Goal: Task Accomplishment & Management: Manage account settings

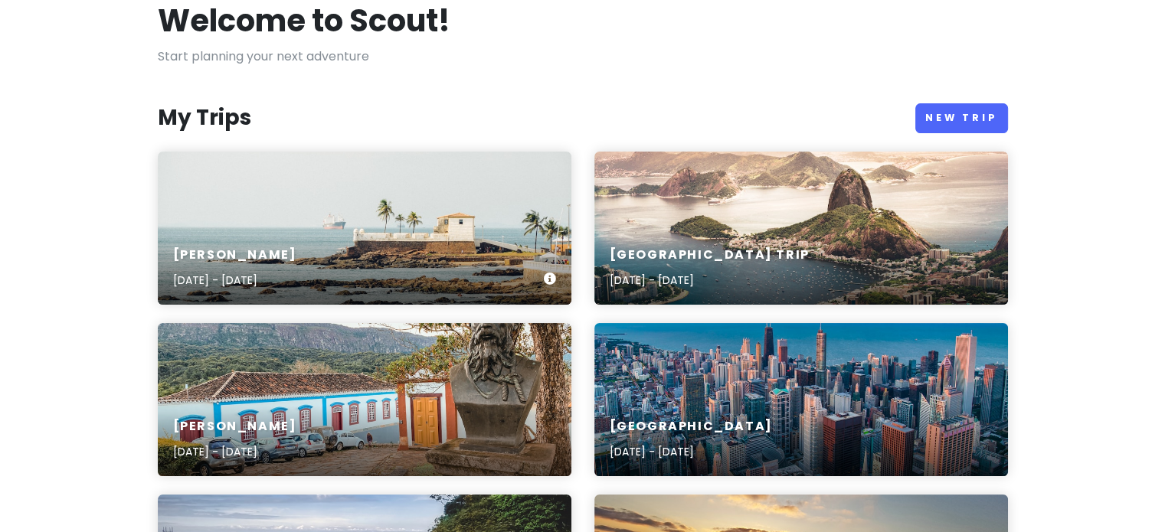
scroll to position [95, 0]
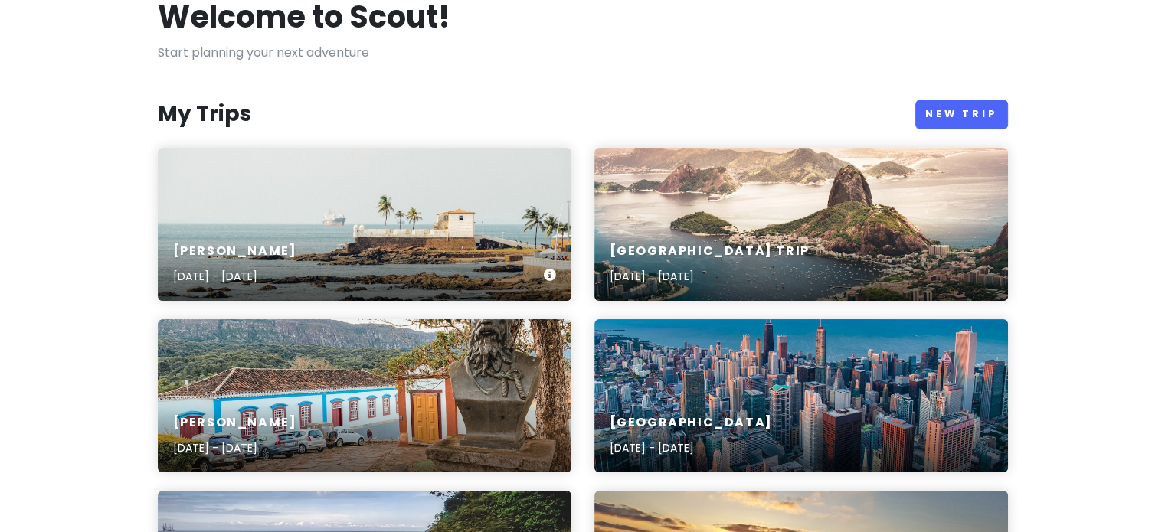
click at [367, 252] on div "[PERSON_NAME] [DATE] - [DATE]" at bounding box center [365, 264] width 414 height 73
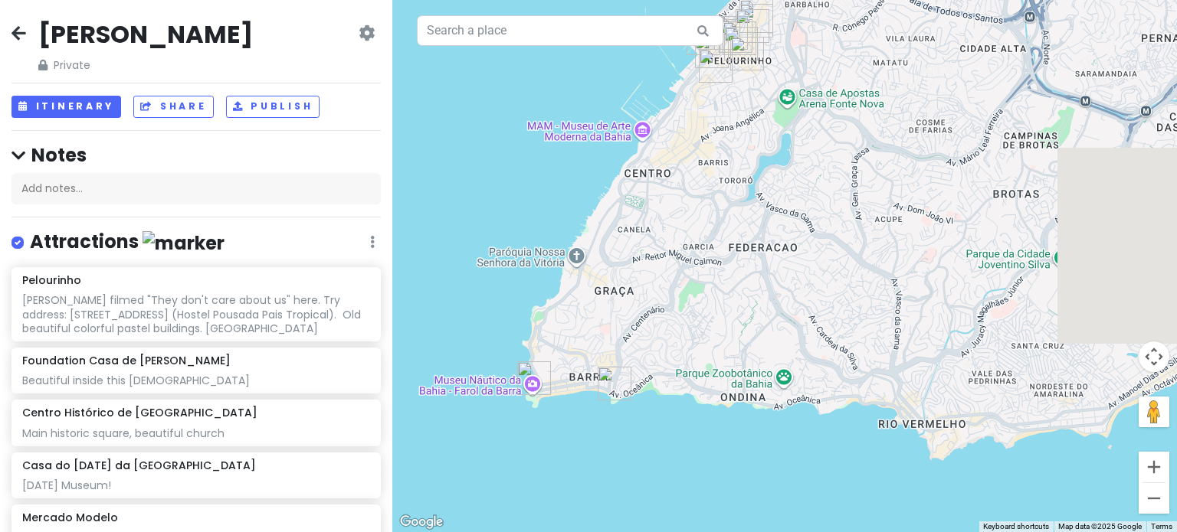
drag, startPoint x: 863, startPoint y: 324, endPoint x: 714, endPoint y: 272, distance: 157.5
click at [714, 272] on div at bounding box center [784, 266] width 784 height 532
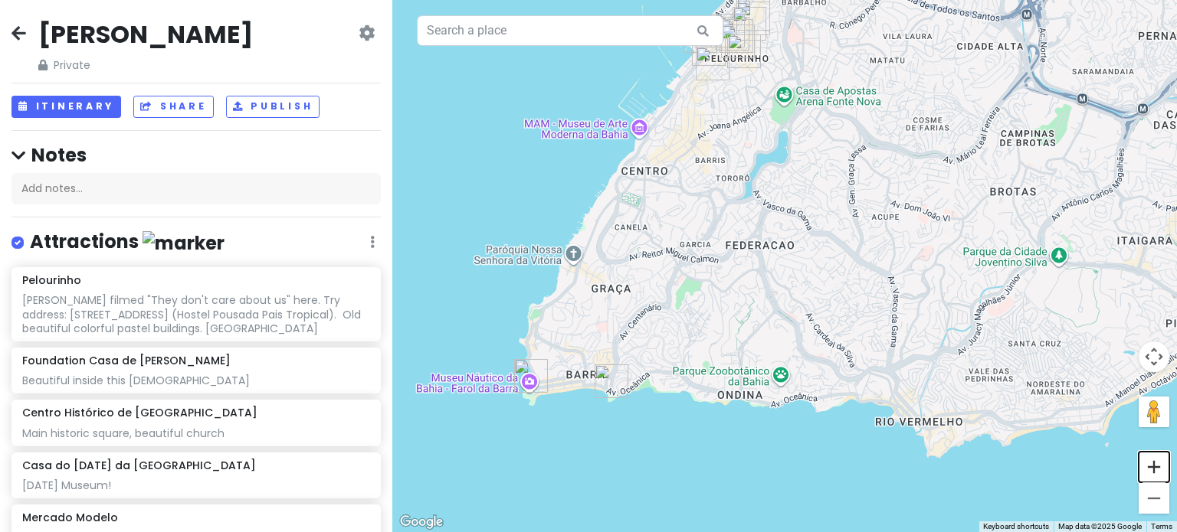
click at [1153, 468] on button "Zoom in" at bounding box center [1153, 467] width 31 height 31
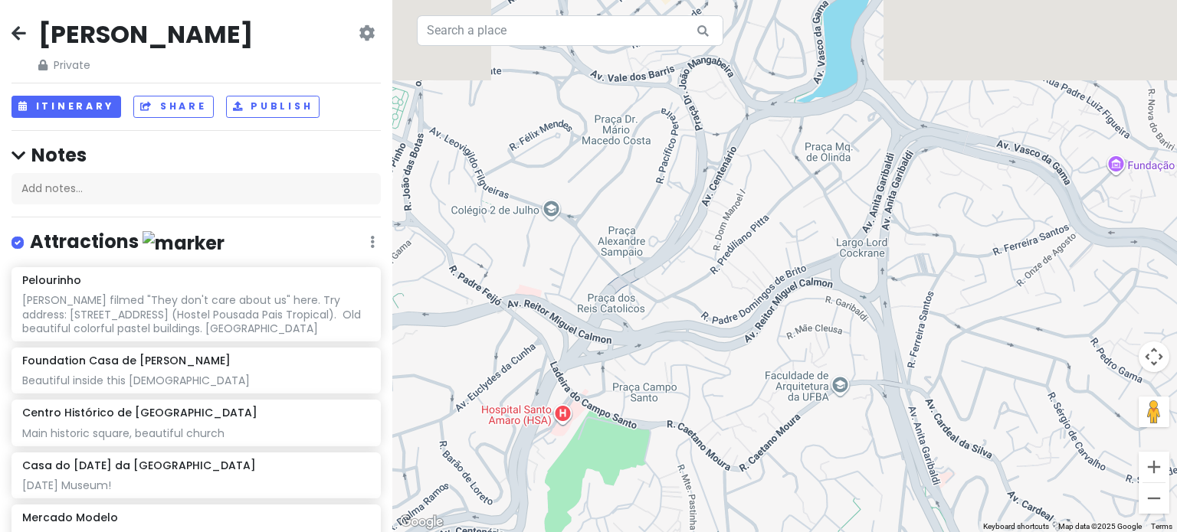
drag, startPoint x: 587, startPoint y: 195, endPoint x: 799, endPoint y: 371, distance: 275.3
click at [799, 371] on div at bounding box center [784, 266] width 784 height 532
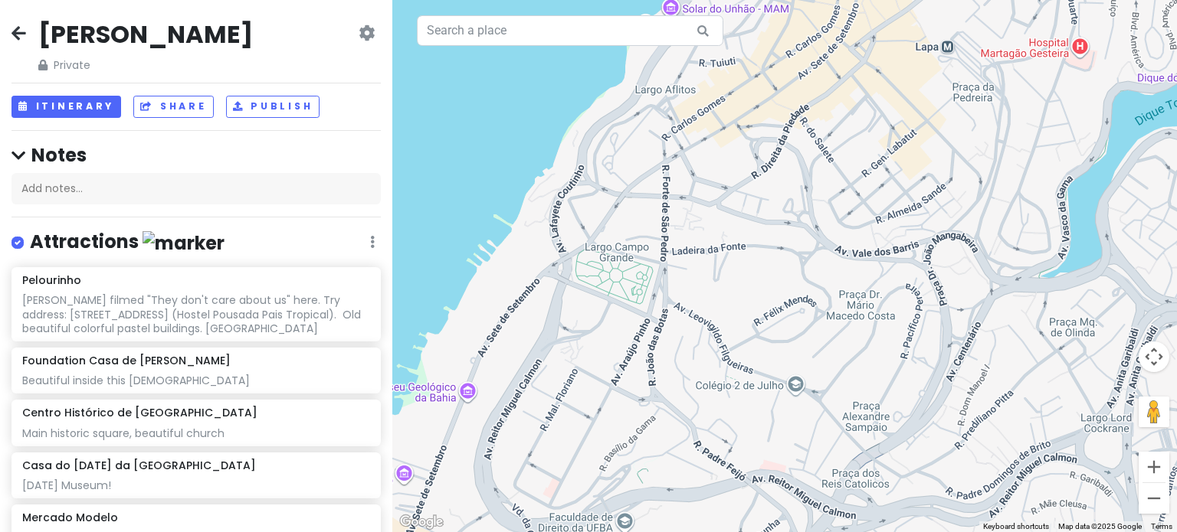
drag, startPoint x: 673, startPoint y: 268, endPoint x: 897, endPoint y: 342, distance: 236.4
click at [897, 342] on div at bounding box center [784, 266] width 784 height 532
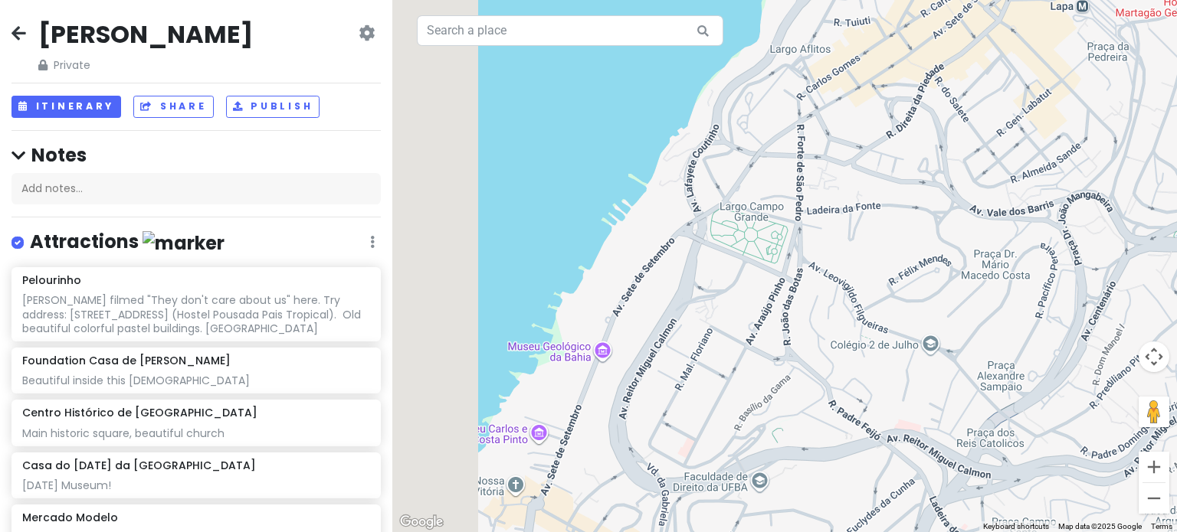
drag, startPoint x: 786, startPoint y: 394, endPoint x: 938, endPoint y: 228, distance: 225.6
click at [938, 228] on div at bounding box center [784, 266] width 784 height 532
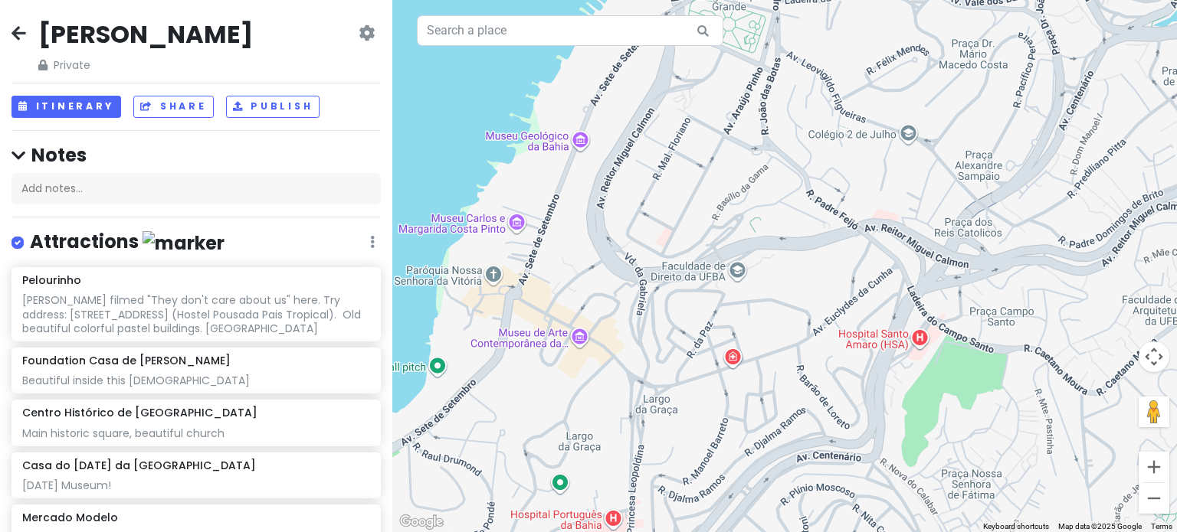
click at [576, 140] on div at bounding box center [784, 266] width 784 height 532
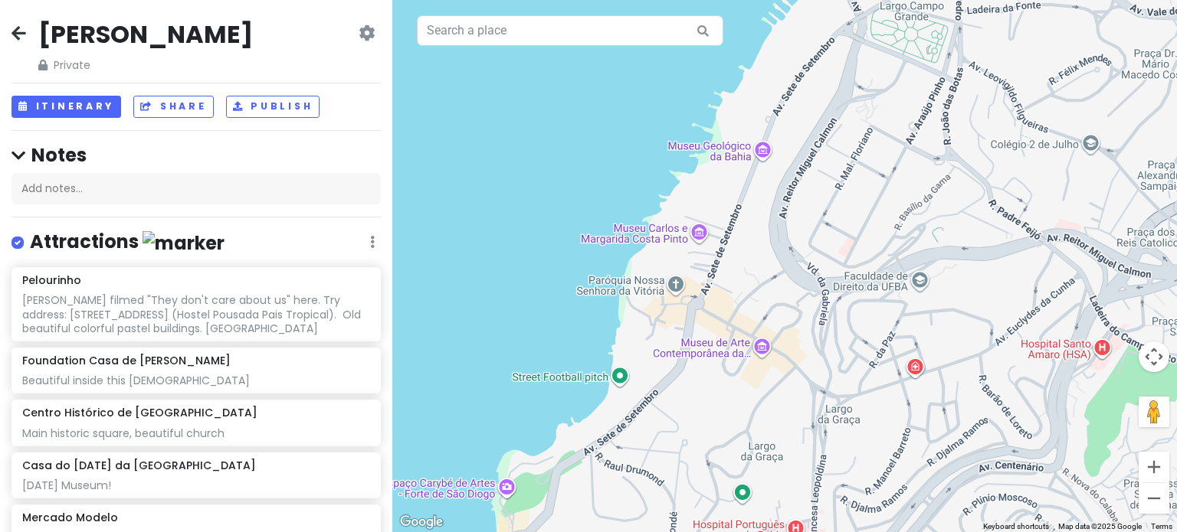
drag, startPoint x: 542, startPoint y: 189, endPoint x: 731, endPoint y: 199, distance: 188.7
click at [731, 199] on div at bounding box center [784, 266] width 784 height 532
click at [503, 28] on input "text" at bounding box center [570, 30] width 306 height 31
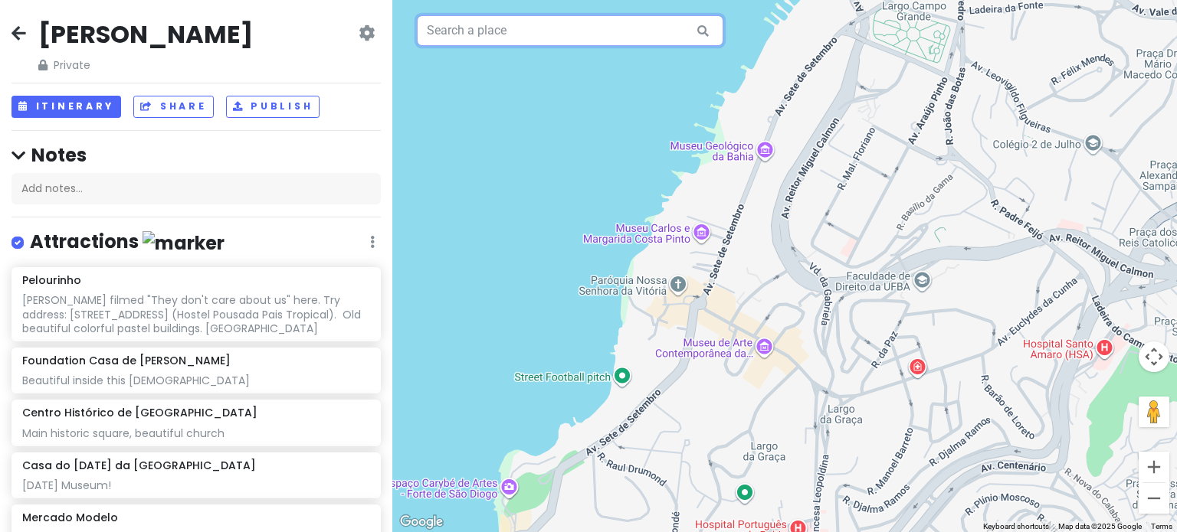
click at [503, 27] on input "text" at bounding box center [570, 30] width 306 height 31
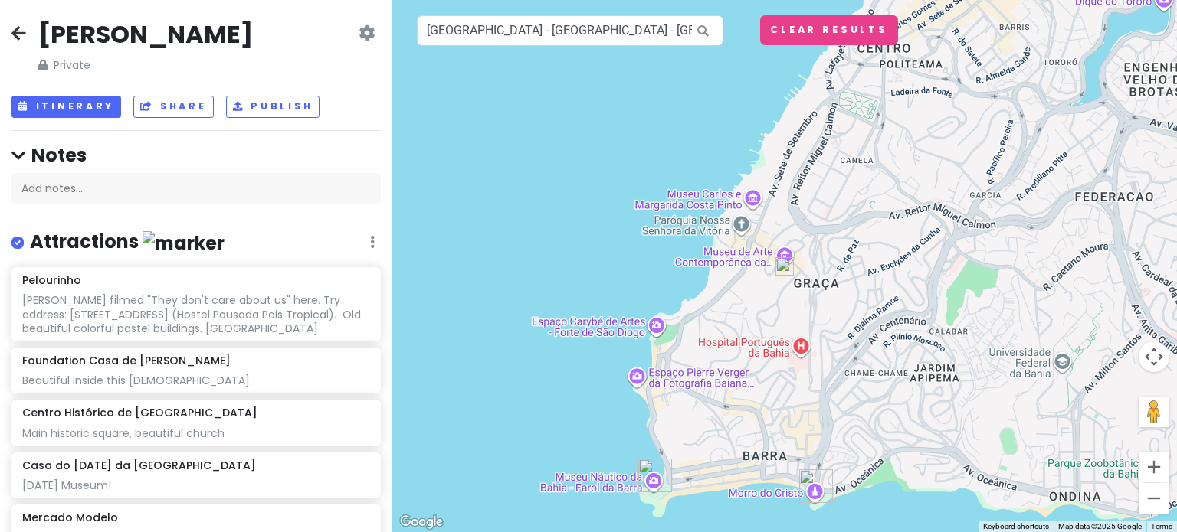
click at [781, 270] on img at bounding box center [784, 266] width 31 height 31
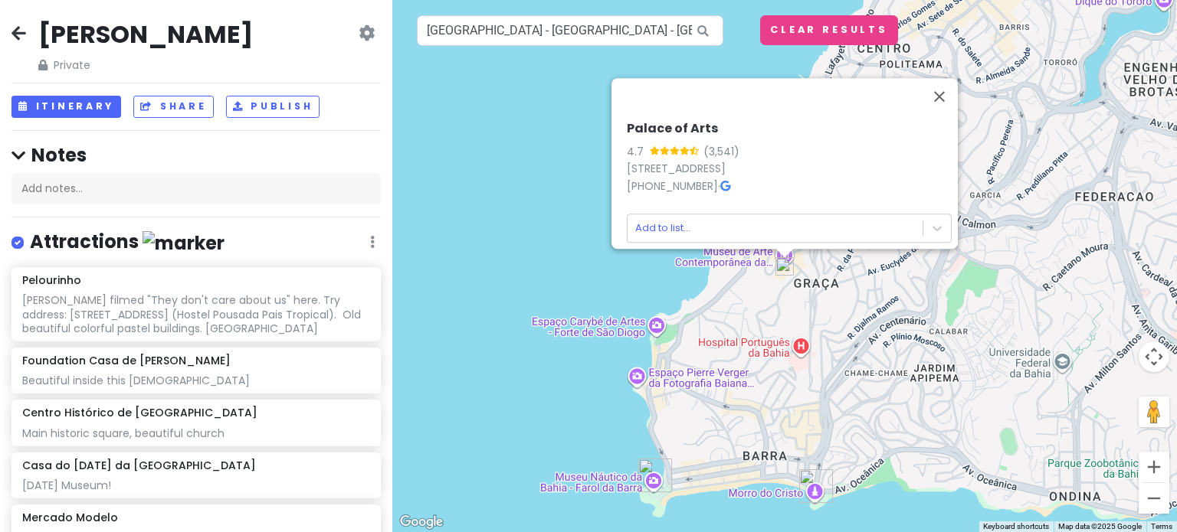
click at [720, 181] on icon at bounding box center [725, 186] width 10 height 11
click at [535, 34] on input "[GEOGRAPHIC_DATA] - [GEOGRAPHIC_DATA] - [GEOGRAPHIC_DATA], [GEOGRAPHIC_DATA] - …" at bounding box center [570, 30] width 306 height 31
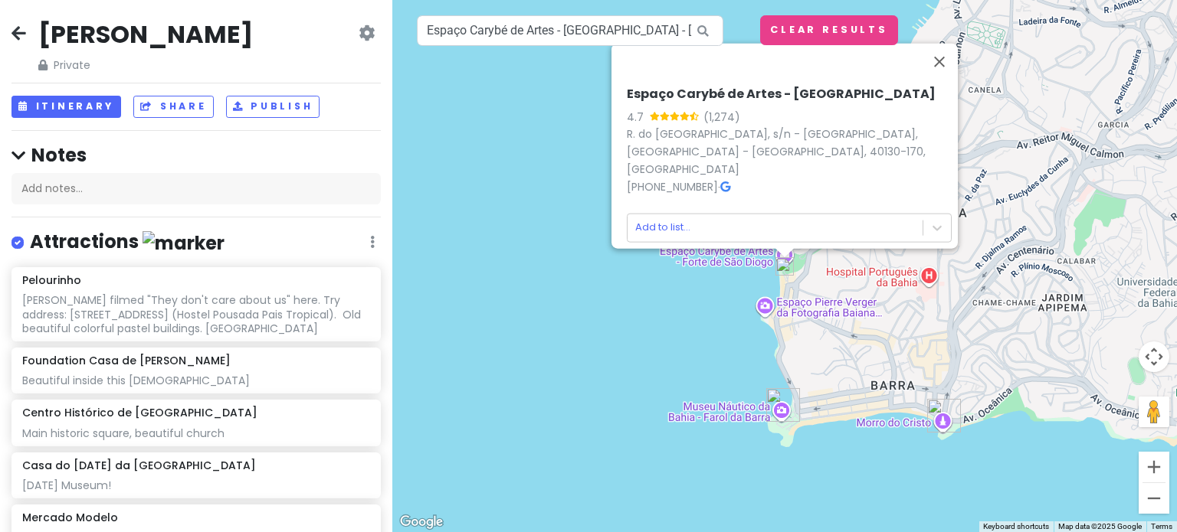
click at [729, 181] on icon at bounding box center [725, 186] width 10 height 11
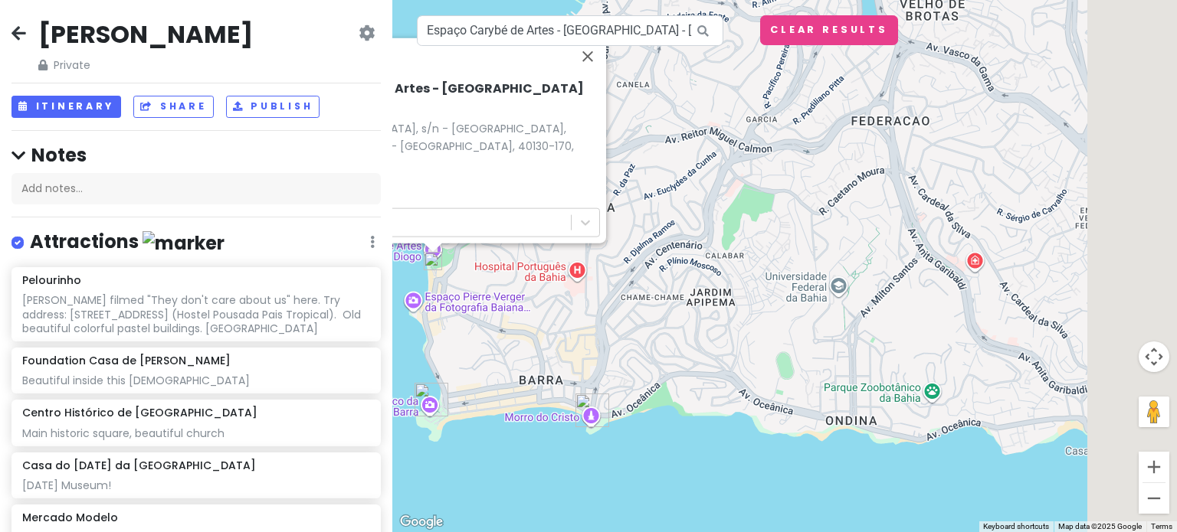
drag, startPoint x: 942, startPoint y: 333, endPoint x: 543, endPoint y: 325, distance: 398.4
click at [543, 325] on div "Espaço Carybé de Artes - [GEOGRAPHIC_DATA] 4.7 (1,274) R. do [GEOGRAPHIC_DATA],…" at bounding box center [784, 266] width 784 height 532
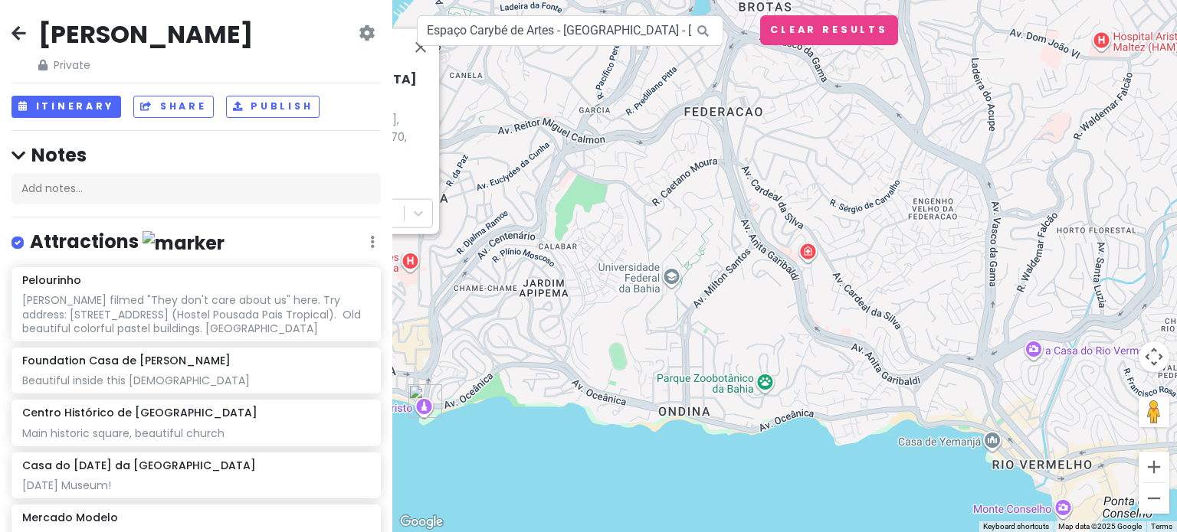
click at [803, 252] on div "Espaço Carybé de Artes - [GEOGRAPHIC_DATA] 4.7 (1,274) R. do [GEOGRAPHIC_DATA],…" at bounding box center [784, 266] width 784 height 532
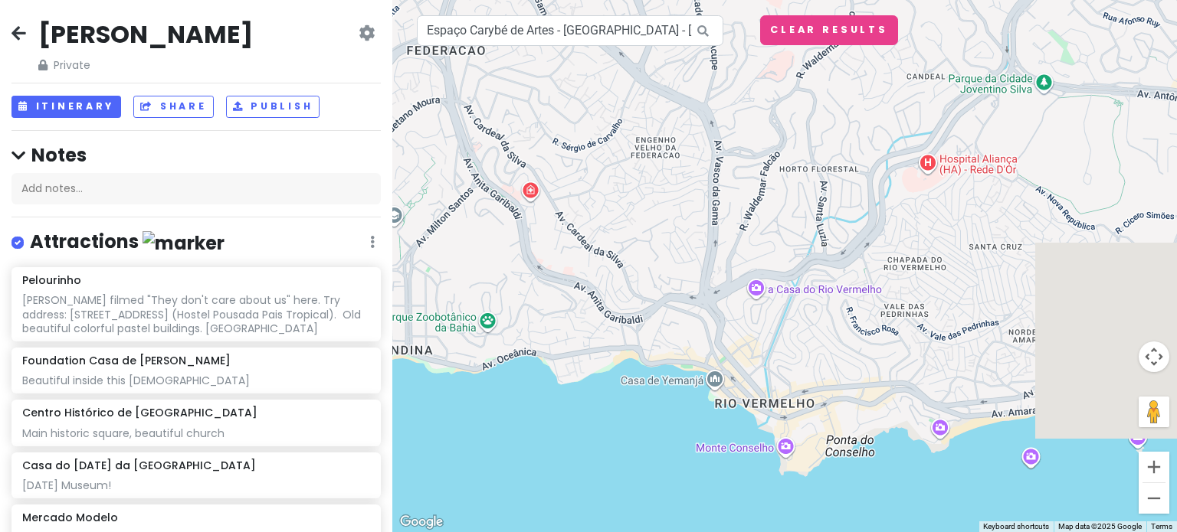
drag, startPoint x: 894, startPoint y: 342, endPoint x: 611, endPoint y: 280, distance: 290.3
click at [611, 280] on div at bounding box center [784, 266] width 784 height 532
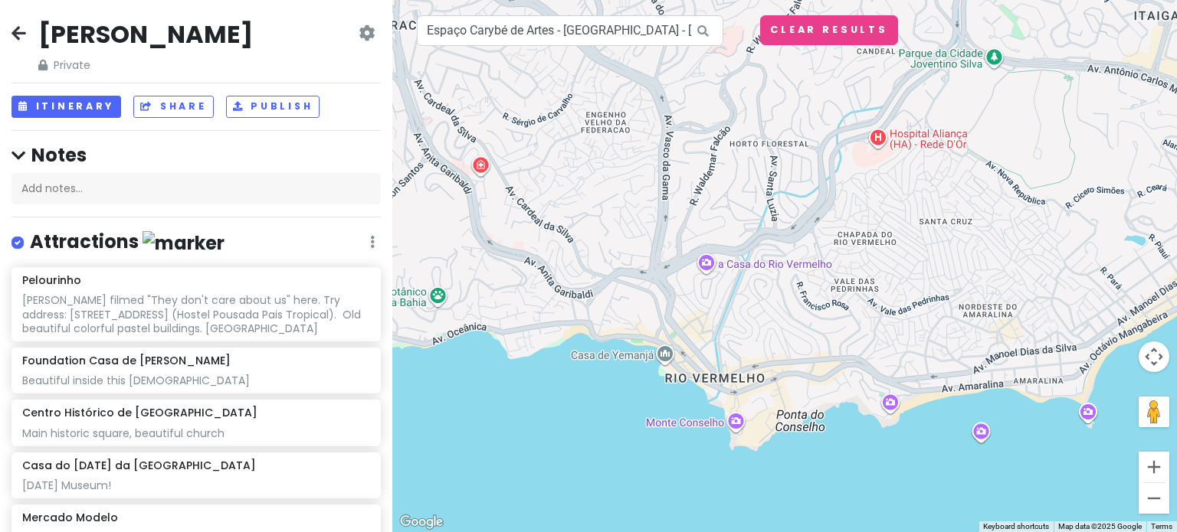
drag, startPoint x: 806, startPoint y: 349, endPoint x: 702, endPoint y: 327, distance: 106.4
click at [702, 327] on div at bounding box center [784, 266] width 784 height 532
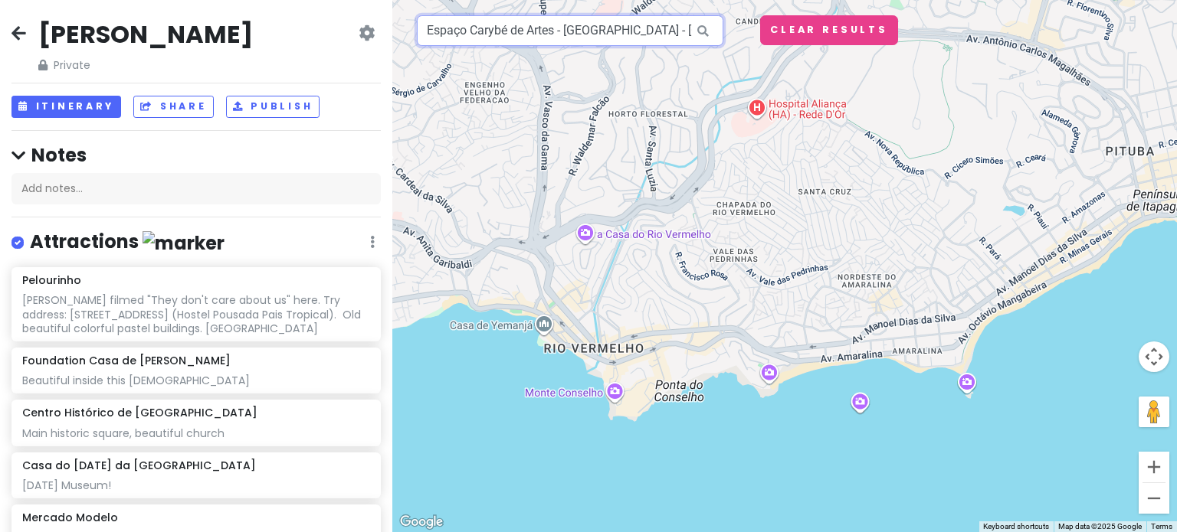
click at [575, 34] on input "Espaço Carybé de Artes - [GEOGRAPHIC_DATA] - [GEOGRAPHIC_DATA] - [GEOGRAPHIC_DA…" at bounding box center [570, 30] width 306 height 31
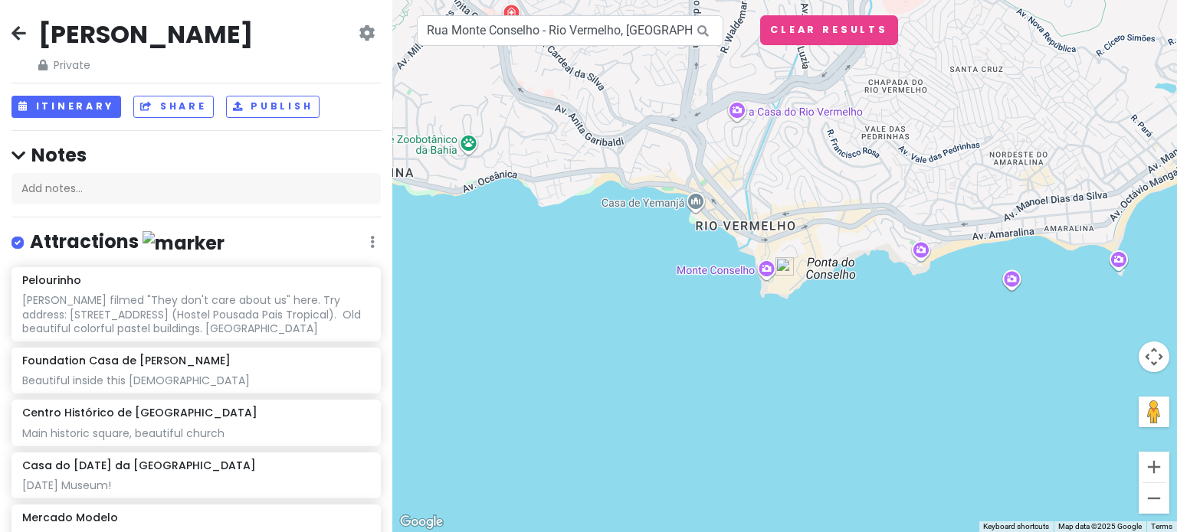
click at [788, 266] on img at bounding box center [784, 266] width 31 height 31
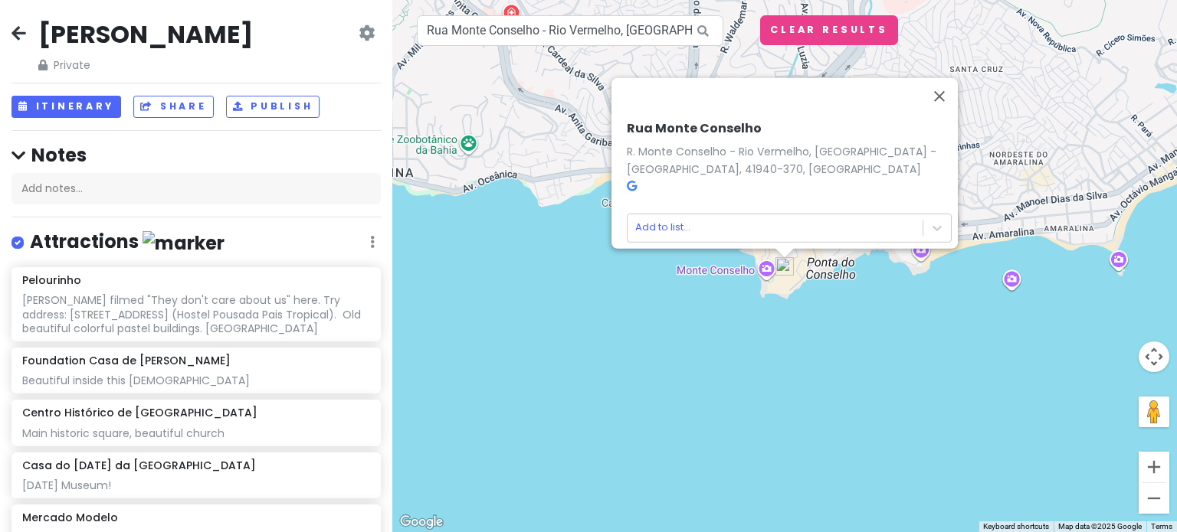
click at [627, 181] on icon at bounding box center [632, 186] width 10 height 11
click at [950, 82] on button "Close" at bounding box center [939, 95] width 37 height 37
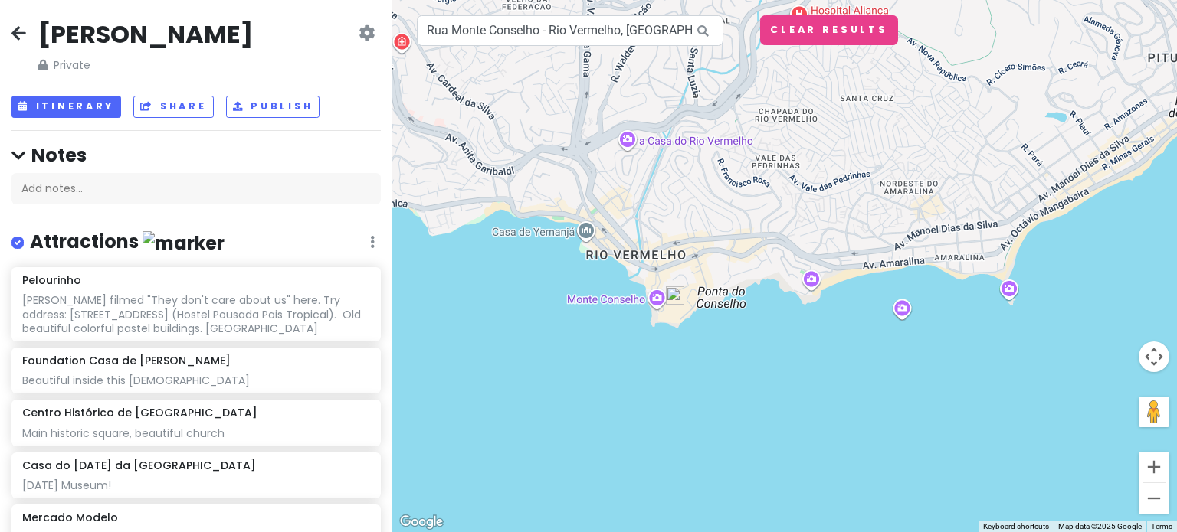
drag, startPoint x: 869, startPoint y: 221, endPoint x: 774, endPoint y: 237, distance: 97.2
click at [774, 237] on div at bounding box center [784, 266] width 784 height 532
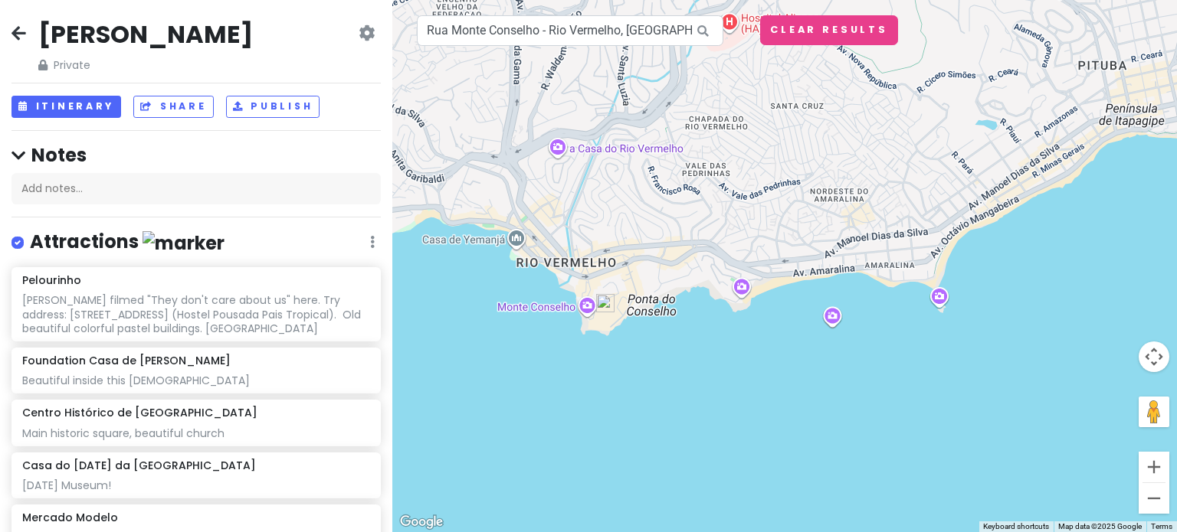
click at [735, 323] on div at bounding box center [784, 266] width 784 height 532
click at [1144, 473] on button "Zoom in" at bounding box center [1153, 467] width 31 height 31
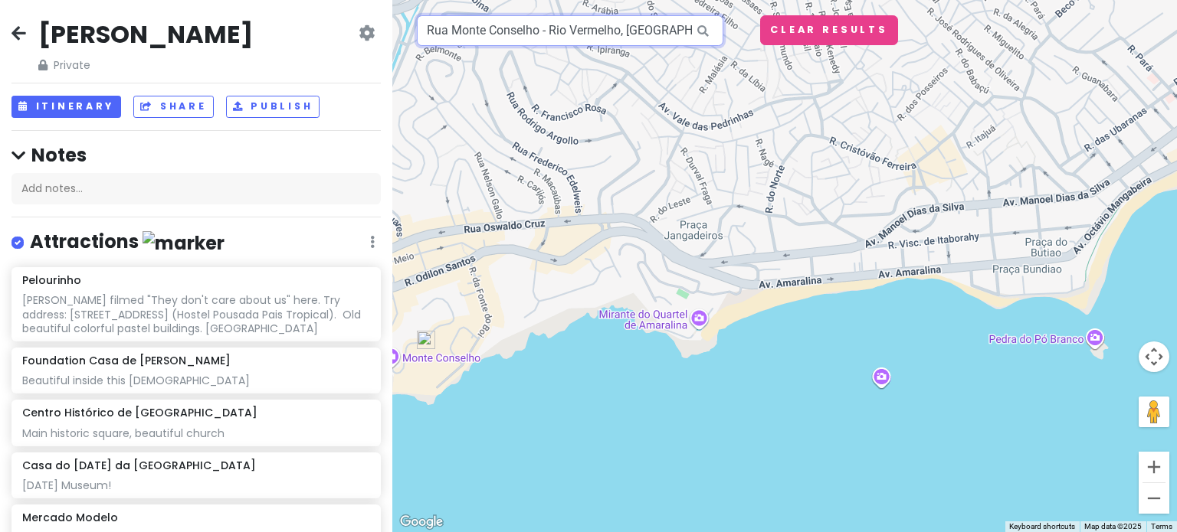
click at [530, 33] on input "Rua Monte Conselho - Rio Vermelho, [GEOGRAPHIC_DATA] - [GEOGRAPHIC_DATA], [GEOG…" at bounding box center [570, 30] width 306 height 31
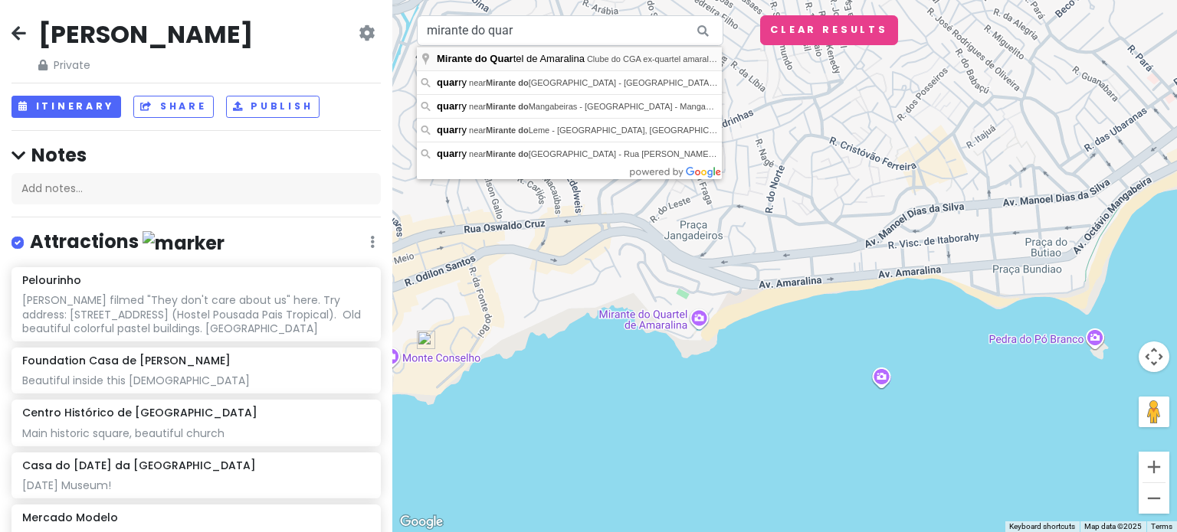
type input "Mirante do Quartel de Amaralina, Clube do CGA ex-quartel amaralina Anaralina - …"
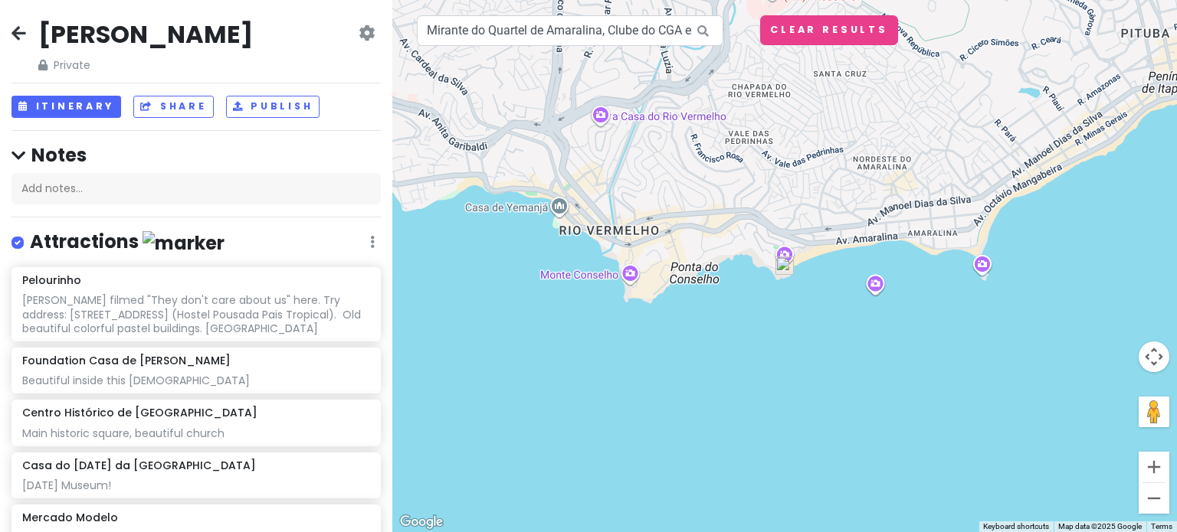
click at [785, 268] on img at bounding box center [784, 266] width 31 height 31
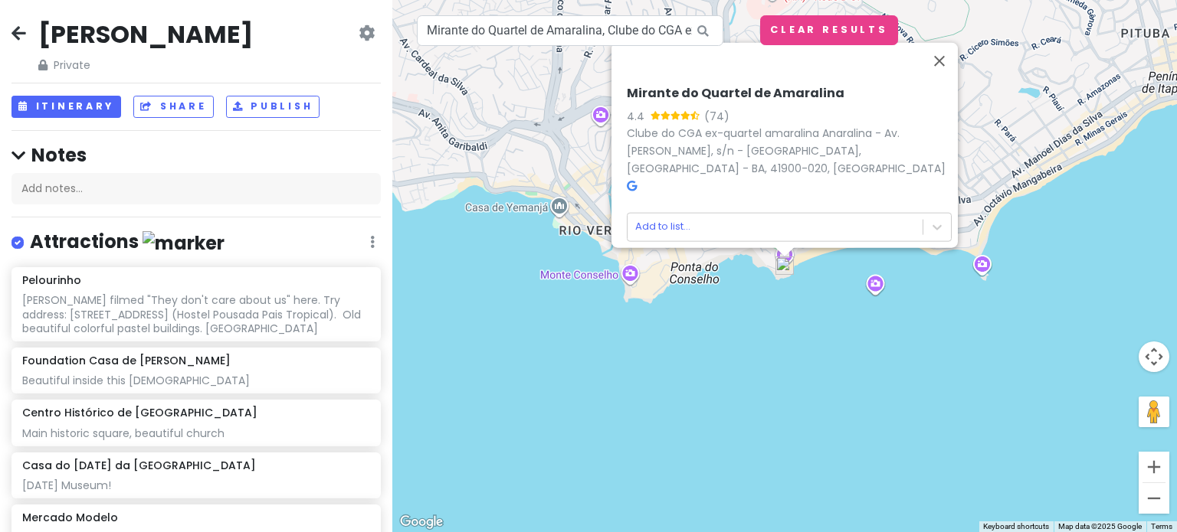
click at [627, 180] on icon at bounding box center [632, 185] width 10 height 11
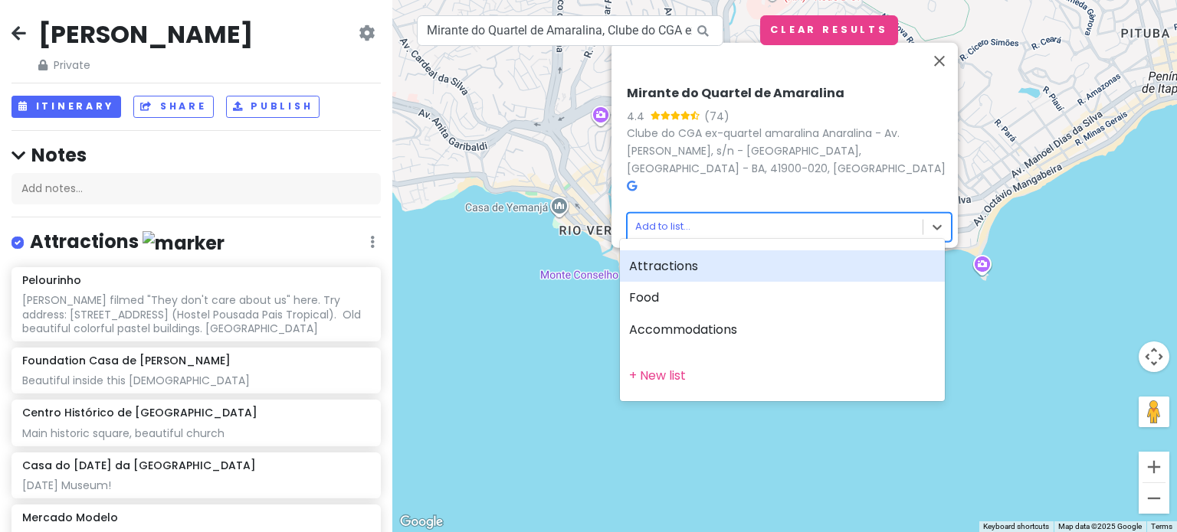
click at [661, 219] on body "[PERSON_NAME] Private Change Dates Make a Copy Delete Trip Go Pro ⚡️ Give Feedb…" at bounding box center [588, 266] width 1177 height 532
click at [659, 258] on div "Attractions" at bounding box center [782, 267] width 325 height 32
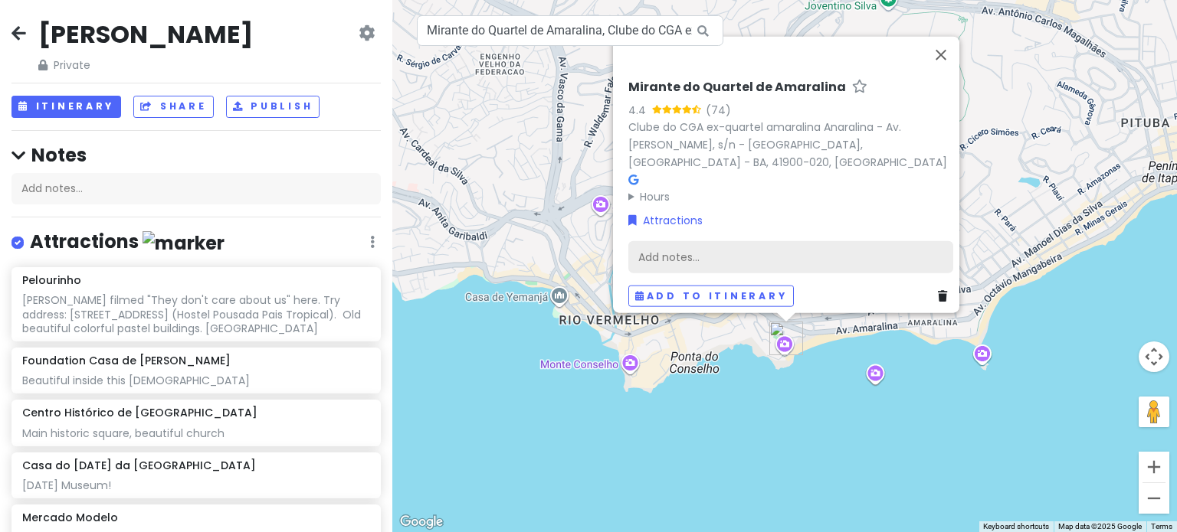
click at [693, 249] on div "Add notes..." at bounding box center [790, 257] width 325 height 32
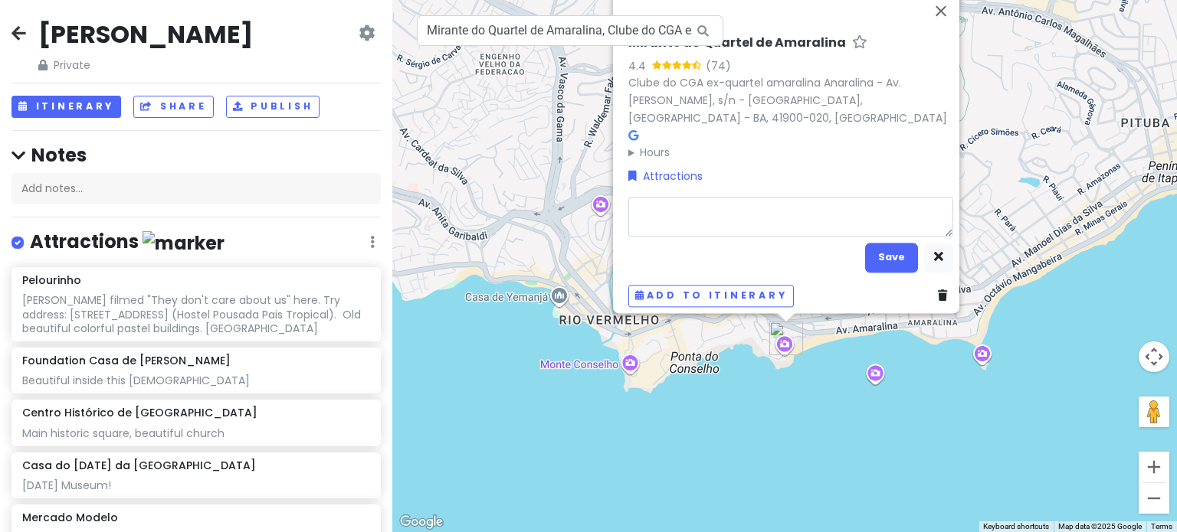
type textarea "x"
type textarea "C"
type textarea "x"
type textarea "Cu"
type textarea "x"
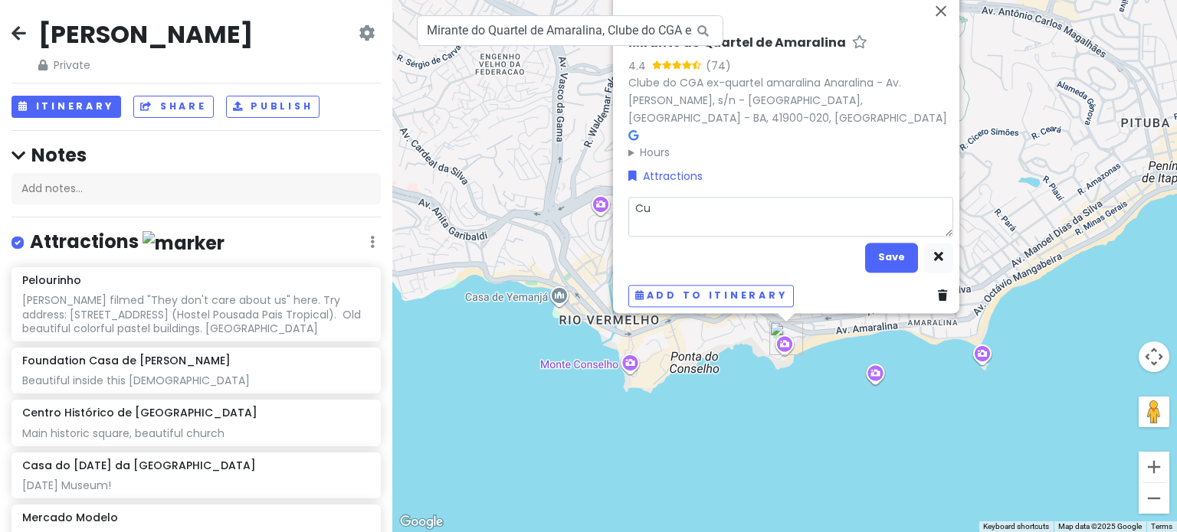
type textarea "Cut"
type textarea "x"
type textarea "Cute"
type textarea "x"
type textarea "Cute"
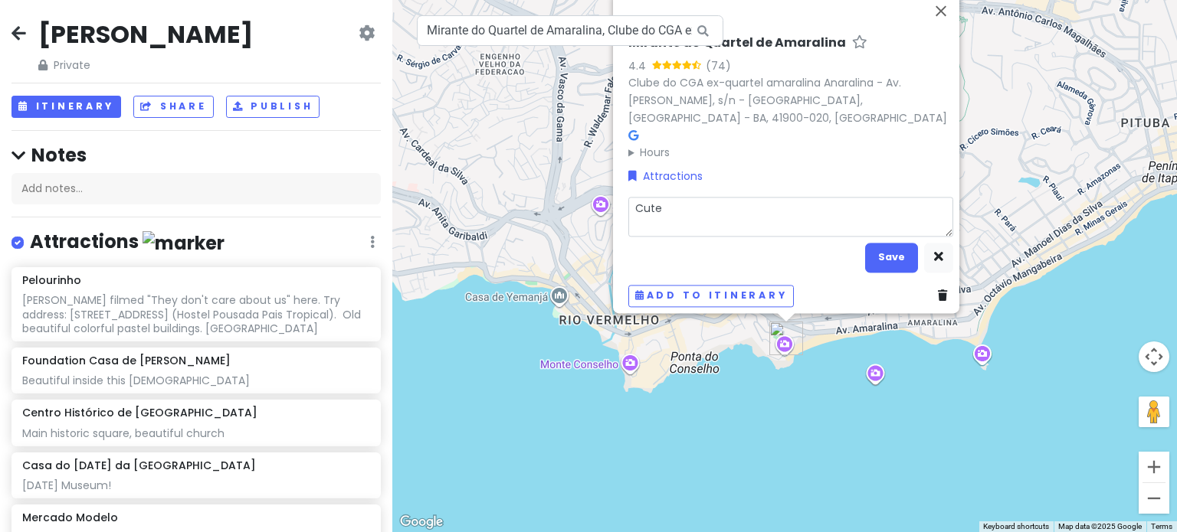
type textarea "x"
type textarea "Cute b"
type textarea "x"
type textarea "Cute be"
type textarea "x"
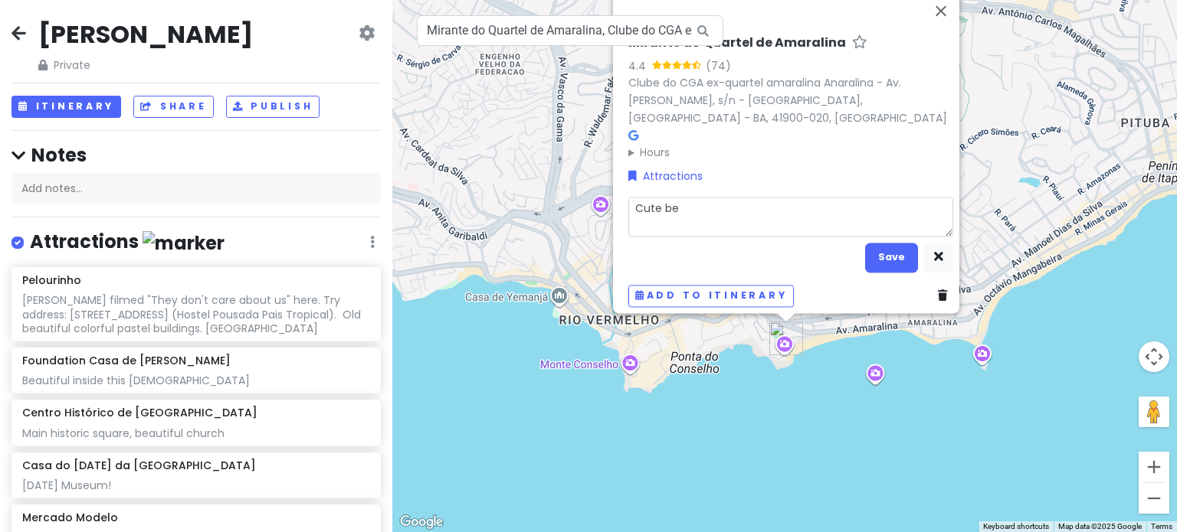
type textarea "Cute bea"
type textarea "x"
type textarea "Cute beac"
type textarea "x"
type textarea "[GEOGRAPHIC_DATA]"
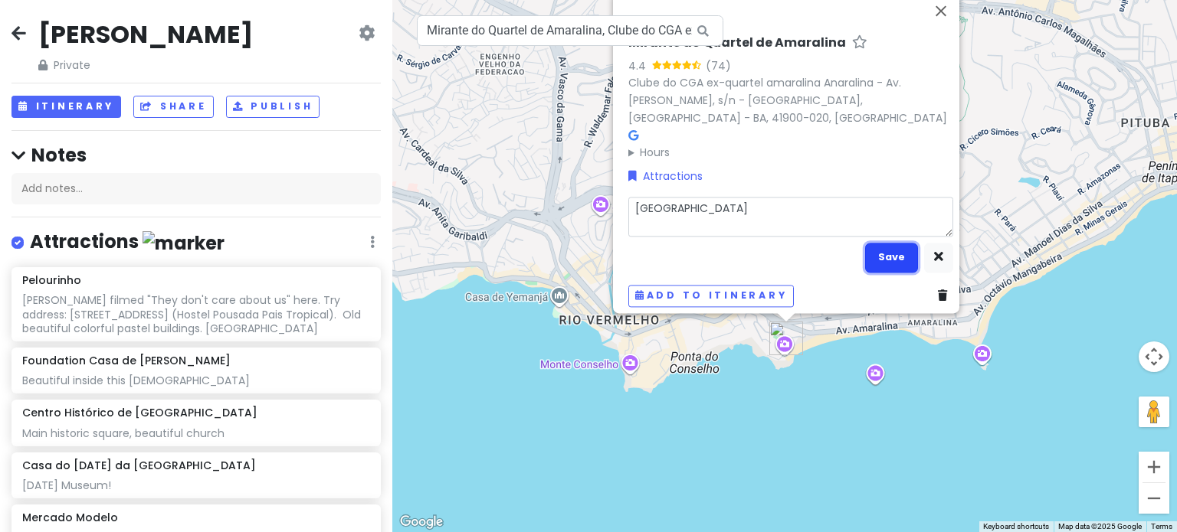
click at [887, 254] on button "Save" at bounding box center [891, 258] width 53 height 30
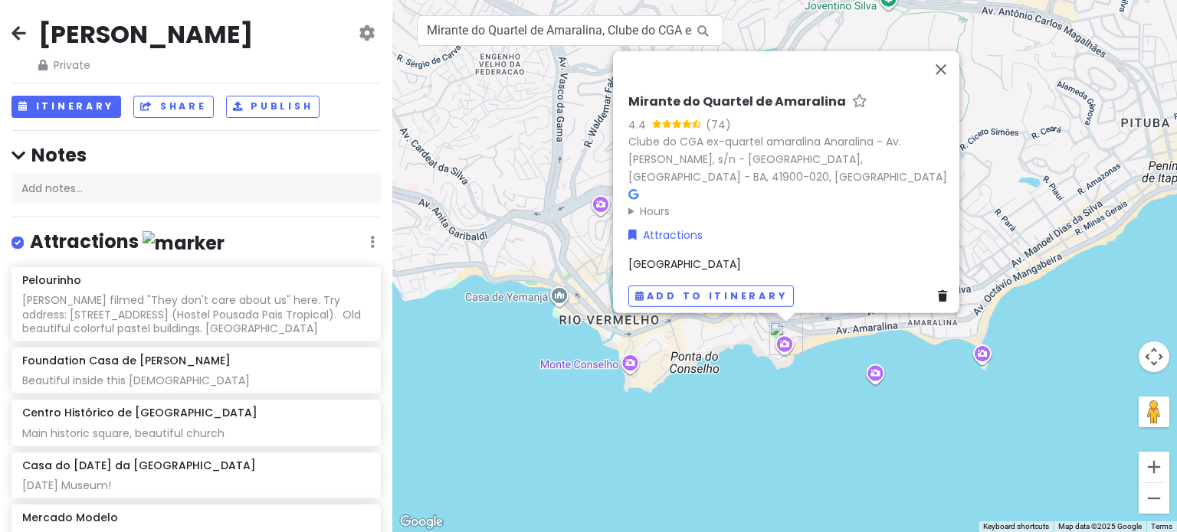
click at [840, 422] on div "Mirante do Quartel de Amaralina 4.4 (74) Clube do CGA ex-quartel amaralina Anar…" at bounding box center [784, 266] width 784 height 532
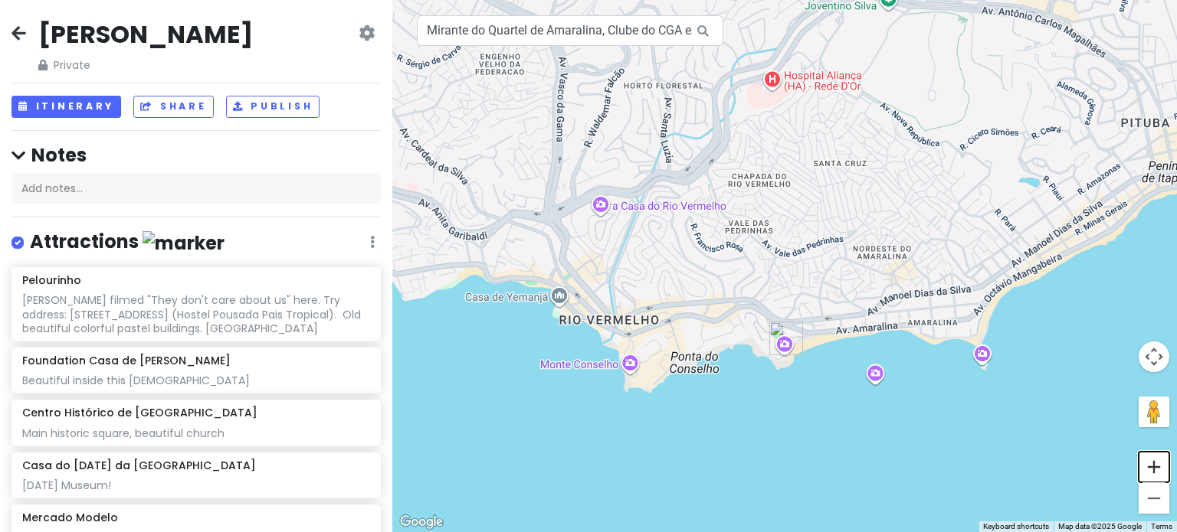
click at [1155, 467] on button "Zoom in" at bounding box center [1153, 467] width 31 height 31
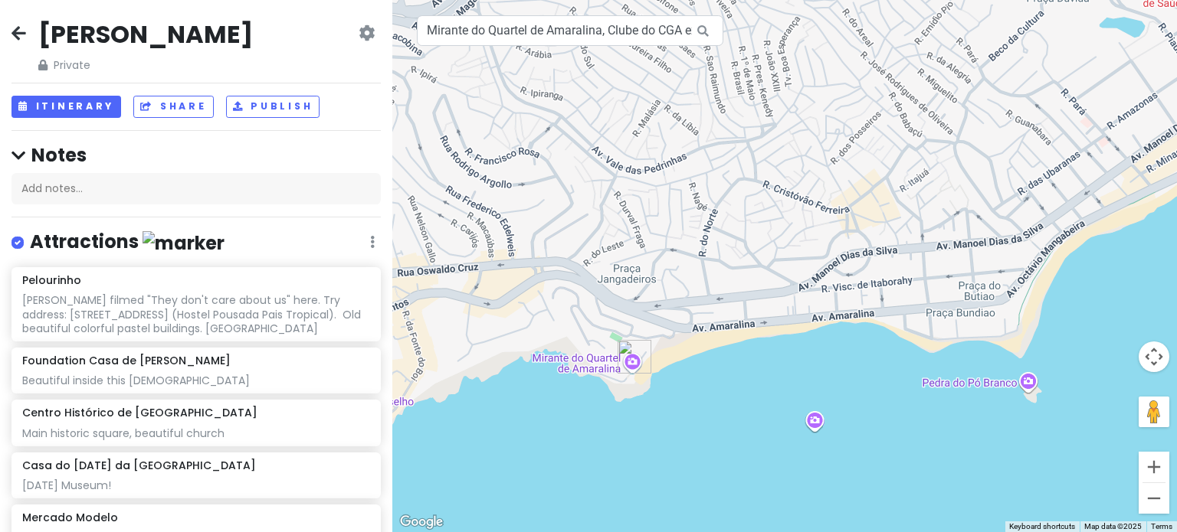
drag, startPoint x: 1000, startPoint y: 413, endPoint x: 811, endPoint y: 290, distance: 225.9
click at [811, 290] on div at bounding box center [784, 266] width 784 height 532
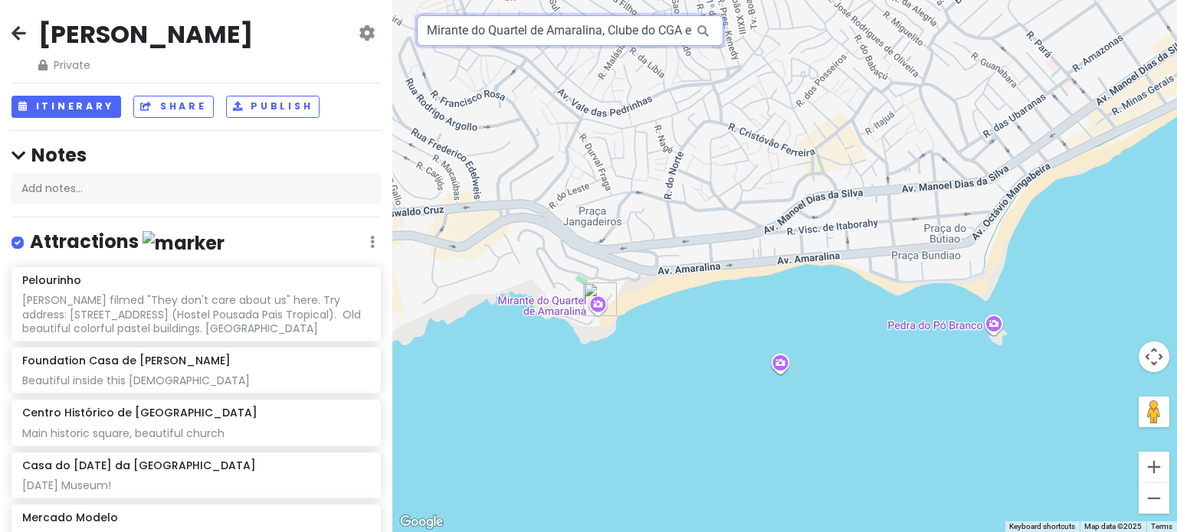
click at [513, 21] on input "Mirante do Quartel de Amaralina, Clube do CGA ex-quartel amaralina Anaralina - …" at bounding box center [570, 30] width 306 height 31
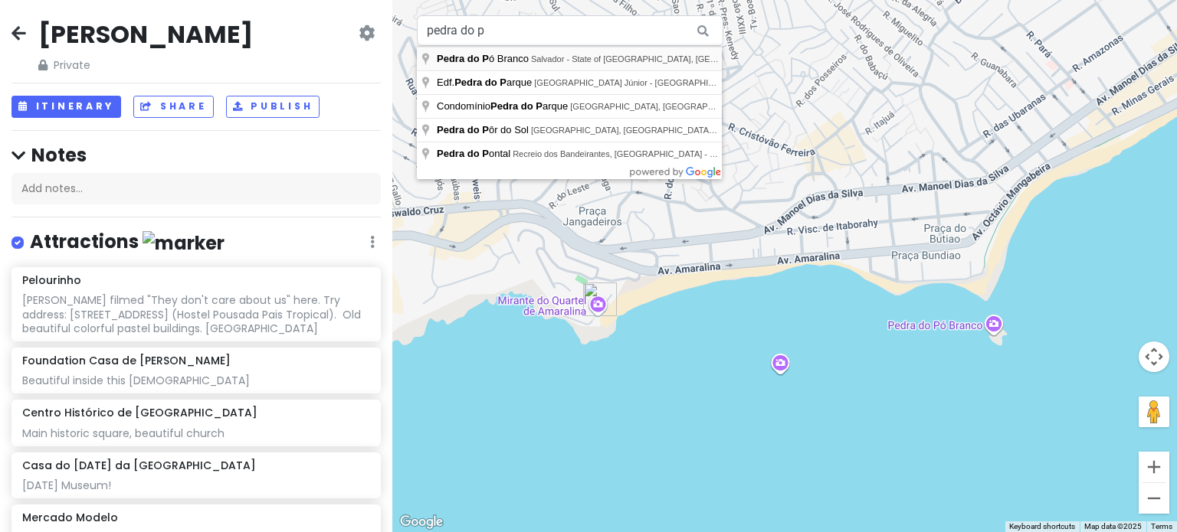
type input "Pedra do Pó Branco, [GEOGRAPHIC_DATA] - State of [GEOGRAPHIC_DATA], [GEOGRAPHIC…"
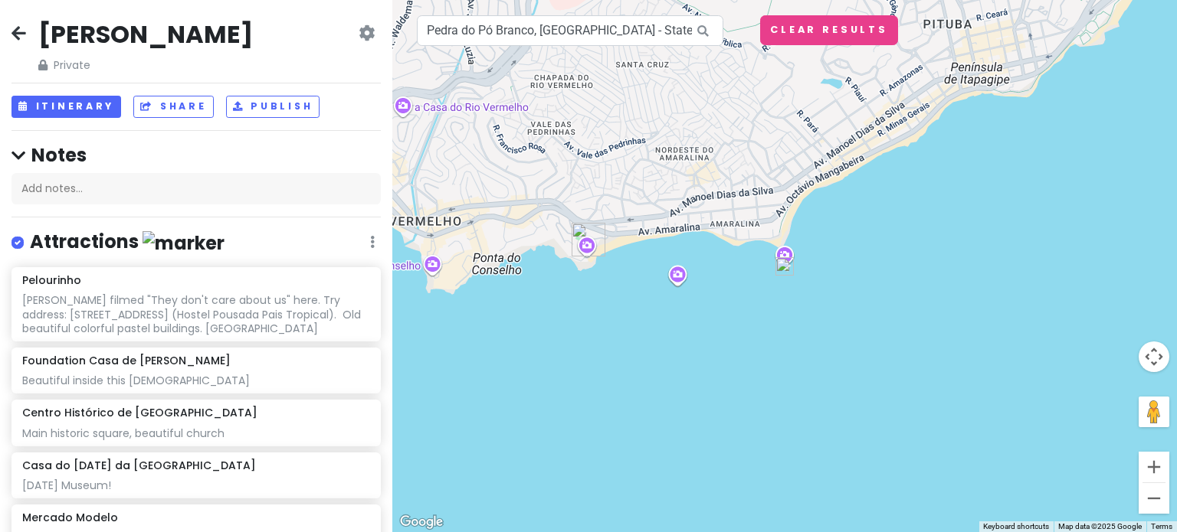
click at [785, 263] on img at bounding box center [784, 266] width 31 height 31
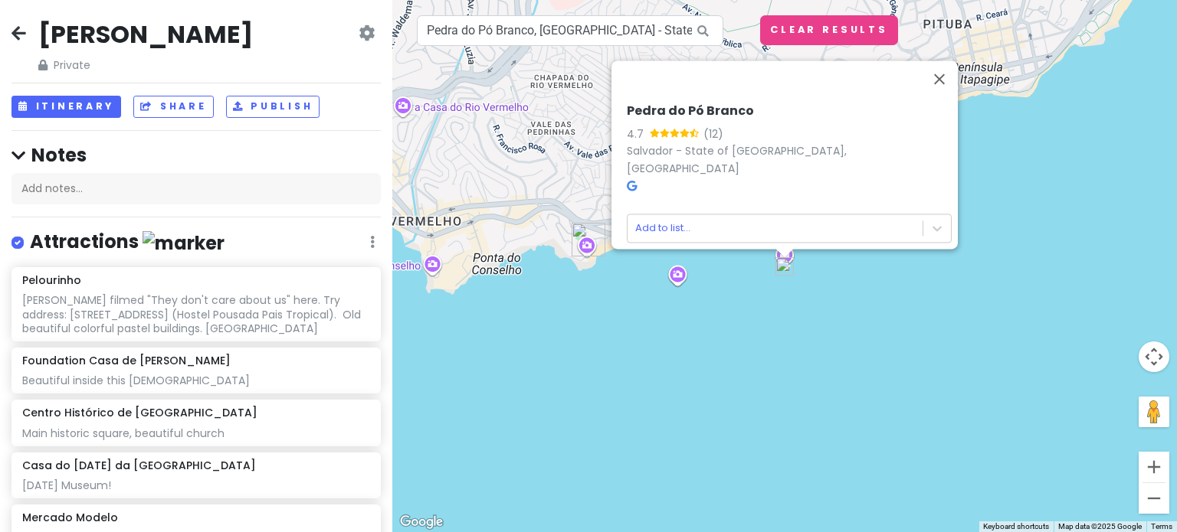
click at [621, 178] on div "Pedra do Pó Branco 4.7 (12) Salvador - [GEOGRAPHIC_DATA], [GEOGRAPHIC_DATA] Add…" at bounding box center [789, 173] width 337 height 152
click at [627, 181] on icon at bounding box center [632, 186] width 10 height 11
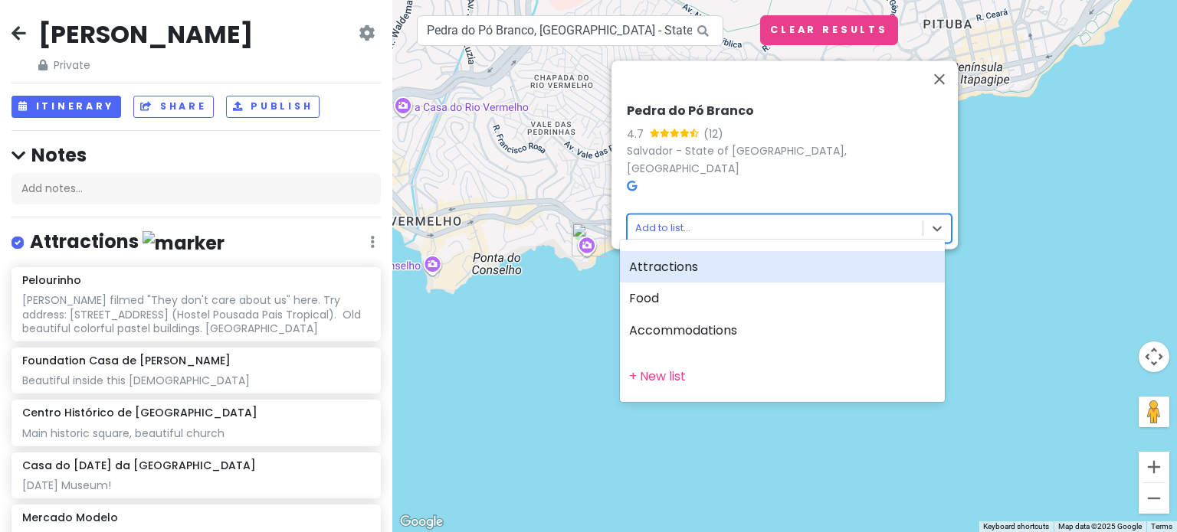
click at [653, 218] on body "[PERSON_NAME] Private Change Dates Make a Copy Delete Trip Go Pro ⚡️ Give Feedb…" at bounding box center [588, 266] width 1177 height 532
click at [662, 278] on div "Attractions" at bounding box center [782, 267] width 325 height 32
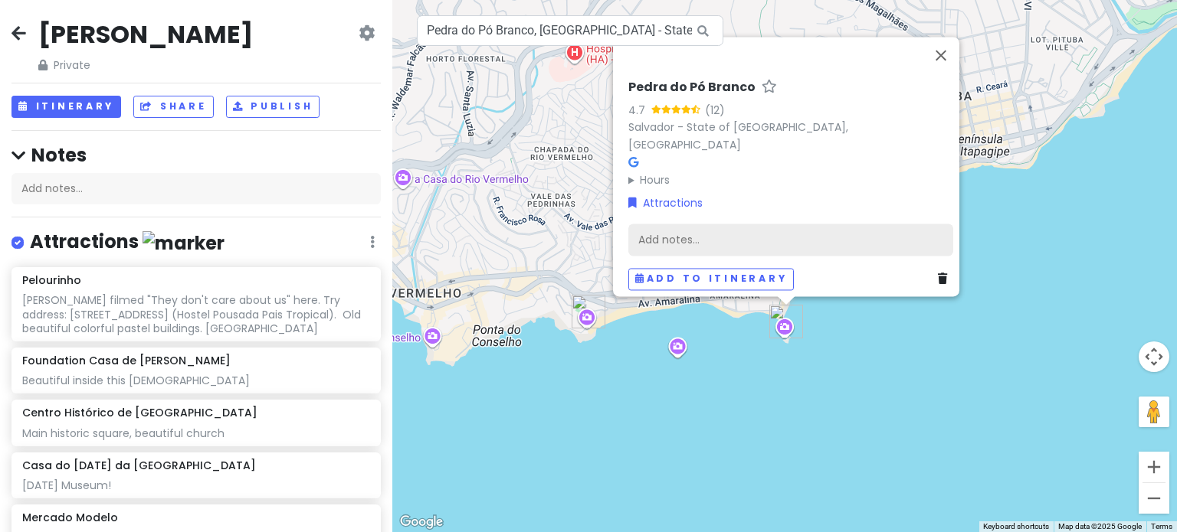
click at [674, 234] on div "Add notes..." at bounding box center [790, 240] width 325 height 32
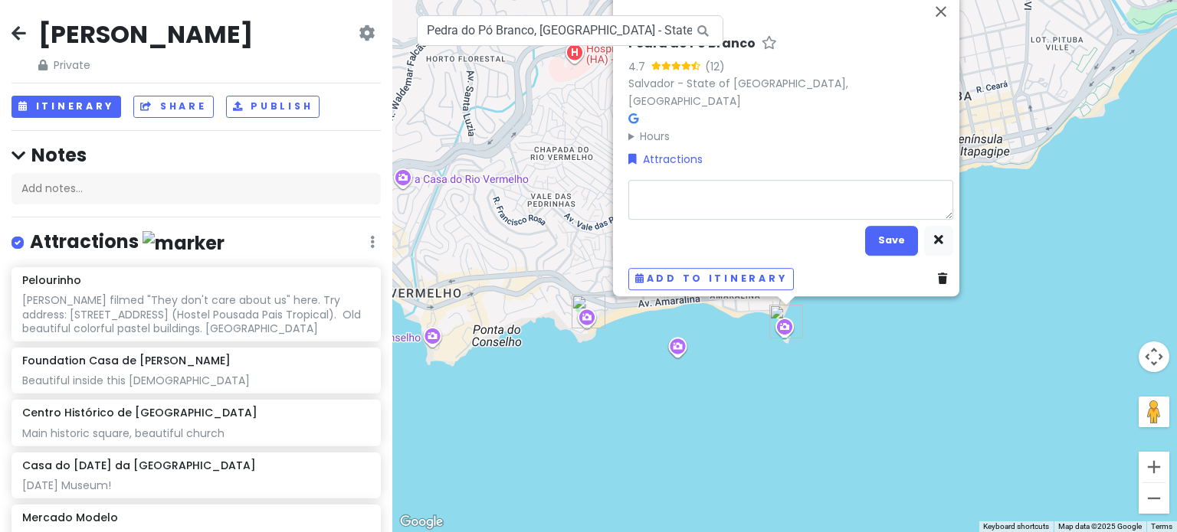
type textarea "x"
type textarea "C"
type textarea "x"
type textarea "Cu"
type textarea "x"
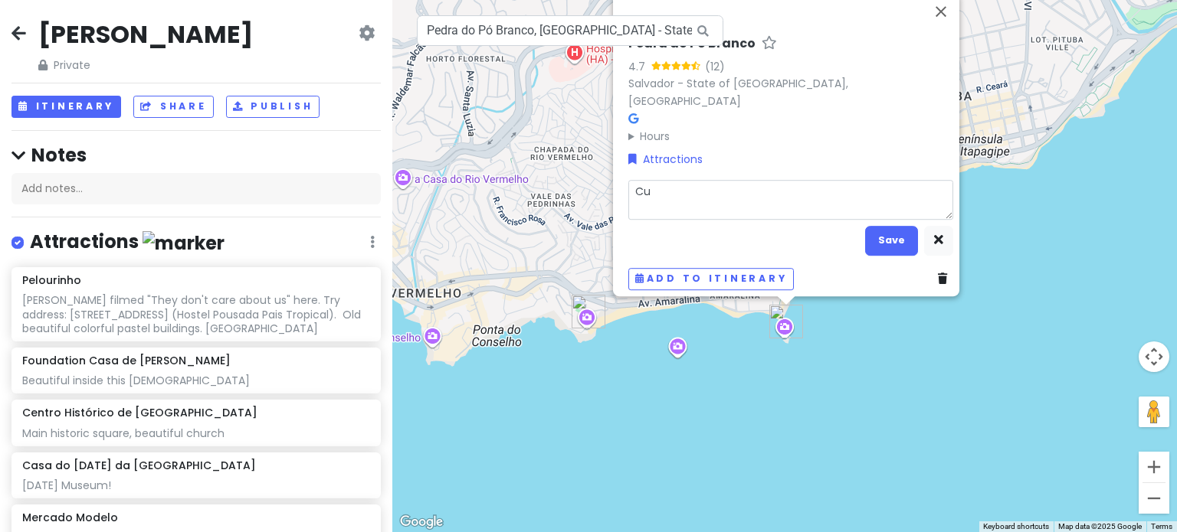
type textarea "Cut"
type textarea "x"
type textarea "Cute"
type textarea "x"
type textarea "Cute"
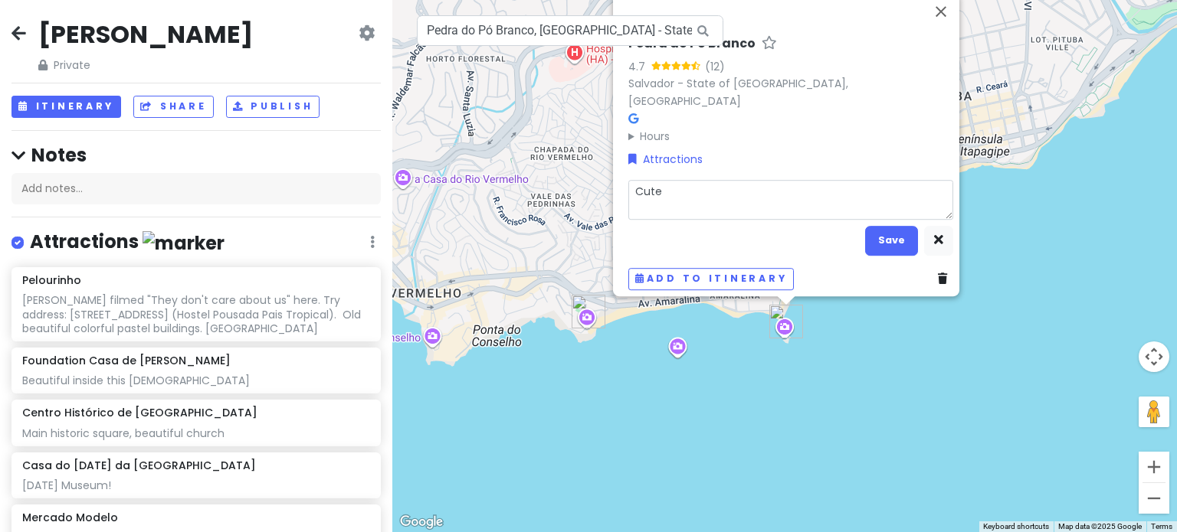
type textarea "x"
type textarea "Cute b"
type textarea "x"
type textarea "Cute be"
type textarea "x"
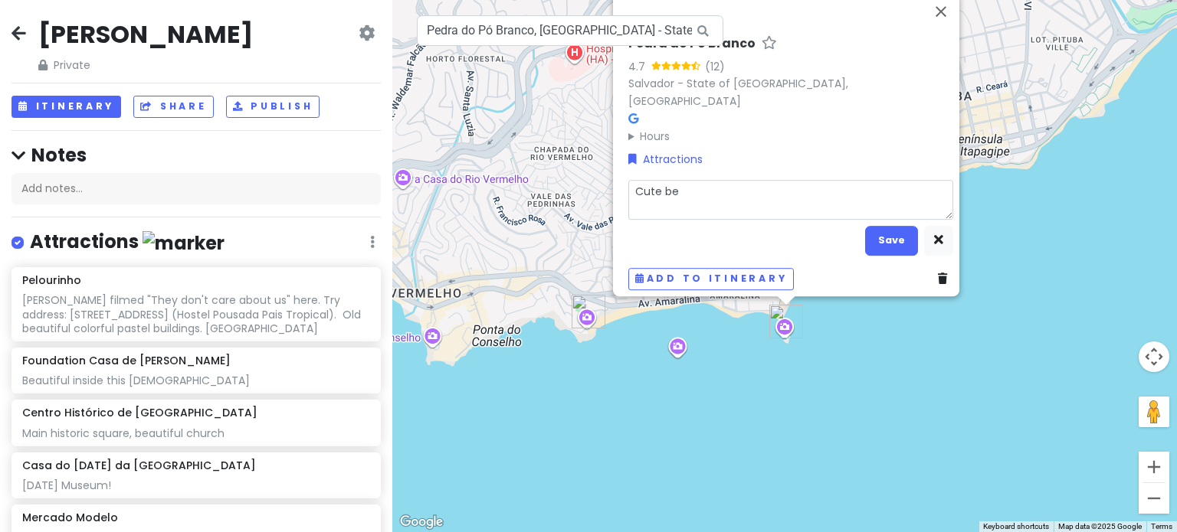
type textarea "Cute bea"
type textarea "x"
type textarea "[GEOGRAPHIC_DATA]"
type textarea "x"
type textarea "[GEOGRAPHIC_DATA]"
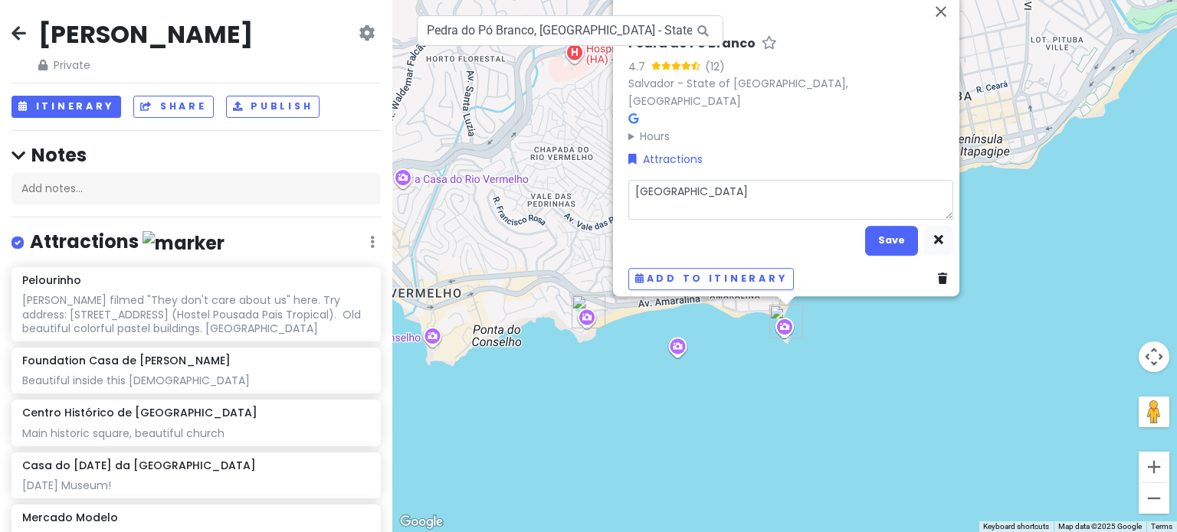
type textarea "x"
type textarea "Cute beach i"
type textarea "x"
type textarea "[GEOGRAPHIC_DATA] is"
type textarea "x"
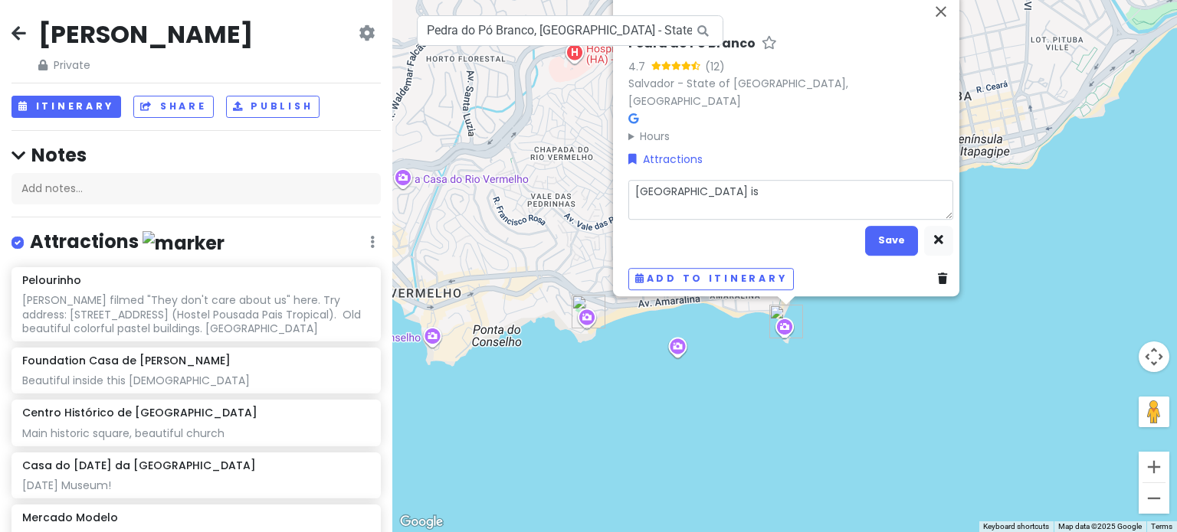
type textarea "Cute beach isl"
type textarea "x"
type textarea "[GEOGRAPHIC_DATA] isla"
type textarea "x"
type textarea "[GEOGRAPHIC_DATA] islan"
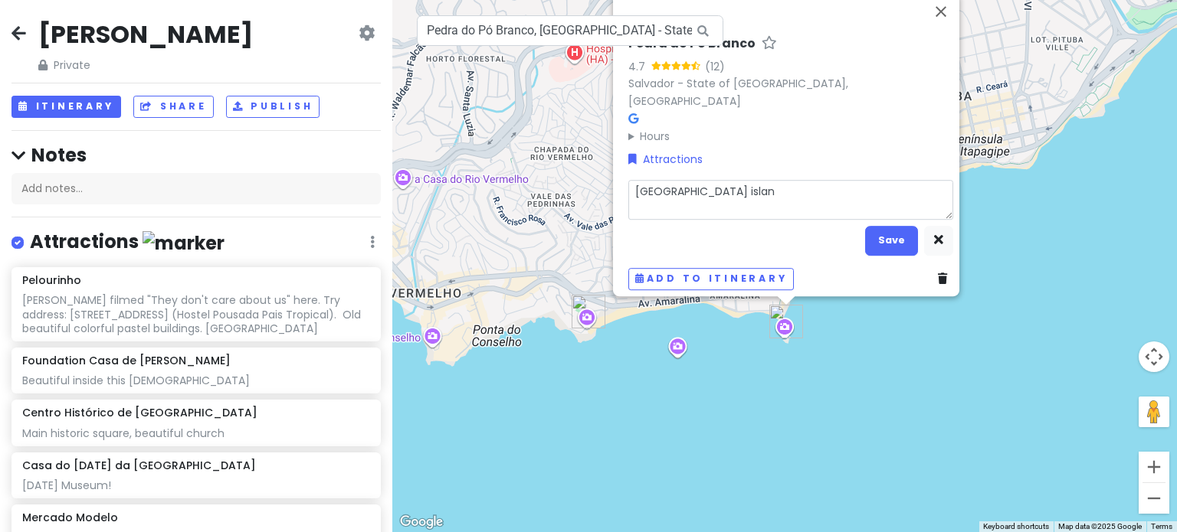
type textarea "x"
type textarea "[GEOGRAPHIC_DATA]"
click at [894, 234] on button "Save" at bounding box center [891, 241] width 53 height 30
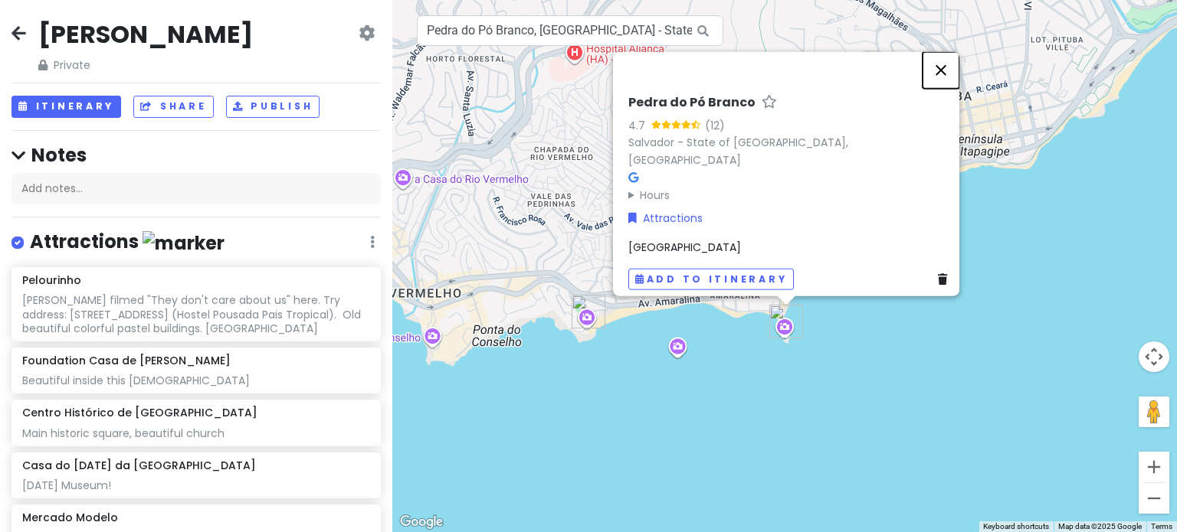
click at [951, 81] on button "Close" at bounding box center [940, 69] width 37 height 37
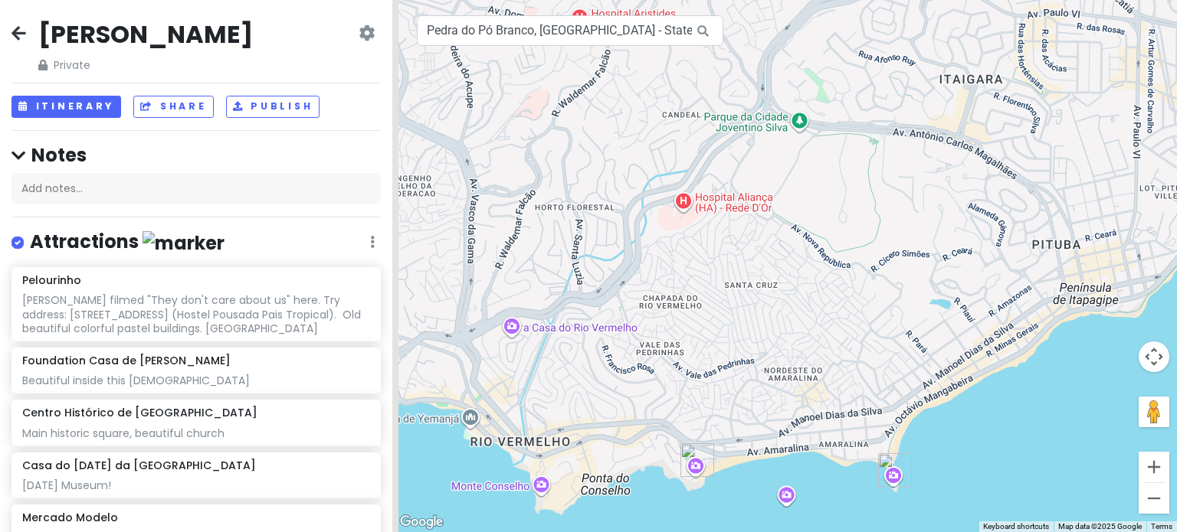
drag, startPoint x: 812, startPoint y: 142, endPoint x: 913, endPoint y: 296, distance: 184.2
click at [913, 296] on div at bounding box center [784, 266] width 784 height 532
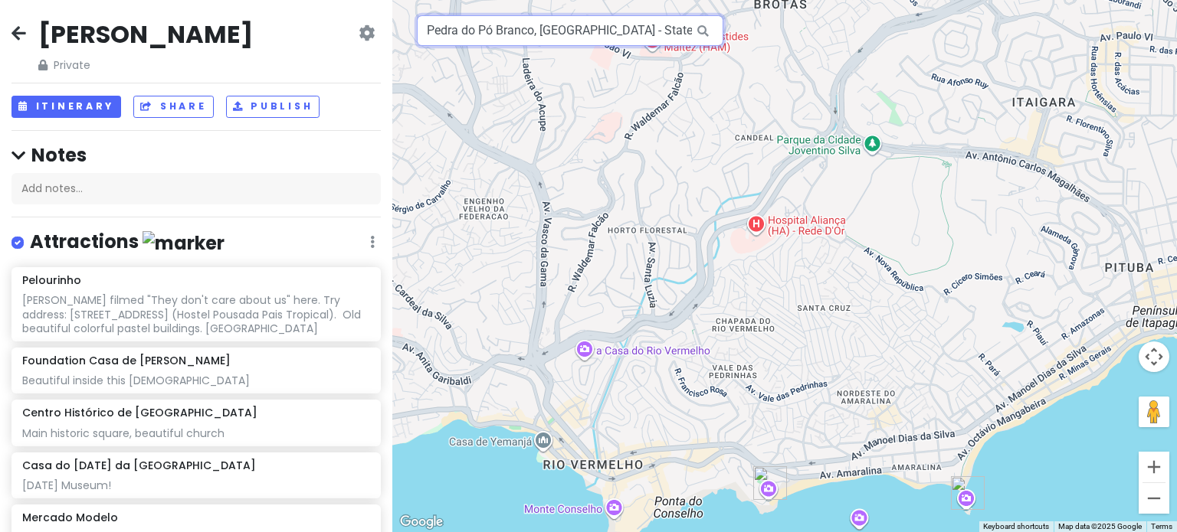
click at [544, 36] on input "Pedra do Pó Branco, [GEOGRAPHIC_DATA] - State of [GEOGRAPHIC_DATA], [GEOGRAPHIC…" at bounding box center [570, 30] width 306 height 31
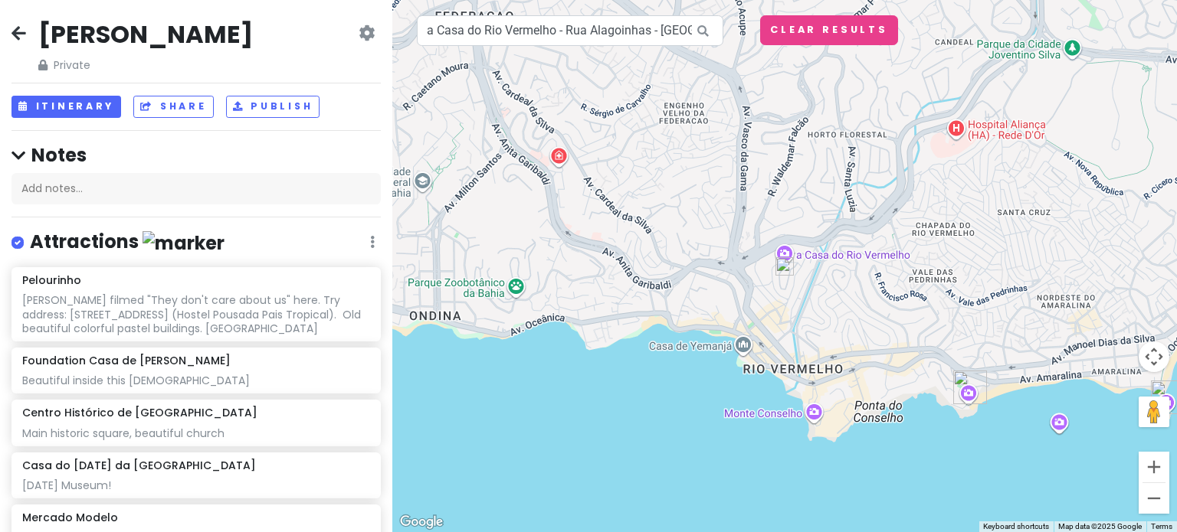
click at [784, 271] on img at bounding box center [784, 266] width 31 height 31
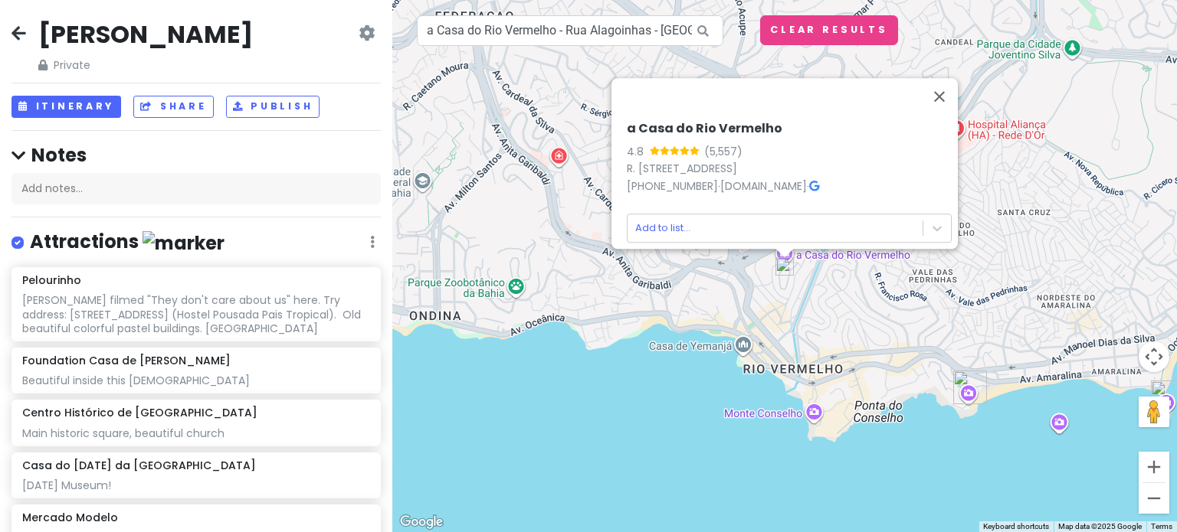
click at [819, 181] on icon at bounding box center [814, 186] width 10 height 11
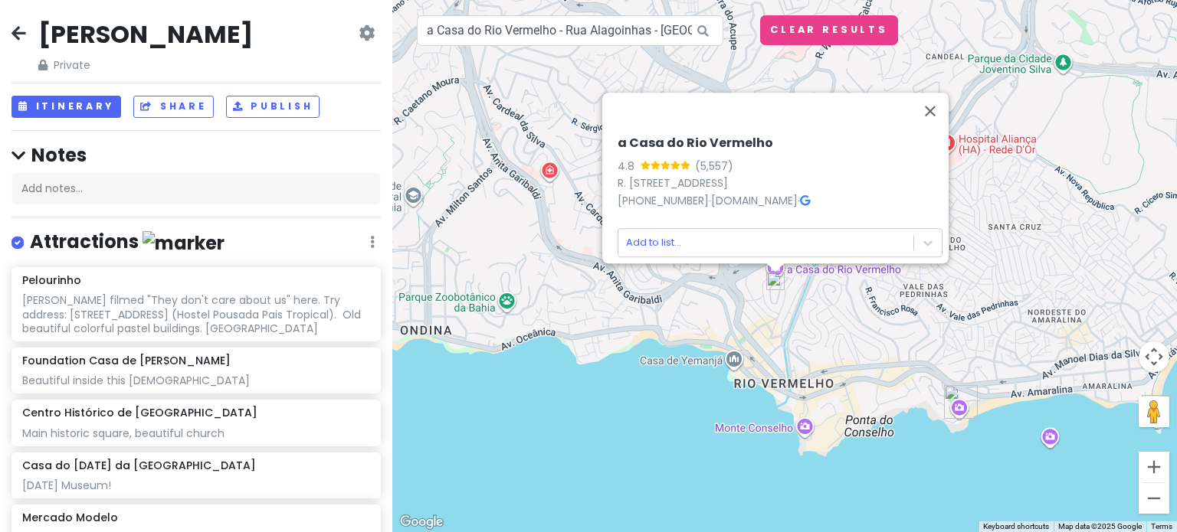
drag, startPoint x: 648, startPoint y: 340, endPoint x: 579, endPoint y: 418, distance: 103.6
click at [579, 418] on div "a Casa do Rio Vermelho 4.8 (5,557) R. [PERSON_NAME][STREET_ADDRESS] [PHONE_NUMB…" at bounding box center [784, 266] width 784 height 532
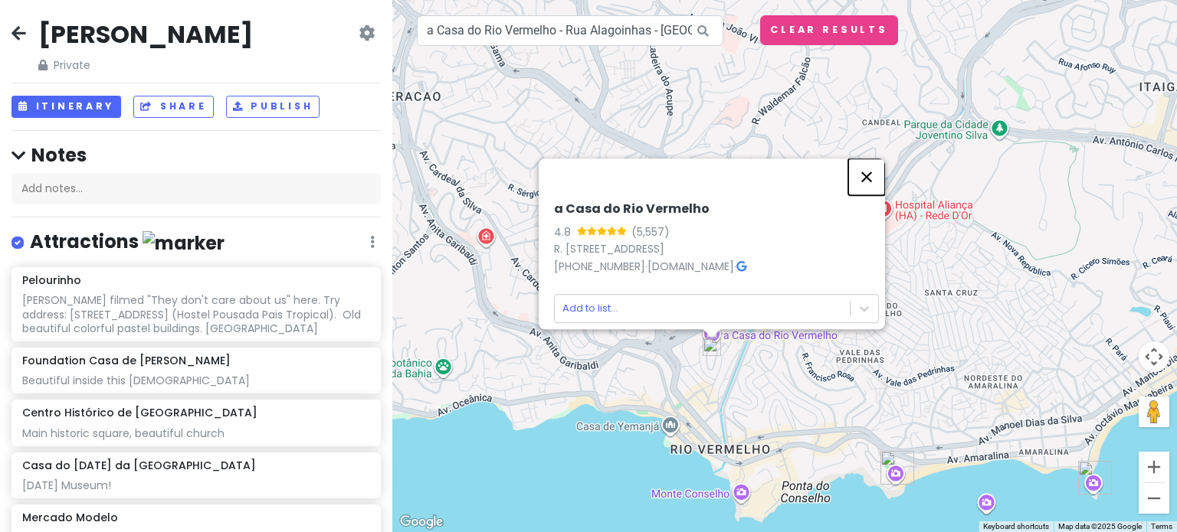
click at [861, 159] on button "Close" at bounding box center [866, 177] width 37 height 37
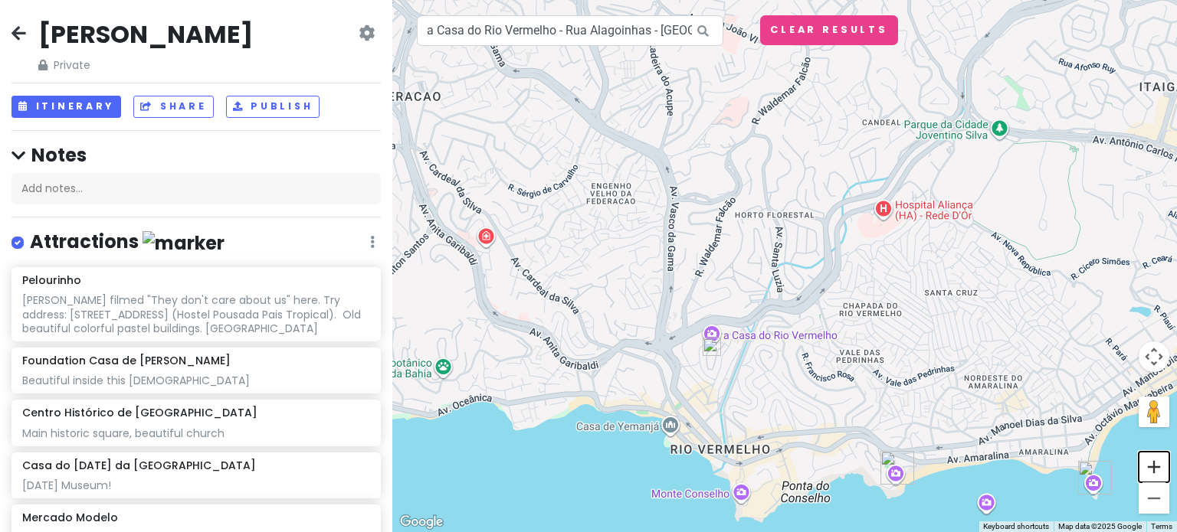
click at [1158, 464] on button "Zoom in" at bounding box center [1153, 467] width 31 height 31
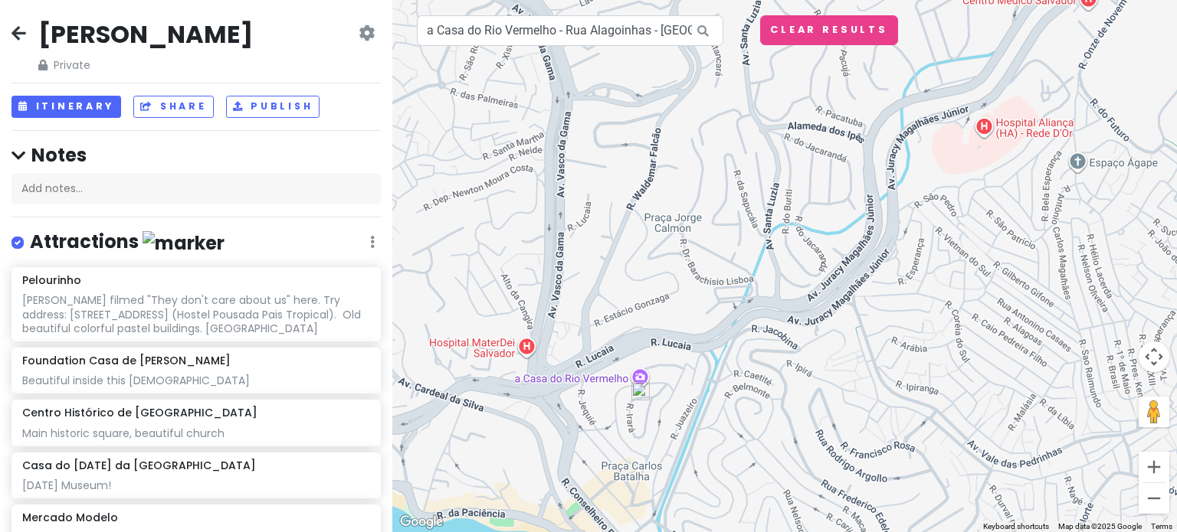
drag, startPoint x: 852, startPoint y: 234, endPoint x: 818, endPoint y: 183, distance: 60.8
click at [818, 183] on div at bounding box center [784, 266] width 784 height 532
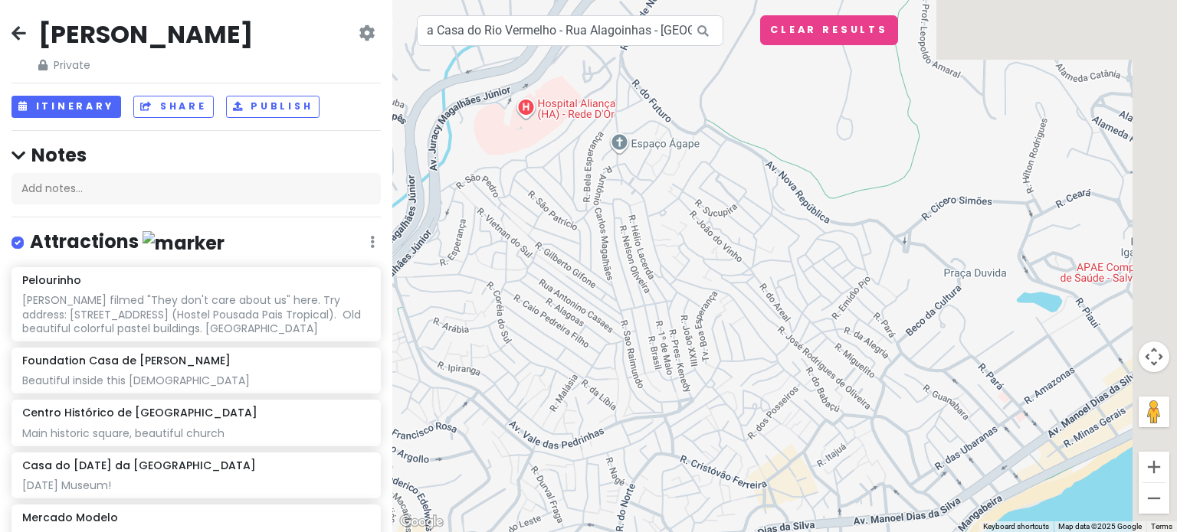
drag, startPoint x: 1046, startPoint y: 211, endPoint x: 674, endPoint y: 167, distance: 374.1
click at [673, 172] on div at bounding box center [784, 266] width 784 height 532
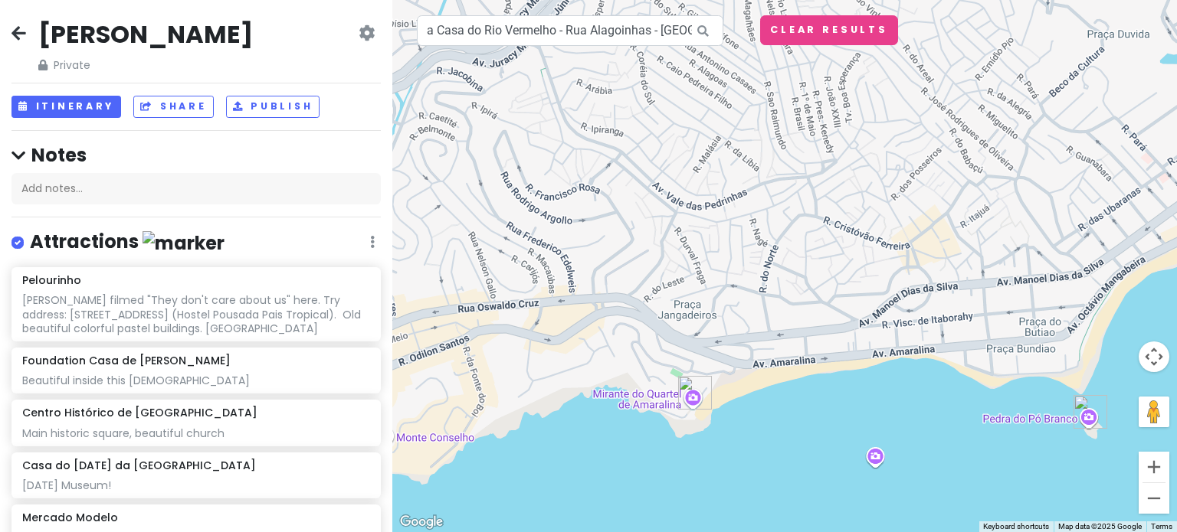
drag, startPoint x: 621, startPoint y: 283, endPoint x: 674, endPoint y: 130, distance: 161.6
click at [674, 130] on div at bounding box center [784, 266] width 784 height 532
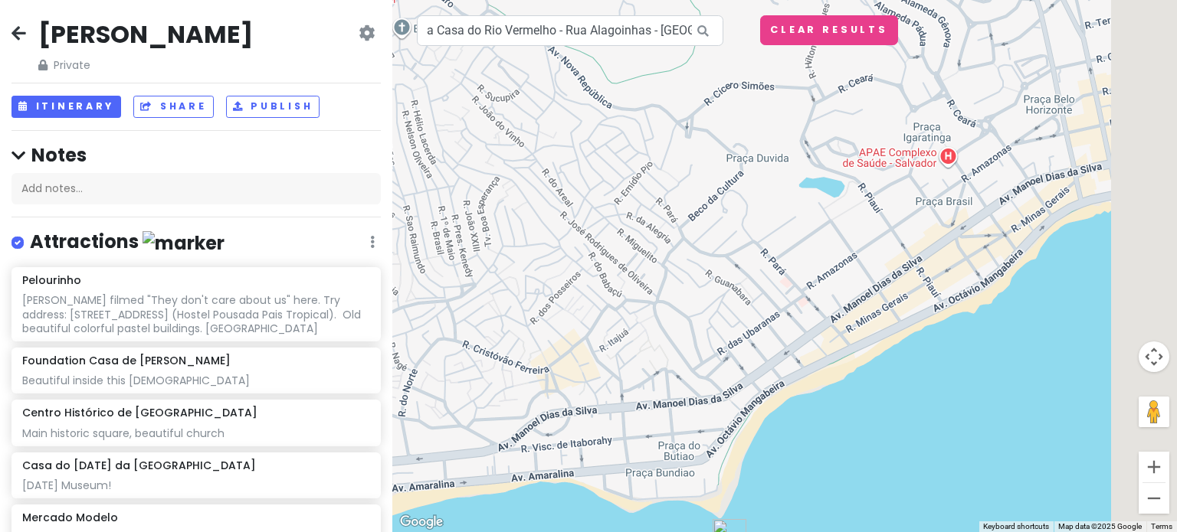
drag, startPoint x: 902, startPoint y: 125, endPoint x: 745, endPoint y: 367, distance: 288.6
click at [745, 367] on div at bounding box center [784, 266] width 784 height 532
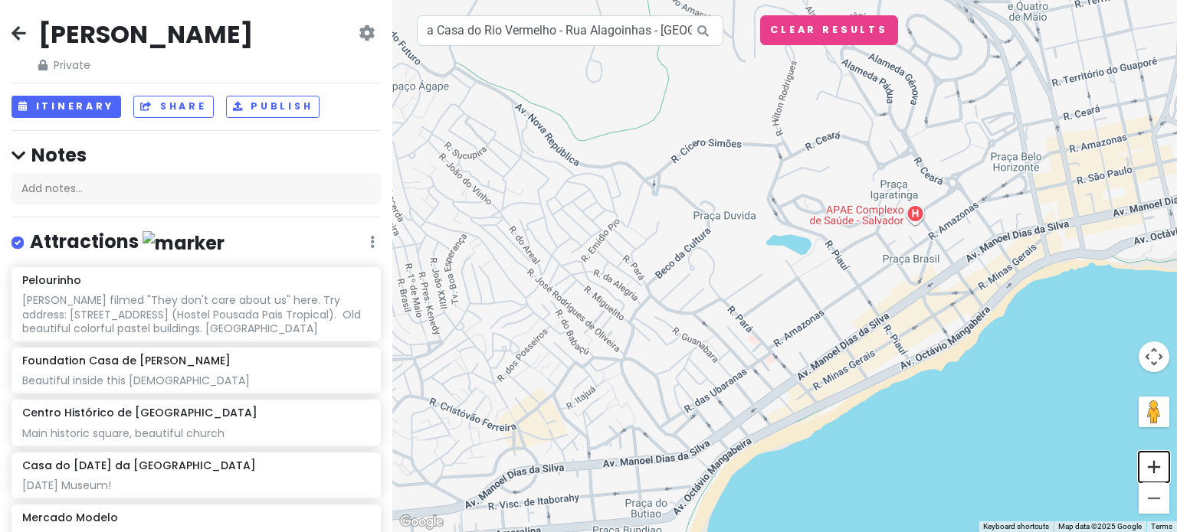
click at [1155, 471] on button "Zoom in" at bounding box center [1153, 467] width 31 height 31
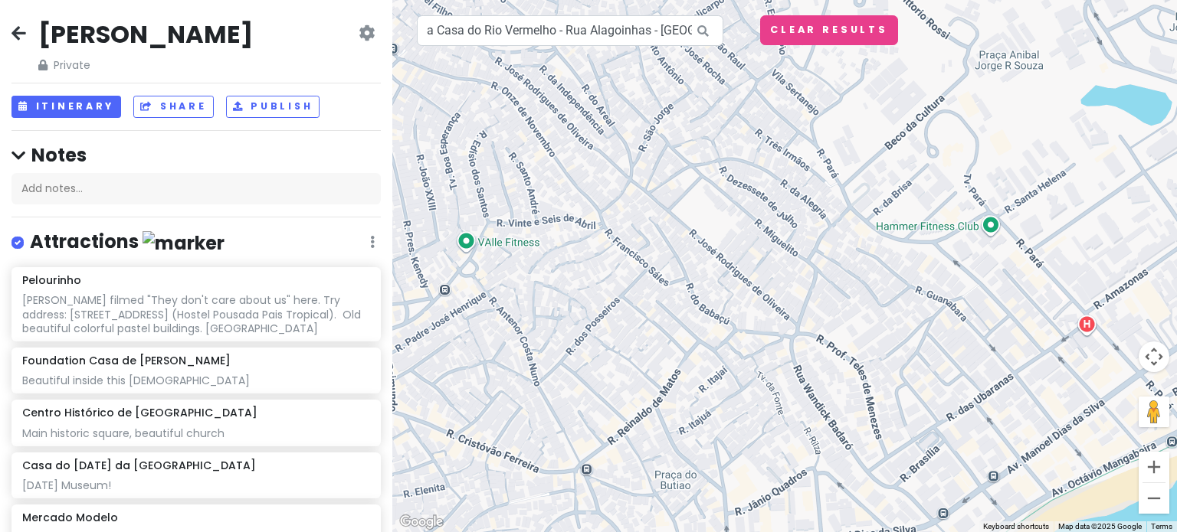
drag, startPoint x: 594, startPoint y: 350, endPoint x: 955, endPoint y: 215, distance: 384.5
click at [955, 215] on div at bounding box center [784, 266] width 784 height 532
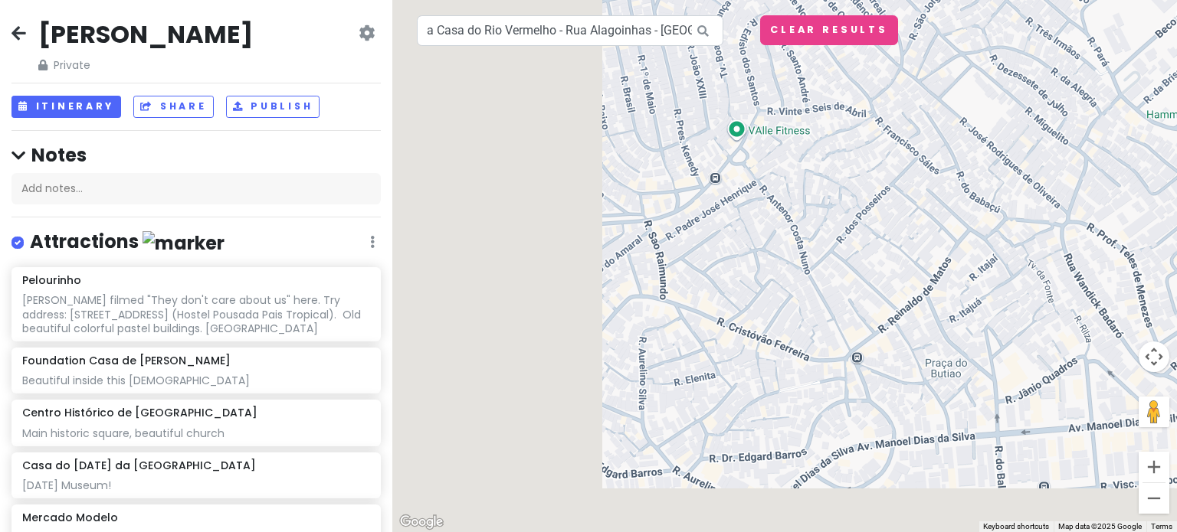
drag, startPoint x: 621, startPoint y: 345, endPoint x: 984, endPoint y: 184, distance: 397.9
click at [984, 184] on div at bounding box center [784, 266] width 784 height 532
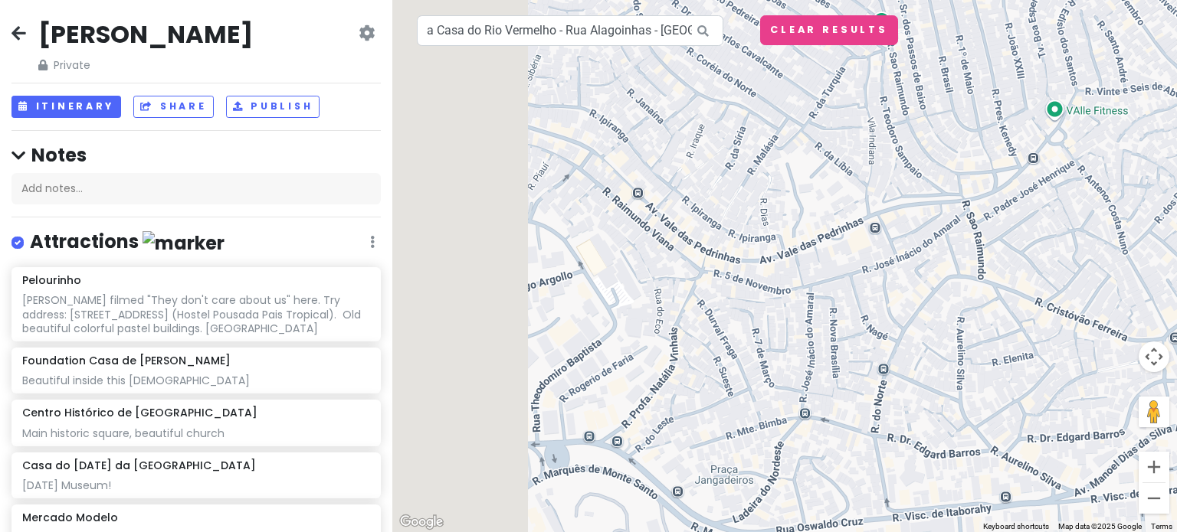
drag, startPoint x: 619, startPoint y: 228, endPoint x: 907, endPoint y: 349, distance: 312.1
click at [907, 349] on div at bounding box center [784, 266] width 784 height 532
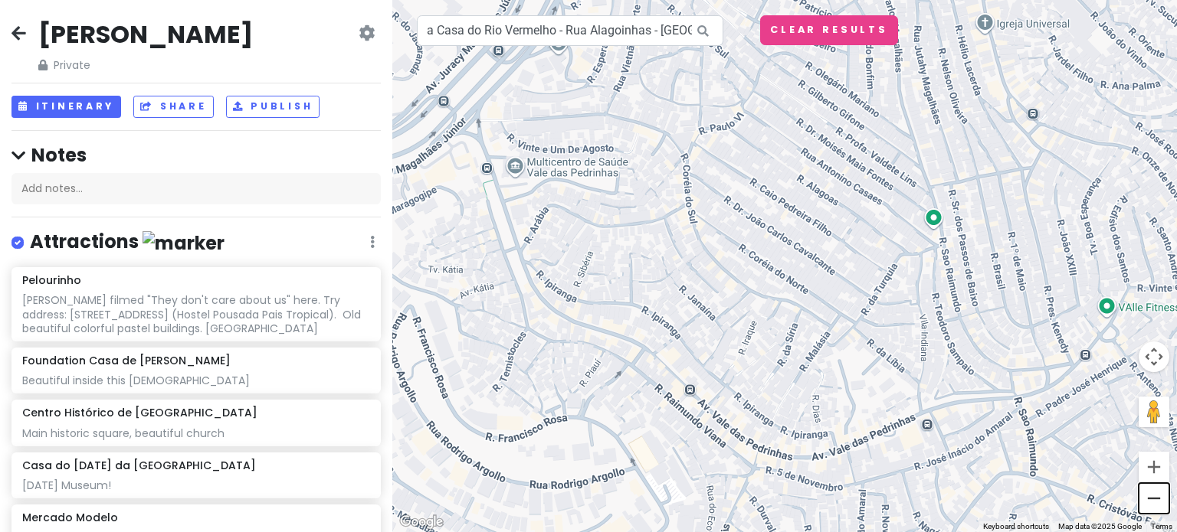
click at [1160, 509] on button "Zoom out" at bounding box center [1153, 498] width 31 height 31
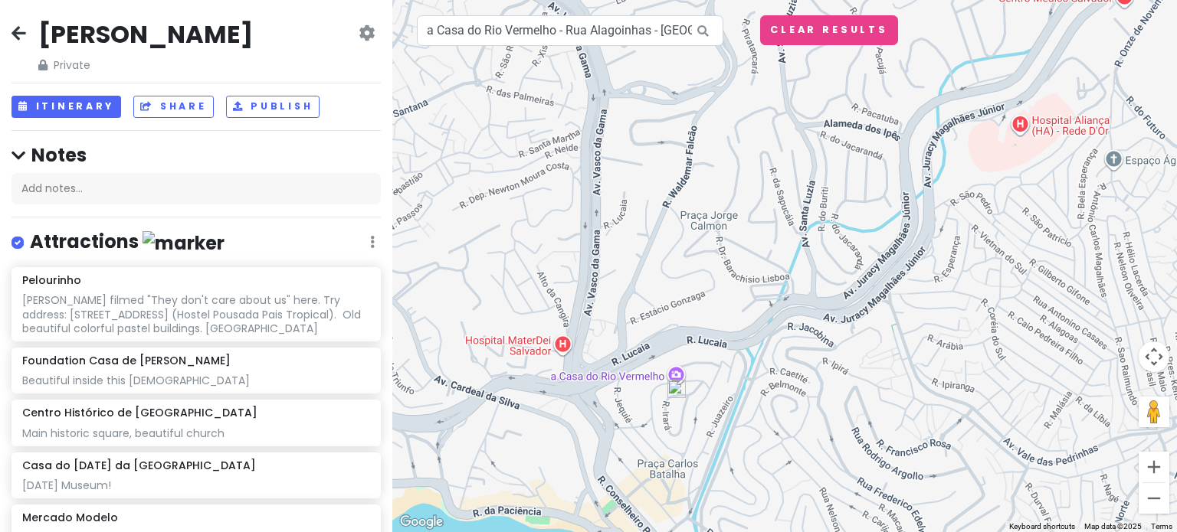
drag, startPoint x: 616, startPoint y: 239, endPoint x: 932, endPoint y: 392, distance: 350.8
click at [932, 392] on div at bounding box center [784, 266] width 784 height 532
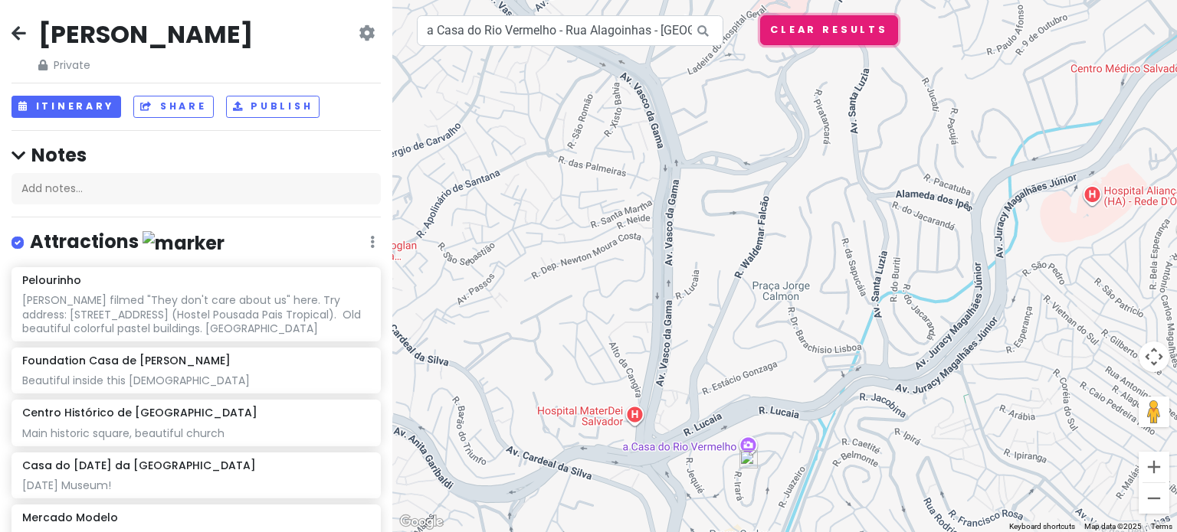
click at [804, 44] on button "Clear Results" at bounding box center [829, 30] width 138 height 30
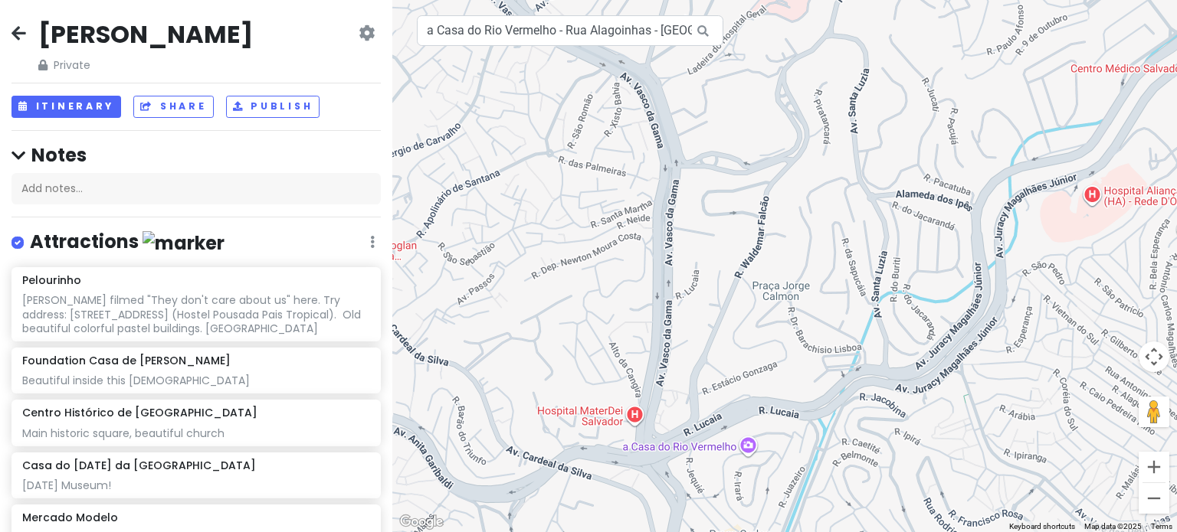
drag, startPoint x: 775, startPoint y: 180, endPoint x: 781, endPoint y: 401, distance: 221.5
click at [781, 401] on div at bounding box center [784, 266] width 784 height 532
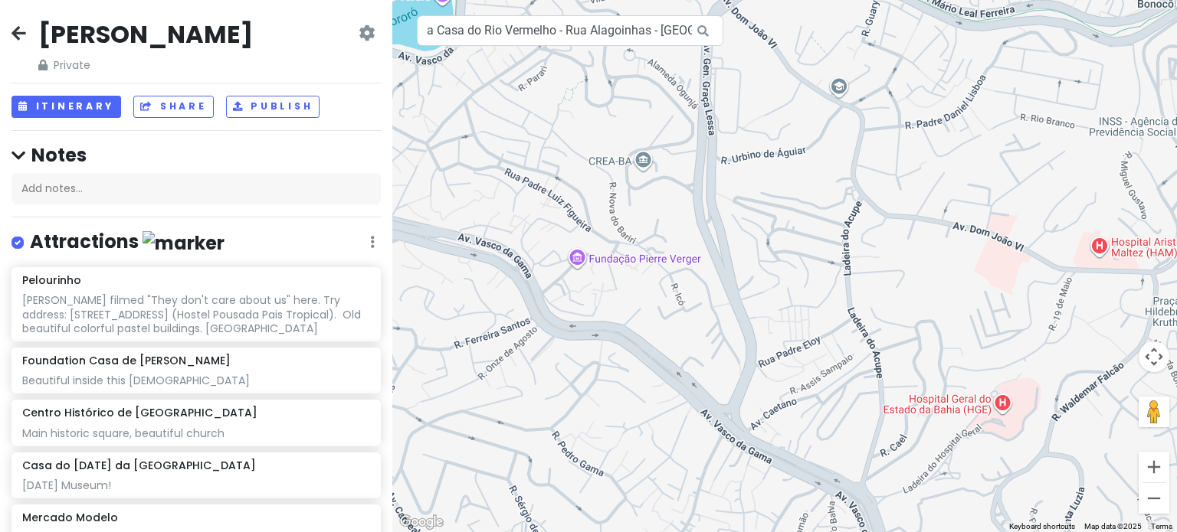
drag, startPoint x: 751, startPoint y: 161, endPoint x: 958, endPoint y: 261, distance: 229.9
click at [958, 261] on div at bounding box center [784, 266] width 784 height 532
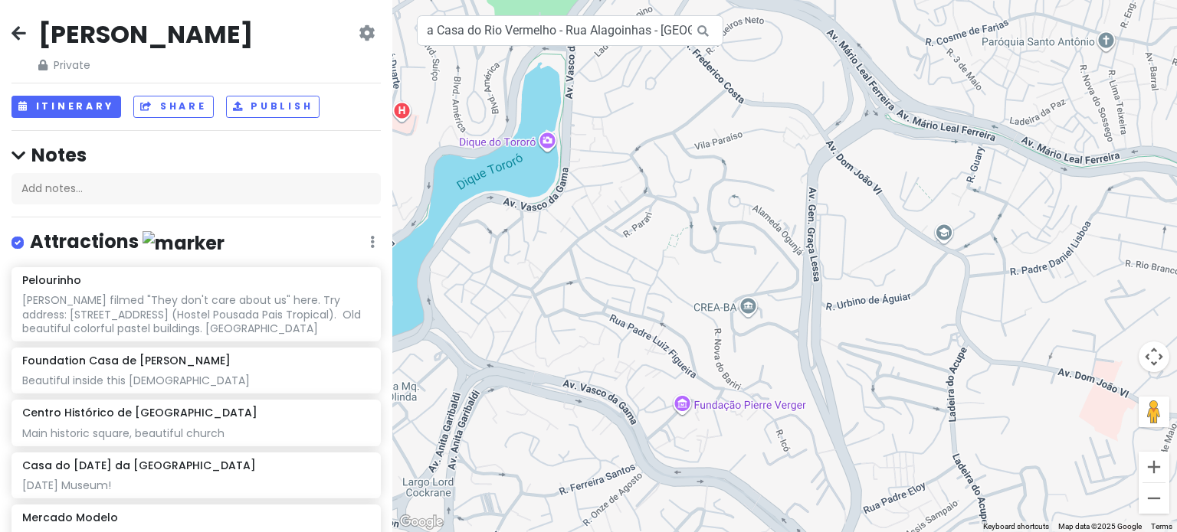
drag, startPoint x: 754, startPoint y: 165, endPoint x: 913, endPoint y: 359, distance: 251.5
click at [913, 359] on div at bounding box center [784, 266] width 784 height 532
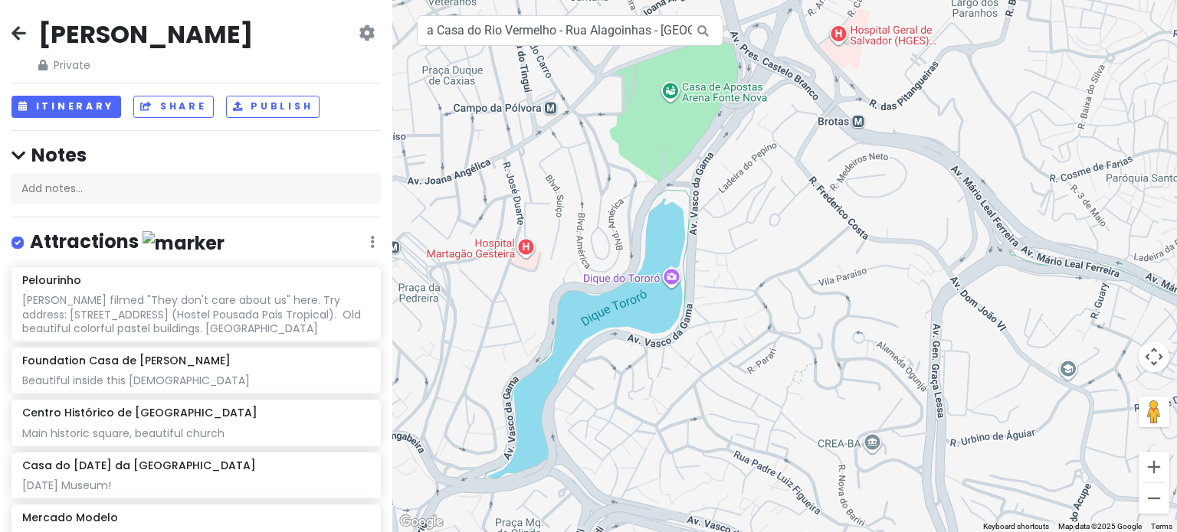
drag, startPoint x: 650, startPoint y: 371, endPoint x: 668, endPoint y: 348, distance: 29.4
click at [668, 348] on div at bounding box center [784, 266] width 784 height 532
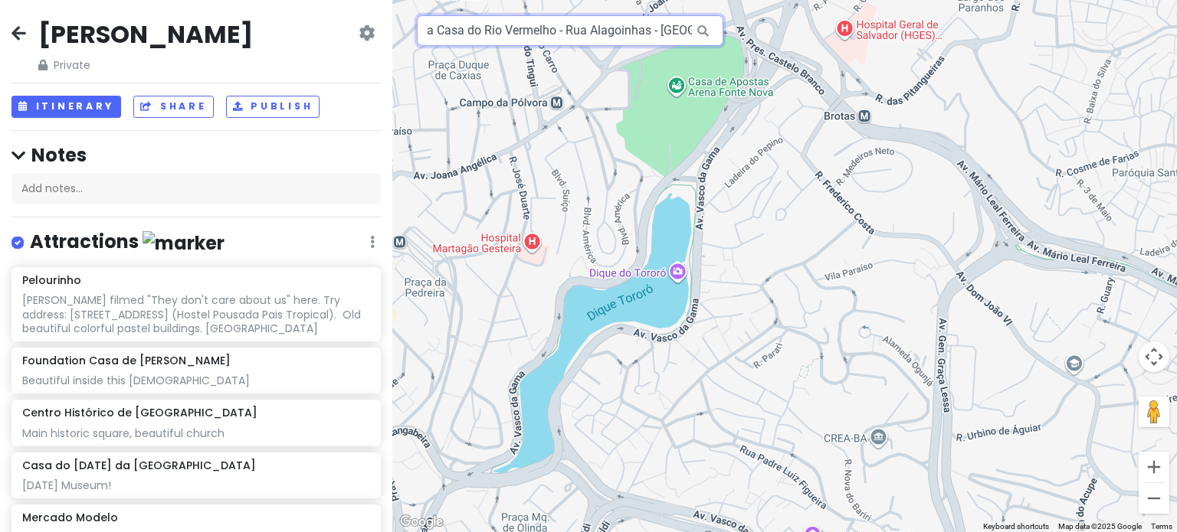
click at [546, 25] on input "a Casa do Rio Vermelho - Rua Alagoinhas - [GEOGRAPHIC_DATA], [GEOGRAPHIC_DATA] …" at bounding box center [570, 30] width 306 height 31
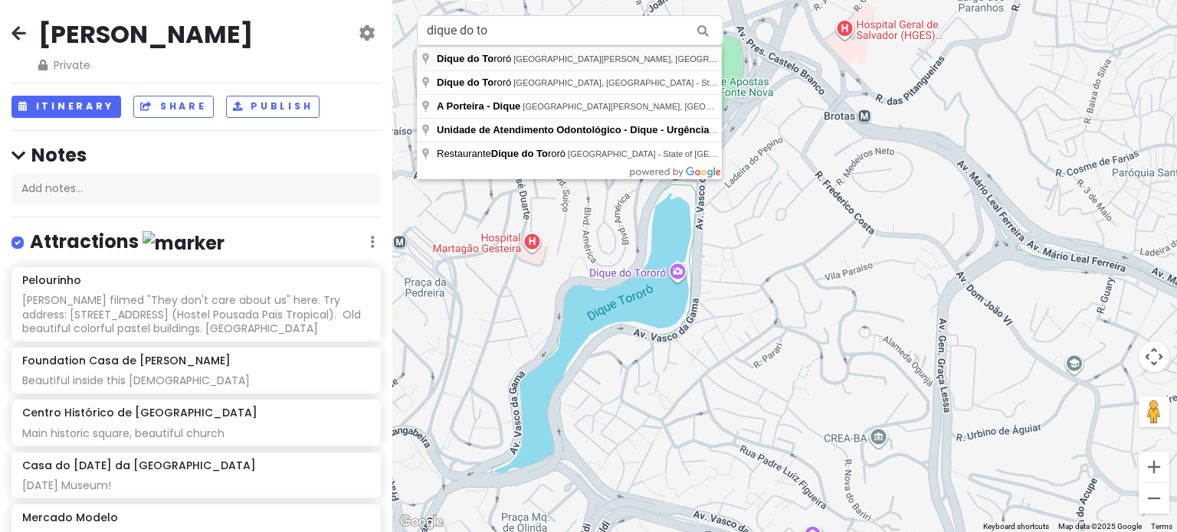
type input "Dique do Tororó - [GEOGRAPHIC_DATA][PERSON_NAME], [GEOGRAPHIC_DATA] - [GEOGRAPH…"
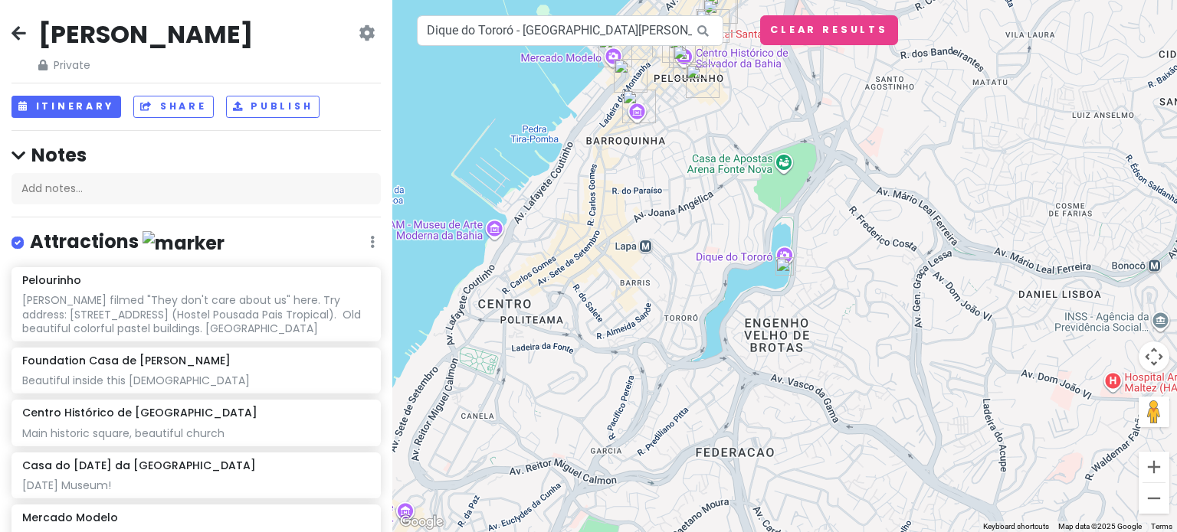
click at [784, 266] on img at bounding box center [784, 266] width 31 height 31
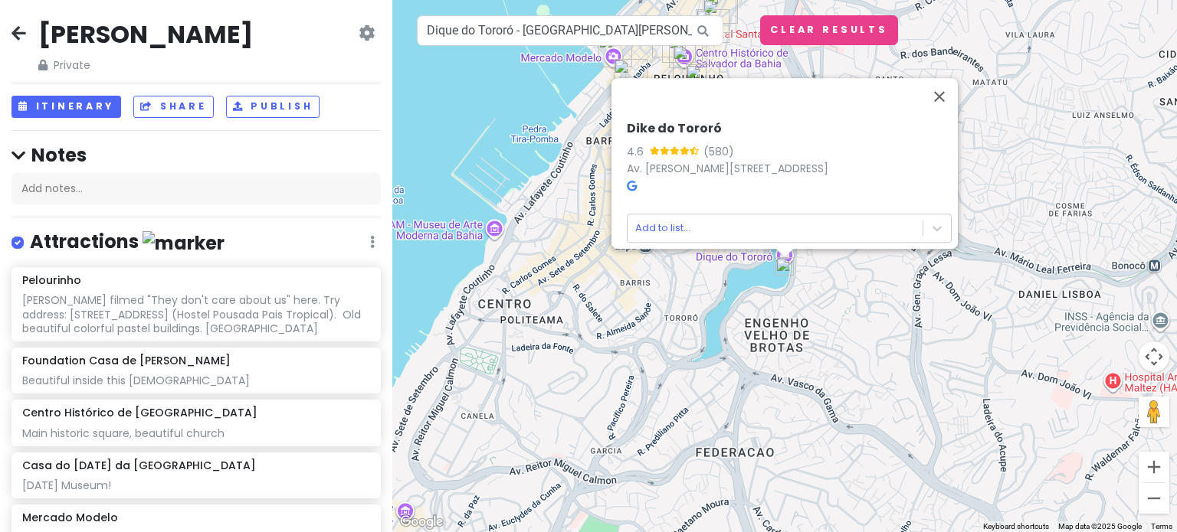
click at [627, 181] on icon at bounding box center [632, 186] width 10 height 11
click at [669, 215] on body "[PERSON_NAME] Private Change Dates Make a Copy Delete Trip Go Pro ⚡️ Give Feedb…" at bounding box center [588, 266] width 1177 height 532
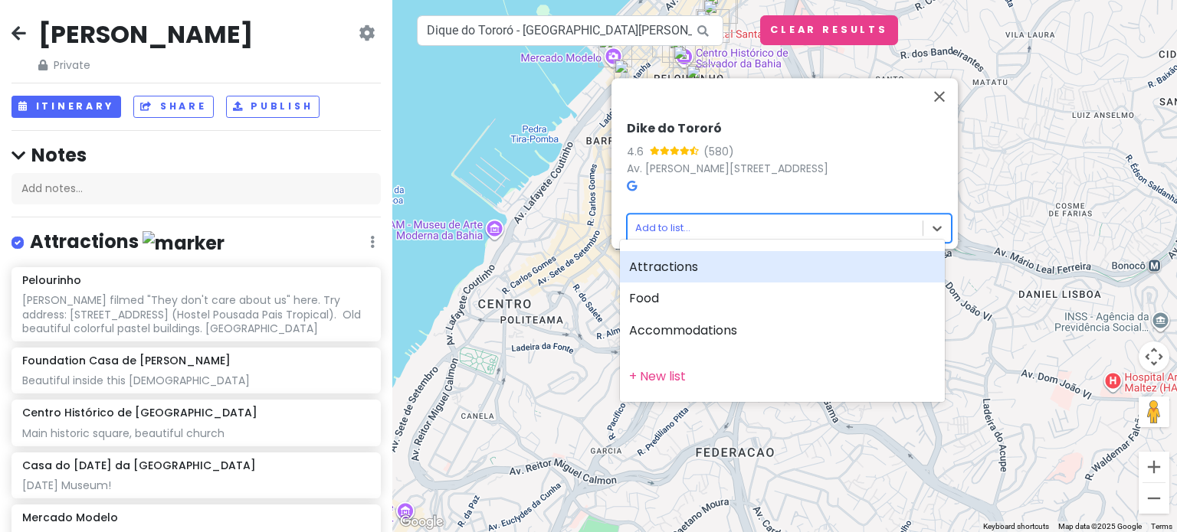
click at [647, 274] on div "Attractions" at bounding box center [782, 267] width 325 height 32
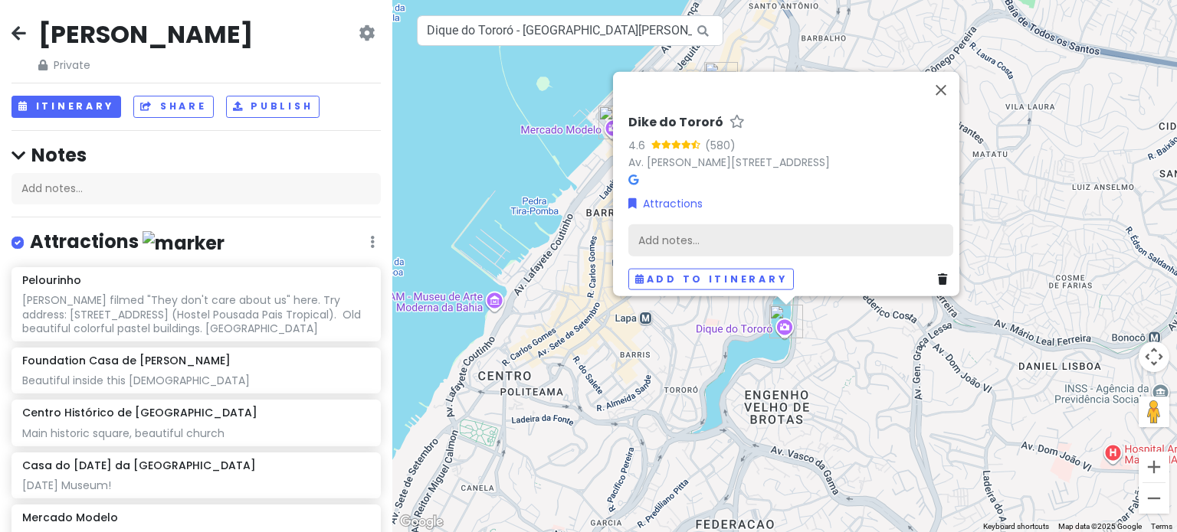
click at [682, 234] on div "Add notes..." at bounding box center [790, 240] width 325 height 32
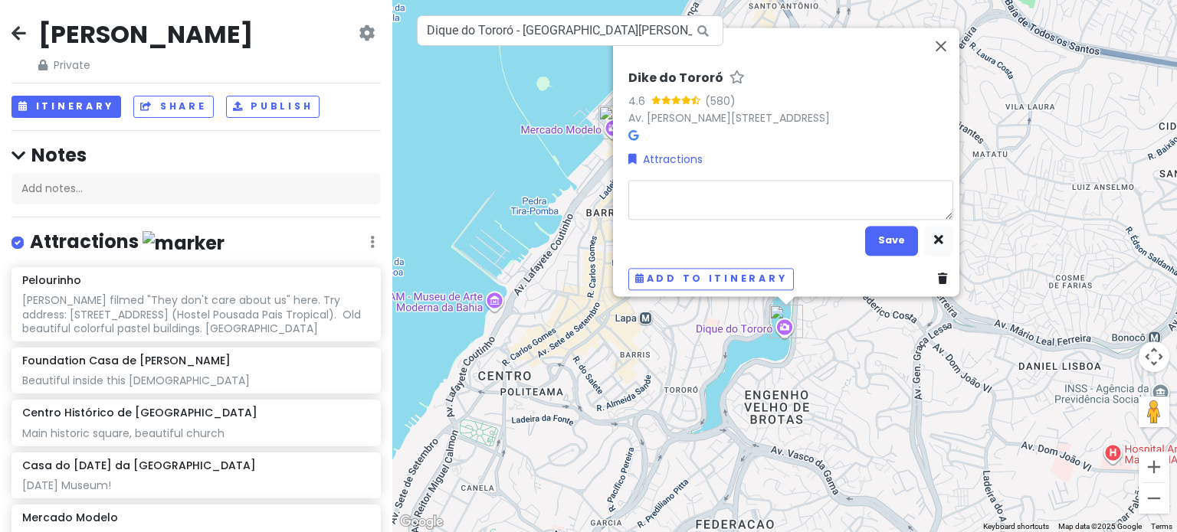
type textarea "x"
type textarea "C"
type textarea "x"
type textarea "Cu"
type textarea "x"
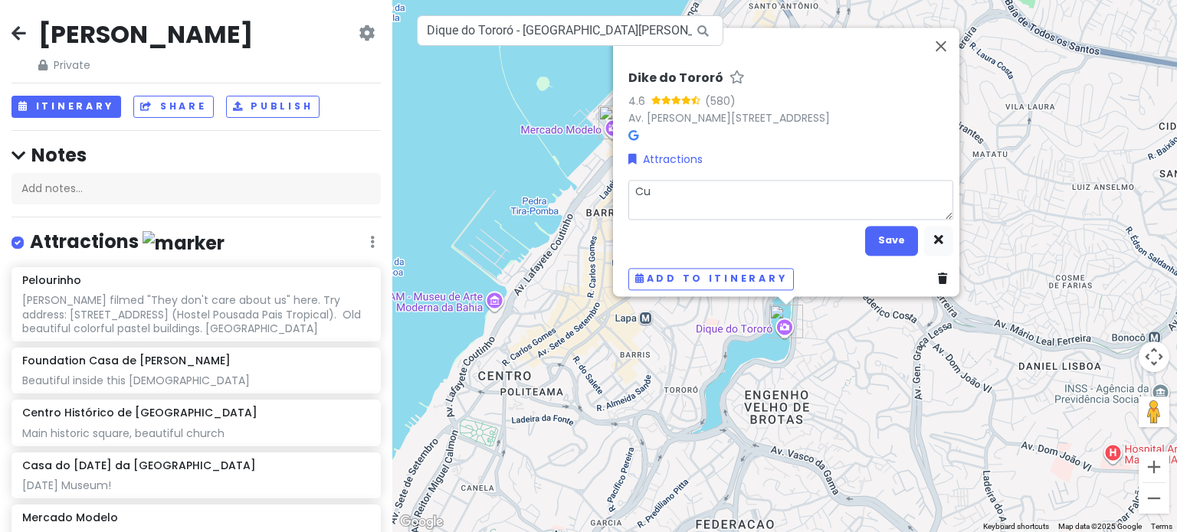
type textarea "Cue"
type textarea "x"
type textarea "Cu"
type textarea "x"
type textarea "Cut"
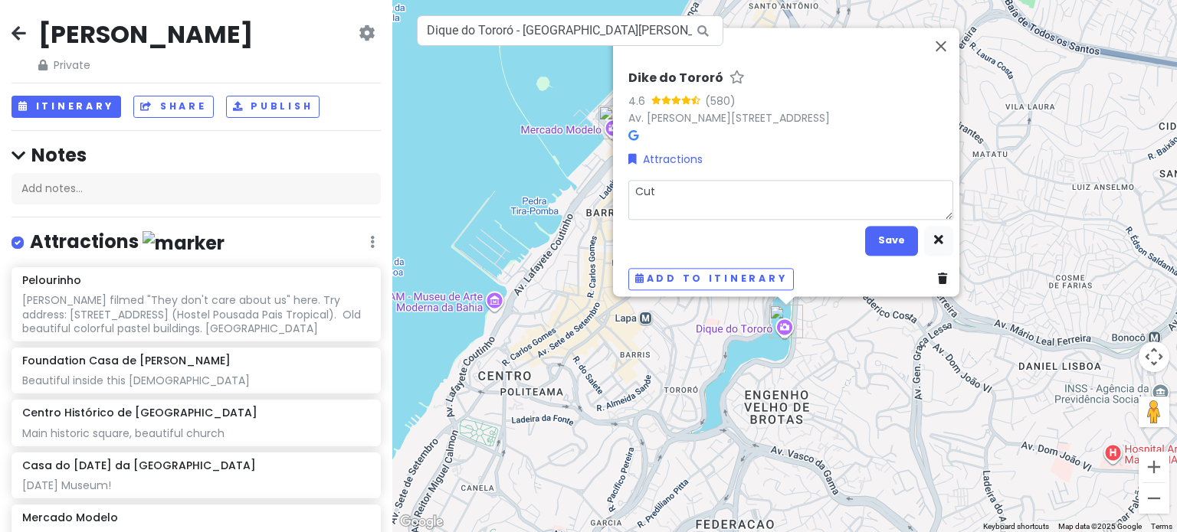
type textarea "x"
type textarea "Cute"
type textarea "x"
type textarea "Cute p"
type textarea "x"
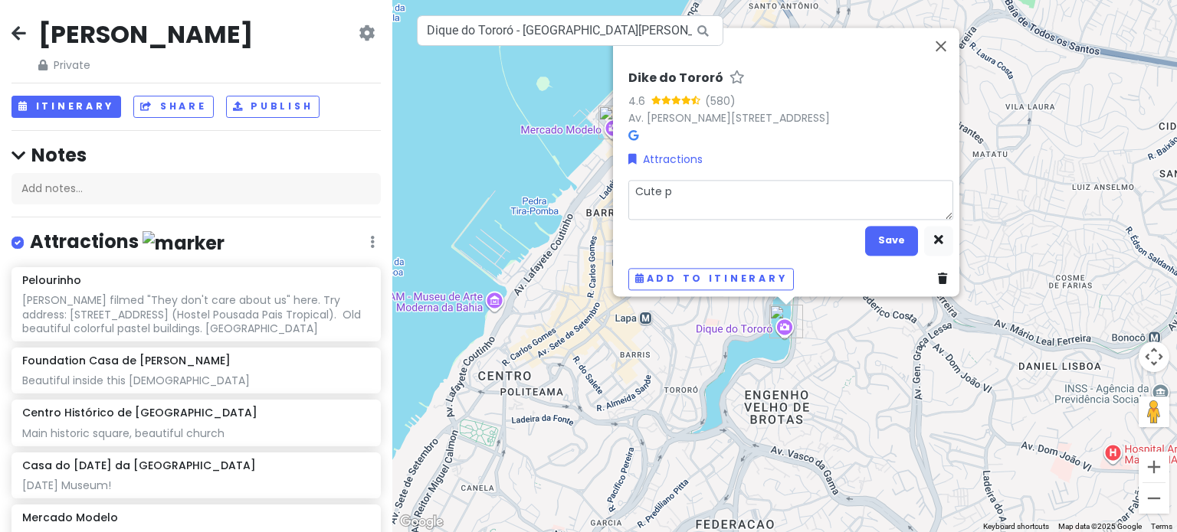
type textarea "Cute pa"
type textarea "x"
type textarea "[GEOGRAPHIC_DATA]"
type textarea "x"
type textarea "[GEOGRAPHIC_DATA]"
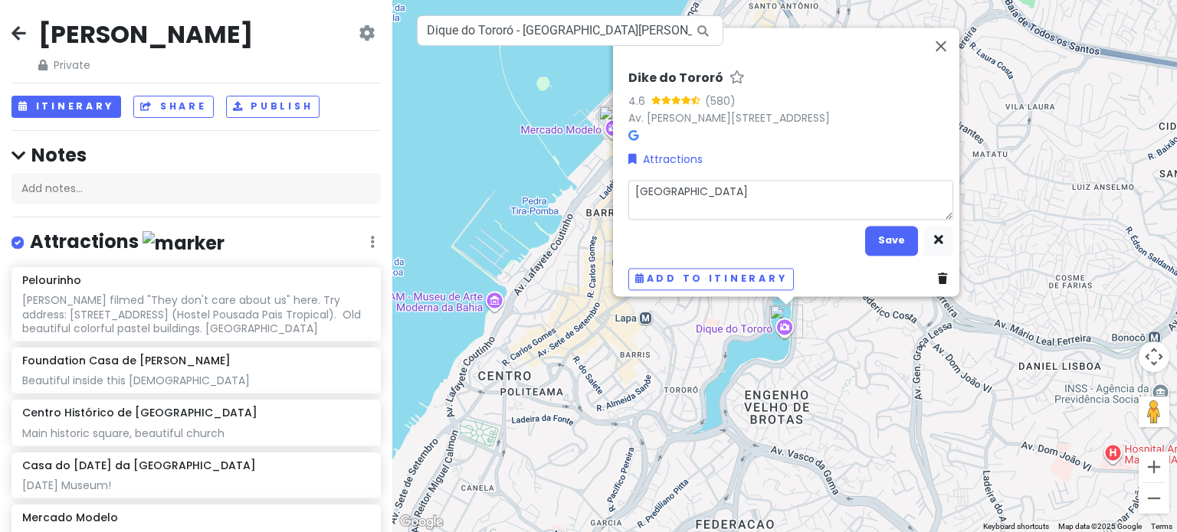
type textarea "x"
type textarea "[GEOGRAPHIC_DATA] w"
type textarea "x"
type textarea "Cute park wi"
type textarea "x"
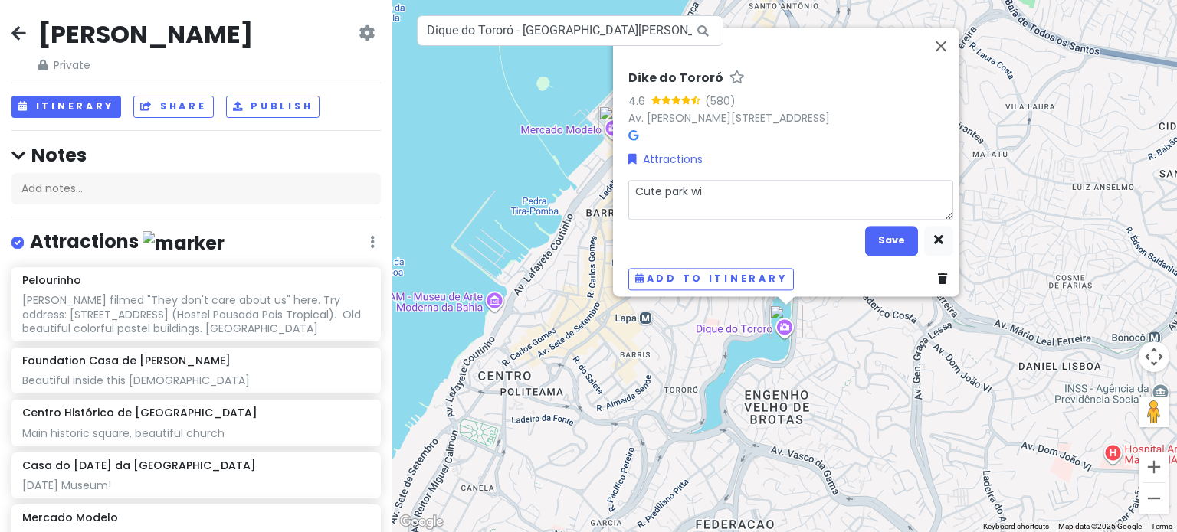
type textarea "Cute park wit"
type textarea "x"
type textarea "Cute park with"
type textarea "x"
type textarea "Cute park with"
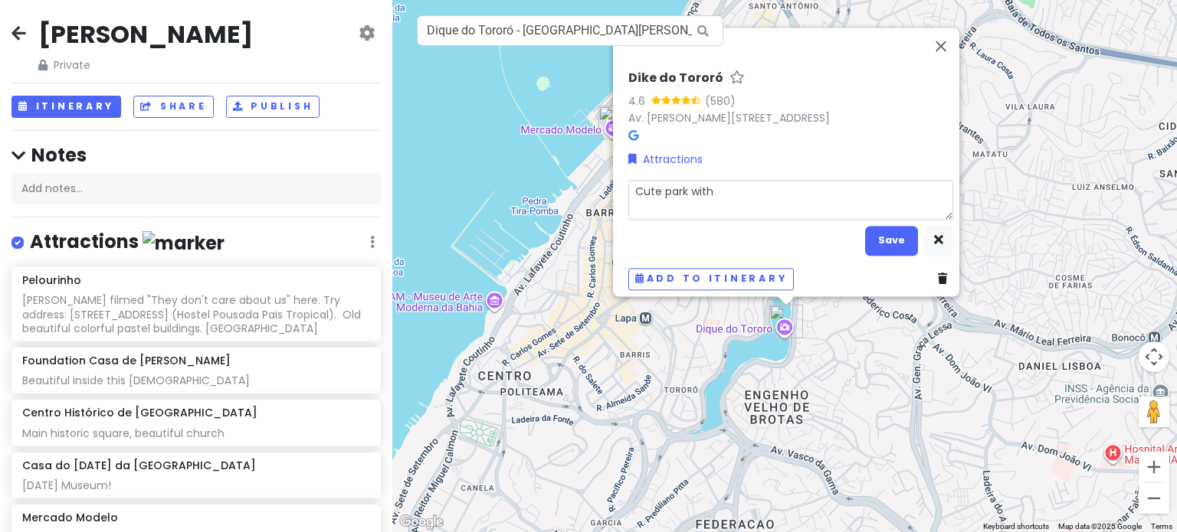
type textarea "x"
type textarea "Cute park with r"
type textarea "x"
type textarea "Cute park with ri"
type textarea "x"
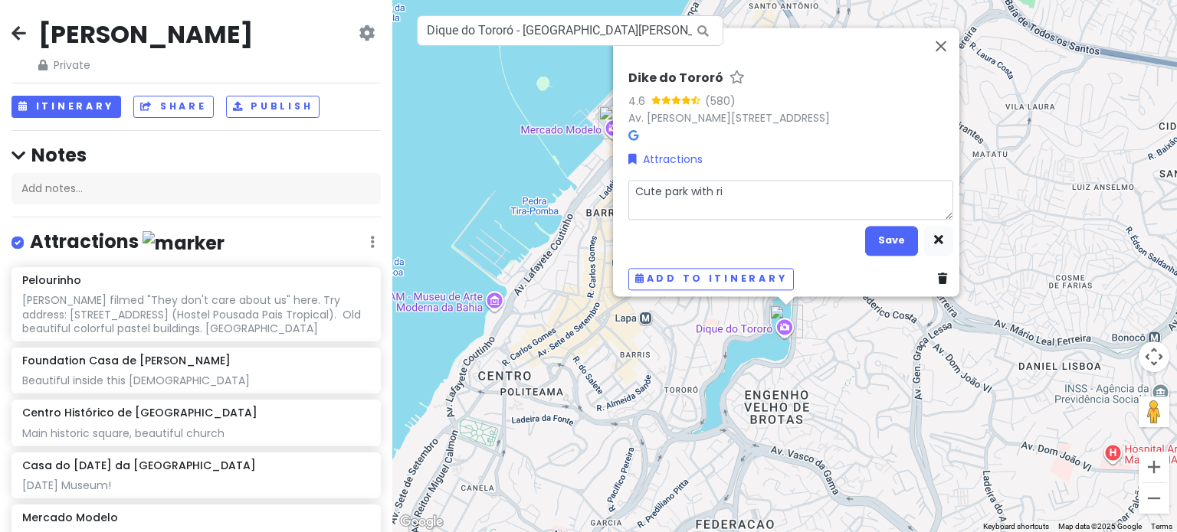
type textarea "Cute park with r"
type textarea "x"
type textarea "Cute park with"
type textarea "x"
type textarea "Cute park with l"
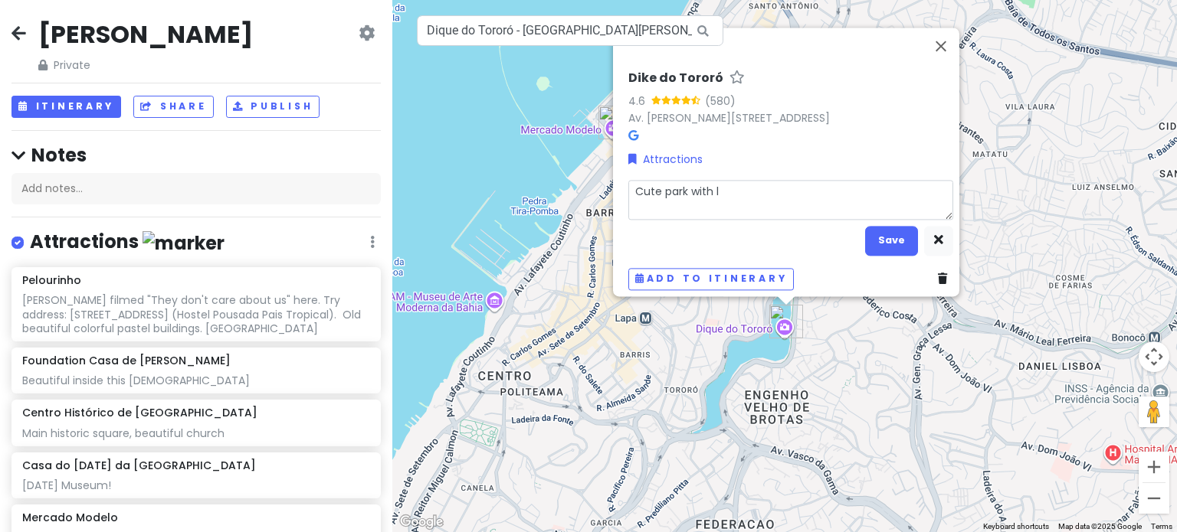
type textarea "x"
type textarea "Cute park with la"
type textarea "x"
type textarea "Cute park with lak"
type textarea "x"
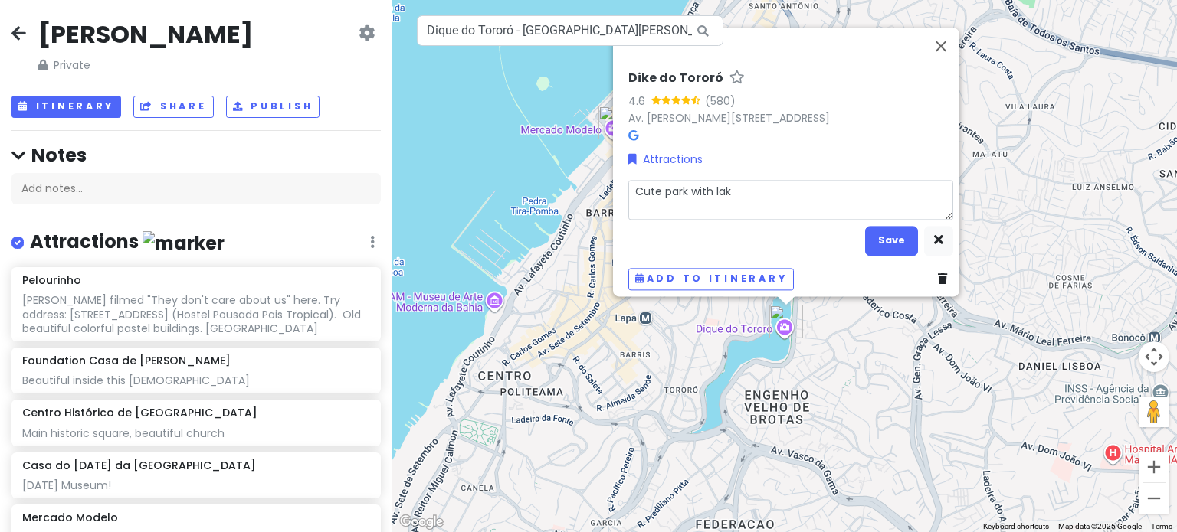
type textarea "[GEOGRAPHIC_DATA] with lake"
type textarea "x"
type textarea "[GEOGRAPHIC_DATA] with lake"
type textarea "x"
type textarea "[GEOGRAPHIC_DATA] with lake th"
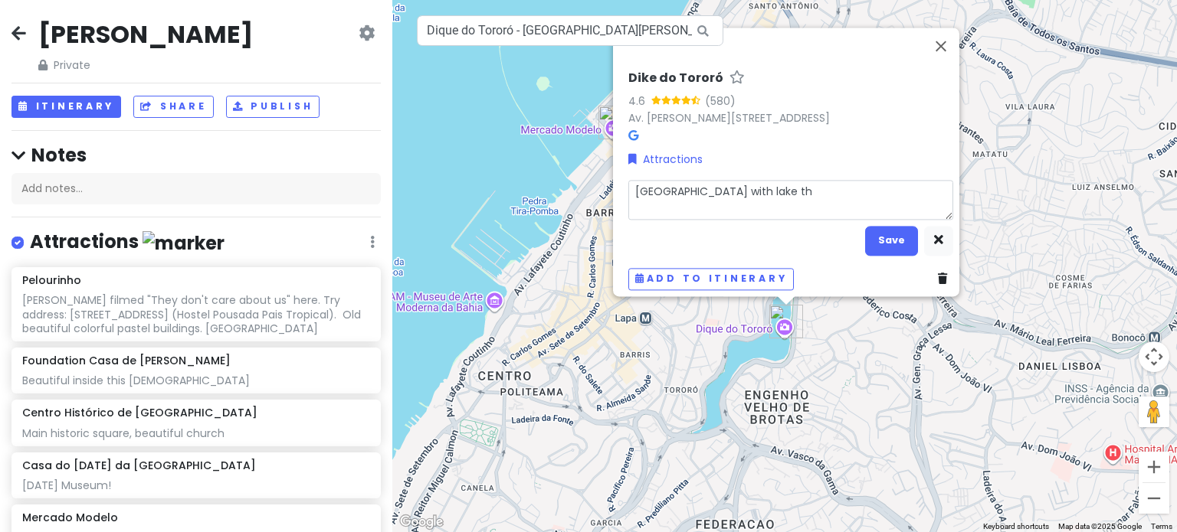
type textarea "x"
type textarea "[GEOGRAPHIC_DATA] with lake thi"
type textarea "x"
type textarea "[GEOGRAPHIC_DATA] with lake thin"
type textarea "x"
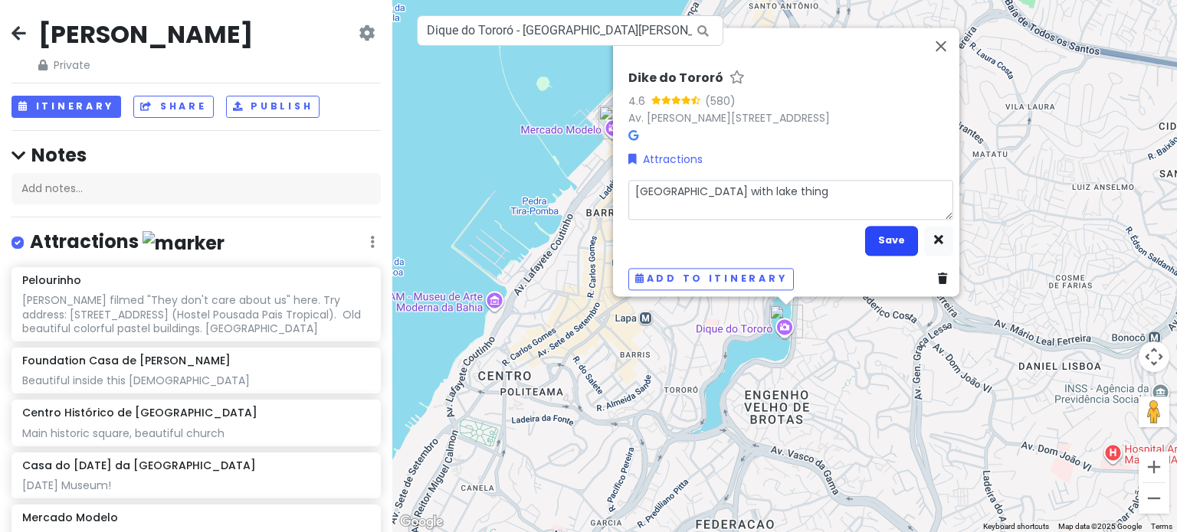
type textarea "[GEOGRAPHIC_DATA] with lake thing"
click at [880, 239] on button "Save" at bounding box center [891, 241] width 53 height 30
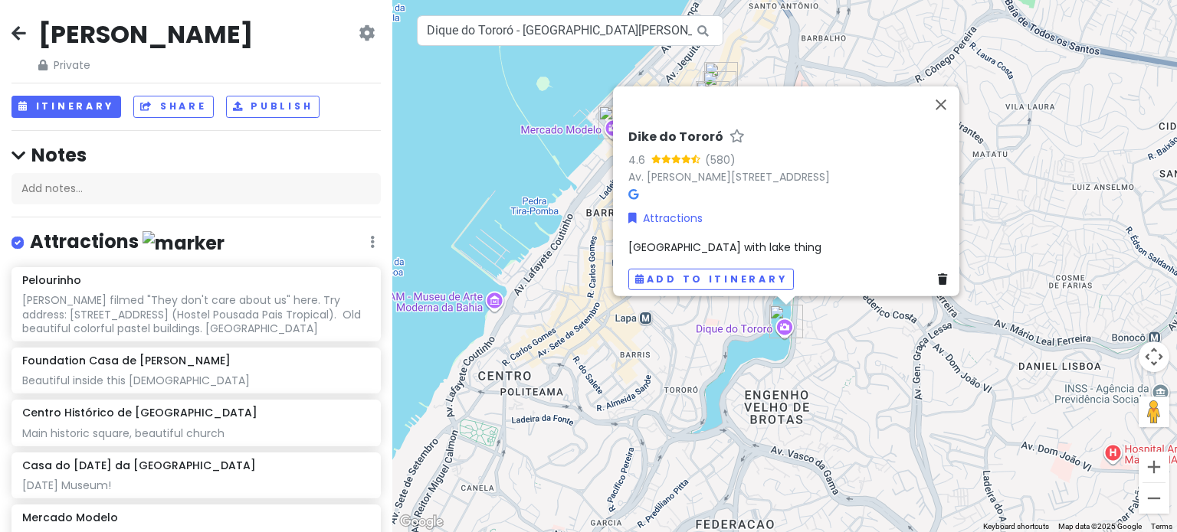
click at [859, 381] on div "Dike do Tororó 4.6 (580) Av. [GEOGRAPHIC_DATA], 212 - [GEOGRAPHIC_DATA], [GEOGR…" at bounding box center [784, 266] width 784 height 532
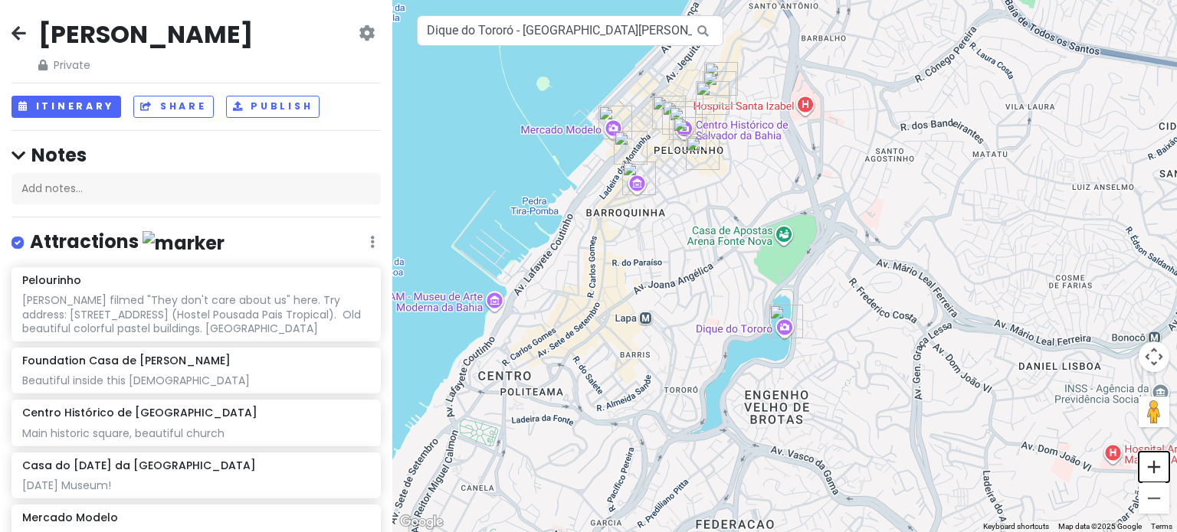
click at [1161, 477] on button "Zoom in" at bounding box center [1153, 467] width 31 height 31
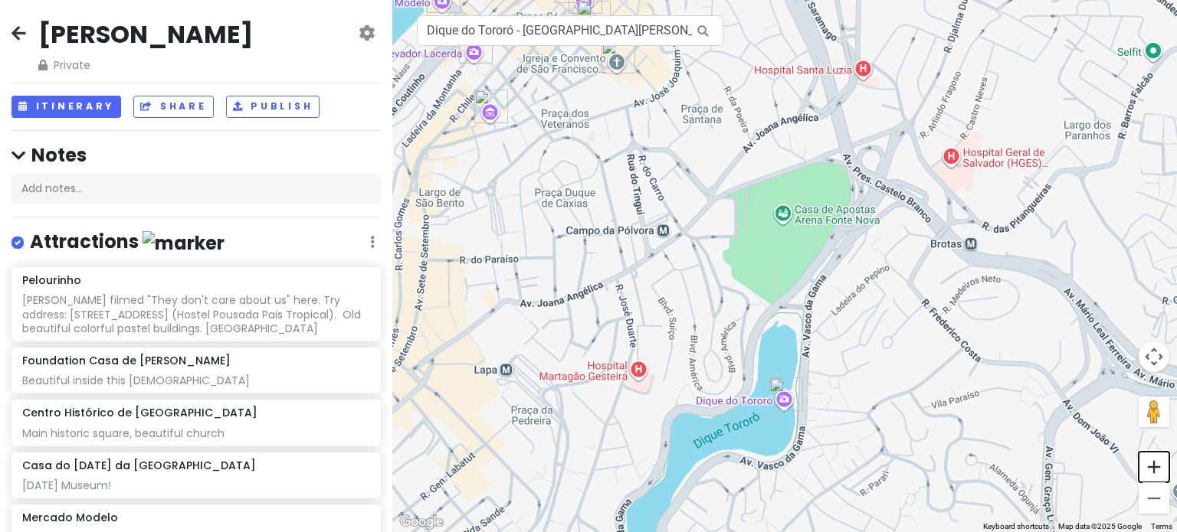
click at [1161, 477] on button "Zoom in" at bounding box center [1153, 467] width 31 height 31
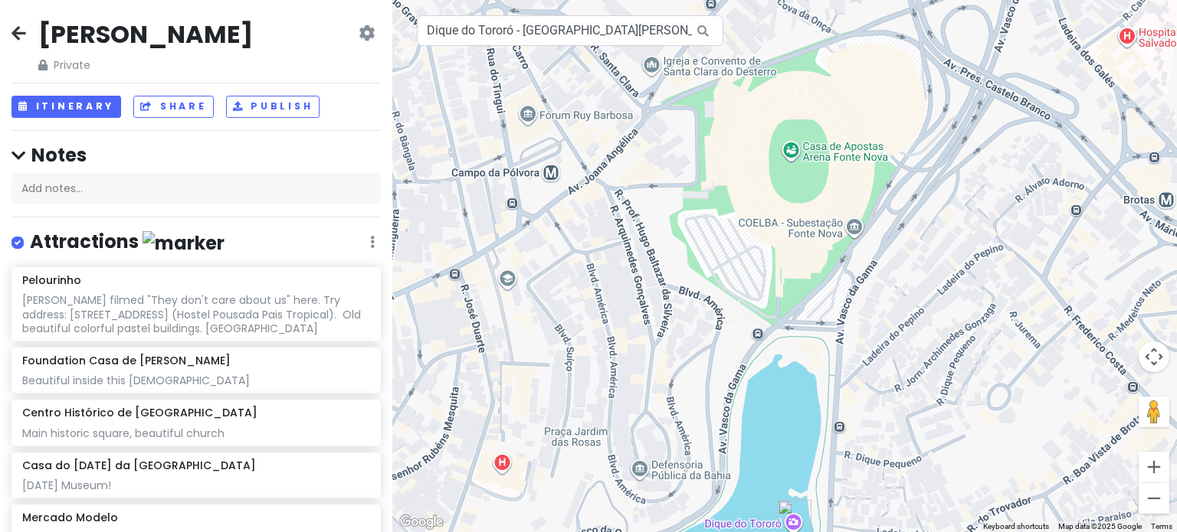
drag, startPoint x: 778, startPoint y: 424, endPoint x: 827, endPoint y: 226, distance: 204.4
click at [827, 226] on div at bounding box center [784, 266] width 784 height 532
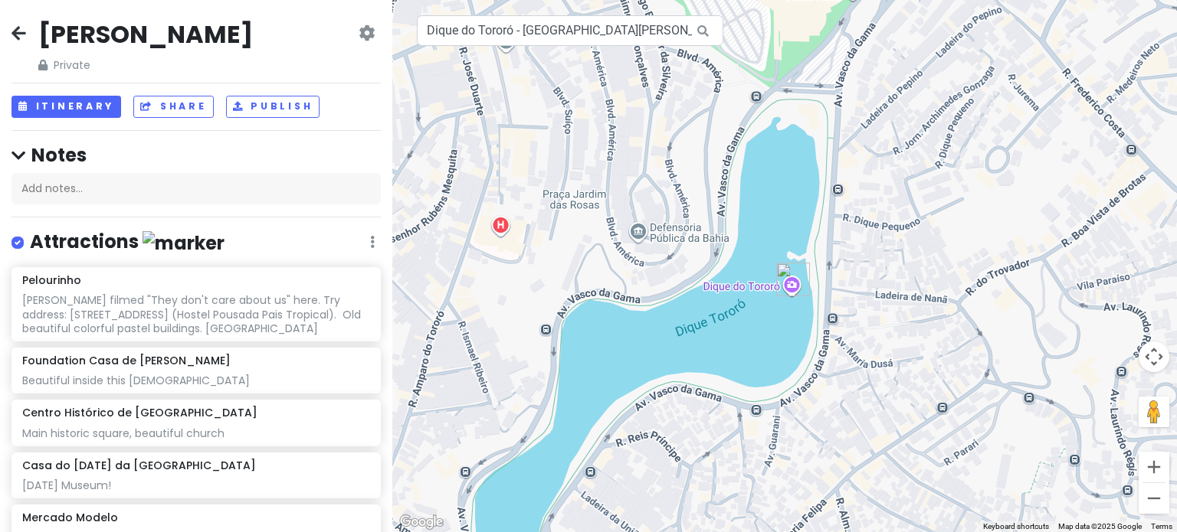
drag, startPoint x: 699, startPoint y: 278, endPoint x: 657, endPoint y: 241, distance: 56.5
click at [657, 241] on div at bounding box center [784, 266] width 784 height 532
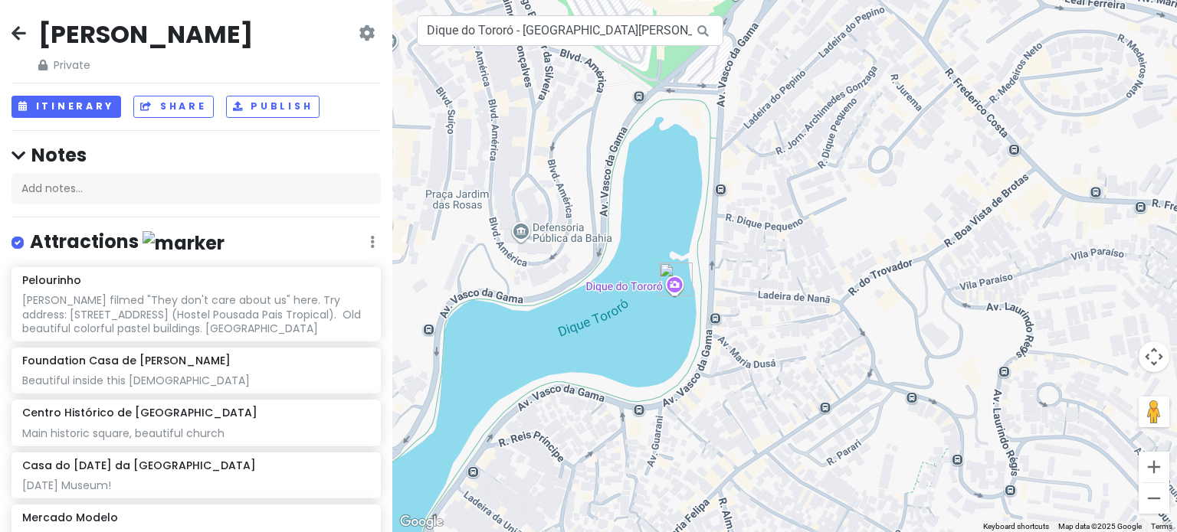
drag, startPoint x: 860, startPoint y: 182, endPoint x: 739, endPoint y: 493, distance: 333.5
click at [739, 493] on div at bounding box center [784, 266] width 784 height 532
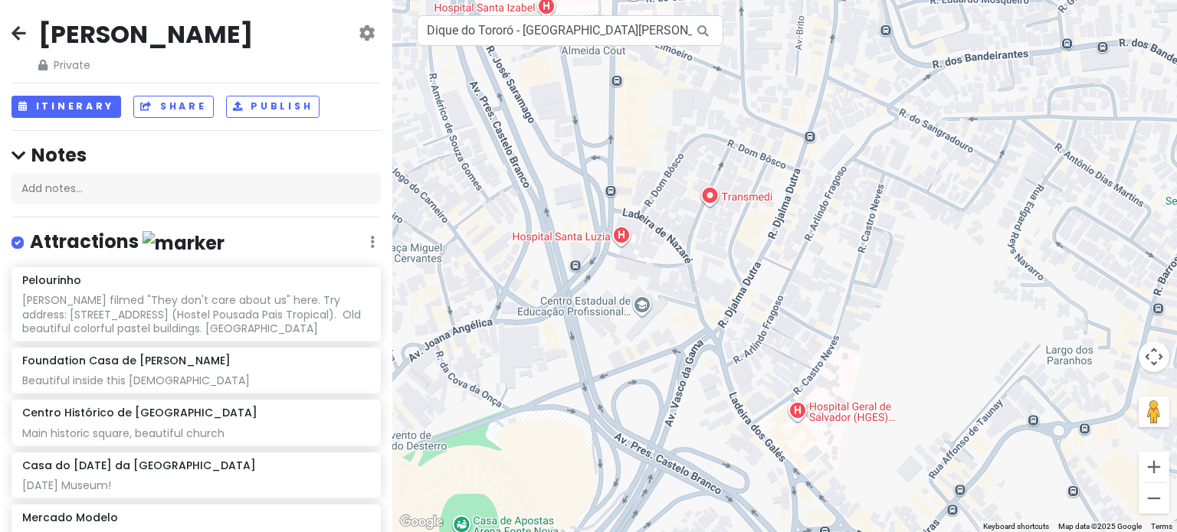
drag, startPoint x: 558, startPoint y: 415, endPoint x: 783, endPoint y: 215, distance: 300.6
click at [783, 215] on div at bounding box center [784, 266] width 784 height 532
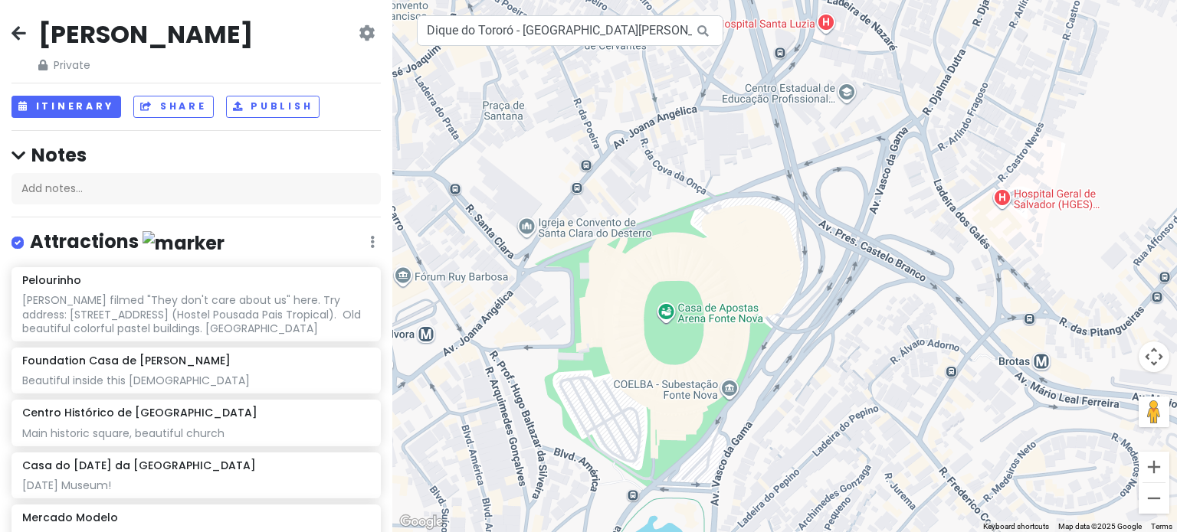
drag, startPoint x: 934, startPoint y: 80, endPoint x: 862, endPoint y: 352, distance: 282.1
click at [862, 352] on div at bounding box center [784, 266] width 784 height 532
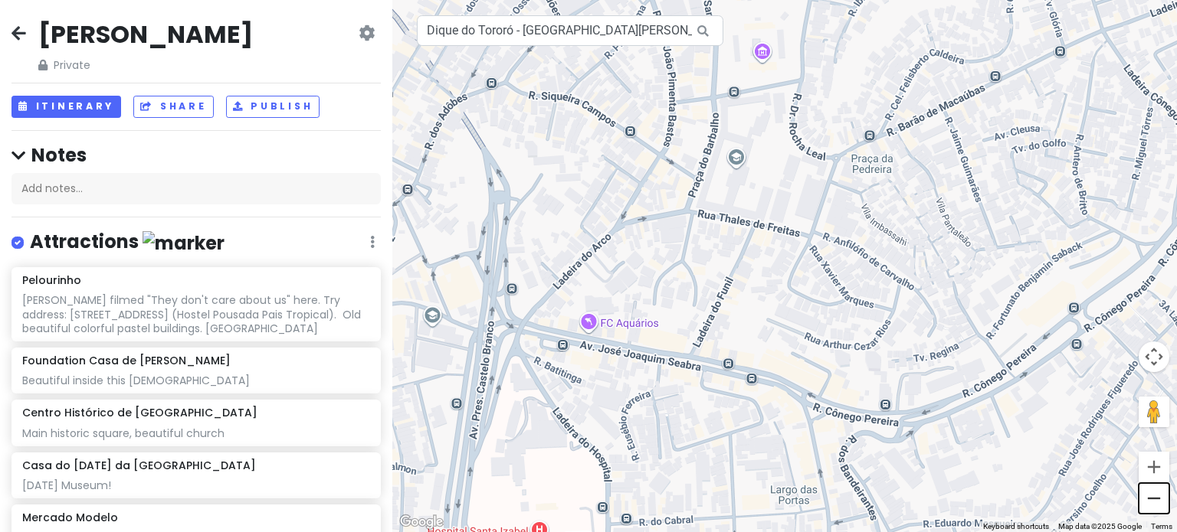
click at [1147, 503] on button "Zoom out" at bounding box center [1153, 498] width 31 height 31
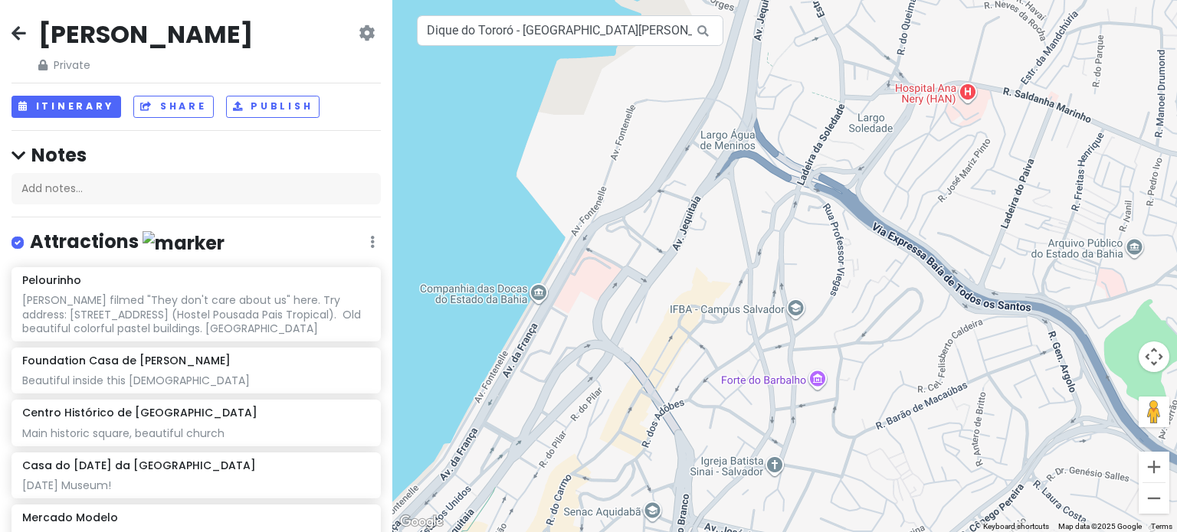
drag, startPoint x: 818, startPoint y: 175, endPoint x: 863, endPoint y: 411, distance: 240.9
click at [863, 411] on div at bounding box center [784, 266] width 784 height 532
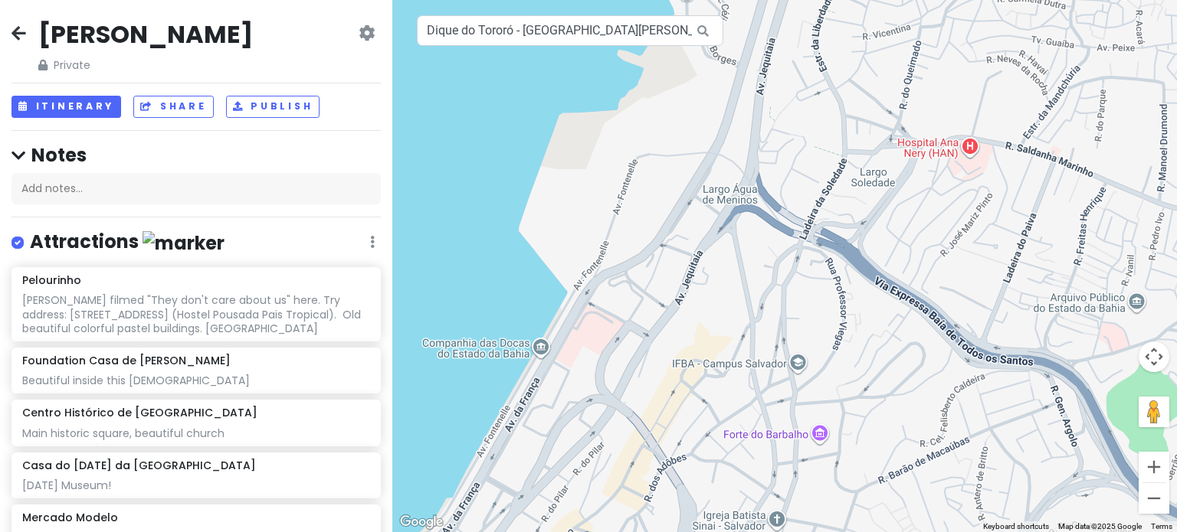
drag, startPoint x: 972, startPoint y: 173, endPoint x: 577, endPoint y: 303, distance: 416.0
click at [577, 303] on div at bounding box center [784, 266] width 784 height 532
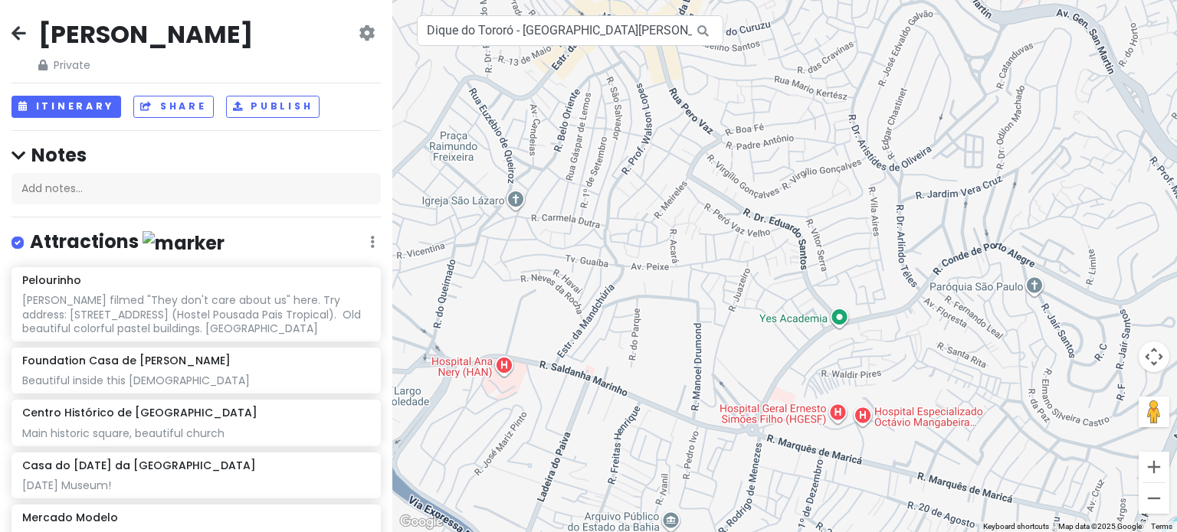
drag, startPoint x: 718, startPoint y: 214, endPoint x: 954, endPoint y: 457, distance: 339.1
click at [954, 457] on div at bounding box center [784, 266] width 784 height 532
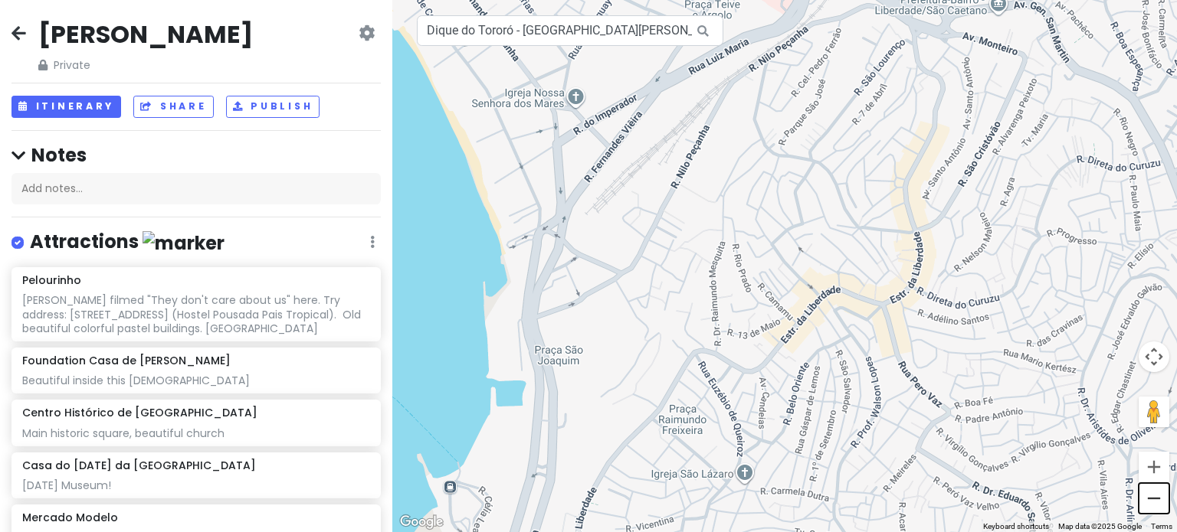
click at [1157, 501] on button "Zoom out" at bounding box center [1153, 498] width 31 height 31
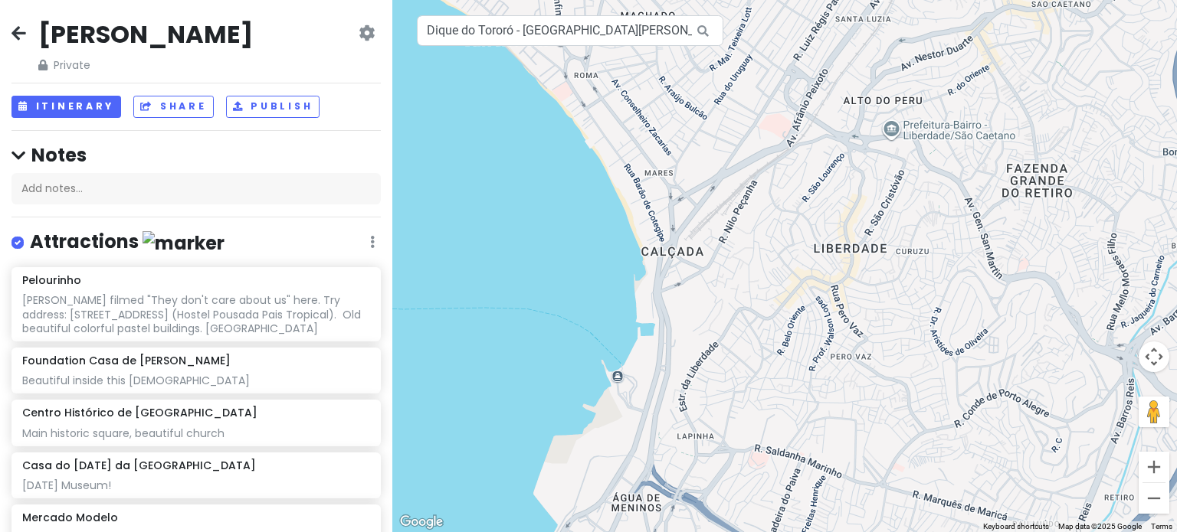
drag, startPoint x: 797, startPoint y: 274, endPoint x: 685, endPoint y: 420, distance: 183.6
click at [685, 420] on div at bounding box center [784, 266] width 784 height 532
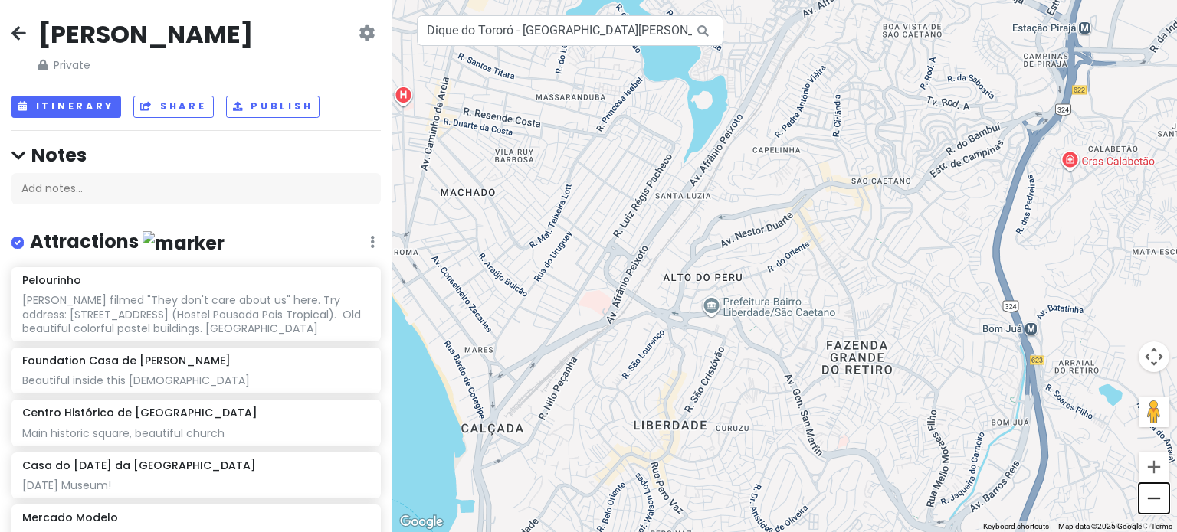
click at [1149, 507] on button "Zoom out" at bounding box center [1153, 498] width 31 height 31
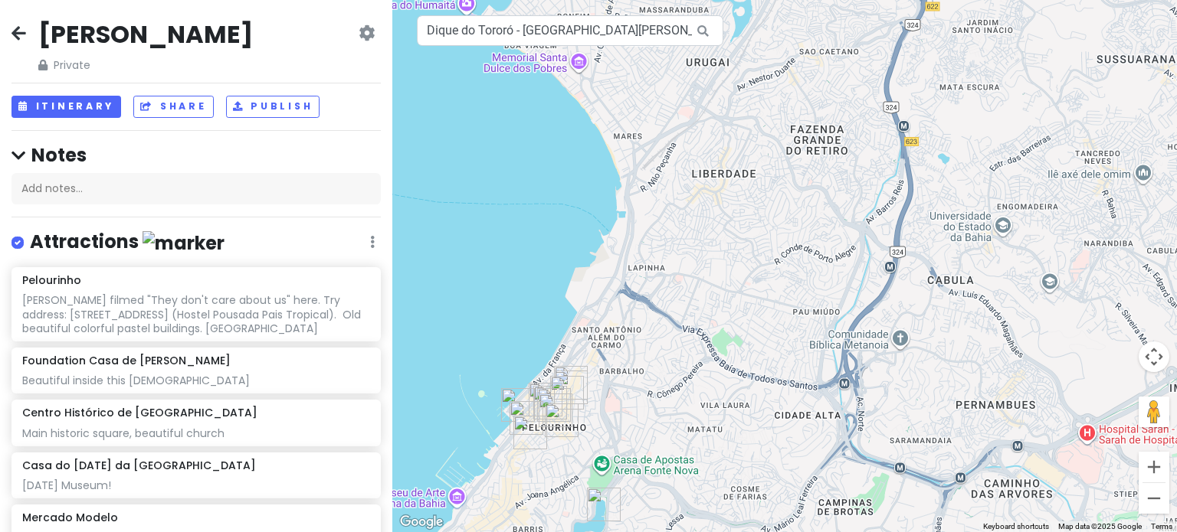
drag, startPoint x: 733, startPoint y: 433, endPoint x: 730, endPoint y: 254, distance: 178.5
click at [730, 254] on div at bounding box center [784, 266] width 784 height 532
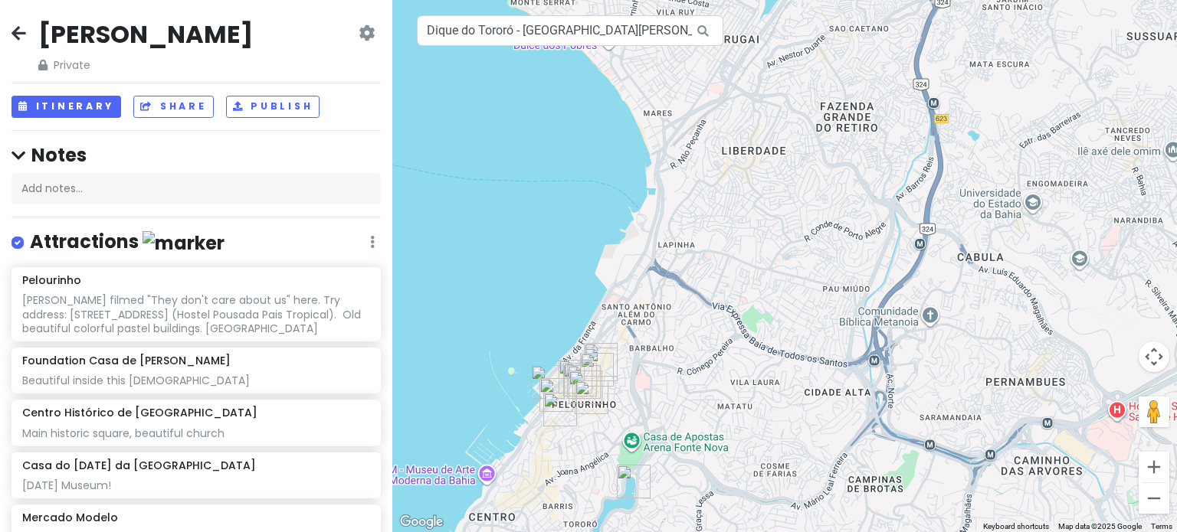
drag, startPoint x: 558, startPoint y: 404, endPoint x: 732, endPoint y: 277, distance: 215.0
click at [614, 375] on img "Church and Convent of San Francisco" at bounding box center [591, 398] width 46 height 46
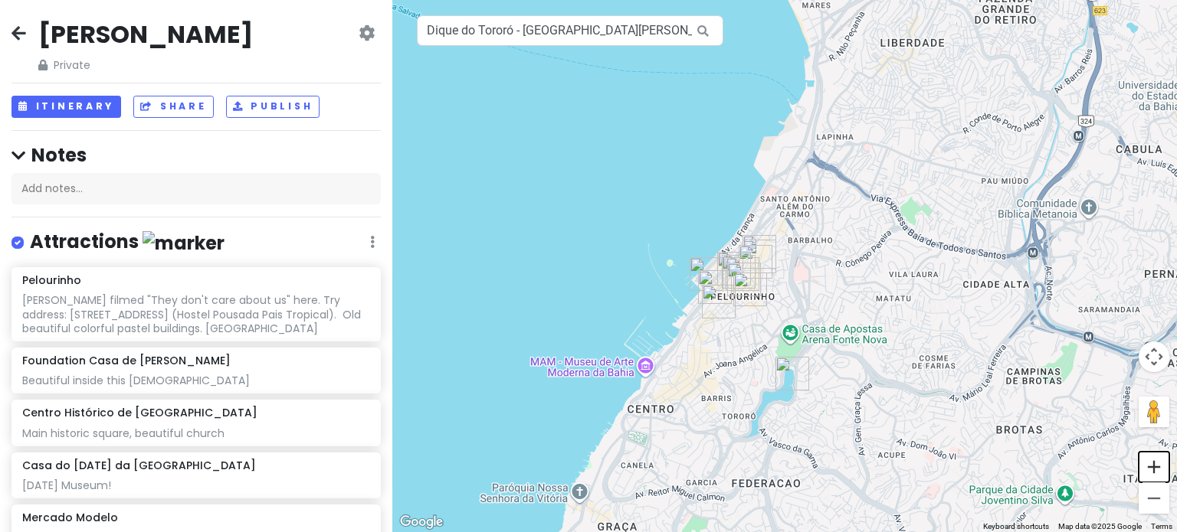
click at [1158, 470] on button "Zoom in" at bounding box center [1153, 467] width 31 height 31
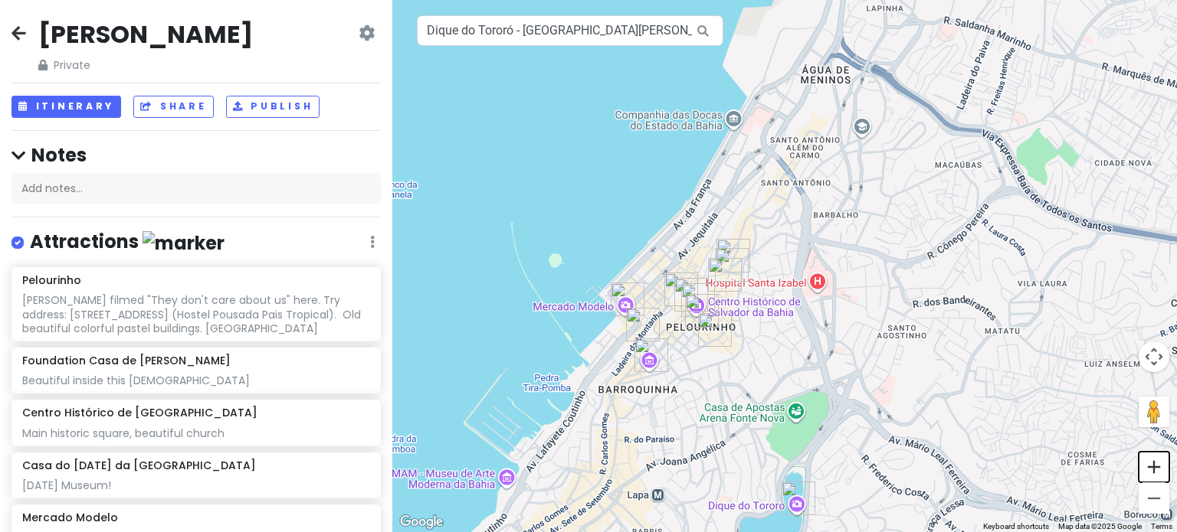
click at [1158, 470] on button "Zoom in" at bounding box center [1153, 467] width 31 height 31
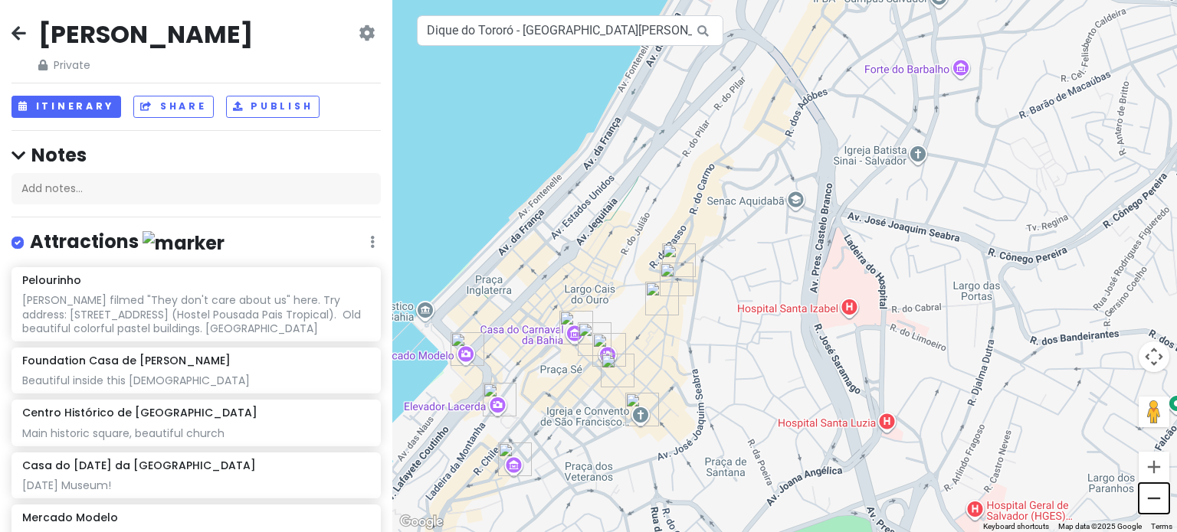
click at [1159, 499] on button "Zoom out" at bounding box center [1153, 498] width 31 height 31
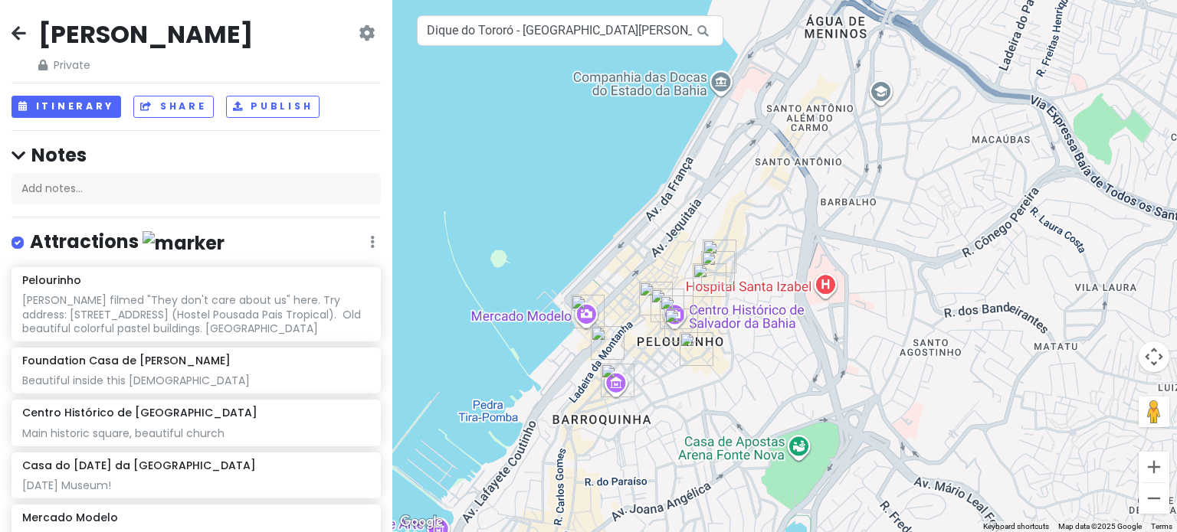
click at [1159, 499] on button "Zoom out" at bounding box center [1153, 498] width 31 height 31
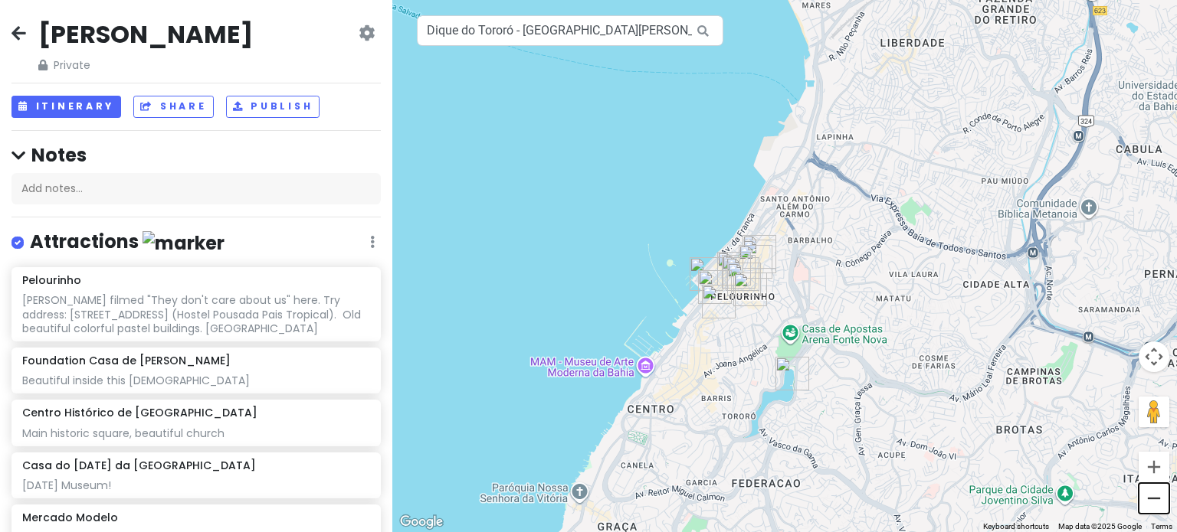
click at [1159, 499] on button "Zoom out" at bounding box center [1153, 498] width 31 height 31
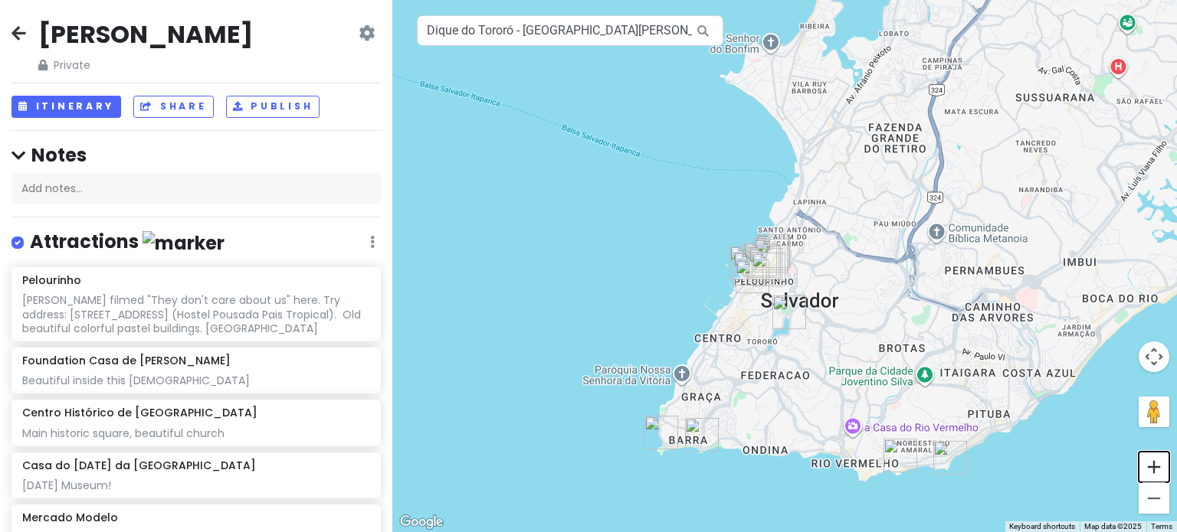
click at [1149, 467] on button "Zoom in" at bounding box center [1153, 467] width 31 height 31
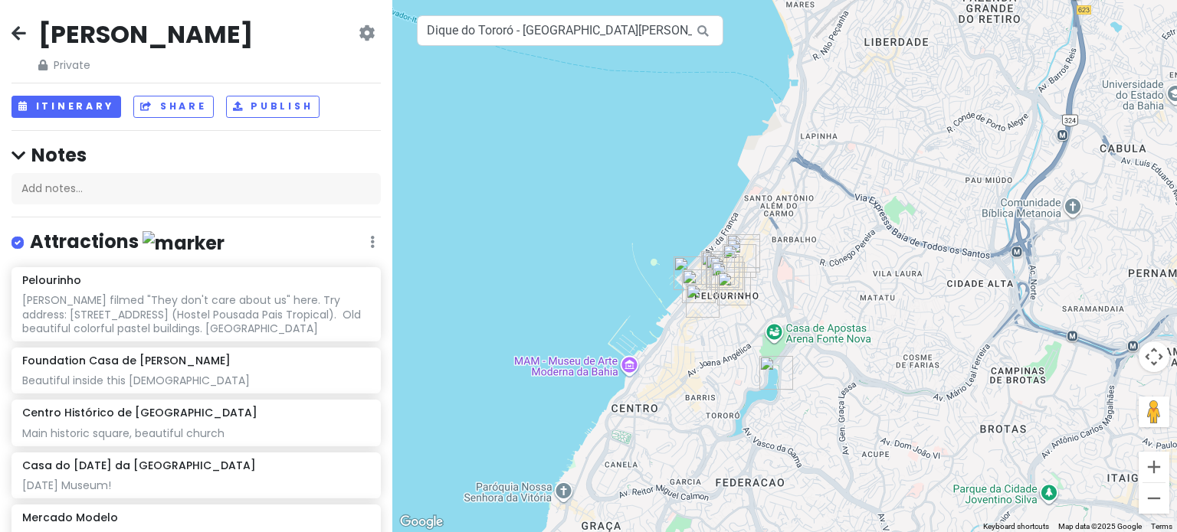
drag, startPoint x: 985, startPoint y: 421, endPoint x: 800, endPoint y: 348, distance: 199.4
click at [800, 348] on div at bounding box center [784, 266] width 784 height 532
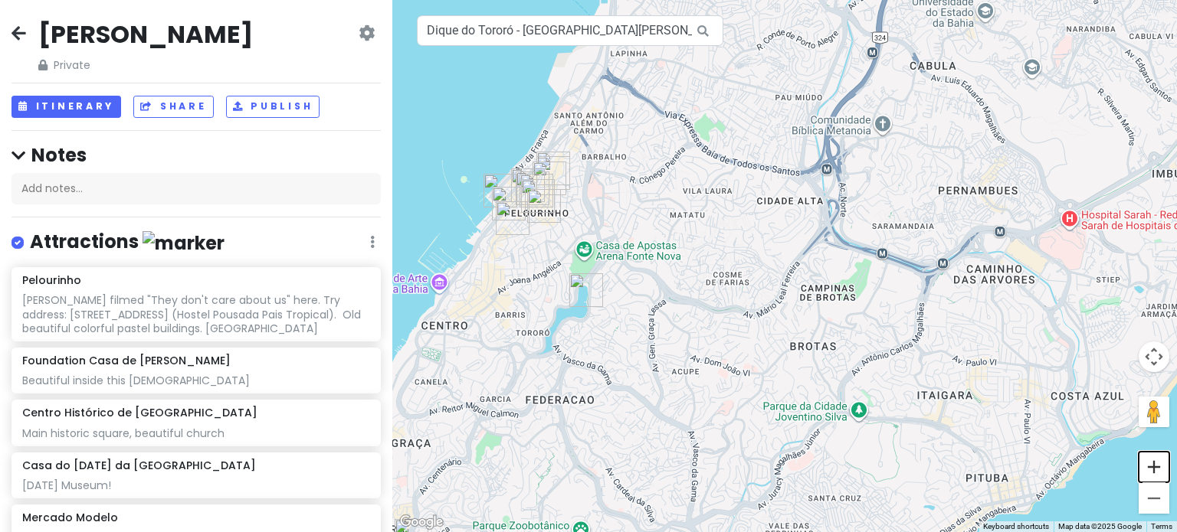
click at [1159, 467] on button "Zoom in" at bounding box center [1153, 467] width 31 height 31
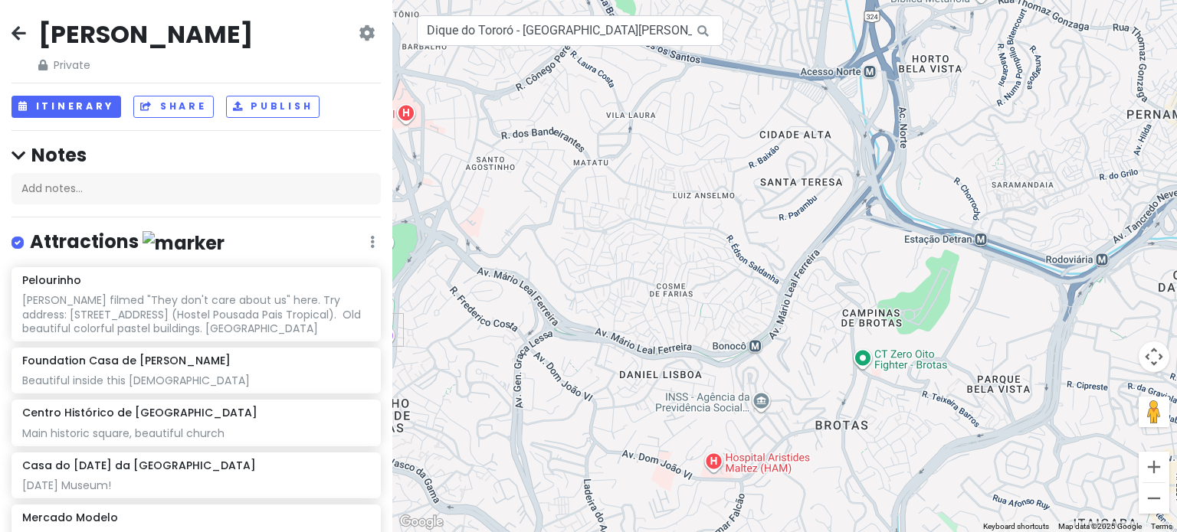
drag, startPoint x: 765, startPoint y: 440, endPoint x: 680, endPoint y: 408, distance: 91.2
click at [680, 408] on div at bounding box center [784, 266] width 784 height 532
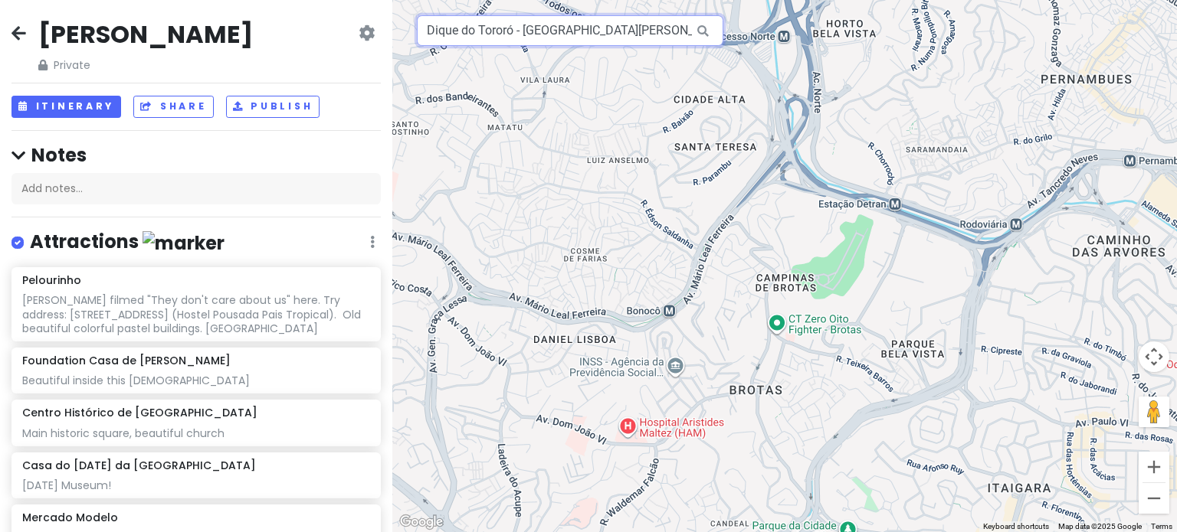
click at [596, 33] on input "Dique do Tororó - [GEOGRAPHIC_DATA][PERSON_NAME], [GEOGRAPHIC_DATA] - [GEOGRAPH…" at bounding box center [570, 30] width 306 height 31
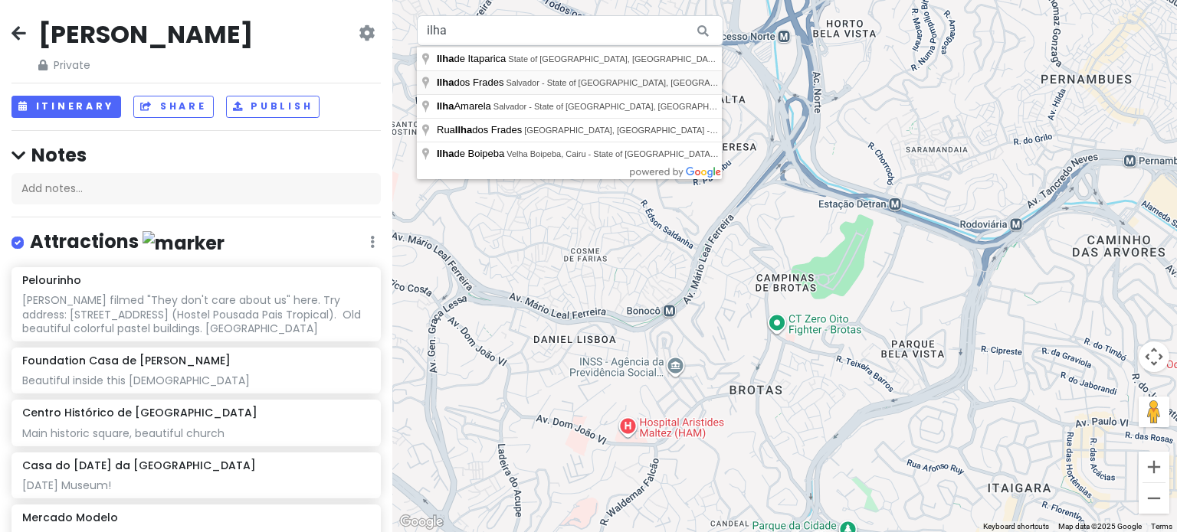
type input "[GEOGRAPHIC_DATA], [GEOGRAPHIC_DATA] - State of [GEOGRAPHIC_DATA], [GEOGRAPHIC_…"
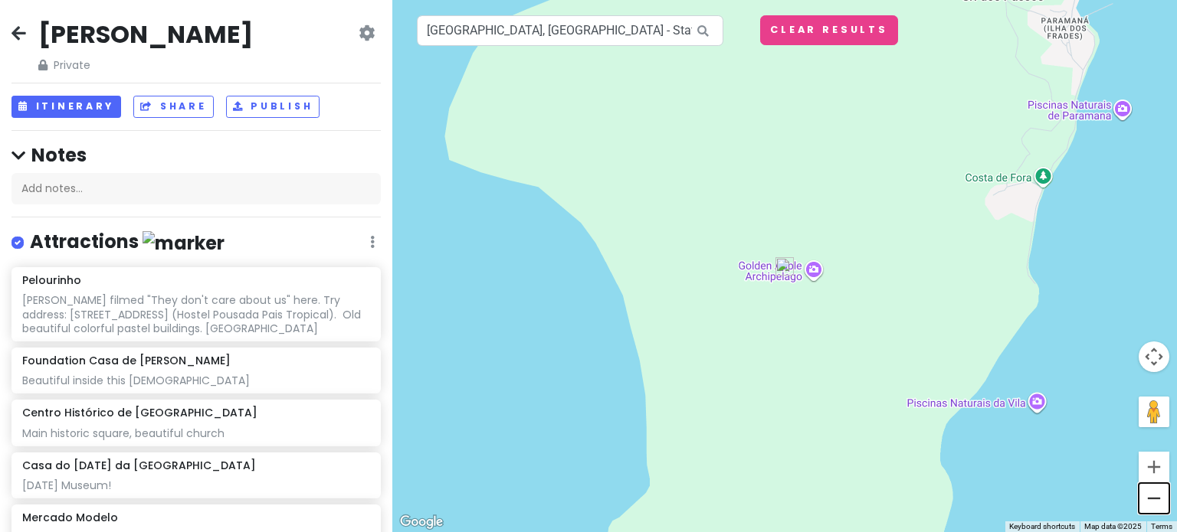
click at [1149, 499] on button "Zoom out" at bounding box center [1153, 498] width 31 height 31
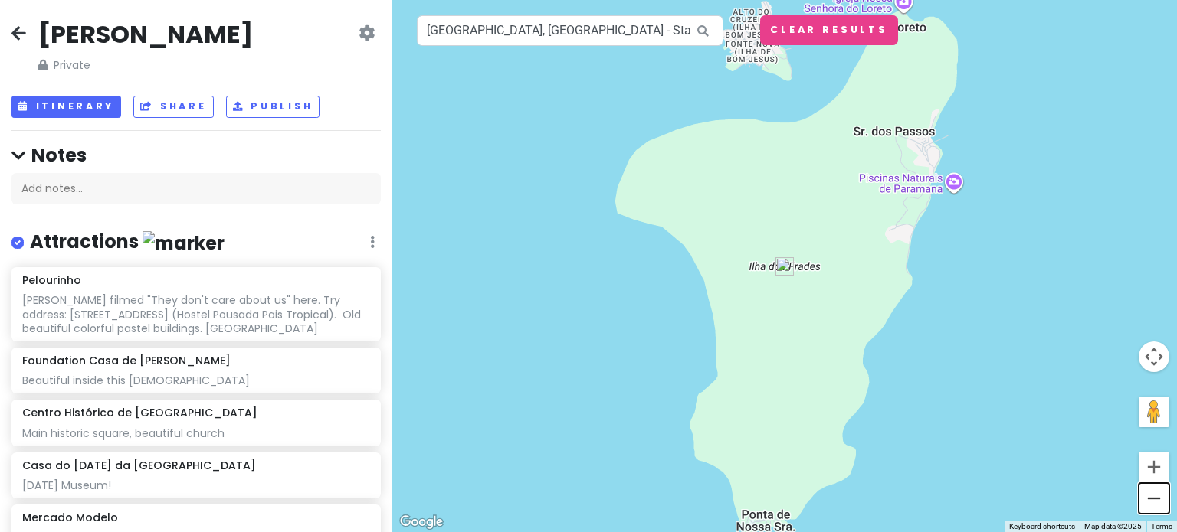
click at [1148, 499] on button "Zoom out" at bounding box center [1153, 498] width 31 height 31
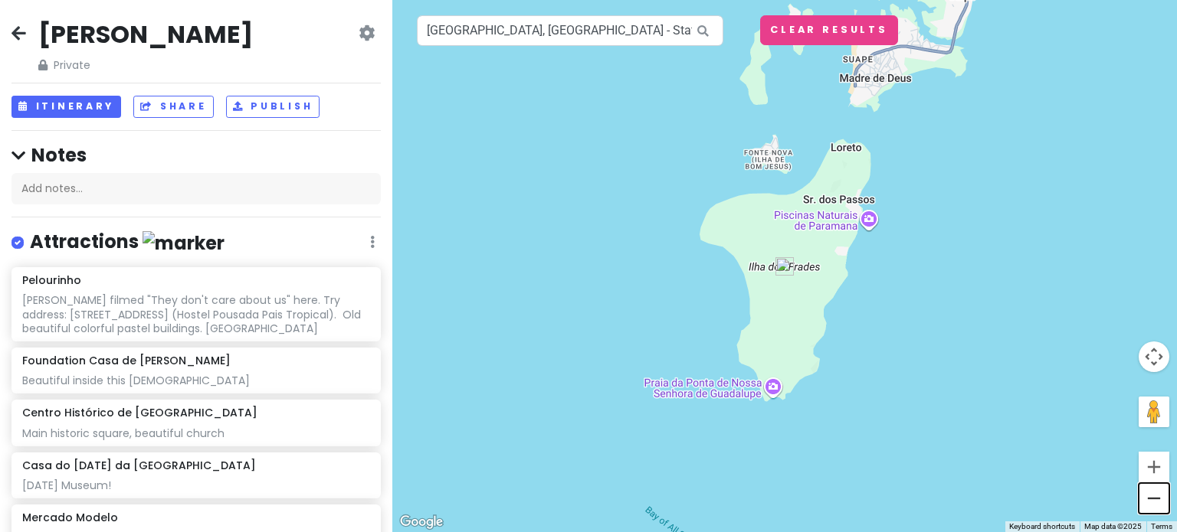
click at [1148, 499] on button "Zoom out" at bounding box center [1153, 498] width 31 height 31
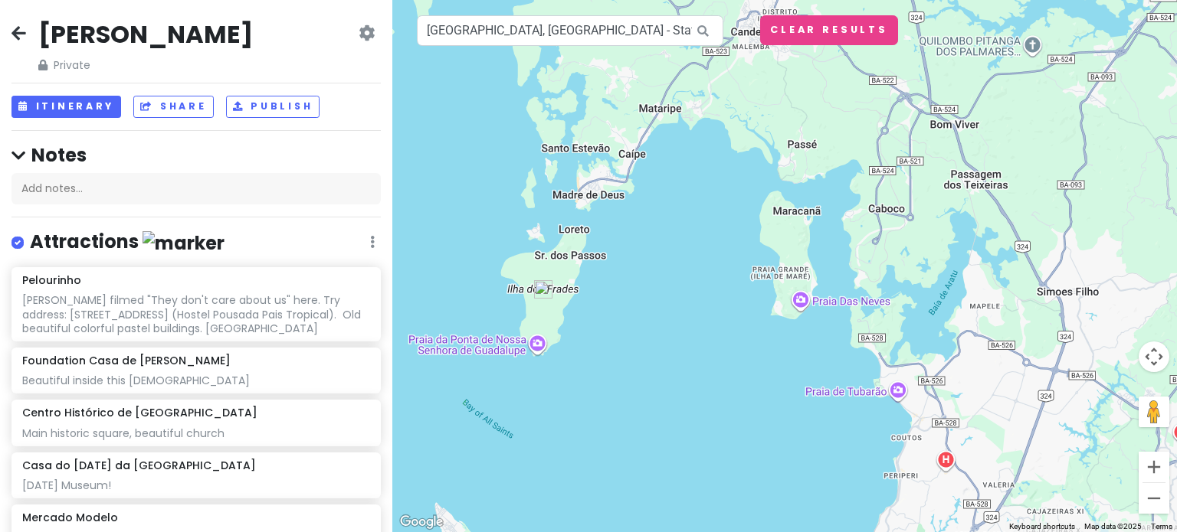
drag, startPoint x: 876, startPoint y: 224, endPoint x: 662, endPoint y: 186, distance: 217.8
click at [662, 186] on div at bounding box center [784, 266] width 784 height 532
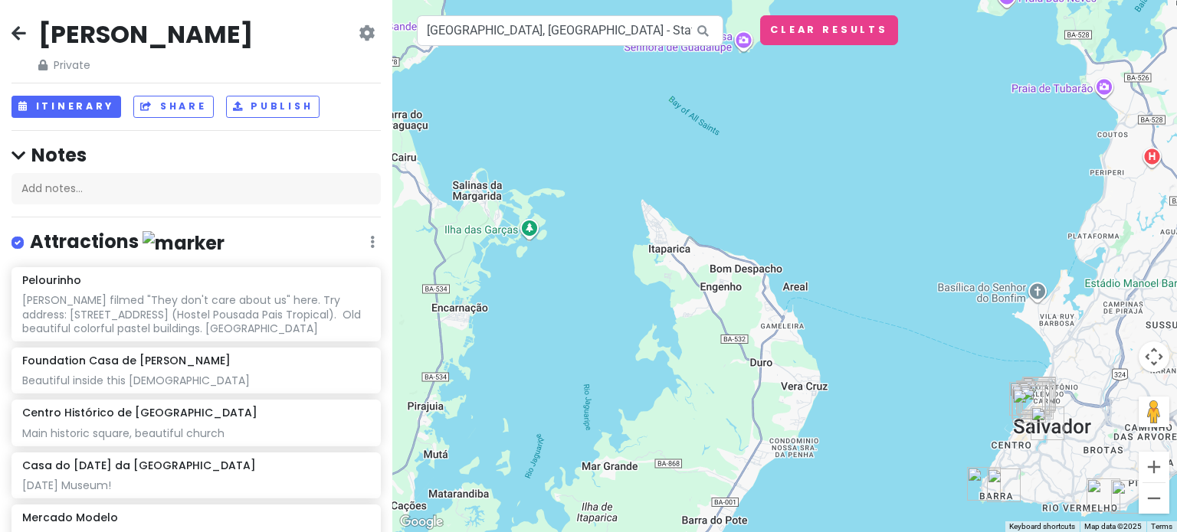
drag, startPoint x: 689, startPoint y: 349, endPoint x: 790, endPoint y: 145, distance: 227.8
click at [790, 145] on div at bounding box center [784, 266] width 784 height 532
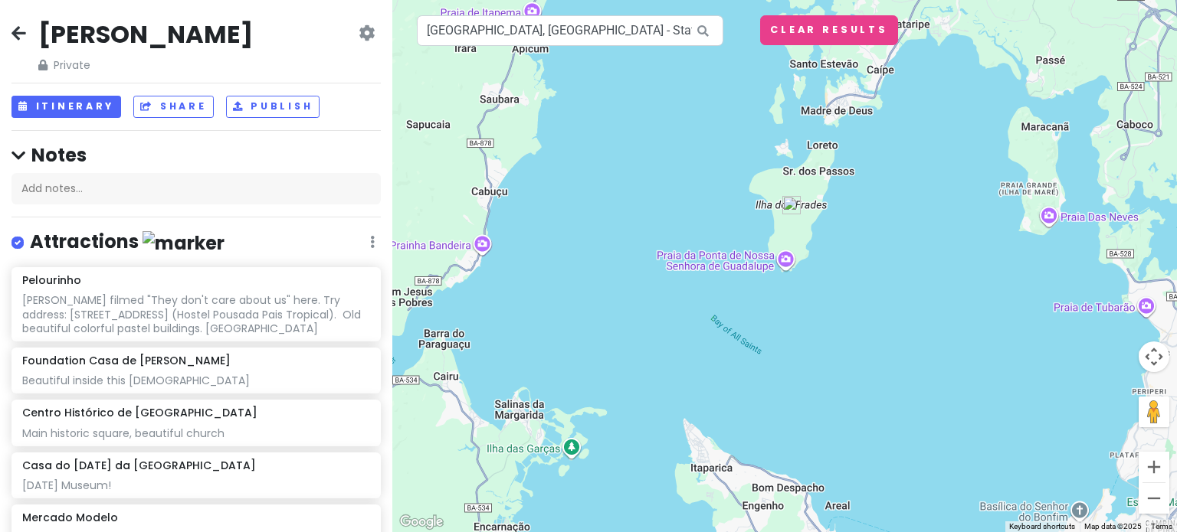
drag, startPoint x: 758, startPoint y: 147, endPoint x: 915, endPoint y: 401, distance: 298.3
click at [915, 401] on div at bounding box center [784, 266] width 784 height 532
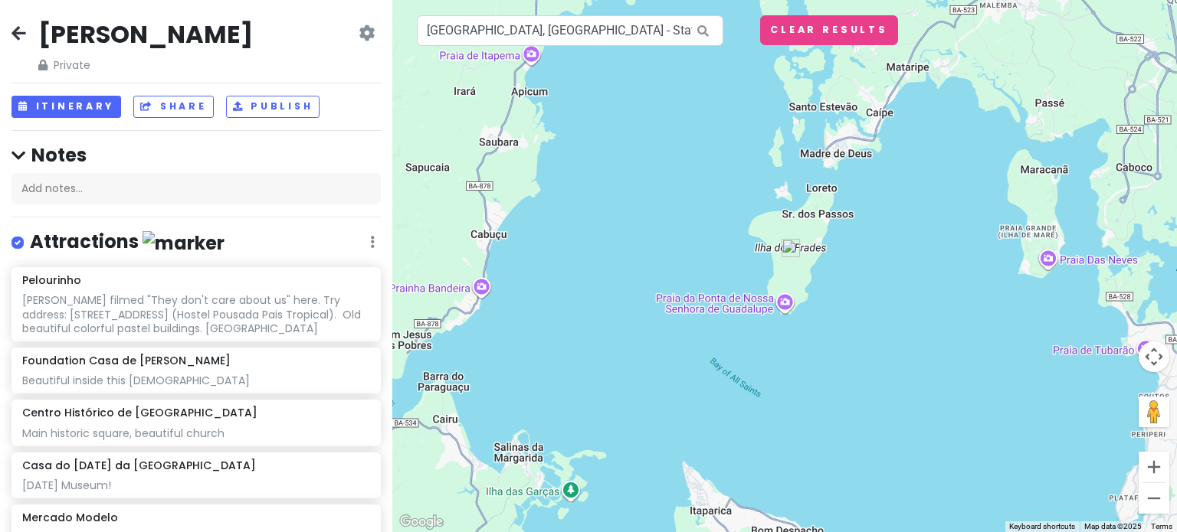
click at [789, 244] on img at bounding box center [790, 248] width 31 height 31
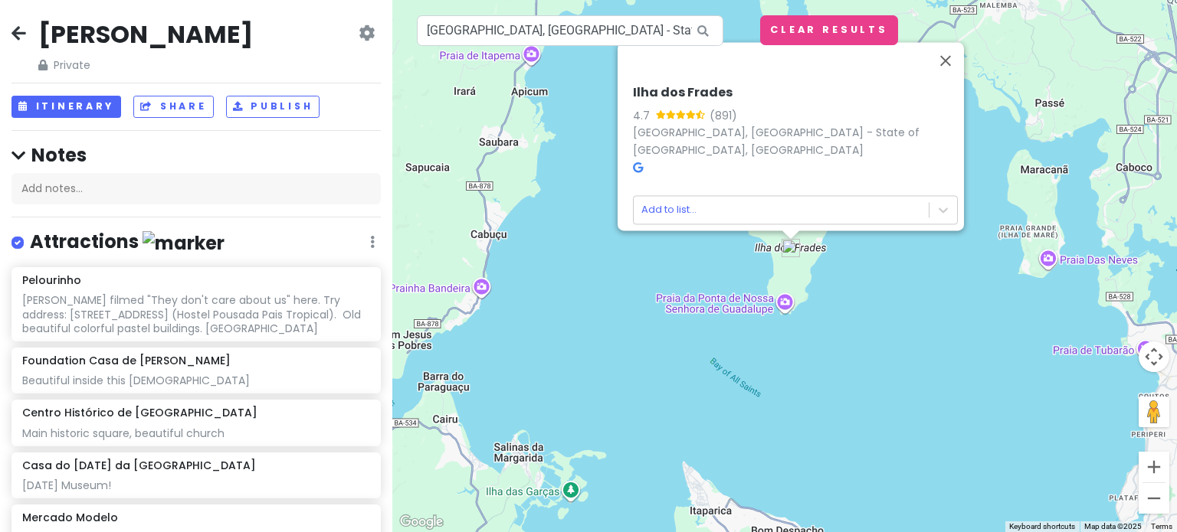
click at [633, 162] on icon at bounding box center [638, 167] width 10 height 11
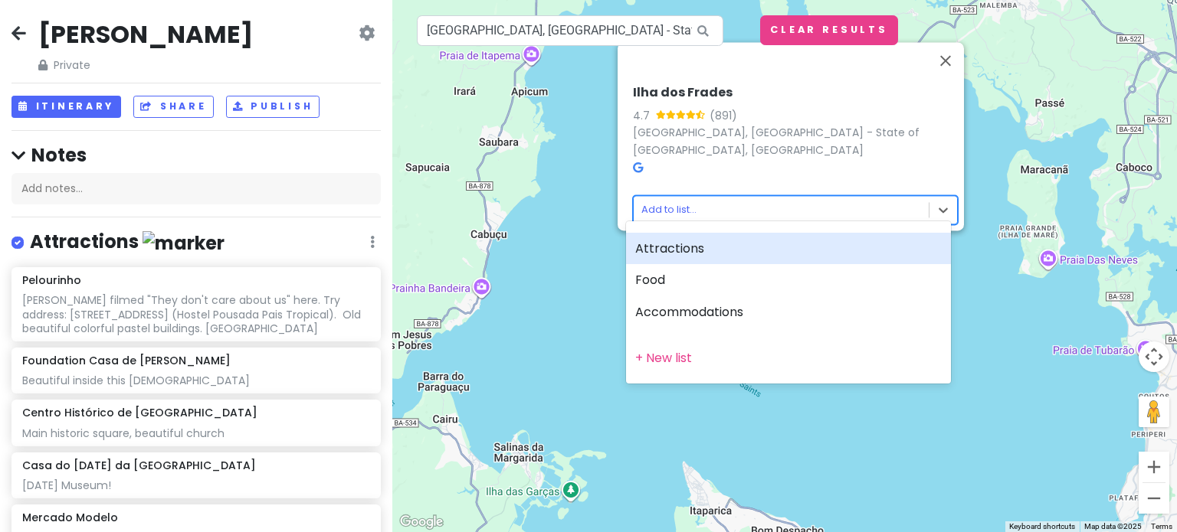
click at [653, 200] on body "[PERSON_NAME] Private Change Dates Make a Copy Delete Trip Go Pro ⚡️ Give Feedb…" at bounding box center [588, 266] width 1177 height 532
click at [659, 248] on div "Attractions" at bounding box center [788, 249] width 325 height 32
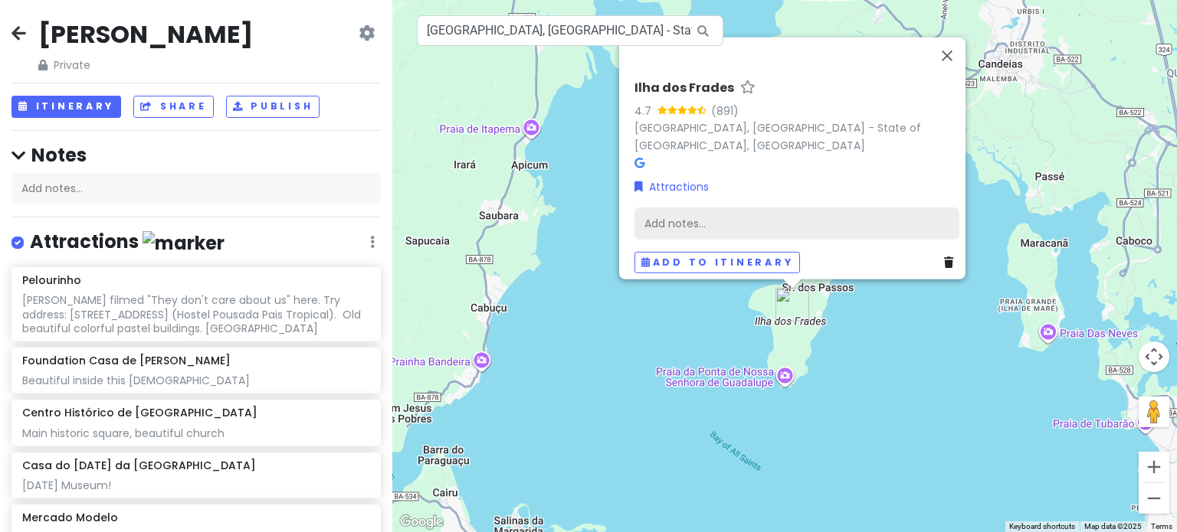
click at [669, 220] on div "Add notes..." at bounding box center [796, 223] width 325 height 32
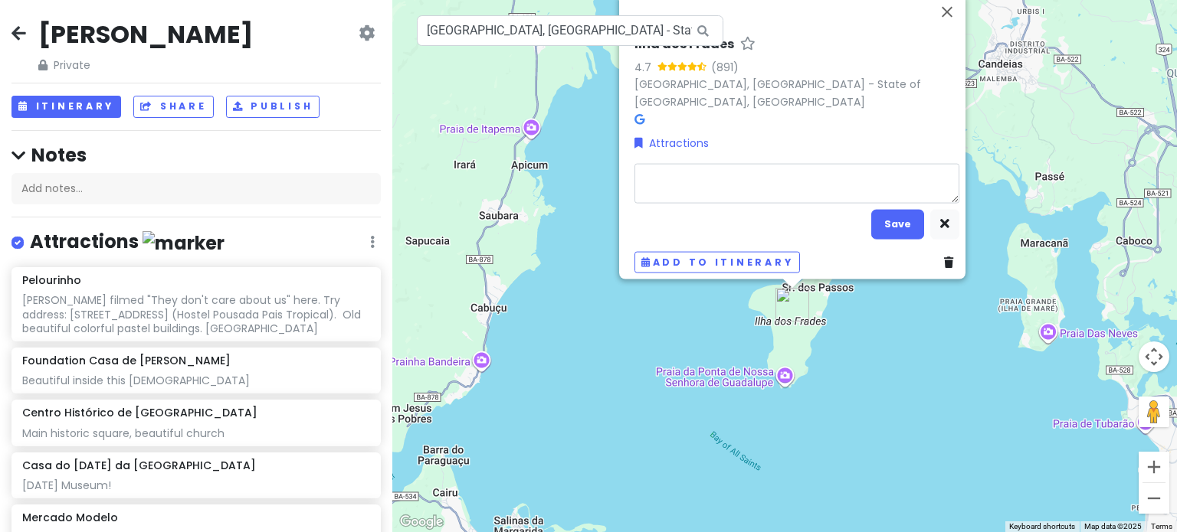
type textarea "x"
type textarea "I"
type textarea "x"
type textarea "Id"
type textarea "x"
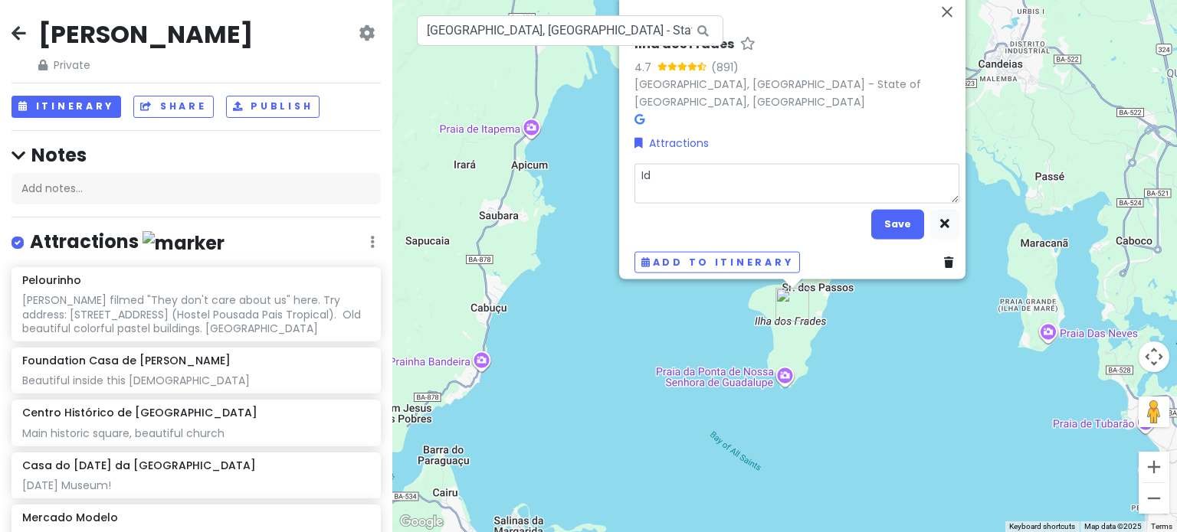
type textarea "Idl"
type textarea "x"
type textarea "Idlan"
type textarea "x"
type textarea "Idlans"
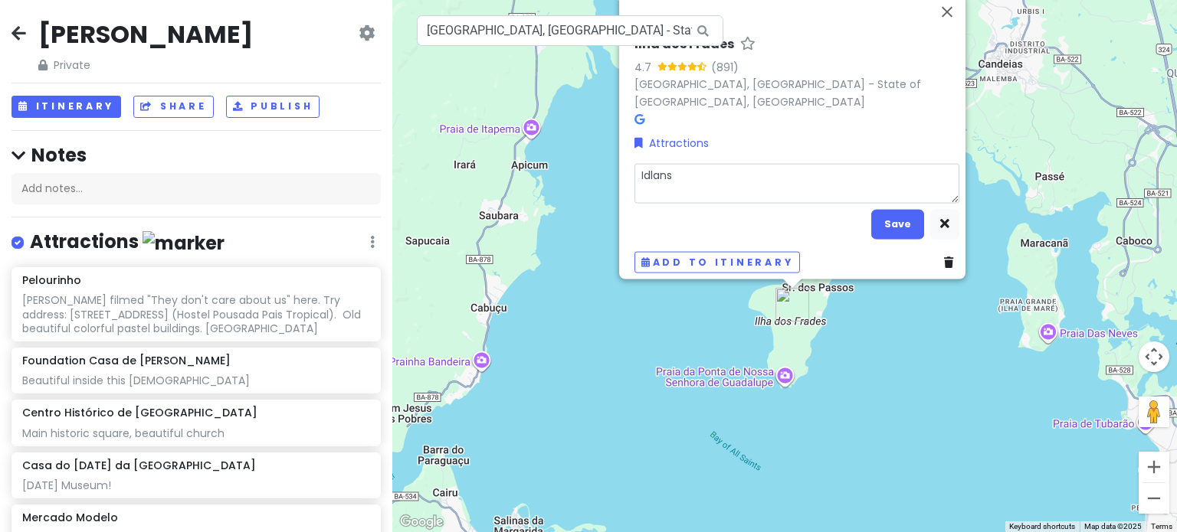
type textarea "x"
type textarea "Idlans"
type textarea "x"
type textarea "Idlans to"
type textarea "x"
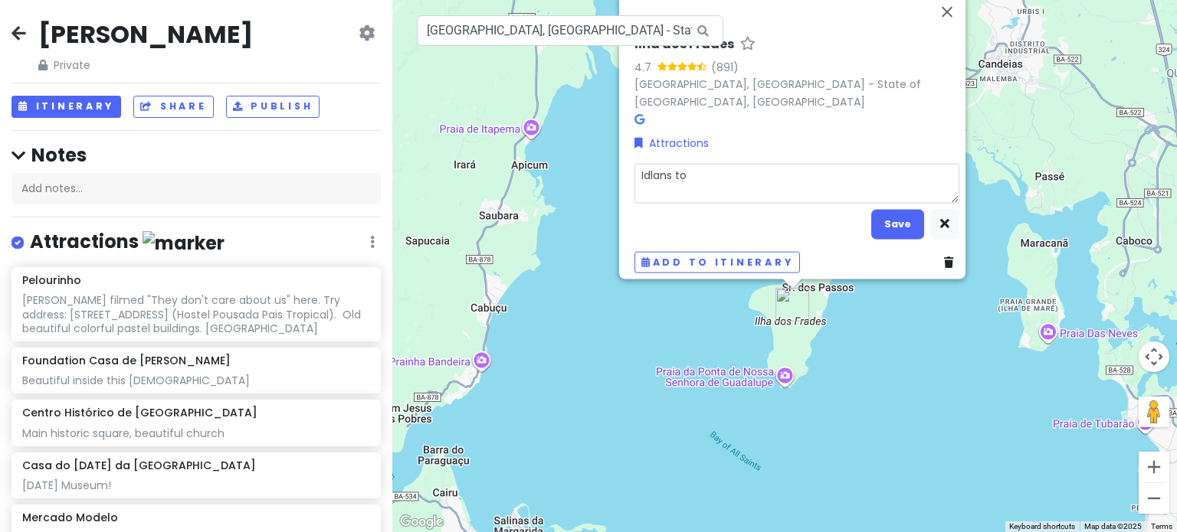
type textarea "Idlans to"
type textarea "x"
type textarea "Idlans to"
type textarea "x"
type textarea "Idlans t"
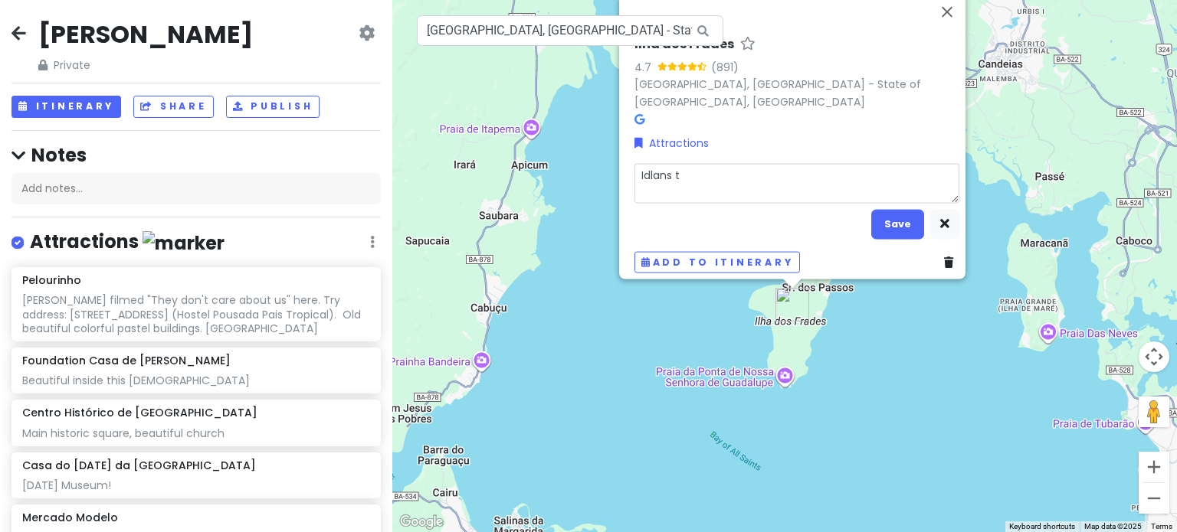
type textarea "x"
type textarea "Idlans"
type textarea "x"
type textarea "Idlans"
type textarea "x"
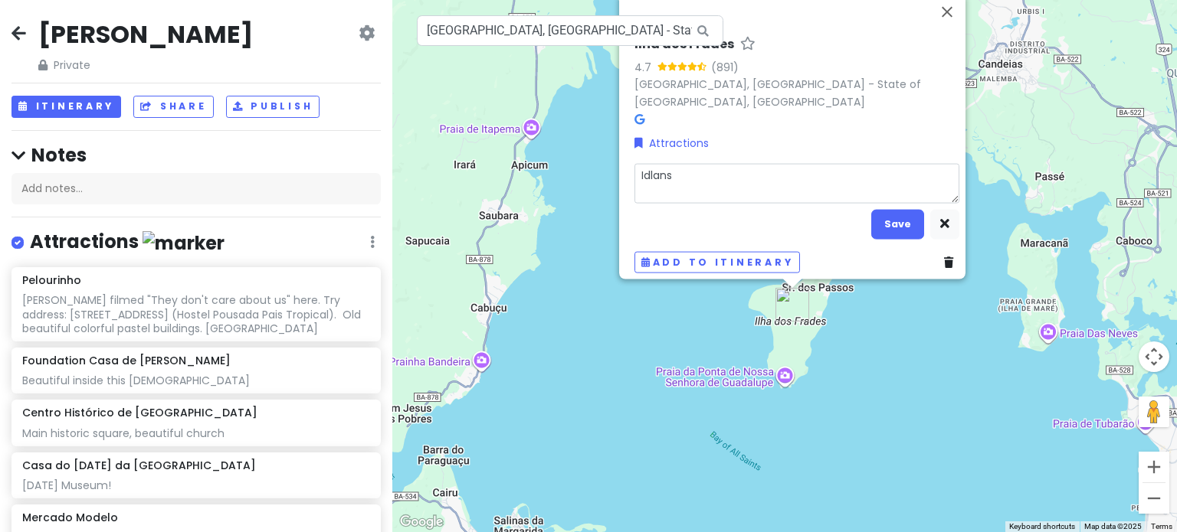
type textarea "Idlan"
type textarea "x"
type textarea "Idla"
type textarea "x"
type textarea "Idl"
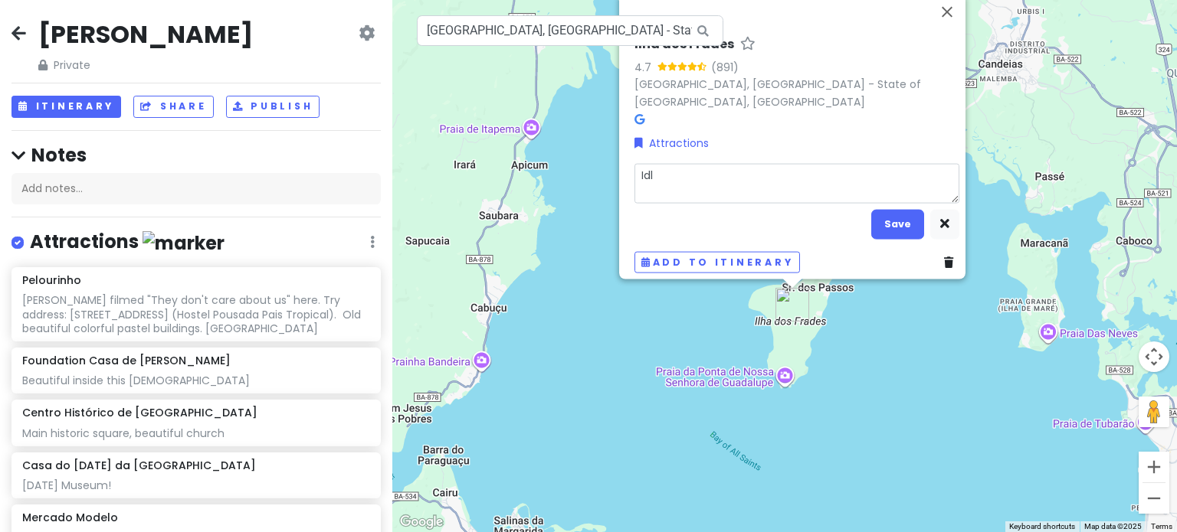
type textarea "x"
type textarea "Id"
type textarea "x"
type textarea "Ids"
type textarea "x"
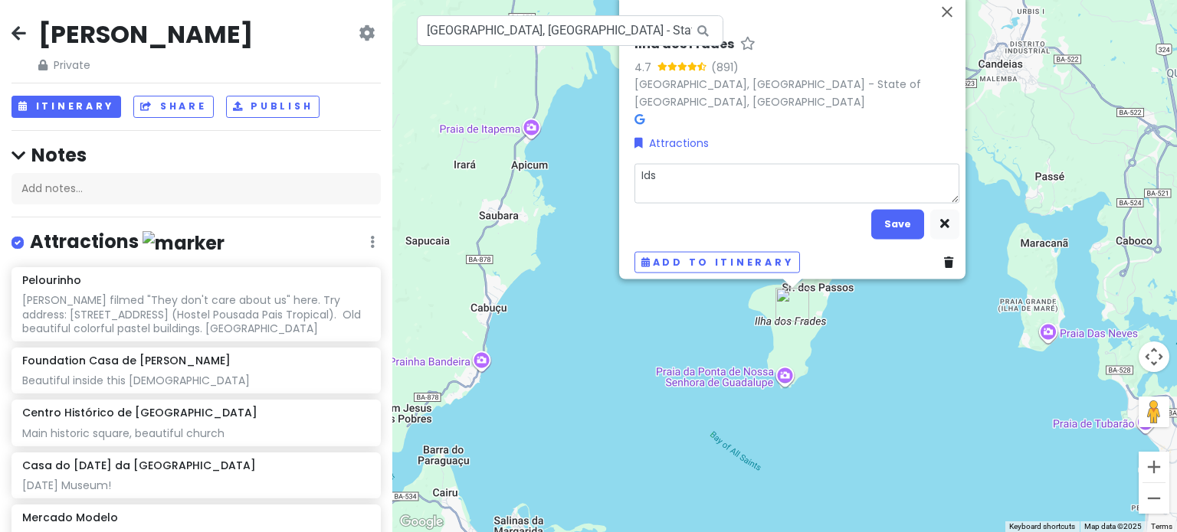
type textarea "Id"
type textarea "x"
type textarea "I"
type textarea "x"
type textarea "Is"
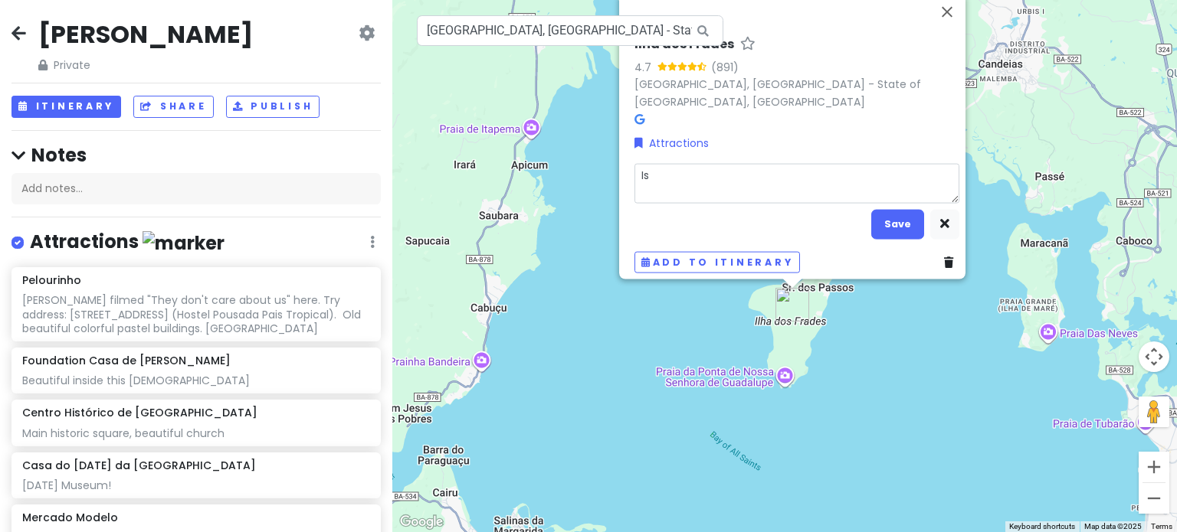
type textarea "x"
type textarea "Isl"
type textarea "x"
type textarea "Isla"
type textarea "x"
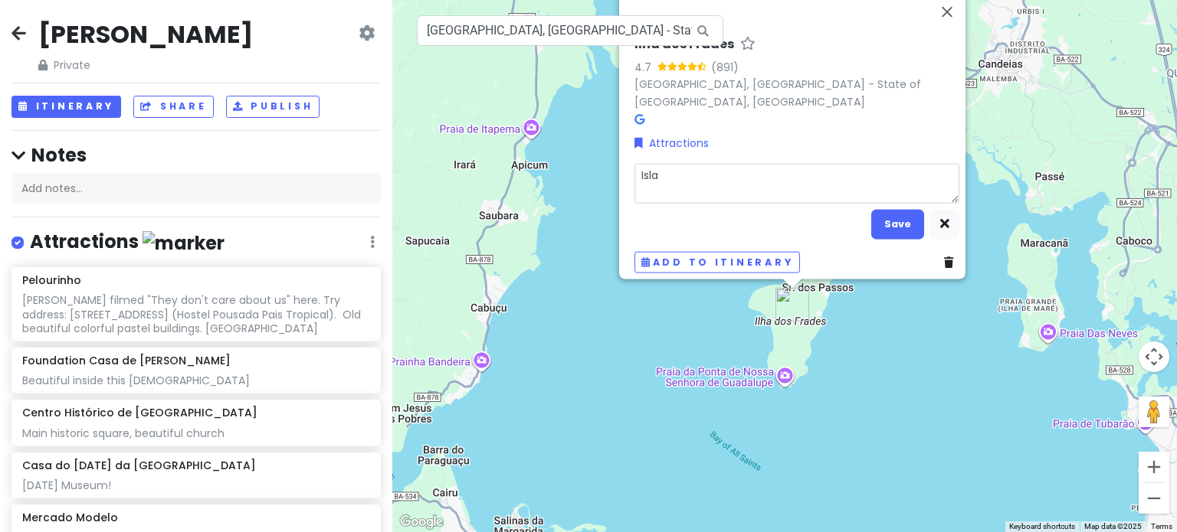
type textarea "Islan"
type textarea "x"
type textarea "Island"
type textarea "x"
type textarea "Island t"
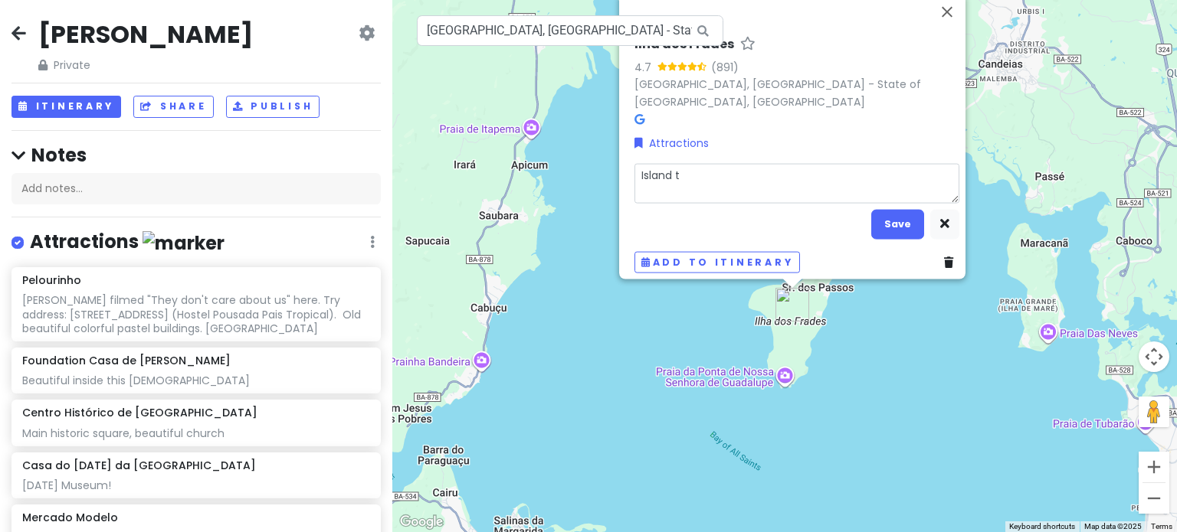
type textarea "x"
type textarea "Island to"
type textarea "x"
type textarea "Island to"
type textarea "x"
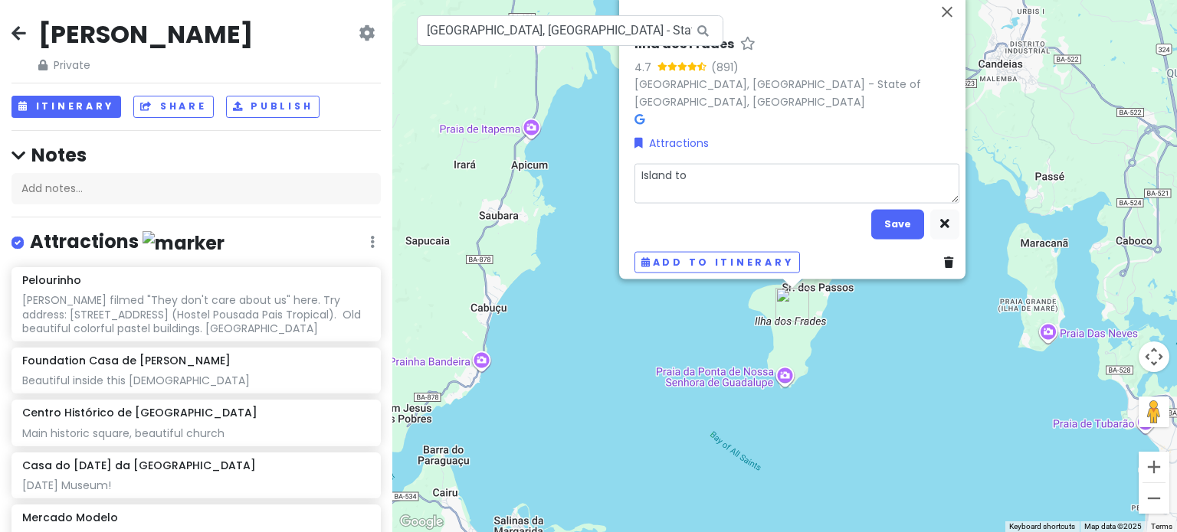
type textarea "Island to s"
type textarea "x"
type textarea "Island to se"
type textarea "x"
type textarea "Island to see"
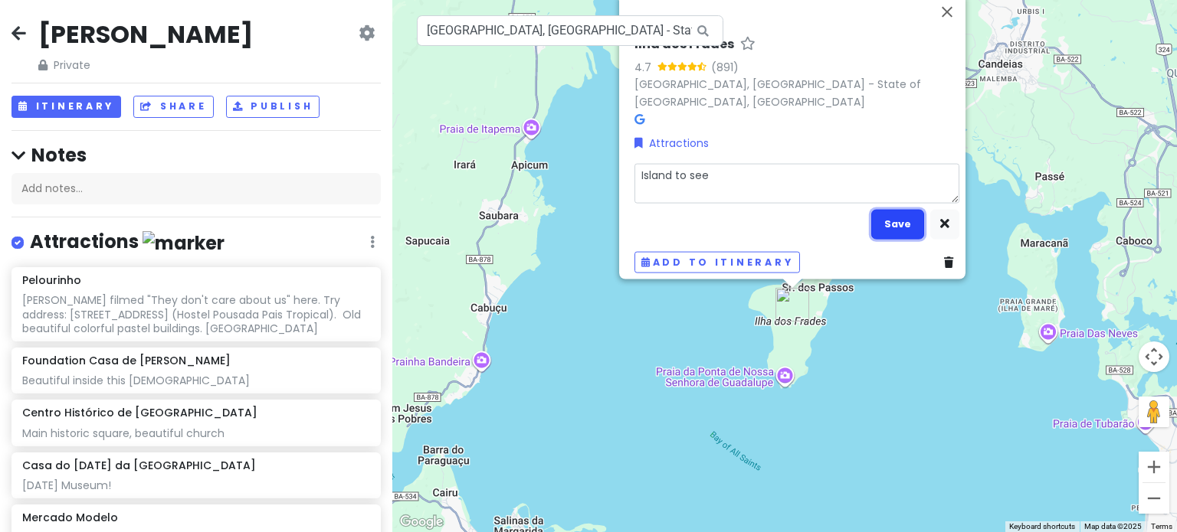
click at [882, 209] on button "Save" at bounding box center [897, 224] width 53 height 30
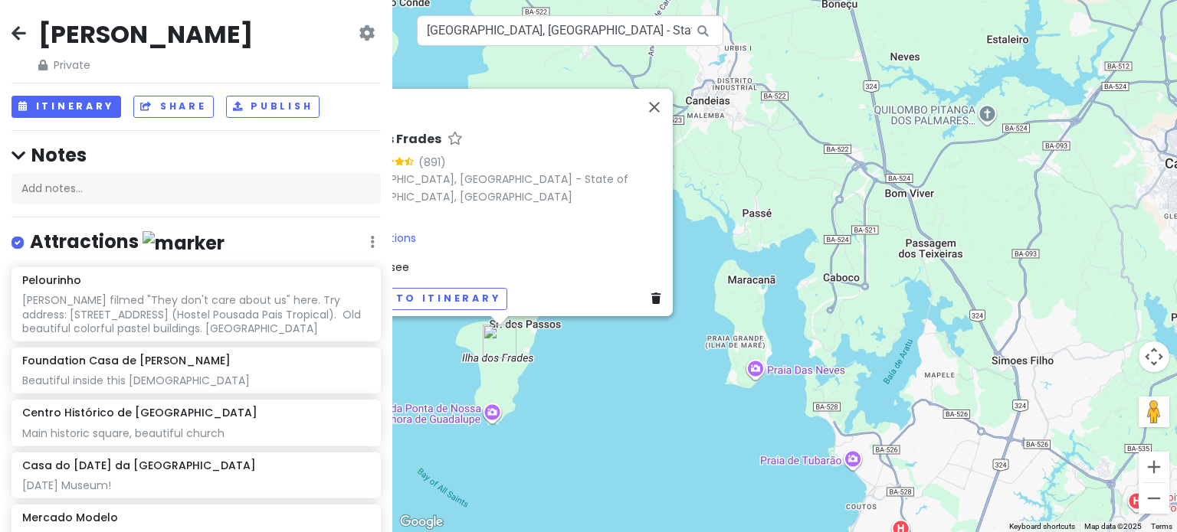
drag, startPoint x: 1020, startPoint y: 294, endPoint x: 683, endPoint y: 336, distance: 339.6
click at [683, 336] on div "Ilha dos Frades 4.7 (891) [GEOGRAPHIC_DATA], [GEOGRAPHIC_DATA] - [GEOGRAPHIC_DA…" at bounding box center [784, 266] width 784 height 532
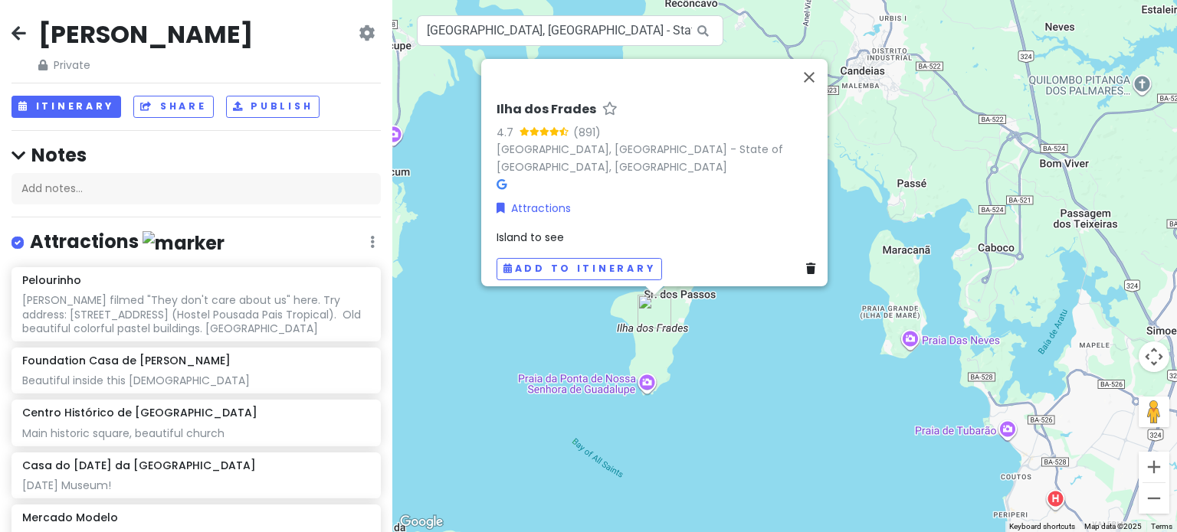
drag, startPoint x: 598, startPoint y: 364, endPoint x: 863, endPoint y: 333, distance: 266.8
click at [863, 333] on div "Ilha dos Frades 4.7 (891) [GEOGRAPHIC_DATA], [GEOGRAPHIC_DATA] - [GEOGRAPHIC_DA…" at bounding box center [784, 266] width 784 height 532
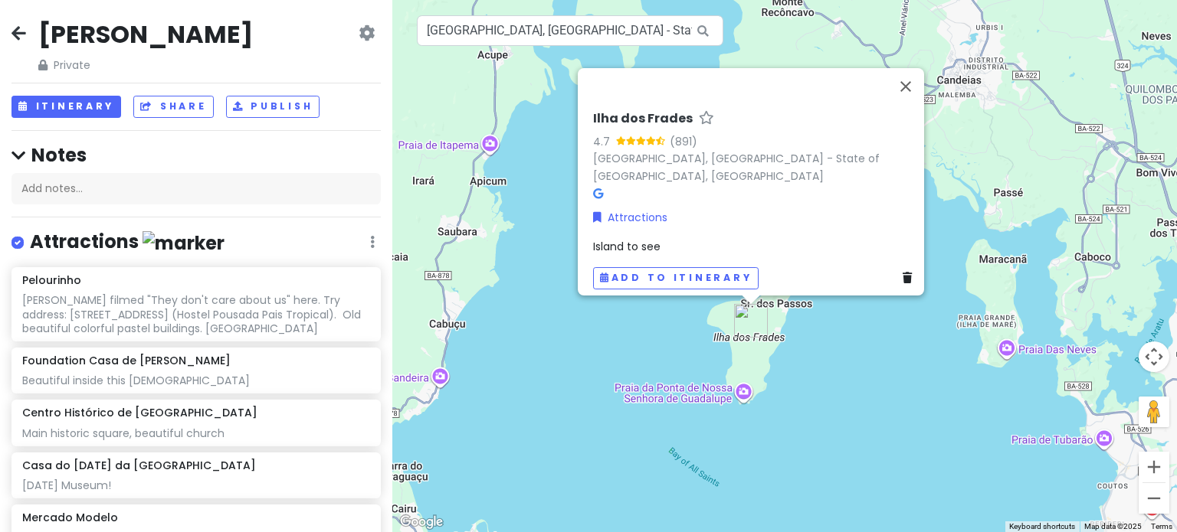
click at [816, 372] on div "Ilha dos Frades 4.7 (891) [GEOGRAPHIC_DATA], [GEOGRAPHIC_DATA] - [GEOGRAPHIC_DA…" at bounding box center [784, 266] width 784 height 532
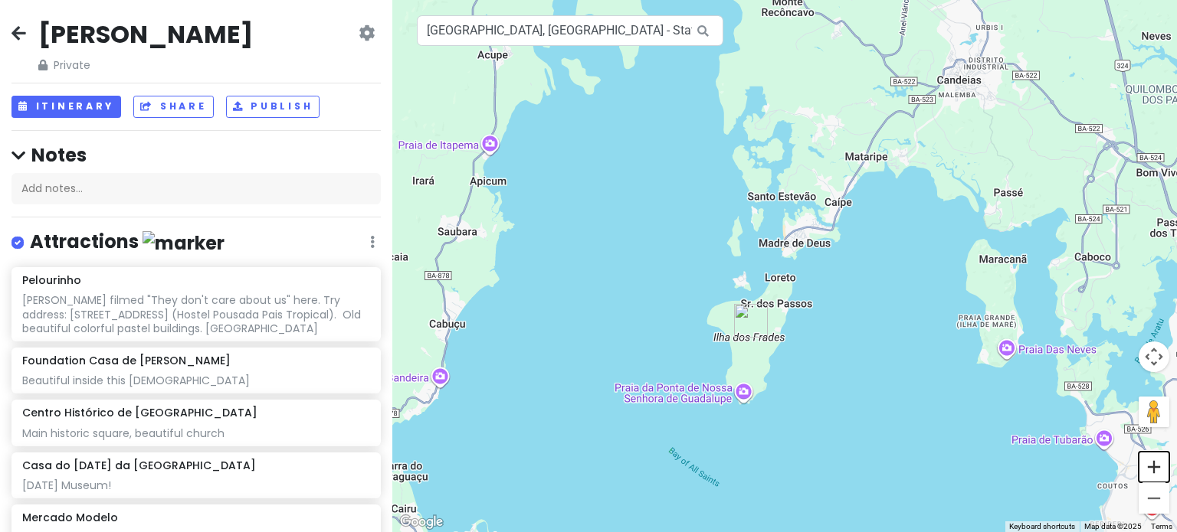
click at [1162, 468] on button "Zoom in" at bounding box center [1153, 467] width 31 height 31
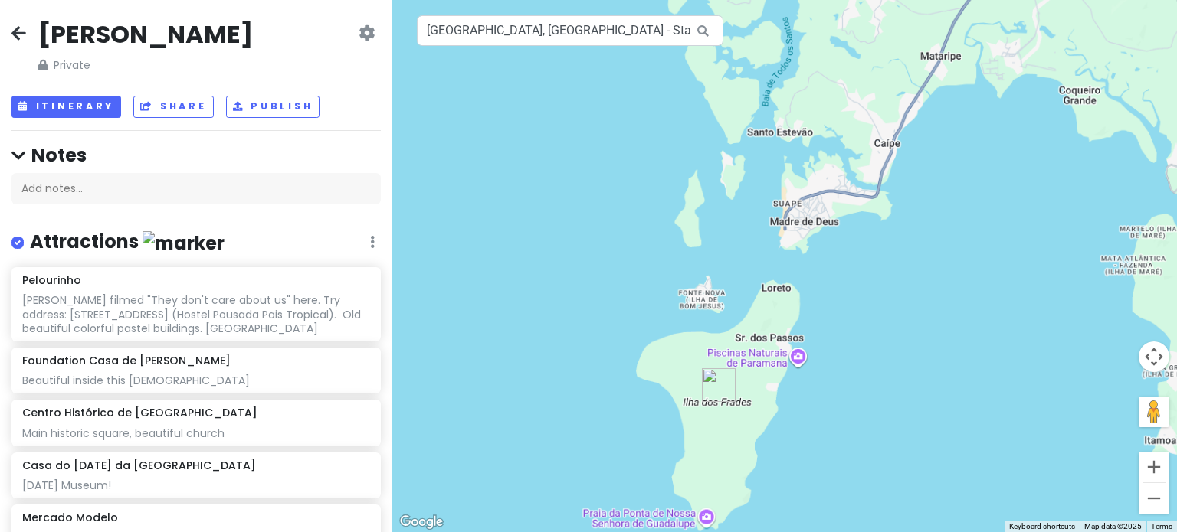
click at [1162, 468] on button "Zoom in" at bounding box center [1153, 467] width 31 height 31
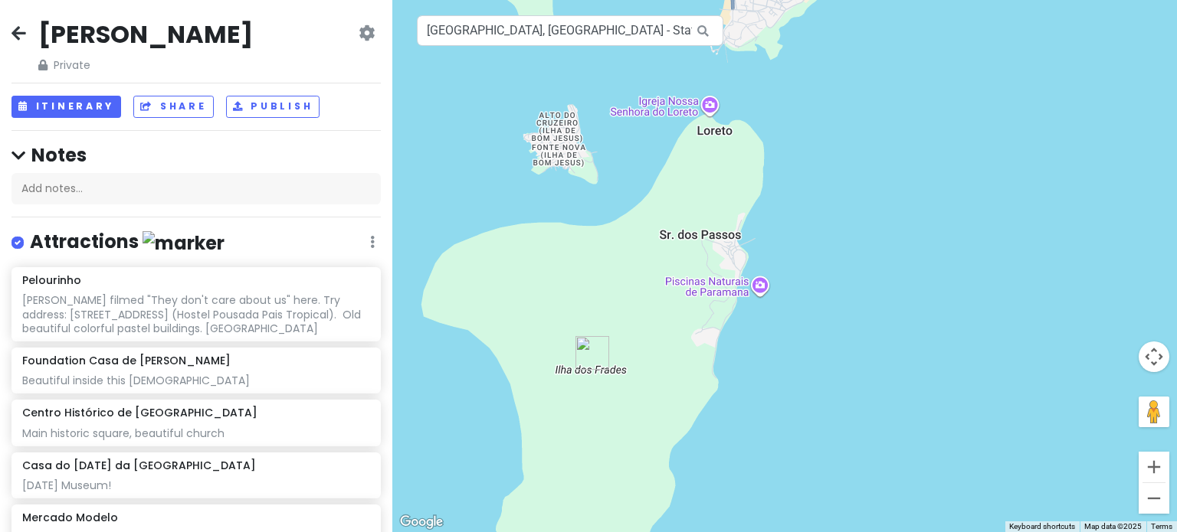
drag, startPoint x: 711, startPoint y: 444, endPoint x: 659, endPoint y: 254, distance: 196.3
click at [659, 254] on div at bounding box center [784, 266] width 784 height 532
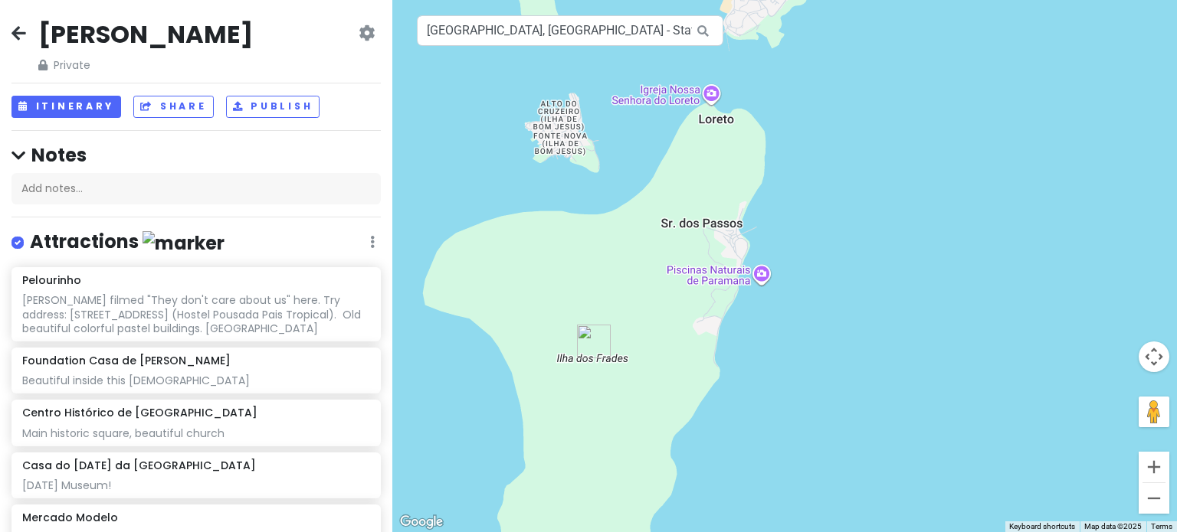
click at [726, 282] on div at bounding box center [784, 266] width 784 height 532
click at [556, 34] on input "[GEOGRAPHIC_DATA], [GEOGRAPHIC_DATA] - State of [GEOGRAPHIC_DATA], [GEOGRAPHIC_…" at bounding box center [570, 30] width 306 height 31
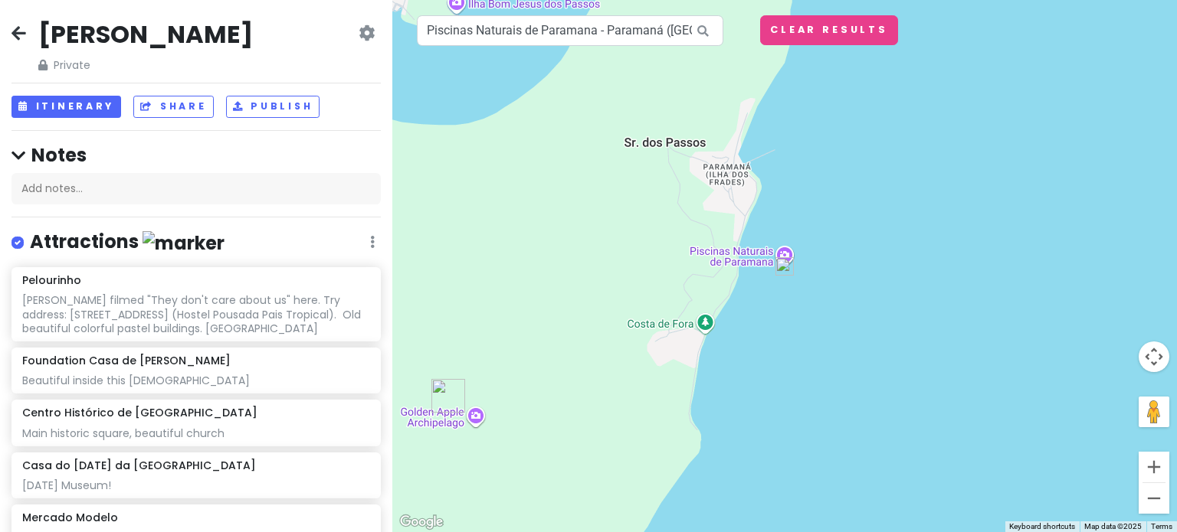
click at [786, 266] on img at bounding box center [784, 266] width 31 height 31
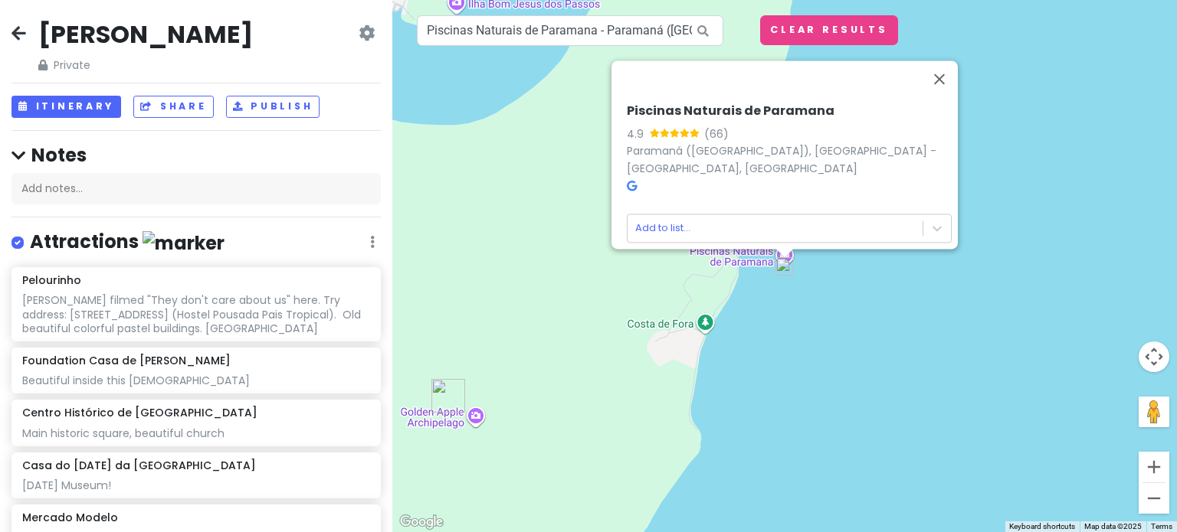
click at [627, 184] on link at bounding box center [632, 185] width 10 height 15
click at [564, 43] on input "Piscinas Naturais de Paramana - Paramaná ([GEOGRAPHIC_DATA]), [GEOGRAPHIC_DATA]…" at bounding box center [570, 30] width 306 height 31
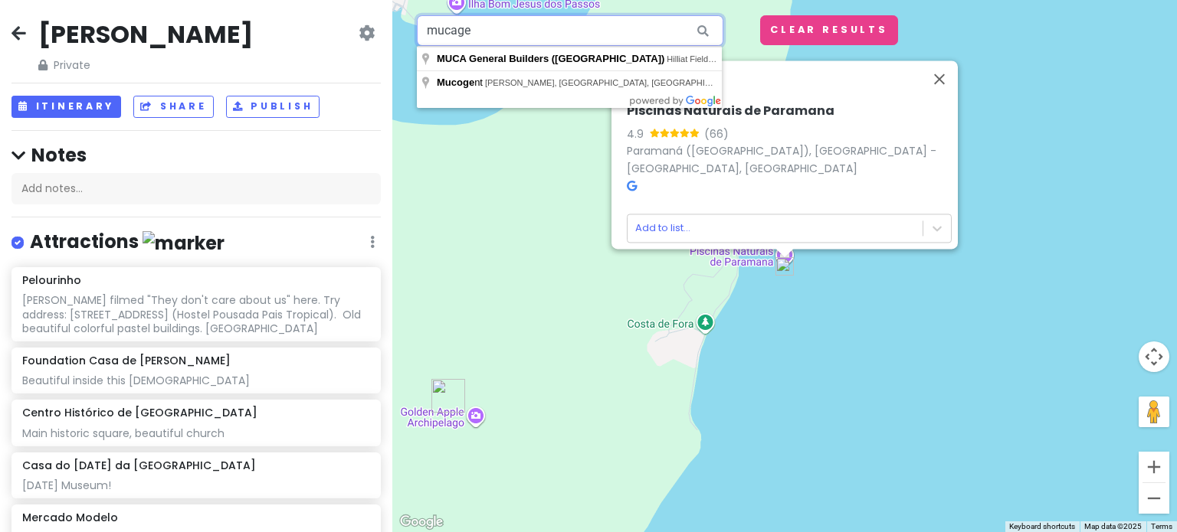
click at [450, 29] on input "mucage" at bounding box center [570, 30] width 306 height 31
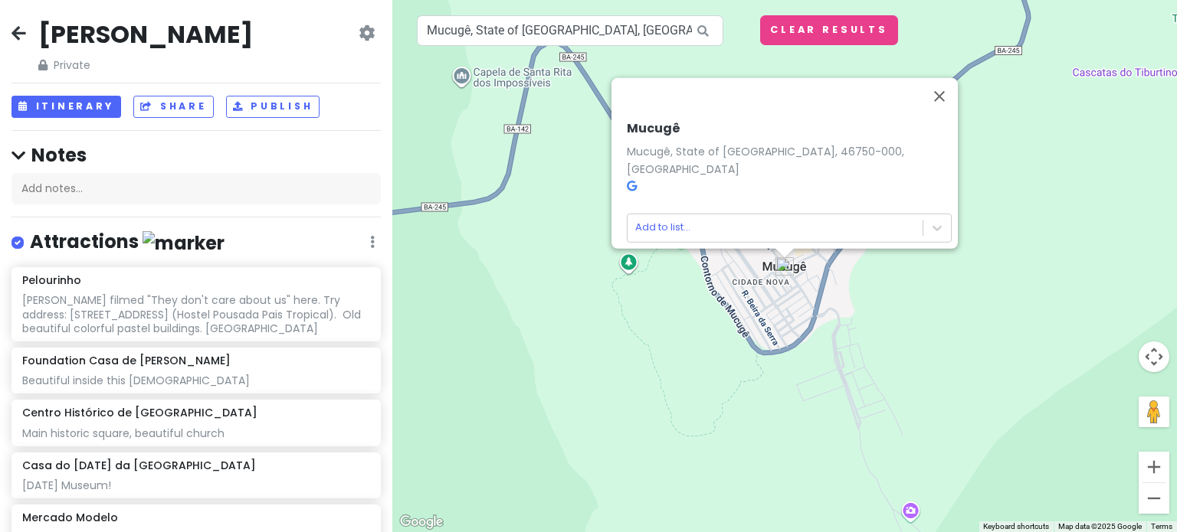
click at [627, 181] on icon at bounding box center [632, 186] width 10 height 11
drag, startPoint x: 476, startPoint y: 25, endPoint x: 714, endPoint y: 27, distance: 237.5
click at [714, 27] on div "Mucugê, State of [GEOGRAPHIC_DATA], [GEOGRAPHIC_DATA]" at bounding box center [570, 30] width 306 height 31
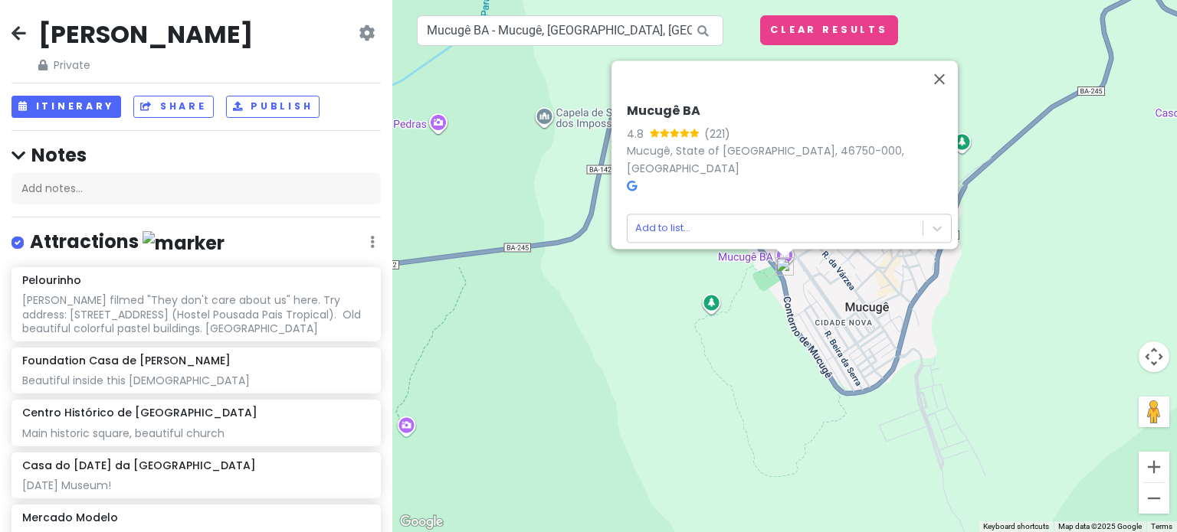
click at [628, 181] on icon at bounding box center [632, 186] width 10 height 11
drag, startPoint x: 468, startPoint y: 27, endPoint x: 693, endPoint y: 41, distance: 224.9
click at [693, 41] on div "Mucugê BA - Mucugê, [GEOGRAPHIC_DATA], [GEOGRAPHIC_DATA]" at bounding box center [570, 30] width 306 height 31
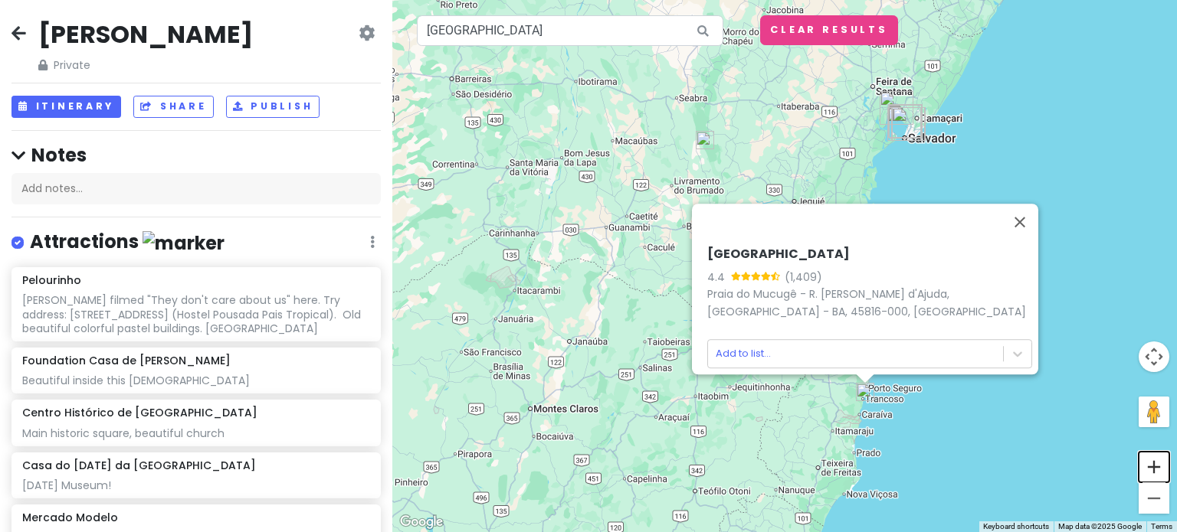
click at [1146, 466] on button "Zoom in" at bounding box center [1153, 467] width 31 height 31
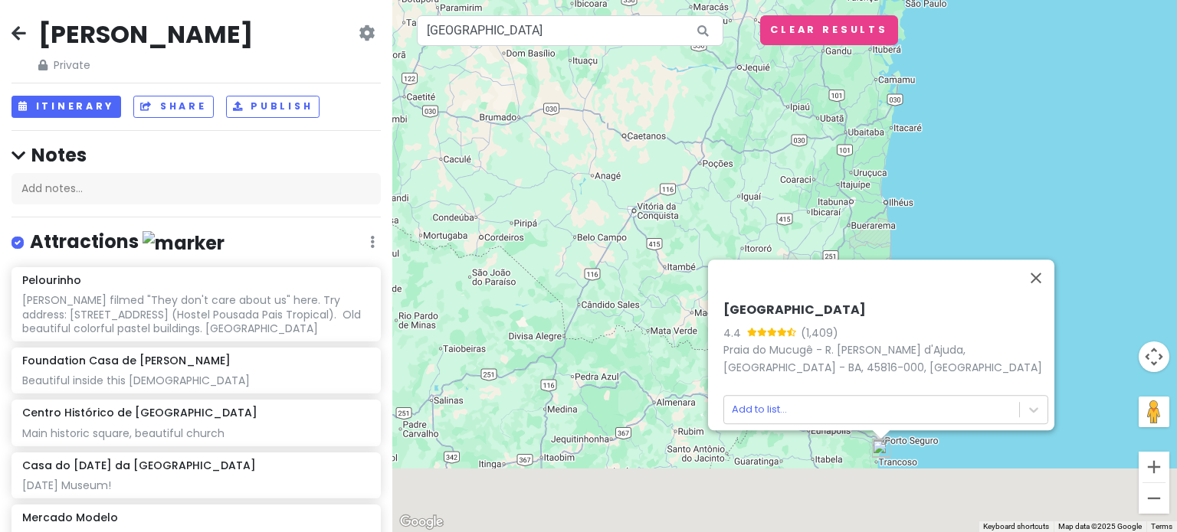
drag, startPoint x: 742, startPoint y: 373, endPoint x: 535, endPoint y: 171, distance: 289.3
click at [535, 171] on div "[GEOGRAPHIC_DATA] 4.4 (1,409) [GEOGRAPHIC_DATA] - R. [PERSON_NAME] d'Ajuda, [GE…" at bounding box center [784, 266] width 784 height 532
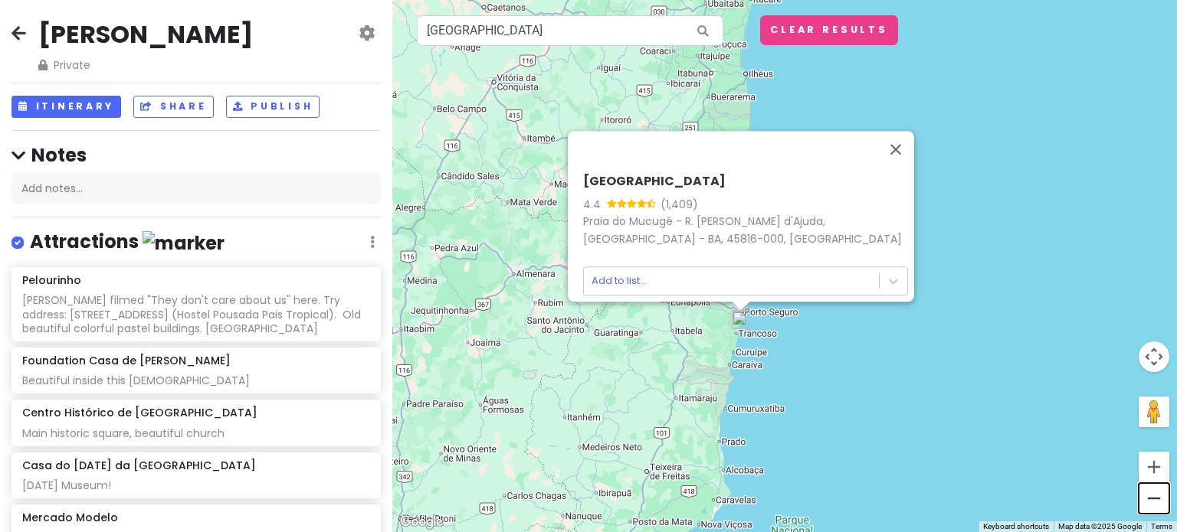
click at [1153, 499] on button "Zoom out" at bounding box center [1153, 498] width 31 height 31
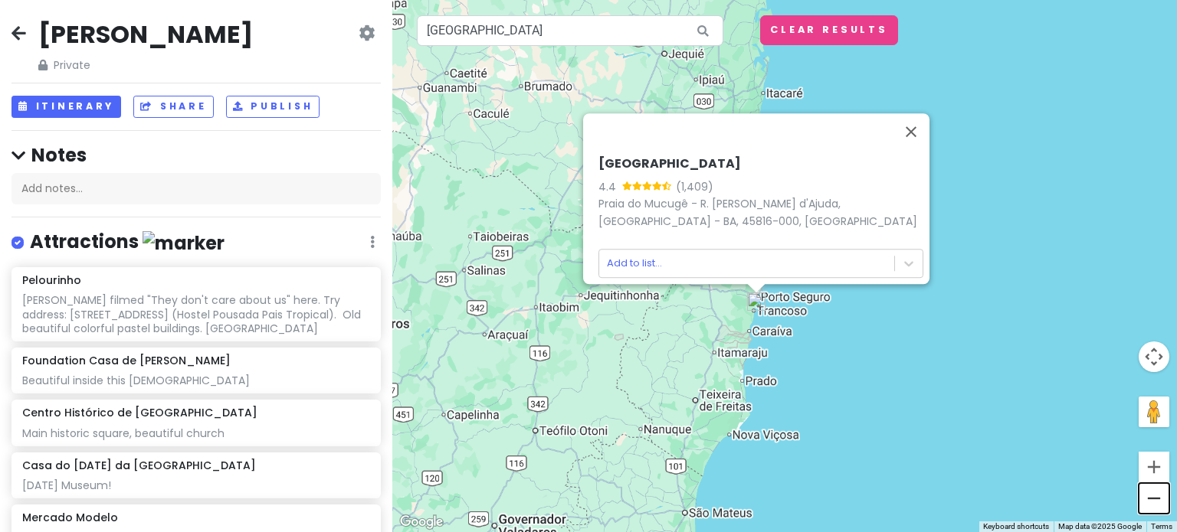
click at [1153, 499] on button "Zoom out" at bounding box center [1153, 498] width 31 height 31
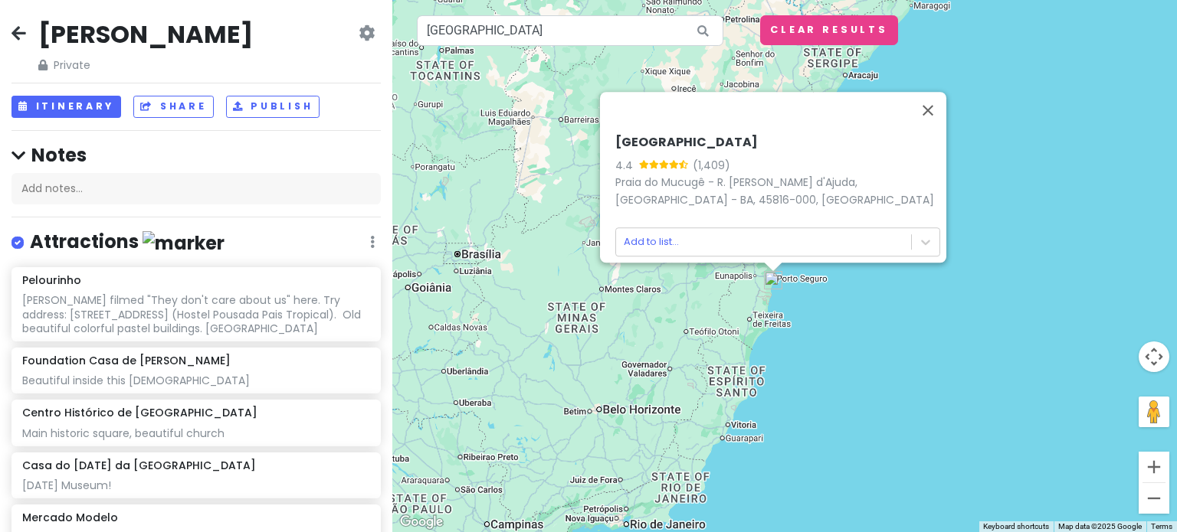
click at [1153, 499] on button "Zoom out" at bounding box center [1153, 498] width 31 height 31
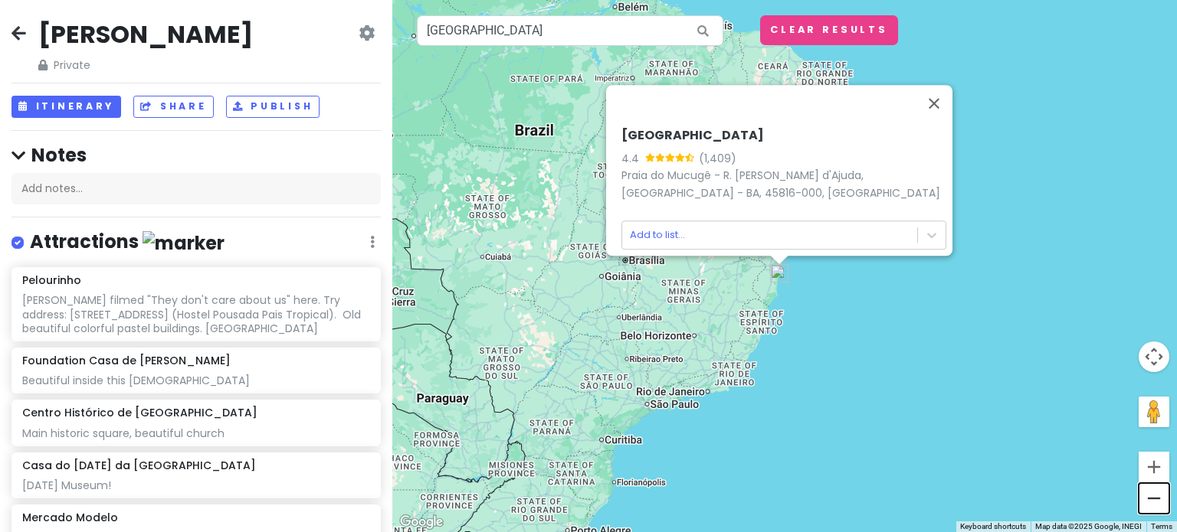
click at [1153, 499] on button "Zoom out" at bounding box center [1153, 498] width 31 height 31
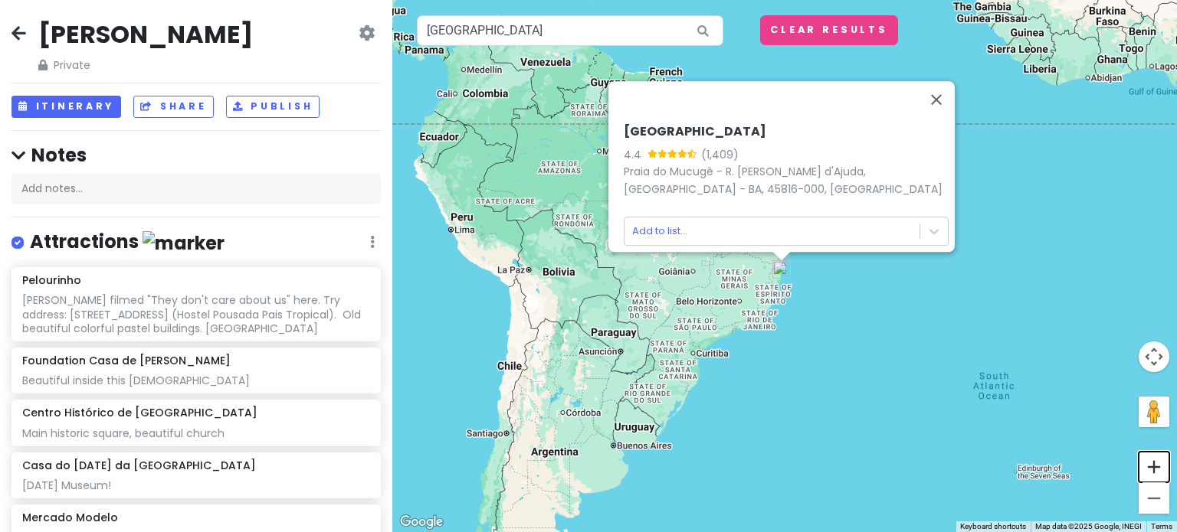
click at [1150, 464] on button "Zoom in" at bounding box center [1153, 467] width 31 height 31
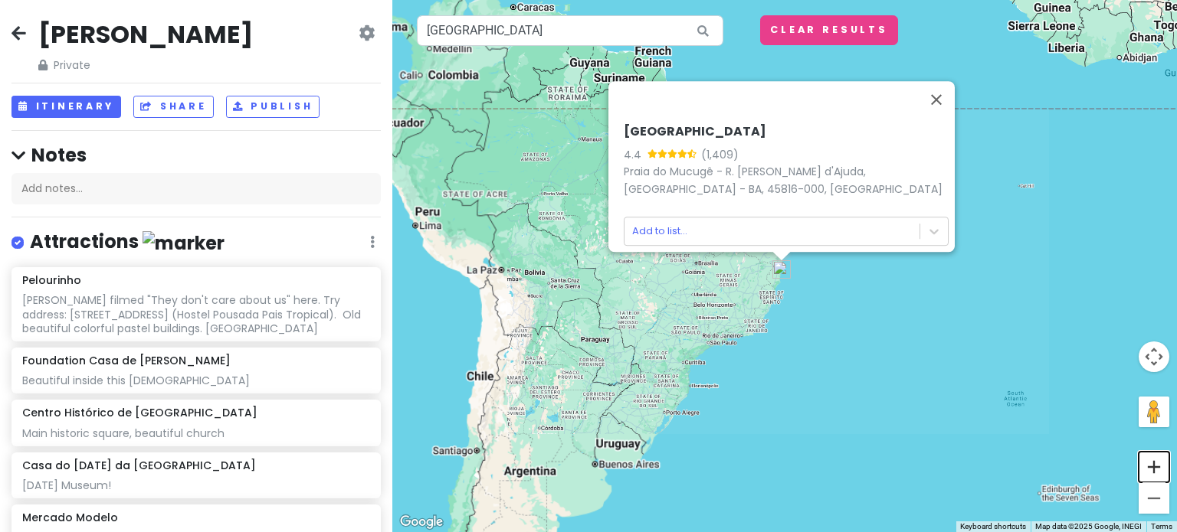
click at [1150, 464] on button "Zoom in" at bounding box center [1153, 467] width 31 height 31
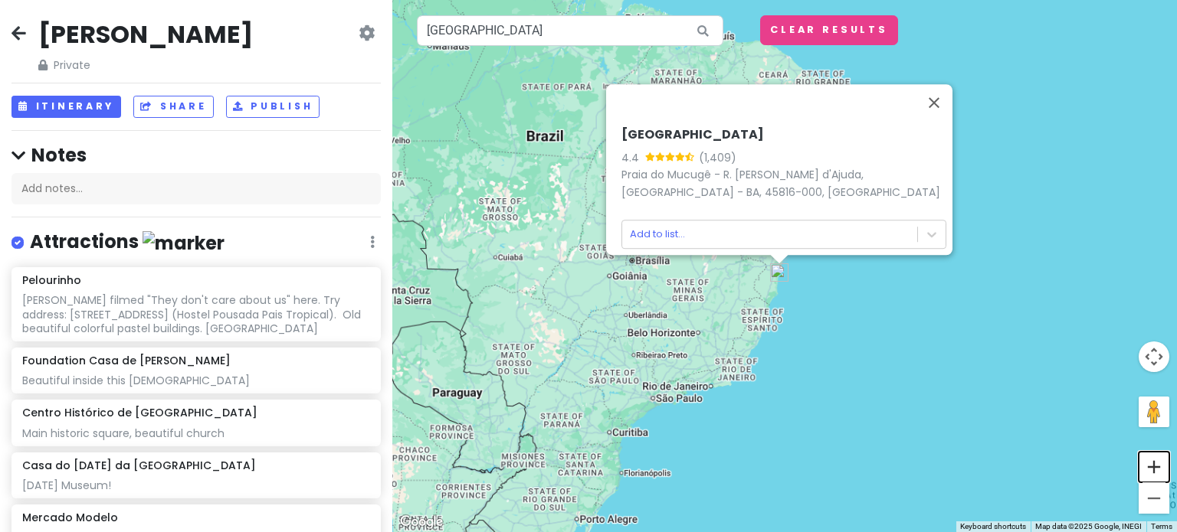
click at [1150, 464] on button "Zoom in" at bounding box center [1153, 467] width 31 height 31
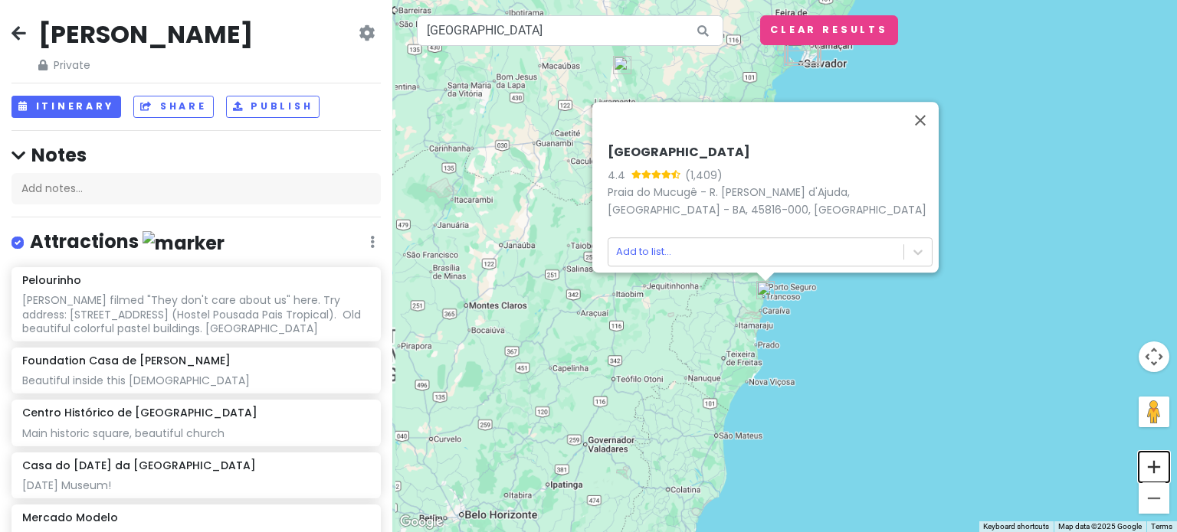
click at [1150, 464] on button "Zoom in" at bounding box center [1153, 467] width 31 height 31
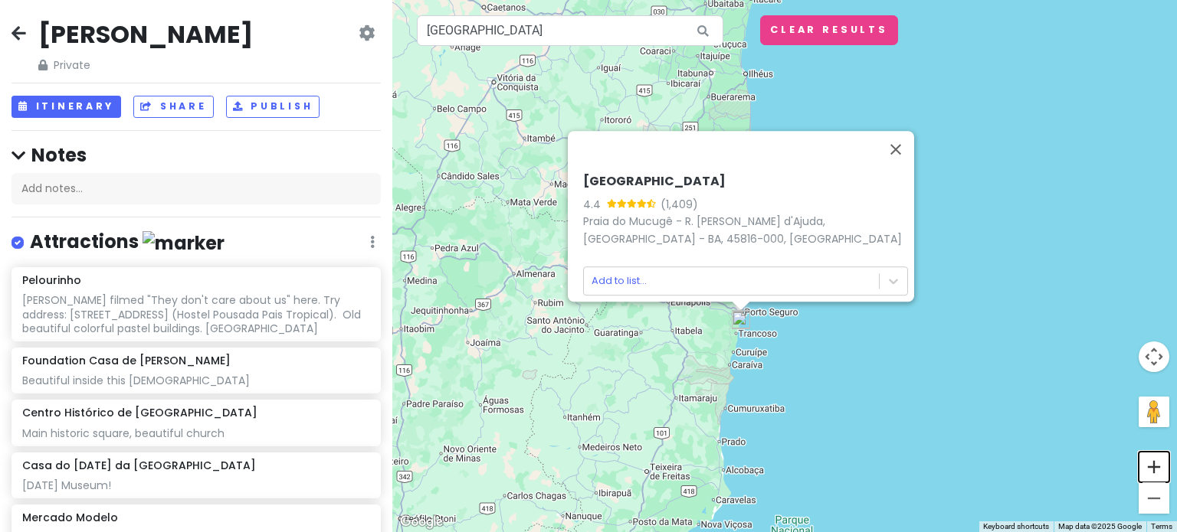
click at [1150, 464] on button "Zoom in" at bounding box center [1153, 467] width 31 height 31
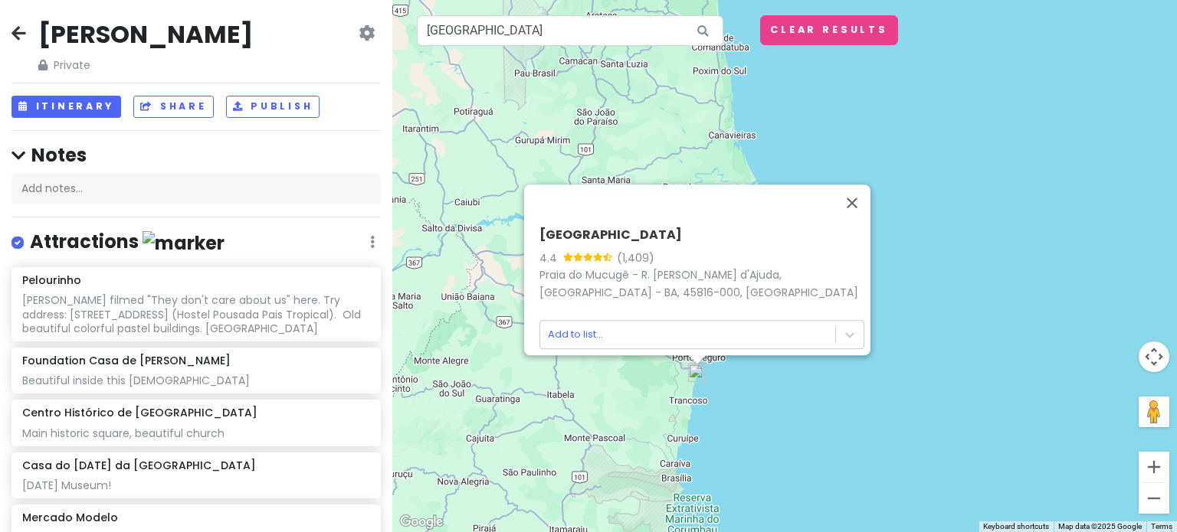
drag, startPoint x: 744, startPoint y: 133, endPoint x: 808, endPoint y: 408, distance: 281.7
click at [808, 408] on div "[GEOGRAPHIC_DATA] 4.4 (1,409) [GEOGRAPHIC_DATA] - R. [PERSON_NAME] d'Ajuda, [GE…" at bounding box center [784, 266] width 784 height 532
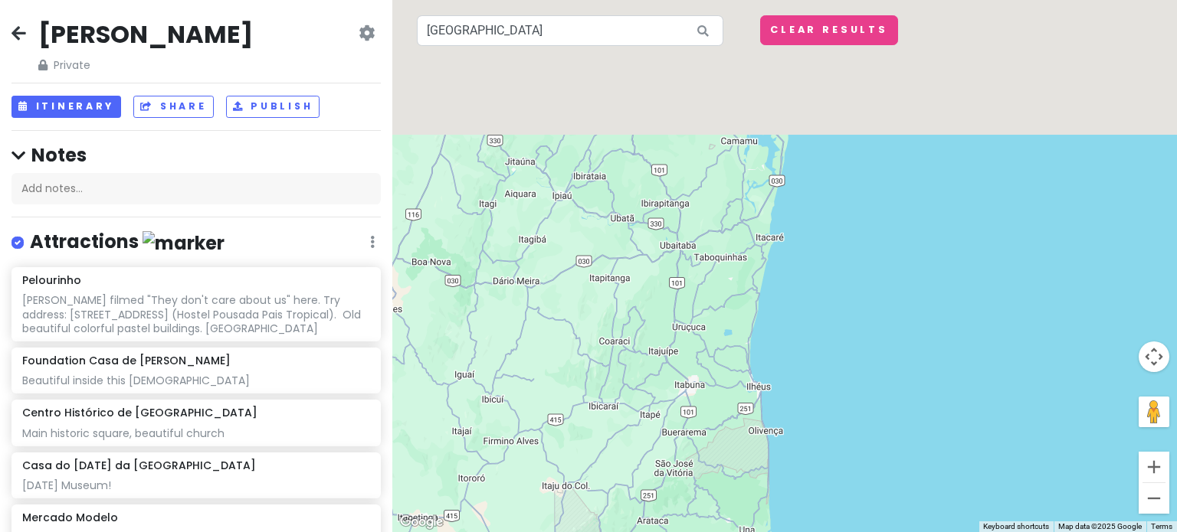
drag, startPoint x: 891, startPoint y: 185, endPoint x: 808, endPoint y: 520, distance: 345.6
click at [808, 520] on div "[GEOGRAPHIC_DATA] 4.4 (1,409) [GEOGRAPHIC_DATA] - R. [PERSON_NAME] d'Ajuda, [GE…" at bounding box center [784, 266] width 784 height 532
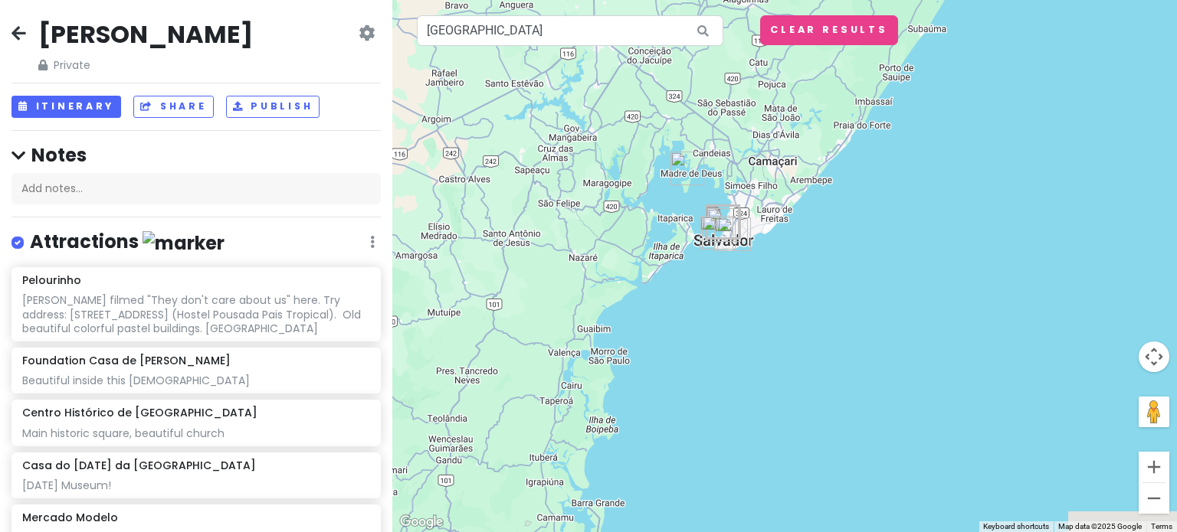
drag, startPoint x: 1002, startPoint y: 433, endPoint x: 922, endPoint y: 234, distance: 214.1
click at [922, 234] on div "[GEOGRAPHIC_DATA] 4.4 (1,409) [GEOGRAPHIC_DATA] - R. [PERSON_NAME] d'Ajuda, [GE…" at bounding box center [784, 266] width 784 height 532
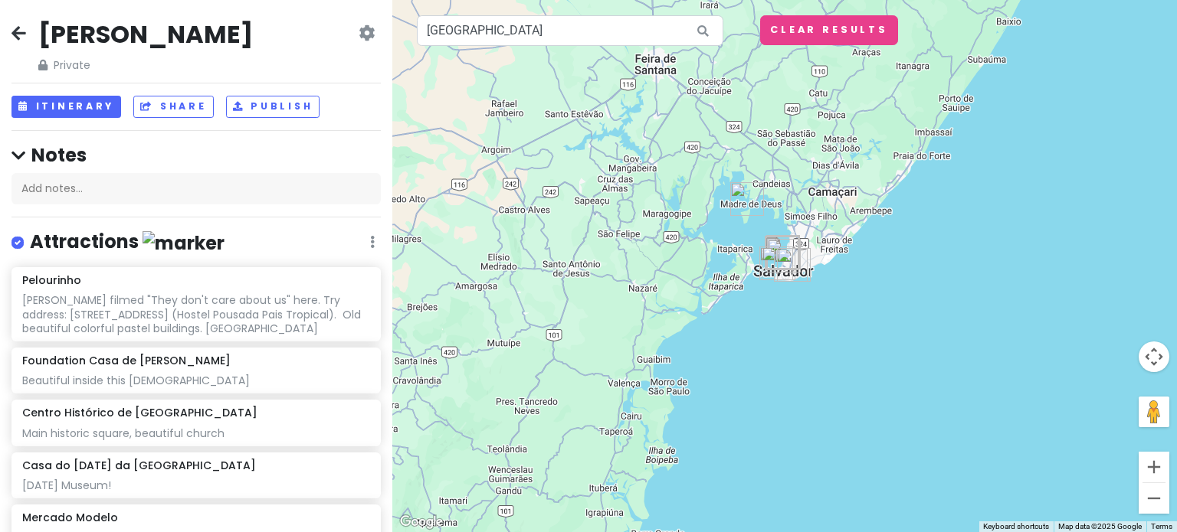
drag, startPoint x: 662, startPoint y: 332, endPoint x: 716, endPoint y: 411, distance: 95.2
click at [716, 411] on div "[GEOGRAPHIC_DATA] 4.4 (1,409) [GEOGRAPHIC_DATA] - R. [PERSON_NAME] d'Ajuda, [GE…" at bounding box center [784, 266] width 784 height 532
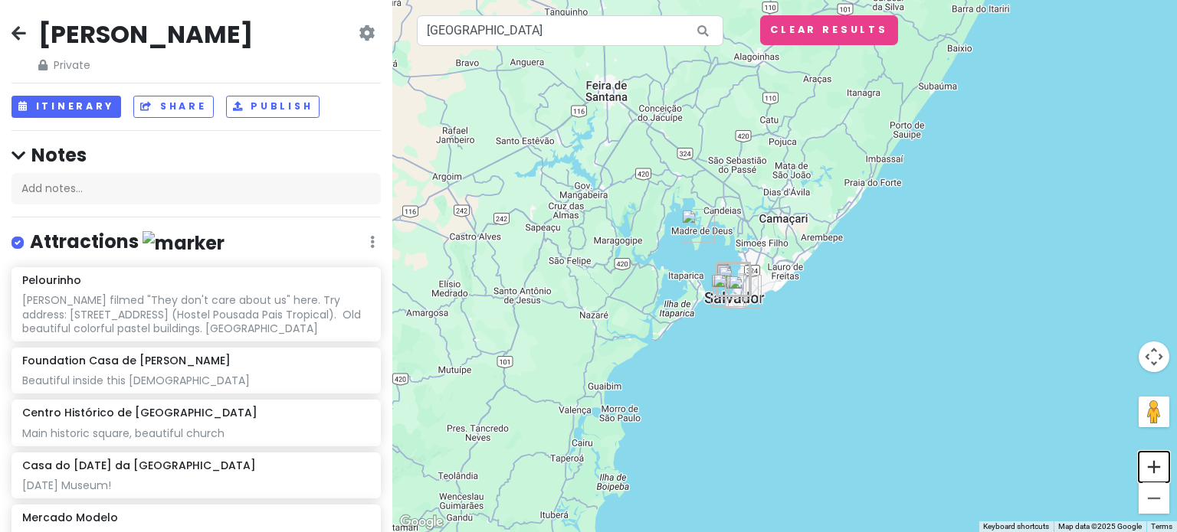
click at [1145, 475] on button "Zoom in" at bounding box center [1153, 467] width 31 height 31
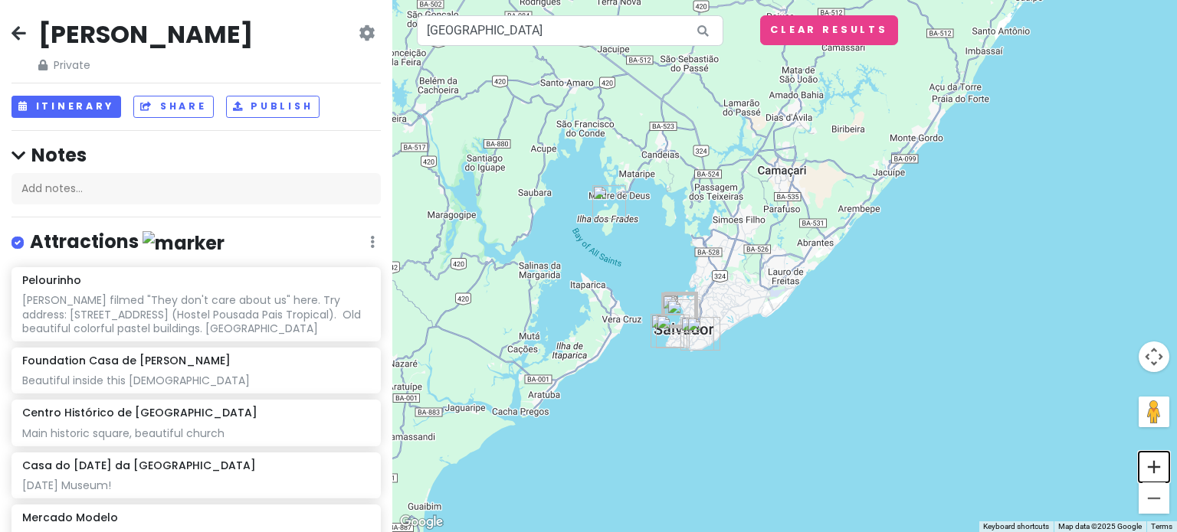
click at [1160, 467] on button "Zoom in" at bounding box center [1153, 467] width 31 height 31
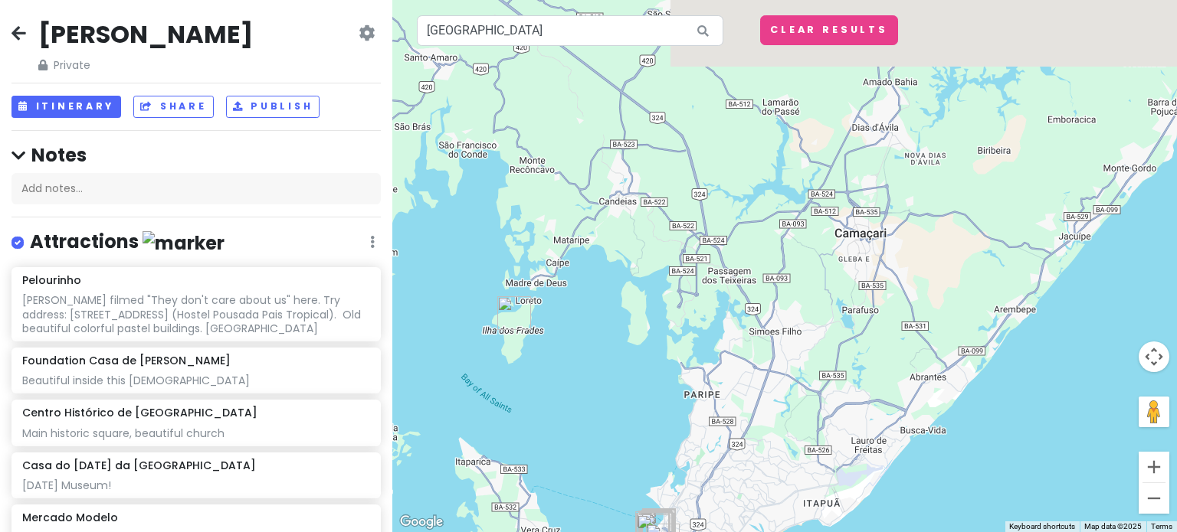
drag, startPoint x: 788, startPoint y: 281, endPoint x: 768, endPoint y: 456, distance: 175.8
click at [768, 456] on div "[GEOGRAPHIC_DATA] 4.4 (1,409) [GEOGRAPHIC_DATA] - R. [PERSON_NAME] d'Ajuda, [GE…" at bounding box center [784, 266] width 784 height 532
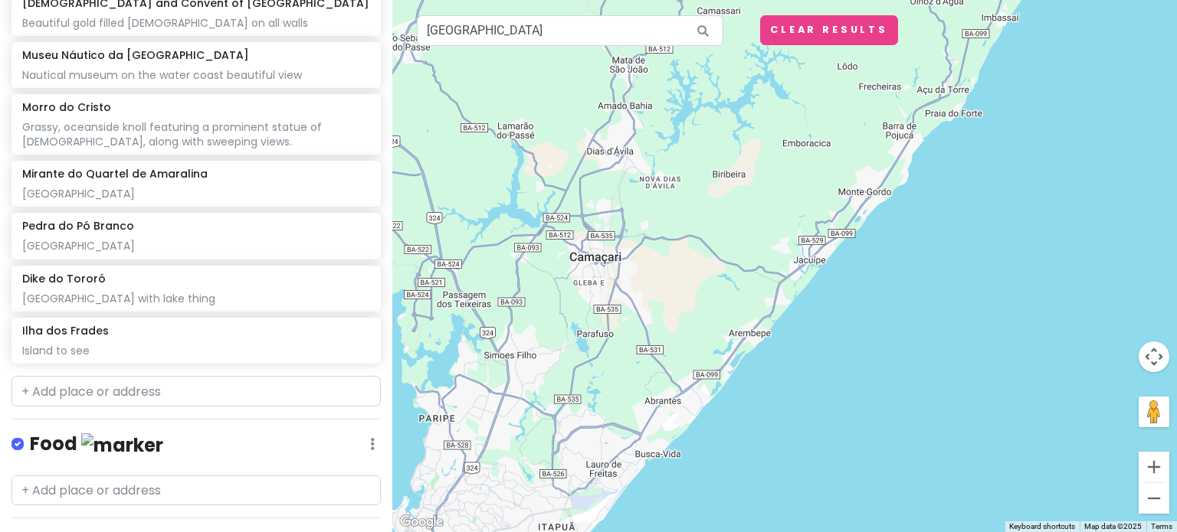
scroll to position [630, 0]
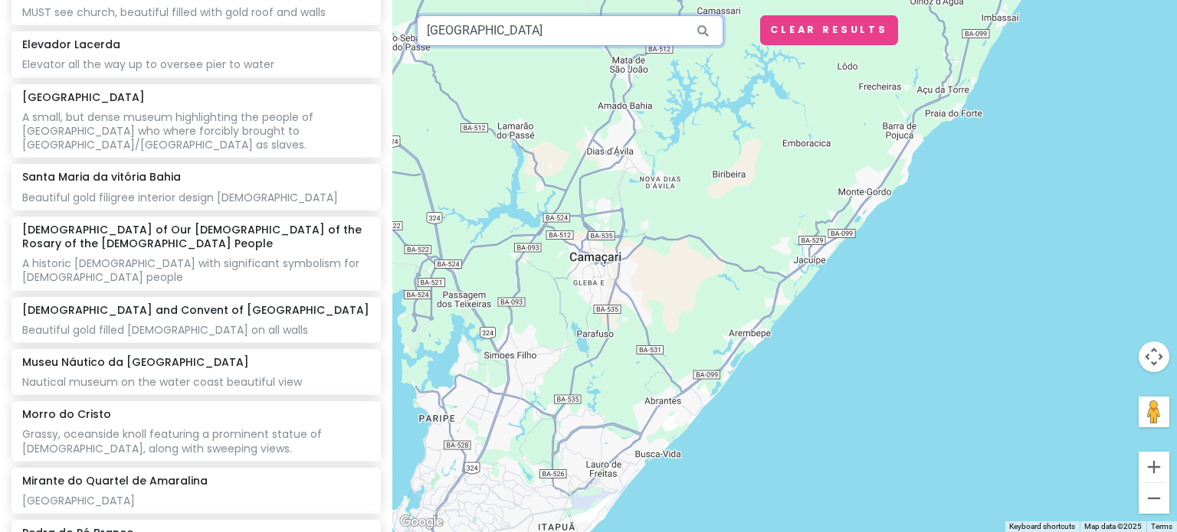
click at [514, 33] on input "[GEOGRAPHIC_DATA]" at bounding box center [570, 30] width 306 height 31
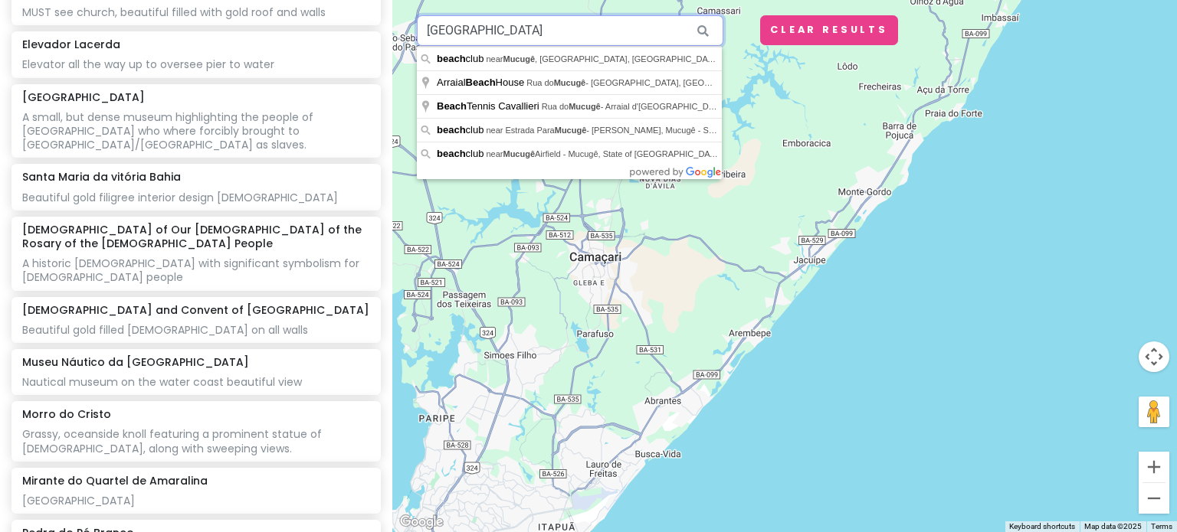
click at [514, 33] on input "[GEOGRAPHIC_DATA]" at bounding box center [570, 30] width 306 height 31
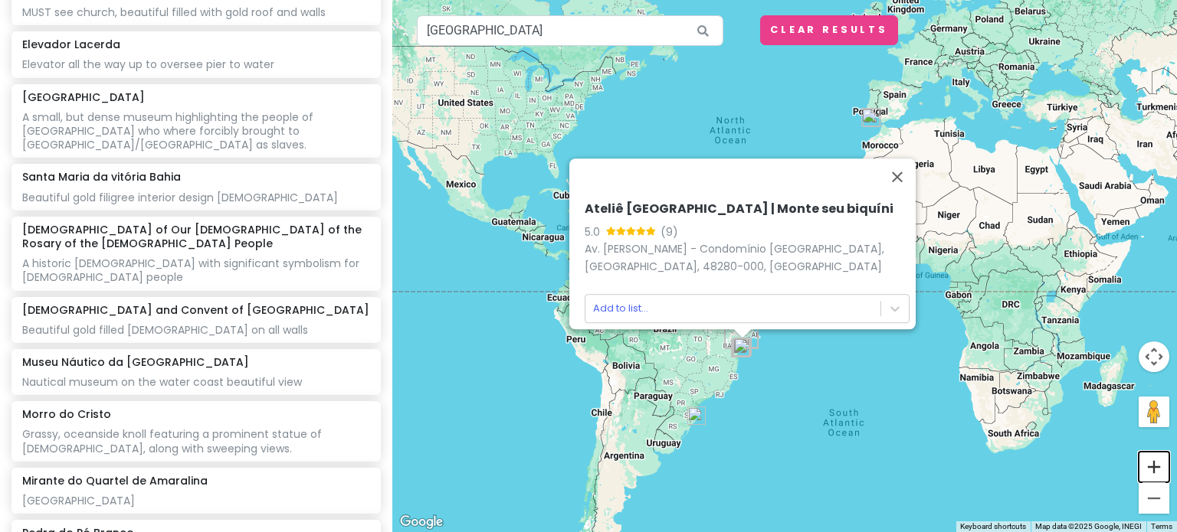
click at [1164, 467] on button "Zoom in" at bounding box center [1153, 467] width 31 height 31
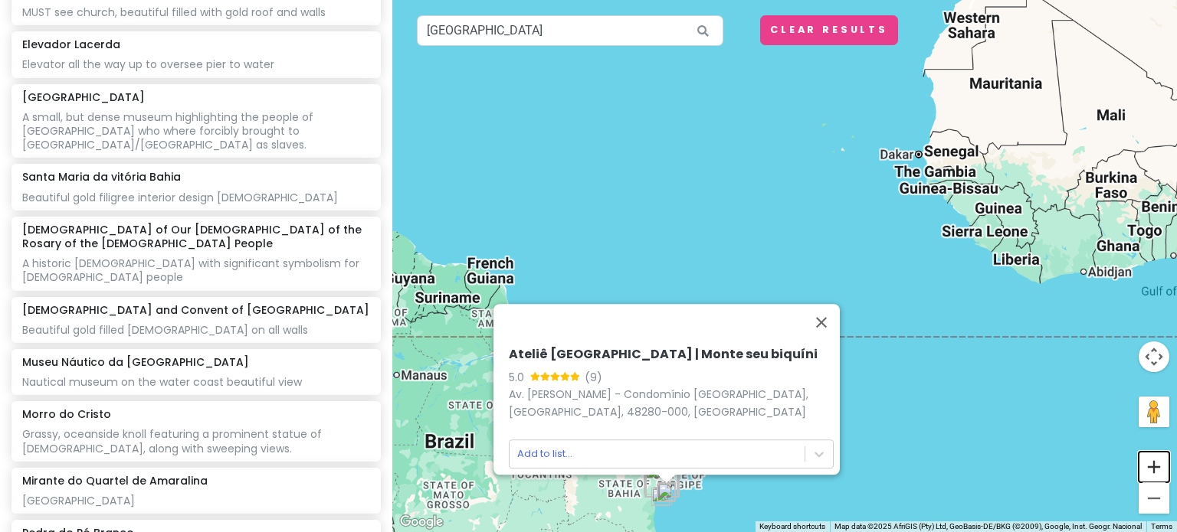
click at [1164, 467] on button "Zoom in" at bounding box center [1153, 467] width 31 height 31
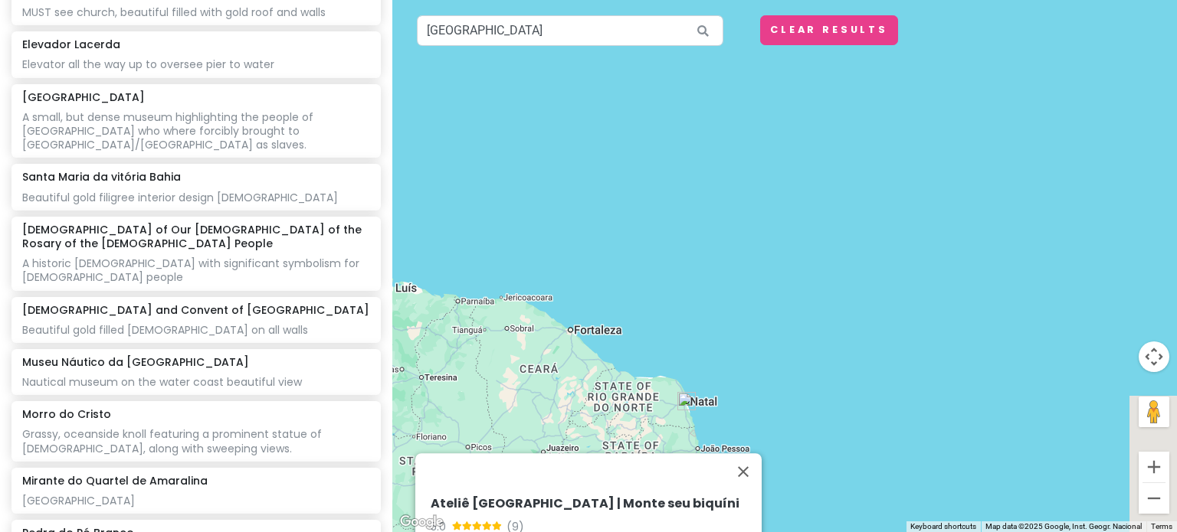
drag, startPoint x: 582, startPoint y: 385, endPoint x: 743, endPoint y: 61, distance: 361.8
click at [743, 61] on div "Ateliê [GEOGRAPHIC_DATA] | Monte seu biquíni 5.0 (9) Av. [PERSON_NAME] - Condom…" at bounding box center [784, 266] width 784 height 532
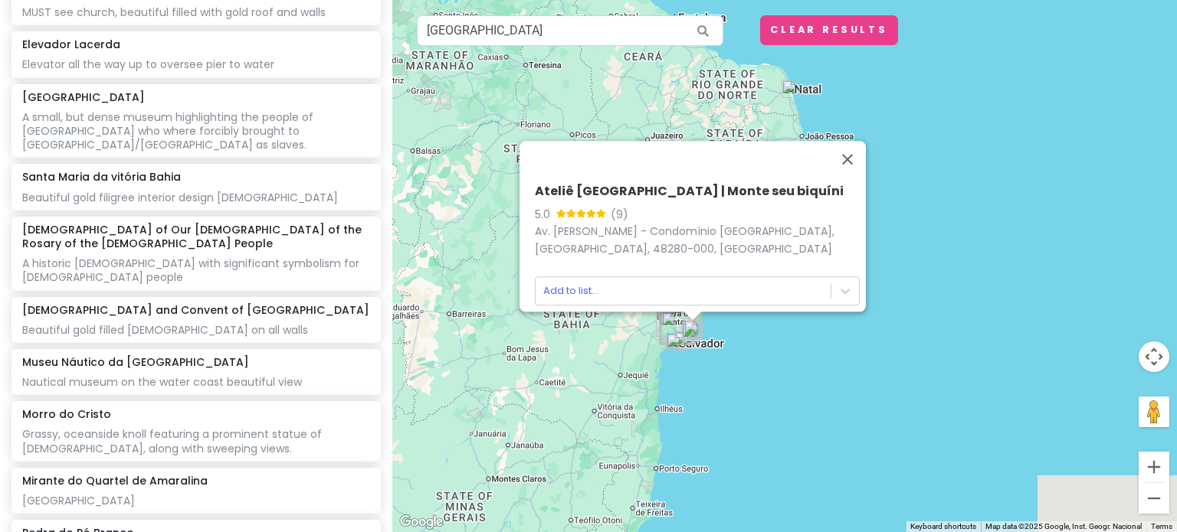
drag, startPoint x: 696, startPoint y: 490, endPoint x: 712, endPoint y: 355, distance: 135.9
click at [712, 355] on div "Ateliê [GEOGRAPHIC_DATA] | Monte seu biquíni 5.0 (9) Av. [PERSON_NAME] - Condom…" at bounding box center [784, 266] width 784 height 532
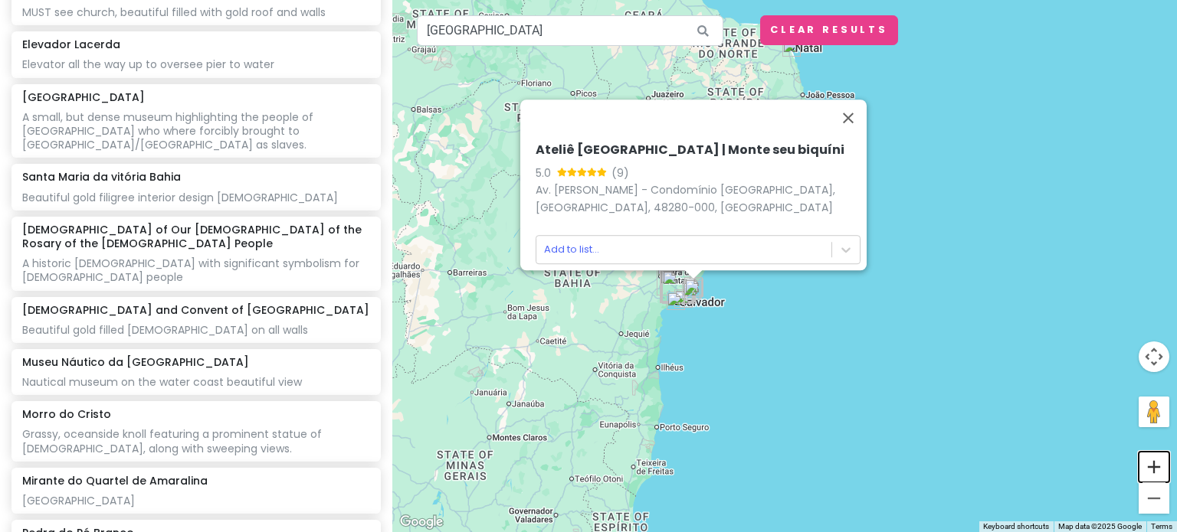
click at [1158, 460] on button "Zoom in" at bounding box center [1153, 467] width 31 height 31
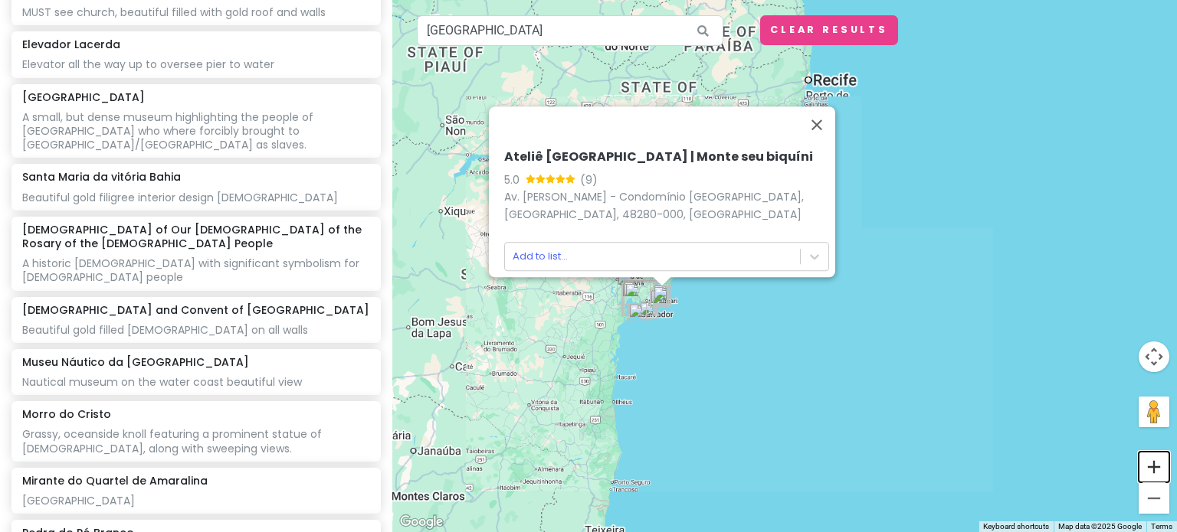
click at [1158, 460] on button "Zoom in" at bounding box center [1153, 467] width 31 height 31
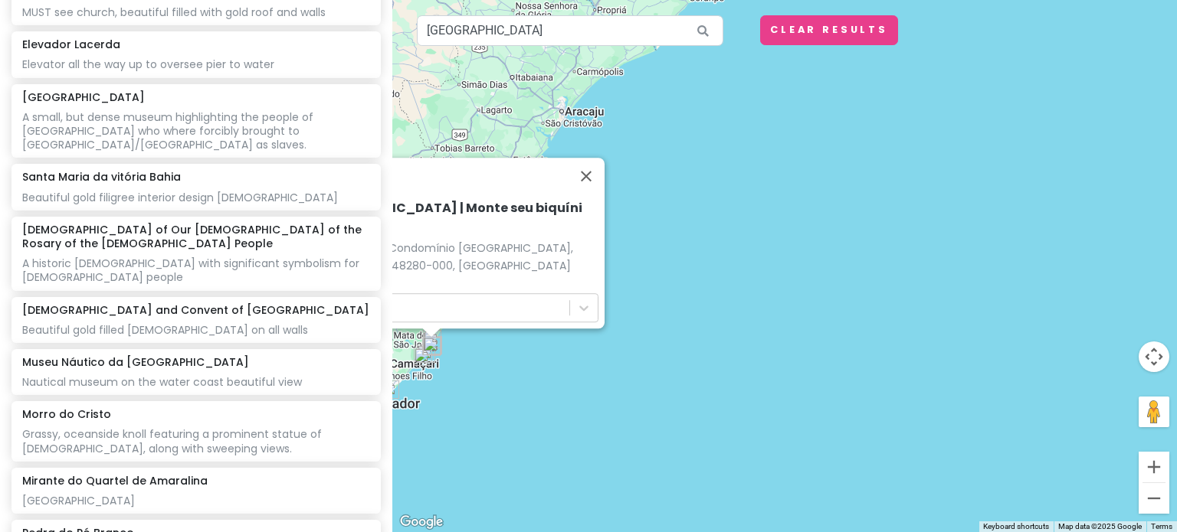
drag, startPoint x: 513, startPoint y: 395, endPoint x: 906, endPoint y: 247, distance: 419.6
click at [906, 247] on div "Ateliê [GEOGRAPHIC_DATA] | Monte seu biquíni 5.0 (9) Av. [PERSON_NAME] - Condom…" at bounding box center [784, 266] width 784 height 532
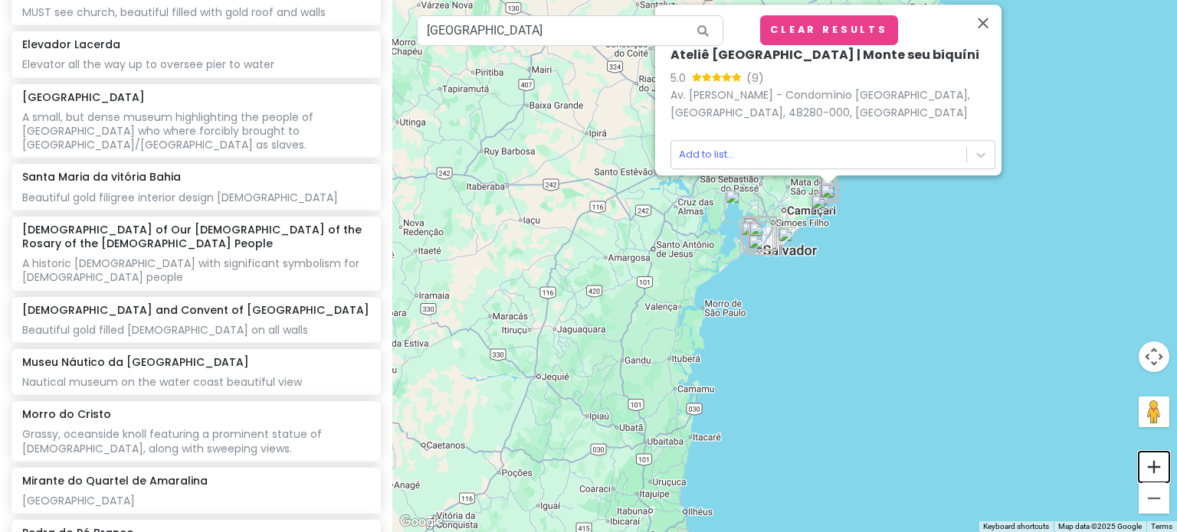
click at [1158, 467] on button "Zoom in" at bounding box center [1153, 467] width 31 height 31
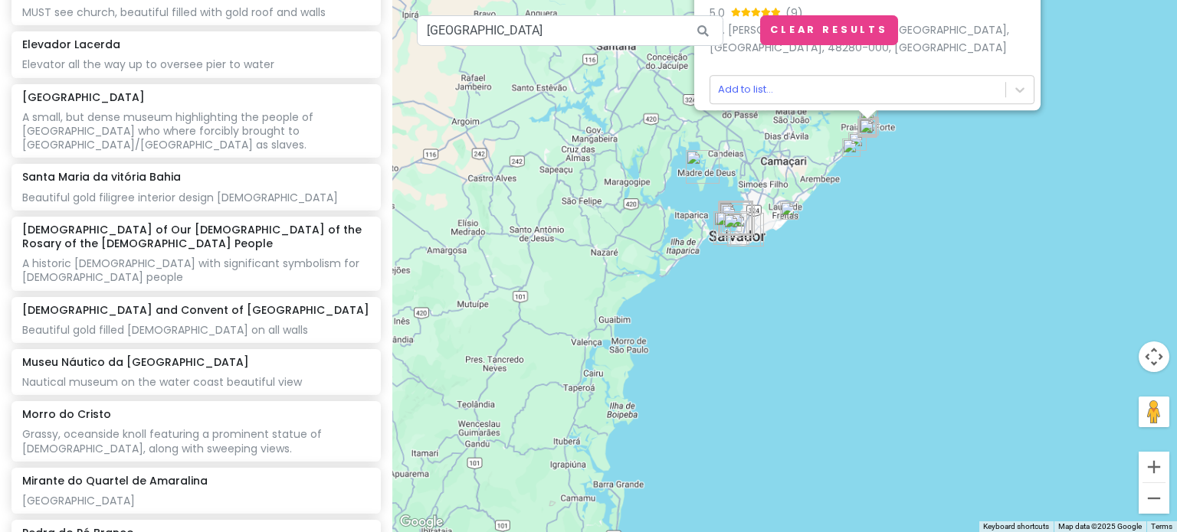
click at [1158, 467] on button "Zoom in" at bounding box center [1153, 467] width 31 height 31
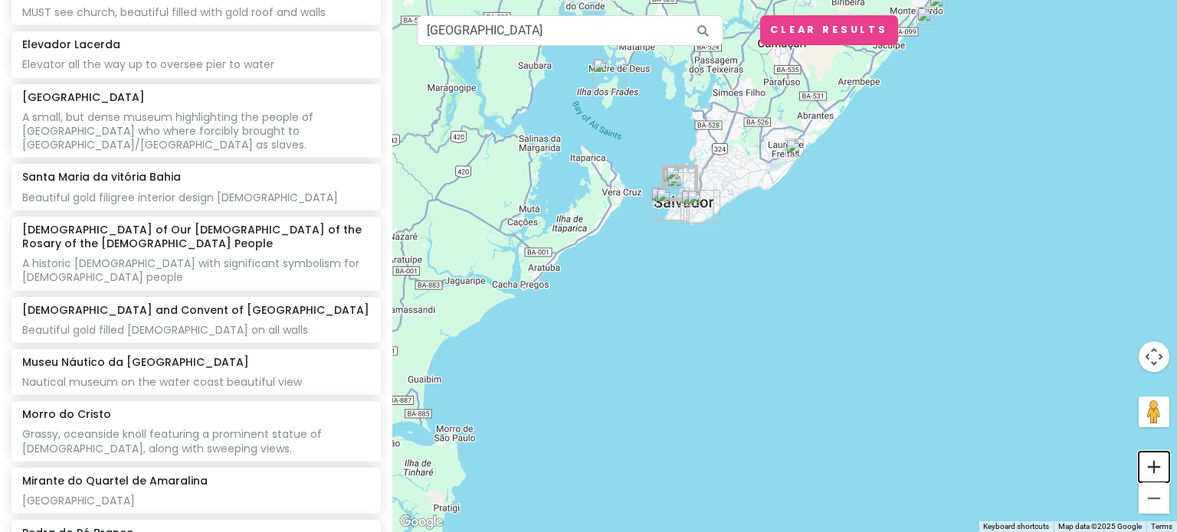
click at [1158, 467] on button "Zoom in" at bounding box center [1153, 467] width 31 height 31
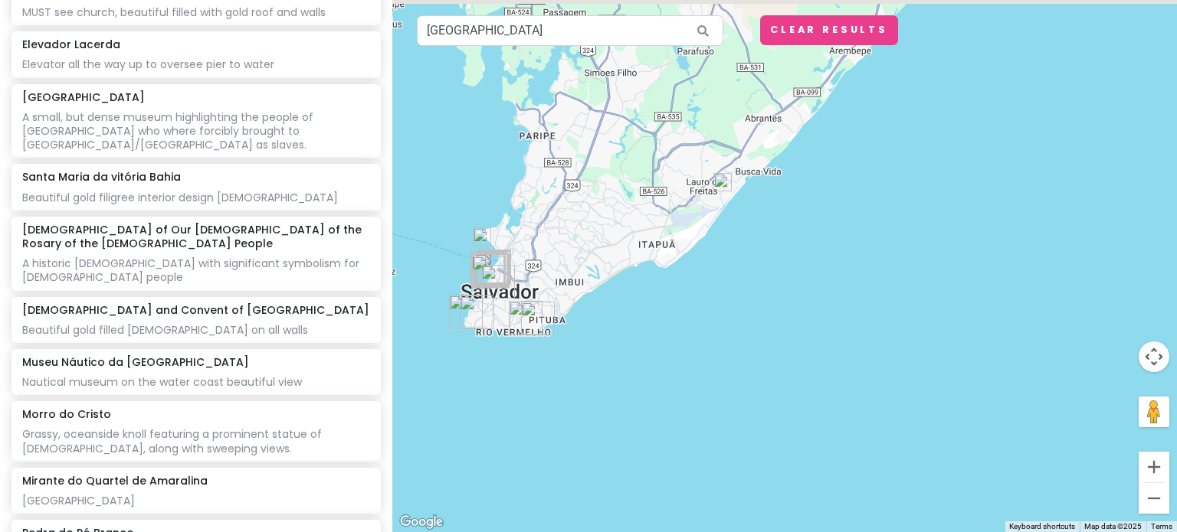
drag, startPoint x: 883, startPoint y: 138, endPoint x: 751, endPoint y: 350, distance: 249.8
click at [751, 350] on div "Ateliê [GEOGRAPHIC_DATA] | Monte seu biquíni 5.0 (9) Av. [PERSON_NAME] - Condom…" at bounding box center [784, 266] width 784 height 532
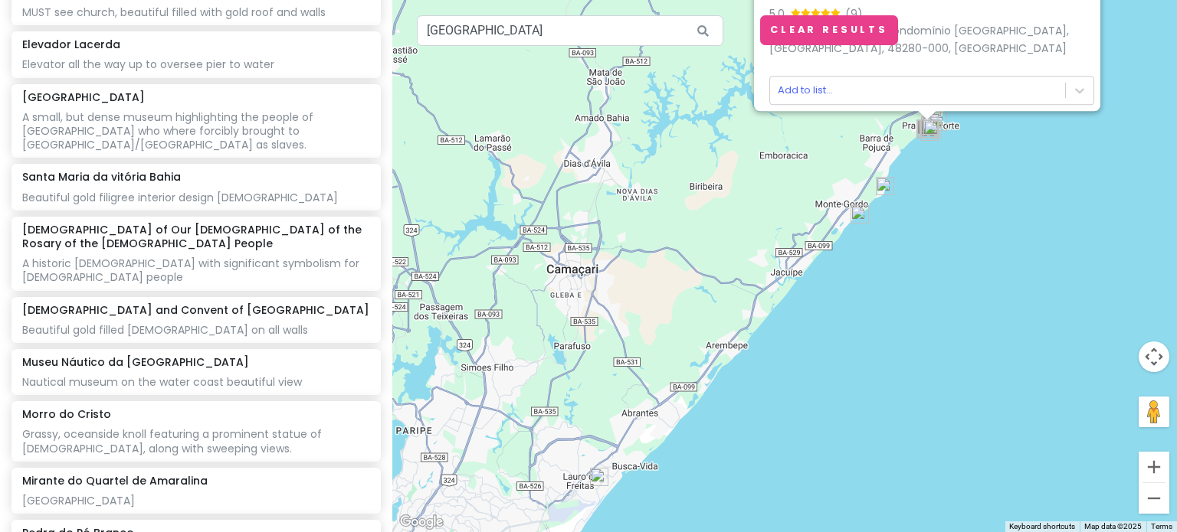
drag, startPoint x: 932, startPoint y: 119, endPoint x: 886, endPoint y: 329, distance: 215.5
click at [886, 329] on div "Ateliê [GEOGRAPHIC_DATA] | Monte seu biquíni 5.0 (9) Av. [PERSON_NAME] - Condom…" at bounding box center [784, 266] width 784 height 532
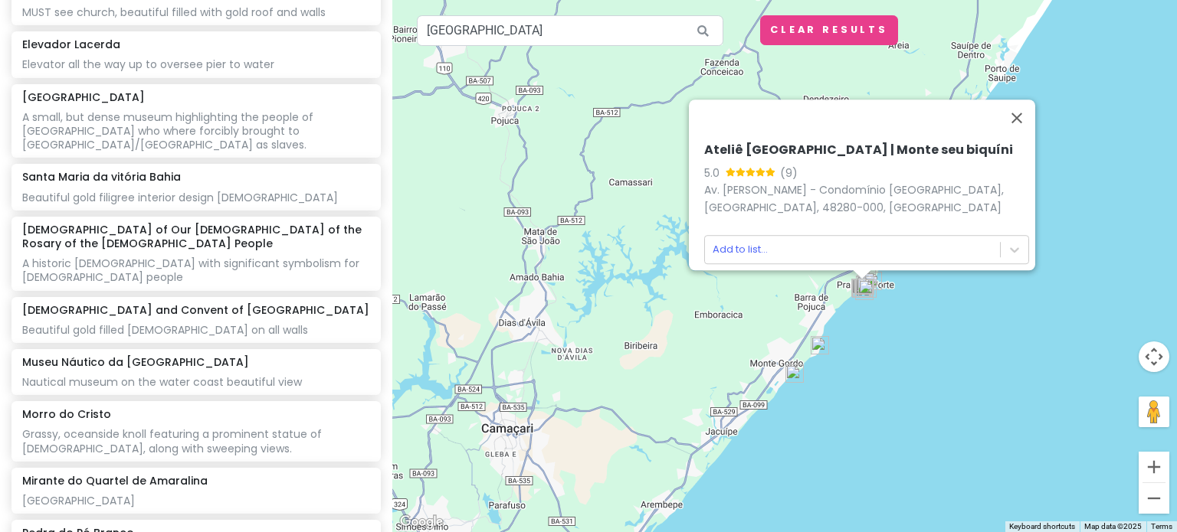
drag, startPoint x: 924, startPoint y: 149, endPoint x: 861, endPoint y: 307, distance: 170.6
click at [861, 307] on div "To navigate, press the arrow keys. Ateliê [GEOGRAPHIC_DATA] | Monte seu biquíni…" at bounding box center [784, 266] width 784 height 532
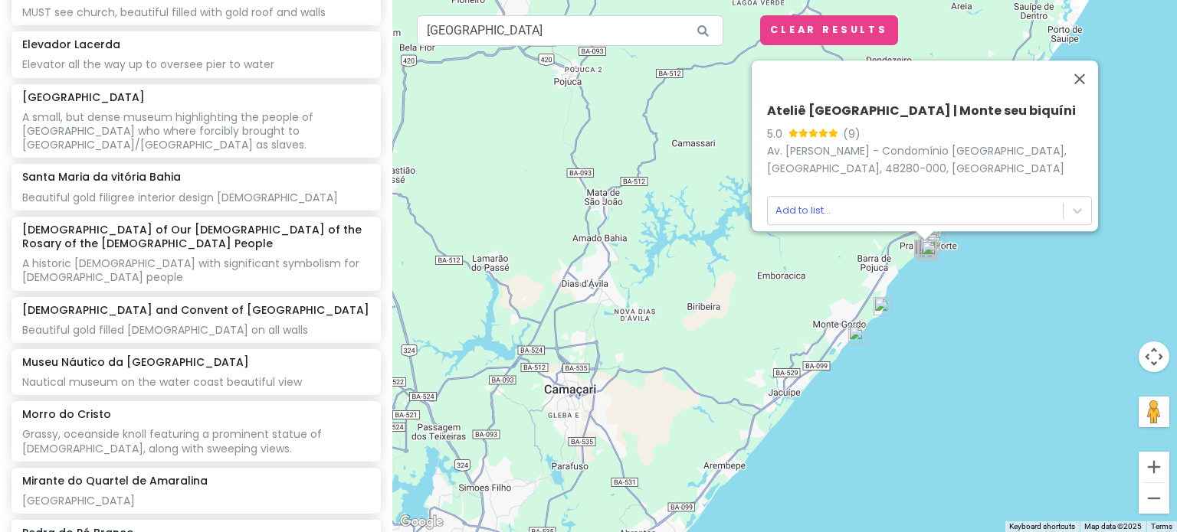
drag, startPoint x: 791, startPoint y: 346, endPoint x: 949, endPoint y: 219, distance: 202.8
click at [949, 219] on div "Ateliê [GEOGRAPHIC_DATA] | Monte seu biquíni 5.0 (9) Av. [PERSON_NAME] - Condom…" at bounding box center [784, 266] width 784 height 532
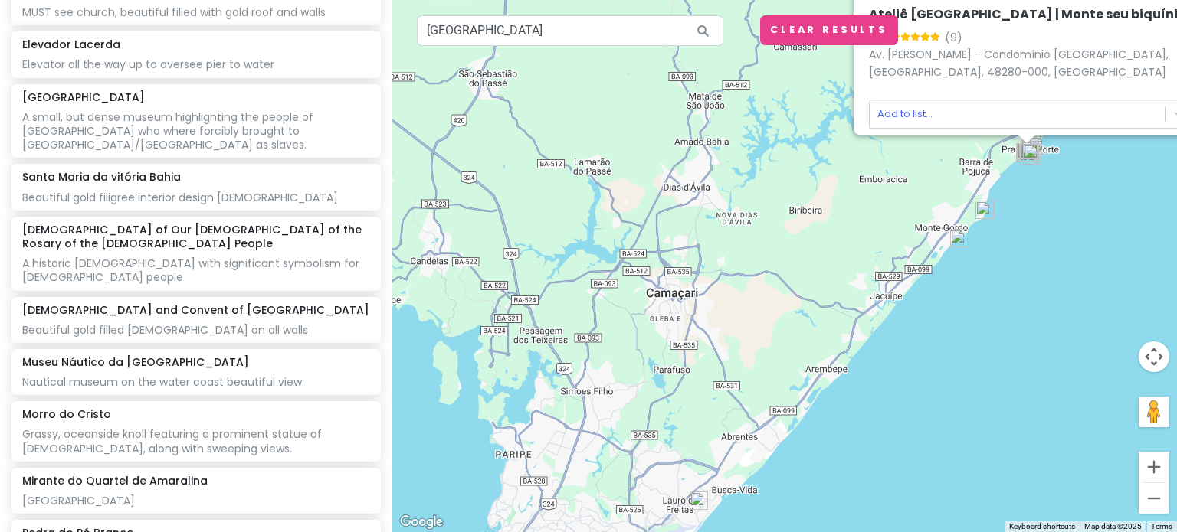
click at [696, 508] on img at bounding box center [698, 501] width 31 height 31
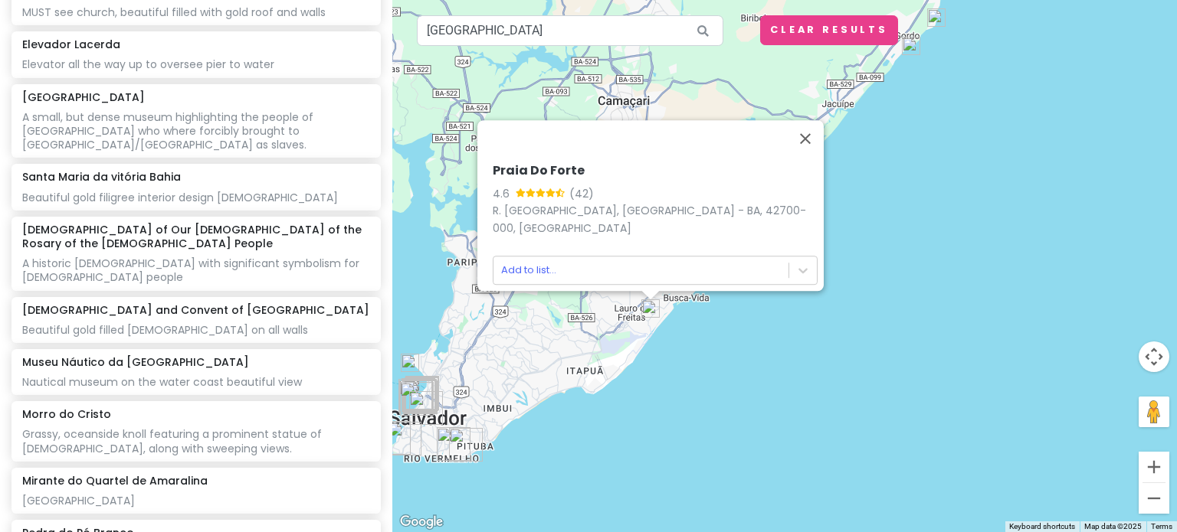
drag, startPoint x: 974, startPoint y: 277, endPoint x: 925, endPoint y: 105, distance: 179.2
click at [925, 105] on div "Praia Do Forte 4.6 (42) R. [GEOGRAPHIC_DATA], [GEOGRAPHIC_DATA] - BA, 42700-000…" at bounding box center [784, 266] width 784 height 532
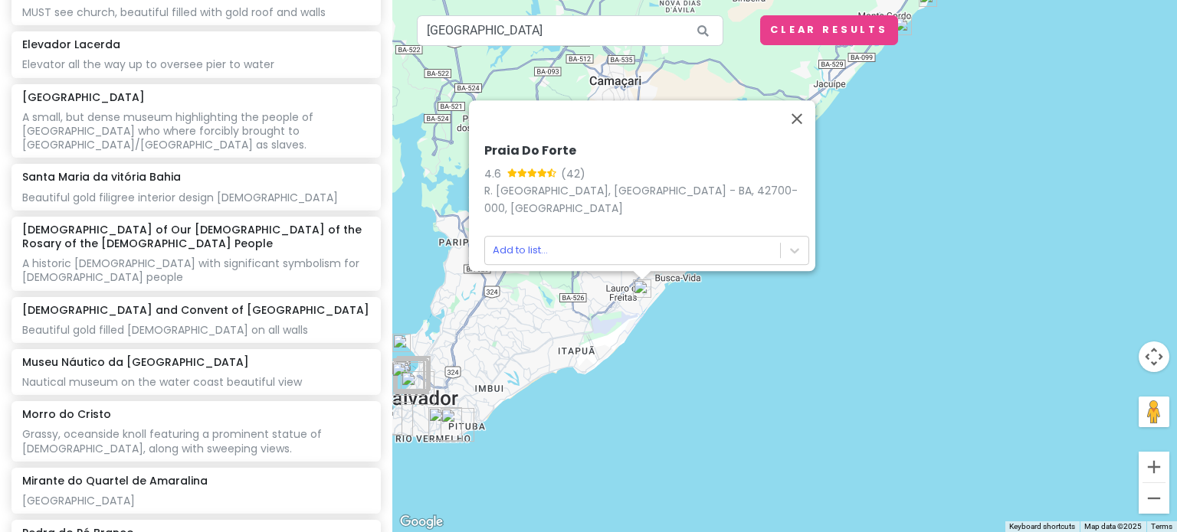
drag, startPoint x: 430, startPoint y: 360, endPoint x: 591, endPoint y: 359, distance: 161.6
click at [591, 359] on div "Praia Do Forte 4.6 (42) R. [GEOGRAPHIC_DATA], [GEOGRAPHIC_DATA] - BA, 42700-000…" at bounding box center [784, 266] width 784 height 532
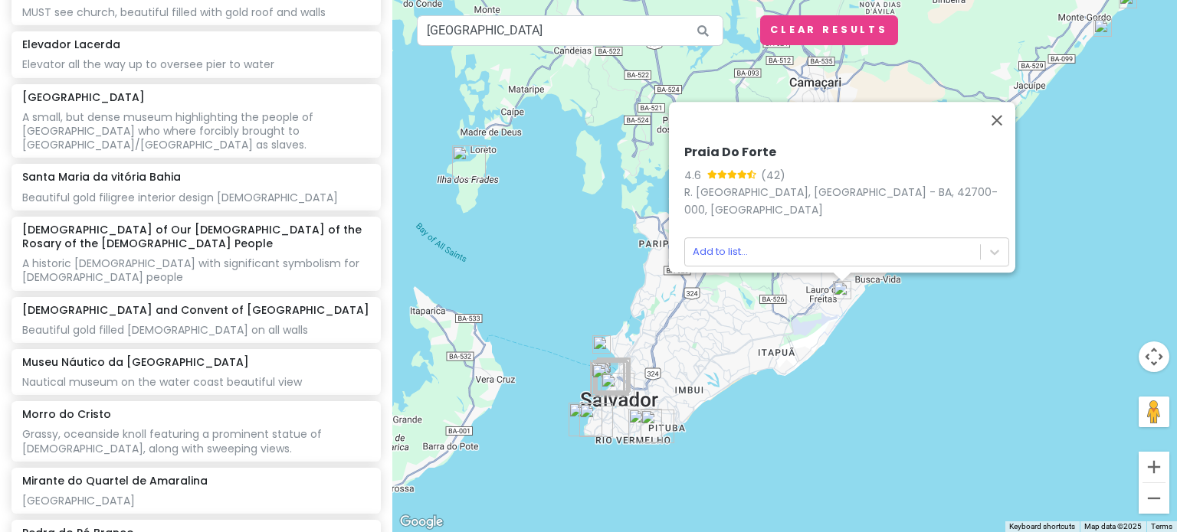
click at [601, 343] on img at bounding box center [601, 344] width 31 height 31
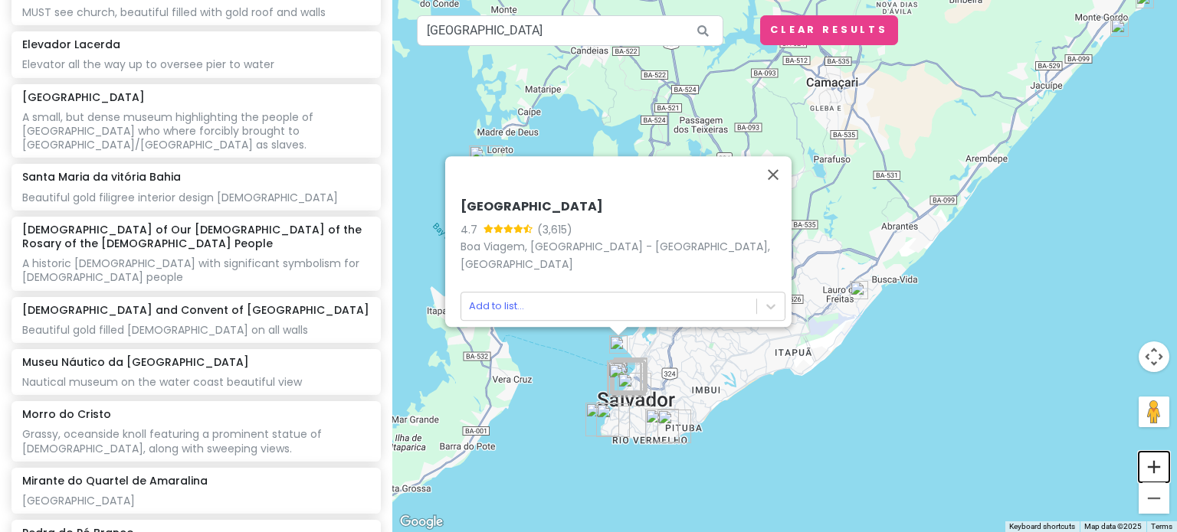
click at [1149, 465] on button "Zoom in" at bounding box center [1153, 467] width 31 height 31
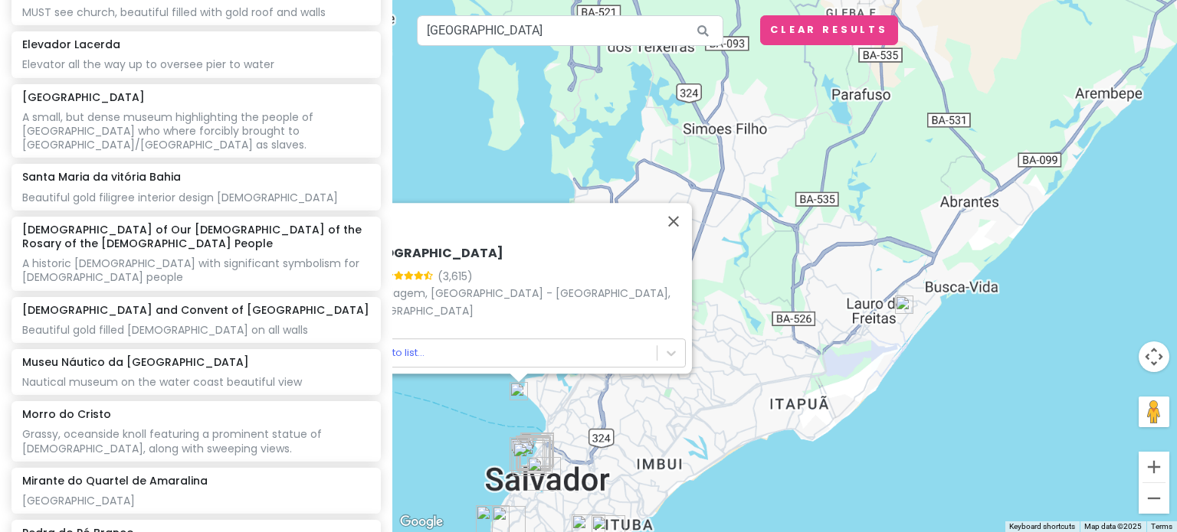
click at [1149, 465] on button "Zoom in" at bounding box center [1153, 467] width 31 height 31
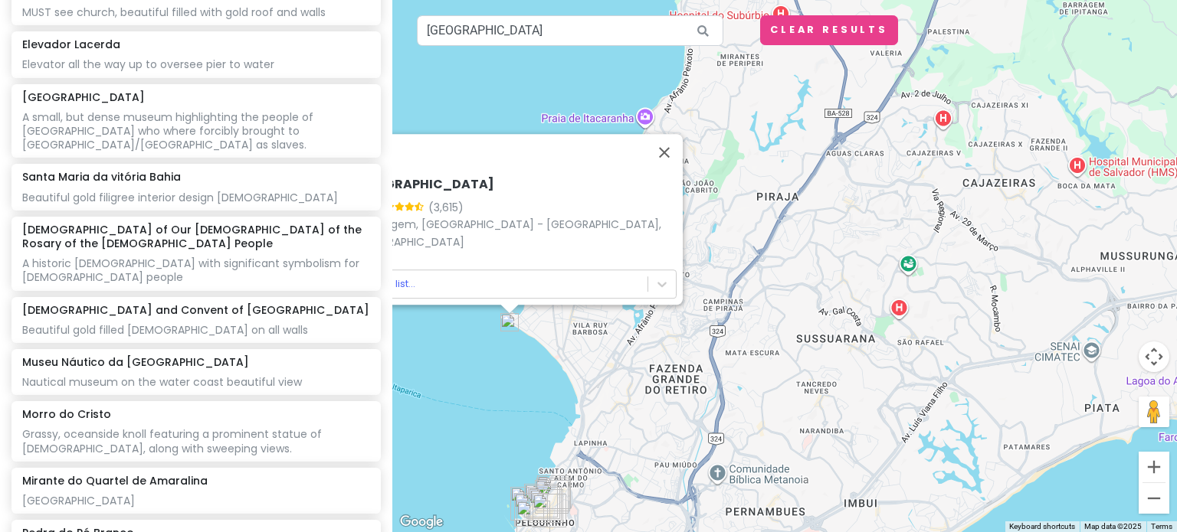
drag, startPoint x: 678, startPoint y: 460, endPoint x: 1080, endPoint y: 191, distance: 484.2
click at [1080, 191] on div "[GEOGRAPHIC_DATA] 4.7 (3,615) [GEOGRAPHIC_DATA], [GEOGRAPHIC_DATA] - [GEOGRAPHI…" at bounding box center [784, 266] width 784 height 532
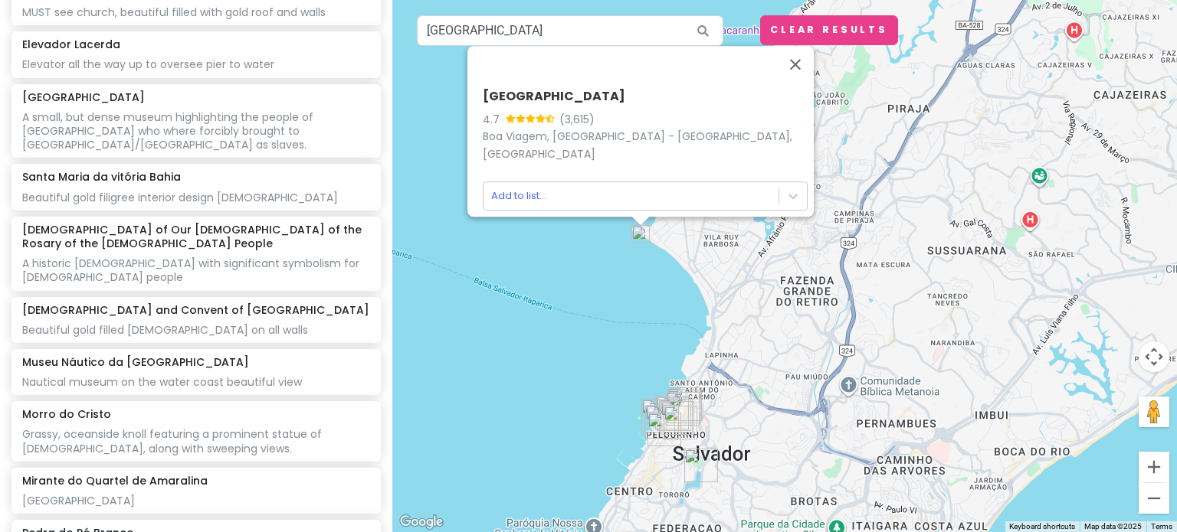
drag, startPoint x: 643, startPoint y: 280, endPoint x: 752, endPoint y: 273, distance: 109.0
click at [752, 273] on div "[GEOGRAPHIC_DATA] 4.7 (3,615) [GEOGRAPHIC_DATA], [GEOGRAPHIC_DATA] - [GEOGRAPHI…" at bounding box center [784, 266] width 784 height 532
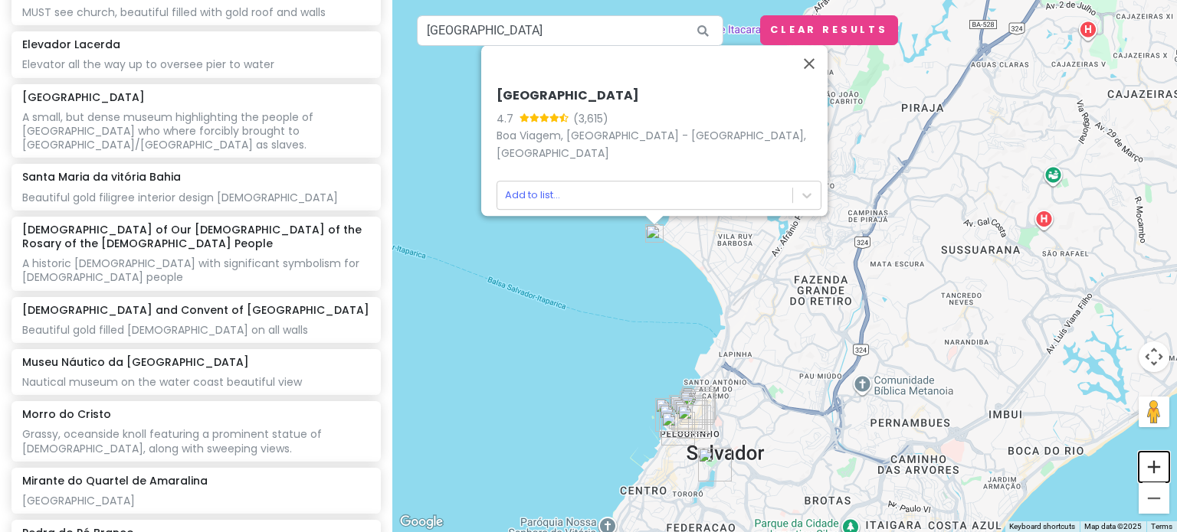
click at [1149, 473] on button "Zoom in" at bounding box center [1153, 467] width 31 height 31
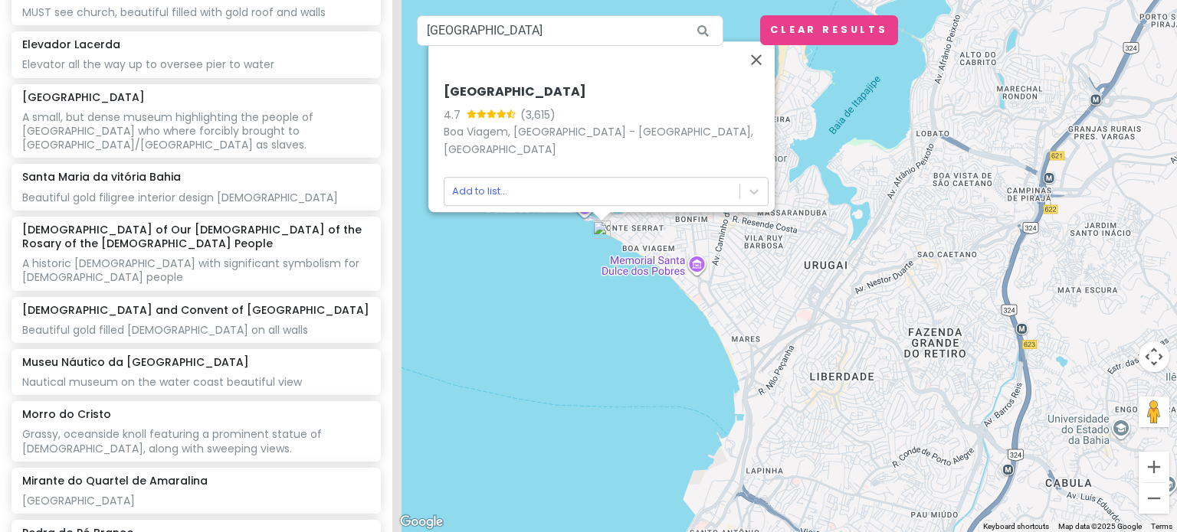
drag, startPoint x: 631, startPoint y: 319, endPoint x: 720, endPoint y: 355, distance: 95.9
click at [720, 355] on div "[GEOGRAPHIC_DATA] 4.7 (3,615) [GEOGRAPHIC_DATA], [GEOGRAPHIC_DATA] - [GEOGRAPHI…" at bounding box center [784, 266] width 784 height 532
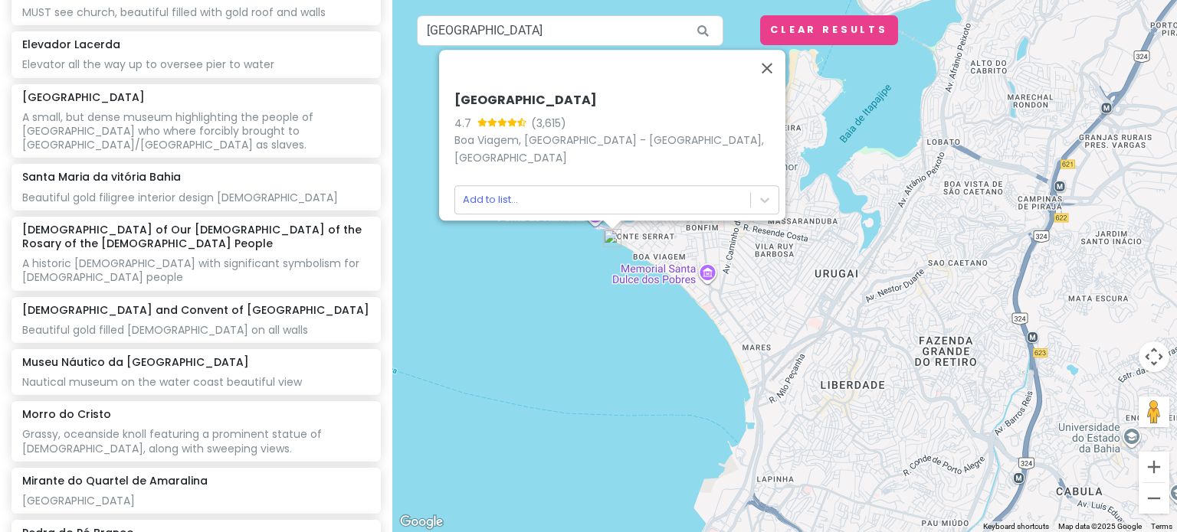
drag, startPoint x: 892, startPoint y: 273, endPoint x: 421, endPoint y: 332, distance: 475.5
click at [421, 332] on div "[GEOGRAPHIC_DATA] 4.7 (3,615) [GEOGRAPHIC_DATA], [GEOGRAPHIC_DATA] - [GEOGRAPHI…" at bounding box center [784, 266] width 784 height 532
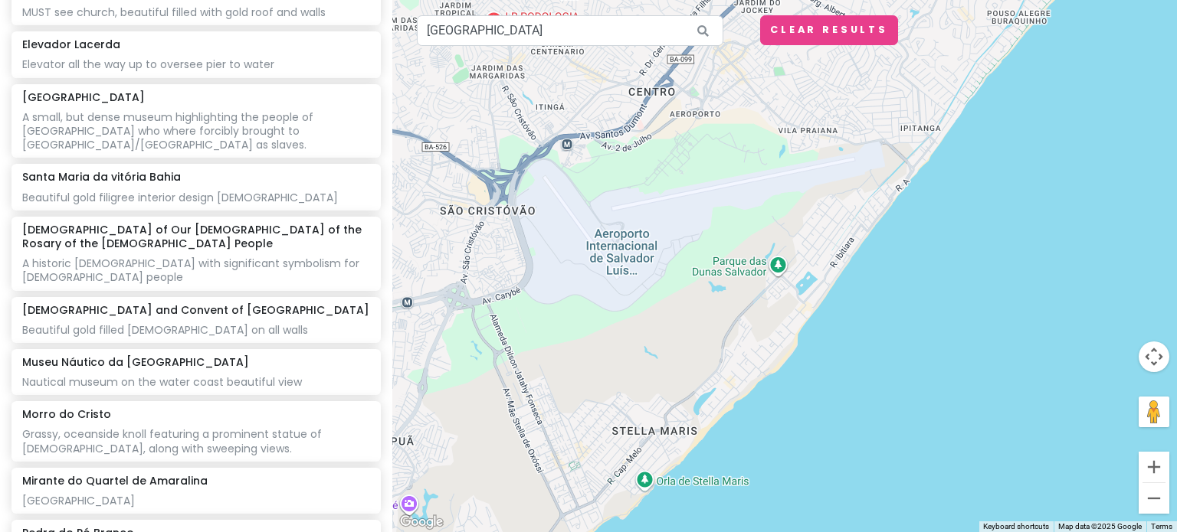
drag, startPoint x: 745, startPoint y: 324, endPoint x: 591, endPoint y: 450, distance: 198.1
click at [591, 450] on div "[GEOGRAPHIC_DATA] 4.7 (3,615) [GEOGRAPHIC_DATA], [GEOGRAPHIC_DATA] - [GEOGRAPHI…" at bounding box center [784, 266] width 784 height 532
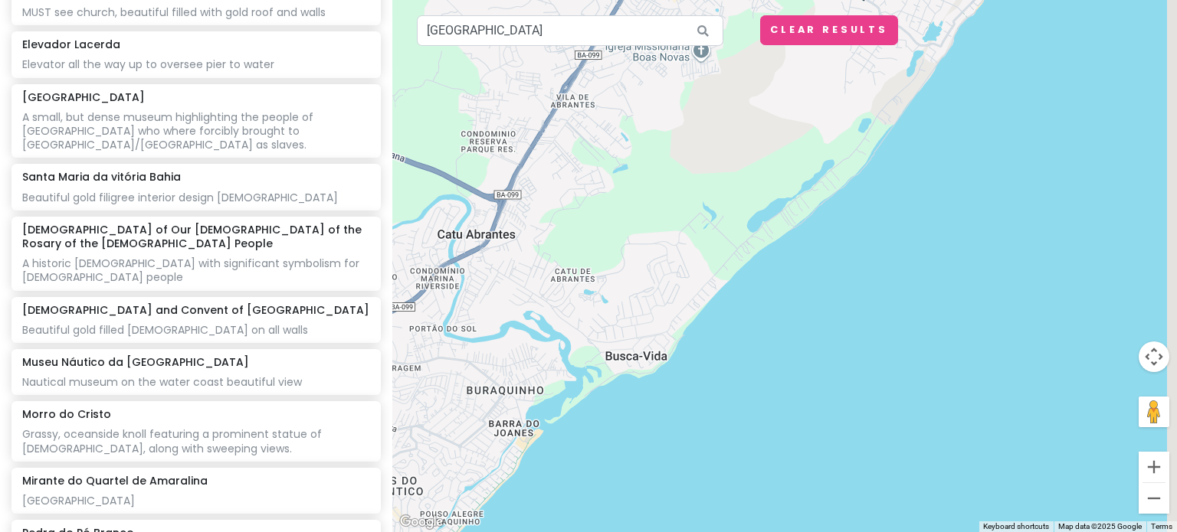
drag, startPoint x: 997, startPoint y: 218, endPoint x: 853, endPoint y: 387, distance: 222.2
click at [853, 387] on div "[GEOGRAPHIC_DATA] 4.7 (3,615) [GEOGRAPHIC_DATA], [GEOGRAPHIC_DATA] - [GEOGRAPHI…" at bounding box center [784, 266] width 784 height 532
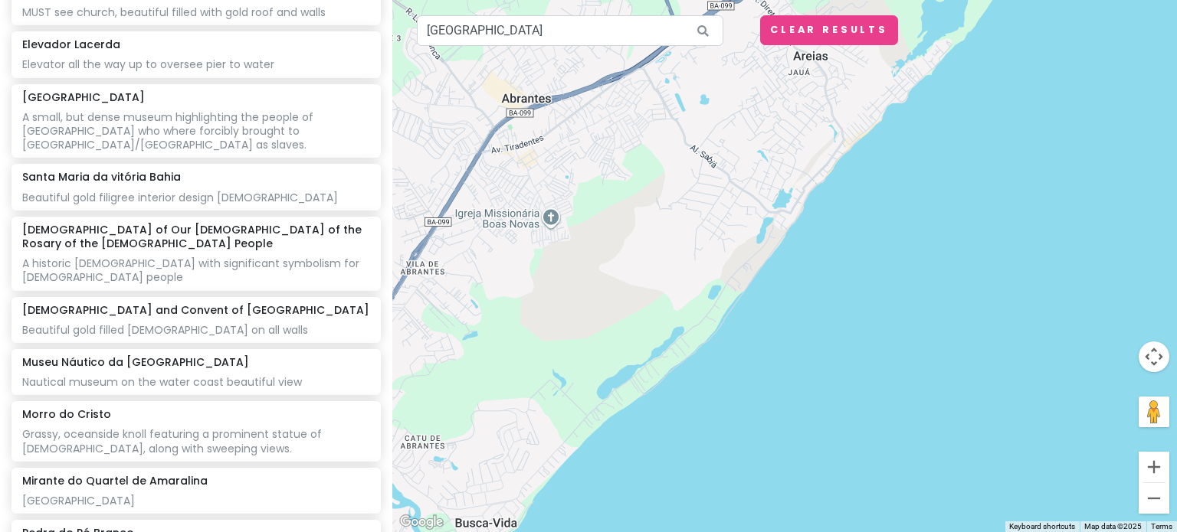
drag, startPoint x: 1019, startPoint y: 78, endPoint x: 857, endPoint y: 315, distance: 286.6
click at [857, 315] on div "[GEOGRAPHIC_DATA] 4.7 (3,615) [GEOGRAPHIC_DATA], [GEOGRAPHIC_DATA] - [GEOGRAPHI…" at bounding box center [784, 266] width 784 height 532
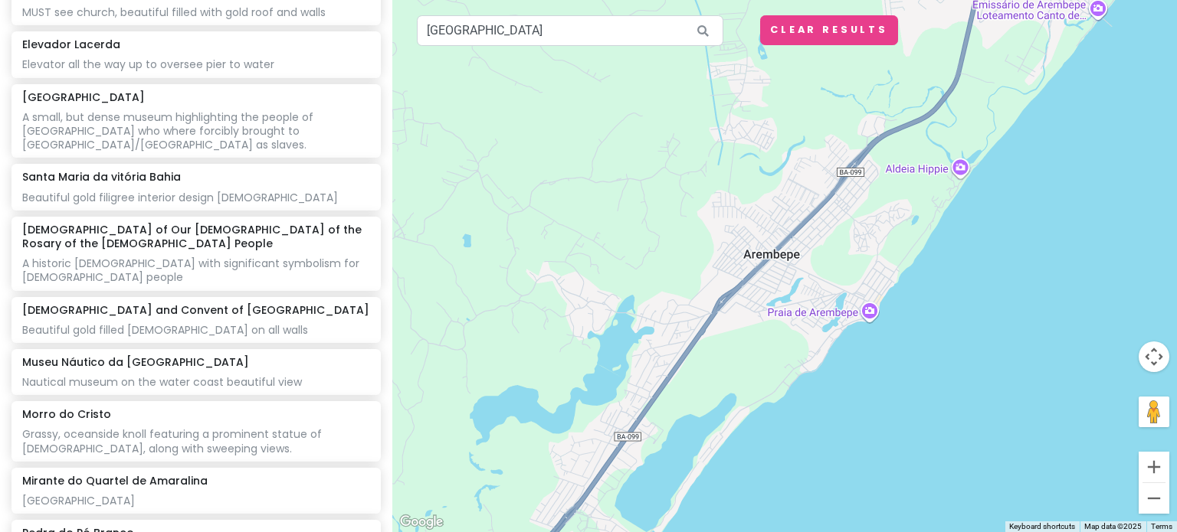
drag, startPoint x: 1082, startPoint y: 152, endPoint x: 899, endPoint y: 372, distance: 285.6
click at [899, 372] on div "[GEOGRAPHIC_DATA] 4.7 (3,615) [GEOGRAPHIC_DATA], [GEOGRAPHIC_DATA] - [GEOGRAPHI…" at bounding box center [784, 266] width 784 height 532
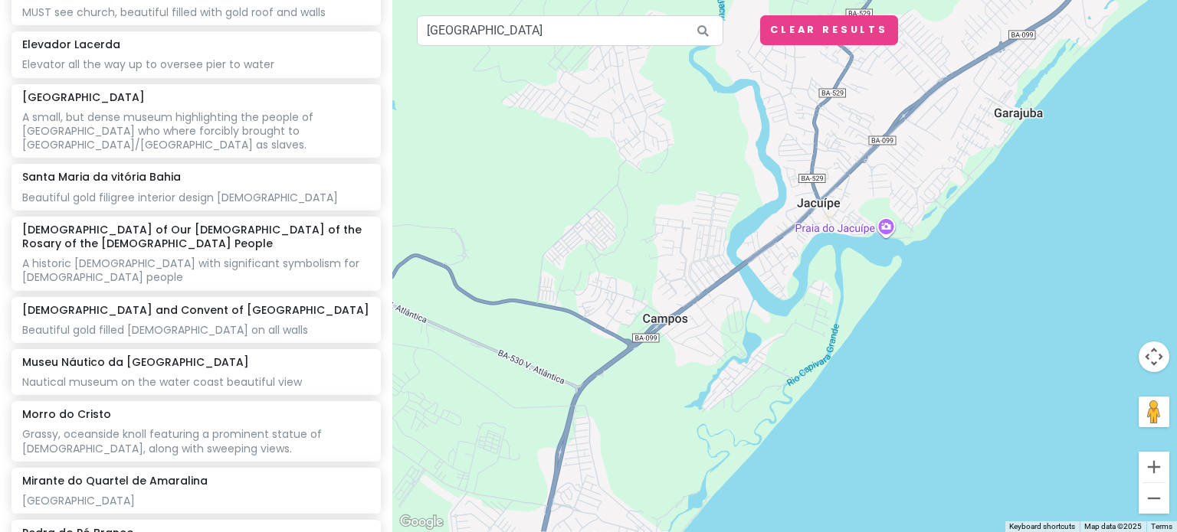
drag, startPoint x: 968, startPoint y: 244, endPoint x: 756, endPoint y: 488, distance: 322.6
click at [756, 488] on div "[GEOGRAPHIC_DATA] 4.7 (3,615) [GEOGRAPHIC_DATA], [GEOGRAPHIC_DATA] - [GEOGRAPHI…" at bounding box center [784, 266] width 784 height 532
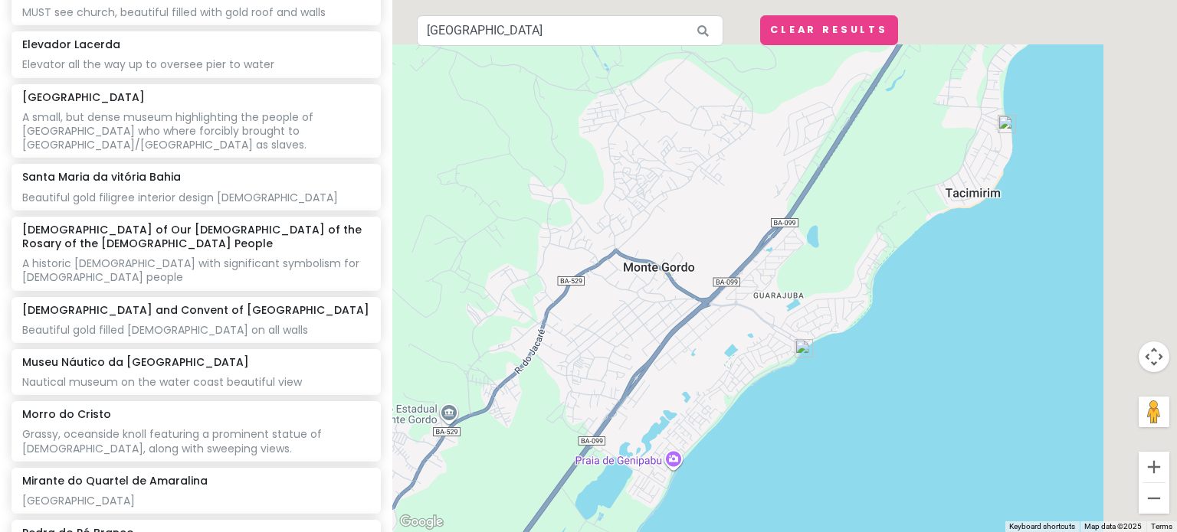
drag, startPoint x: 1108, startPoint y: 232, endPoint x: 809, endPoint y: 454, distance: 371.9
click at [809, 454] on div "[GEOGRAPHIC_DATA] 4.7 (3,615) [GEOGRAPHIC_DATA], [GEOGRAPHIC_DATA] - [GEOGRAPHI…" at bounding box center [784, 266] width 784 height 532
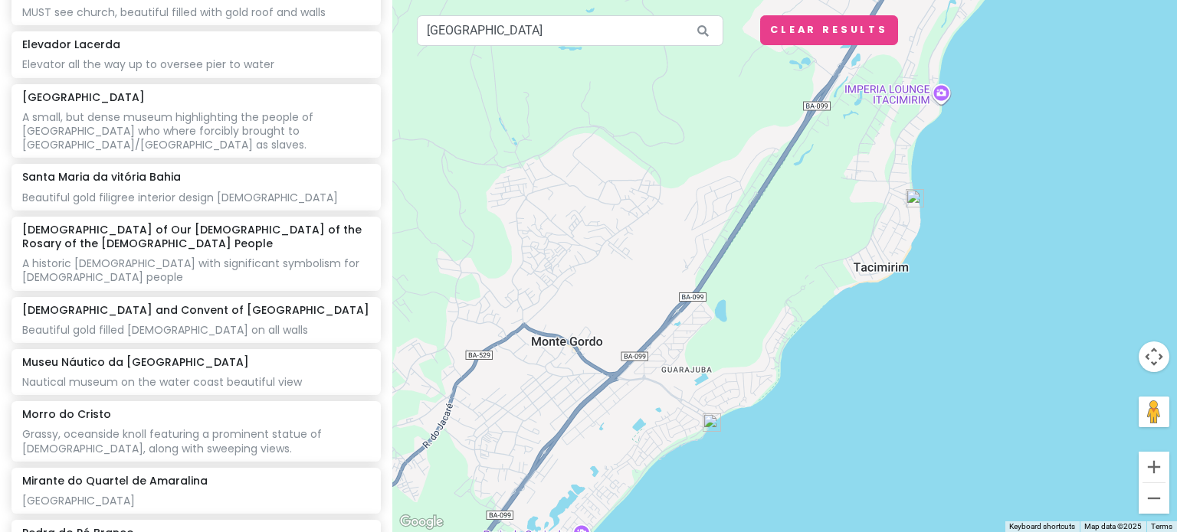
click at [1151, 515] on div "[GEOGRAPHIC_DATA] 4.7 (3,615) [GEOGRAPHIC_DATA], [GEOGRAPHIC_DATA] - [GEOGRAPHI…" at bounding box center [784, 266] width 784 height 532
click at [1155, 506] on button "Zoom out" at bounding box center [1153, 498] width 31 height 31
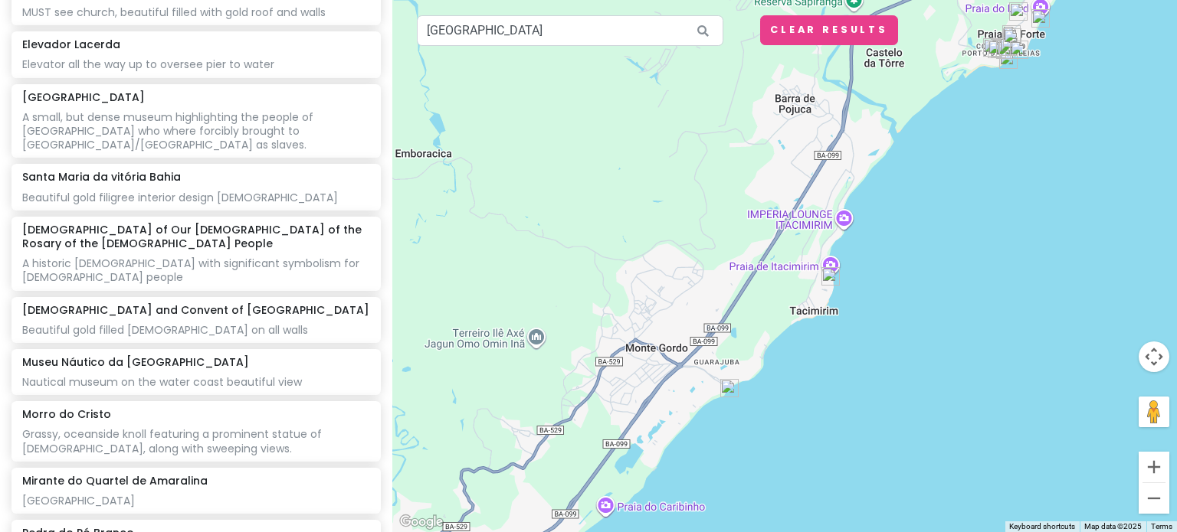
drag, startPoint x: 938, startPoint y: 228, endPoint x: 950, endPoint y: 238, distance: 15.8
click at [950, 238] on div at bounding box center [784, 266] width 784 height 532
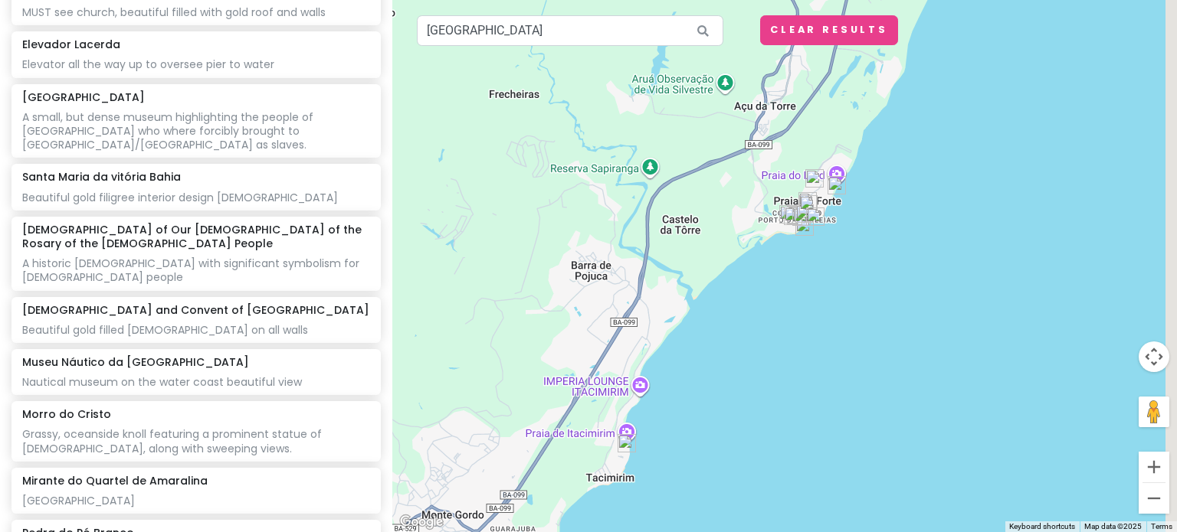
drag, startPoint x: 1045, startPoint y: 210, endPoint x: 834, endPoint y: 390, distance: 277.1
click at [834, 390] on div at bounding box center [784, 266] width 784 height 532
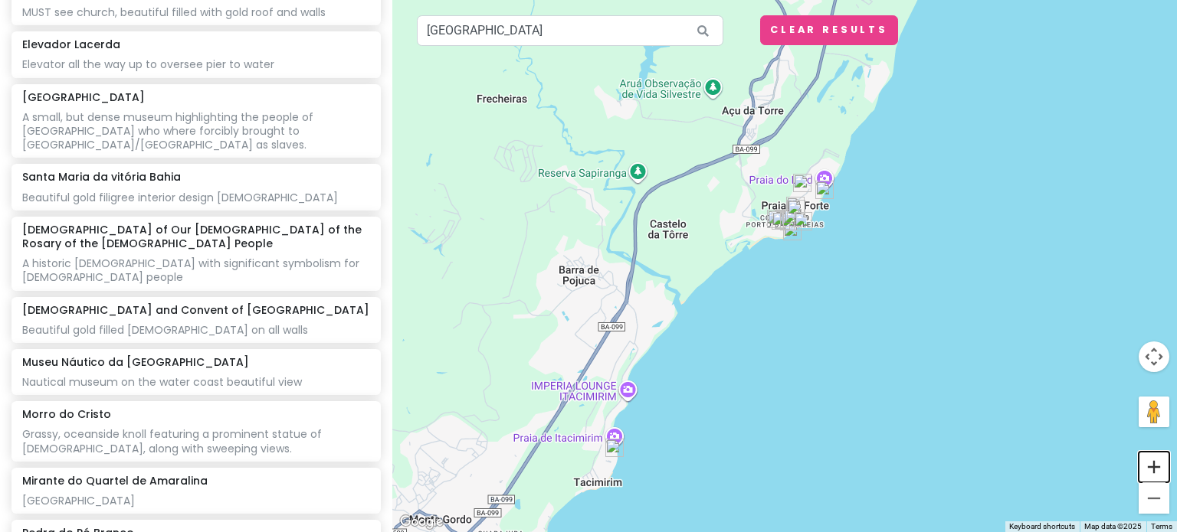
click at [1149, 474] on button "Zoom in" at bounding box center [1153, 467] width 31 height 31
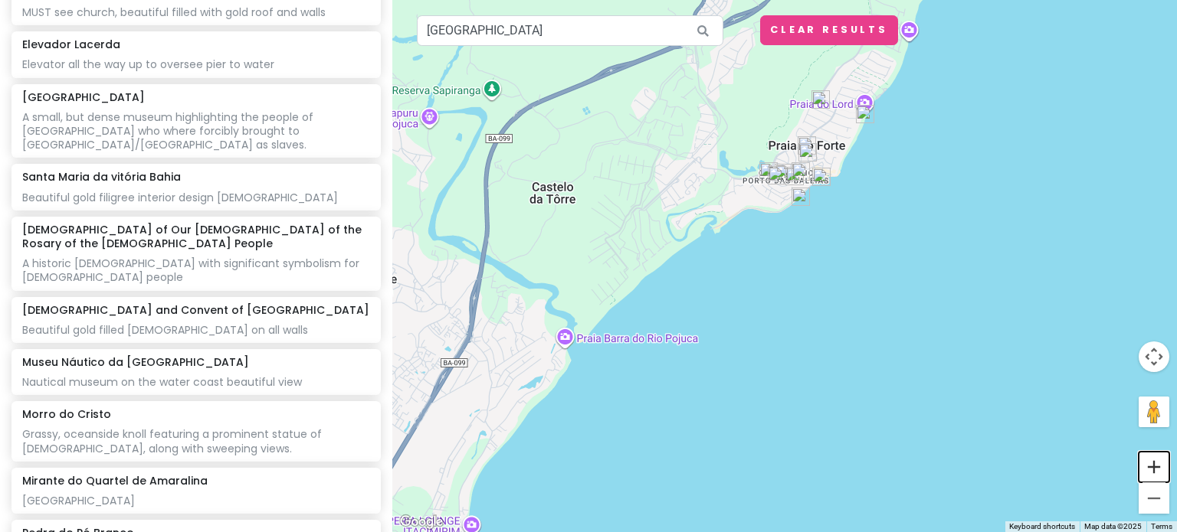
click at [1141, 471] on button "Zoom in" at bounding box center [1153, 467] width 31 height 31
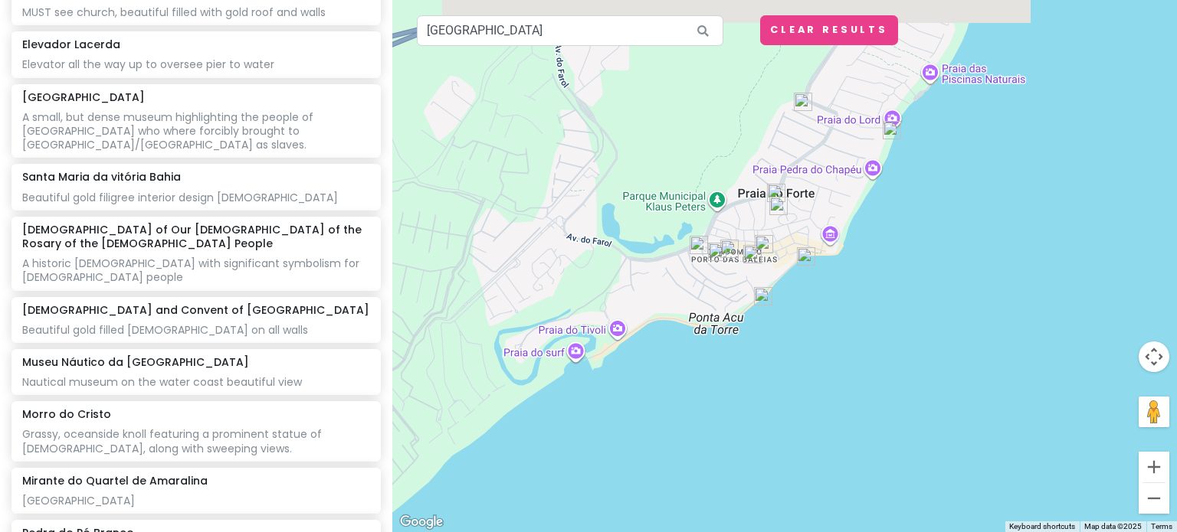
drag, startPoint x: 877, startPoint y: 120, endPoint x: 821, endPoint y: 309, distance: 197.3
click at [821, 309] on div at bounding box center [784, 266] width 784 height 532
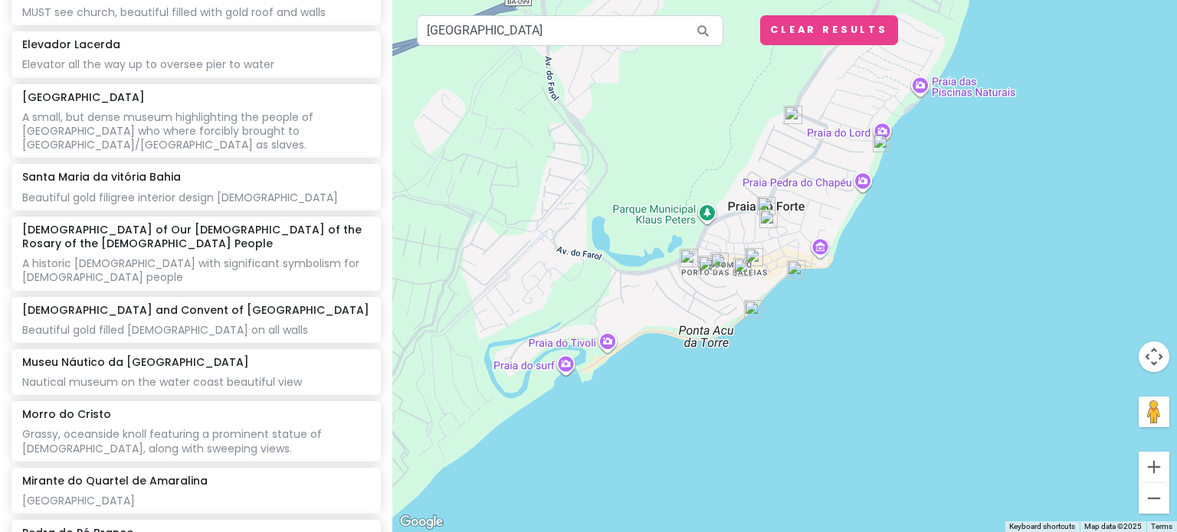
click at [882, 143] on img at bounding box center [881, 143] width 31 height 31
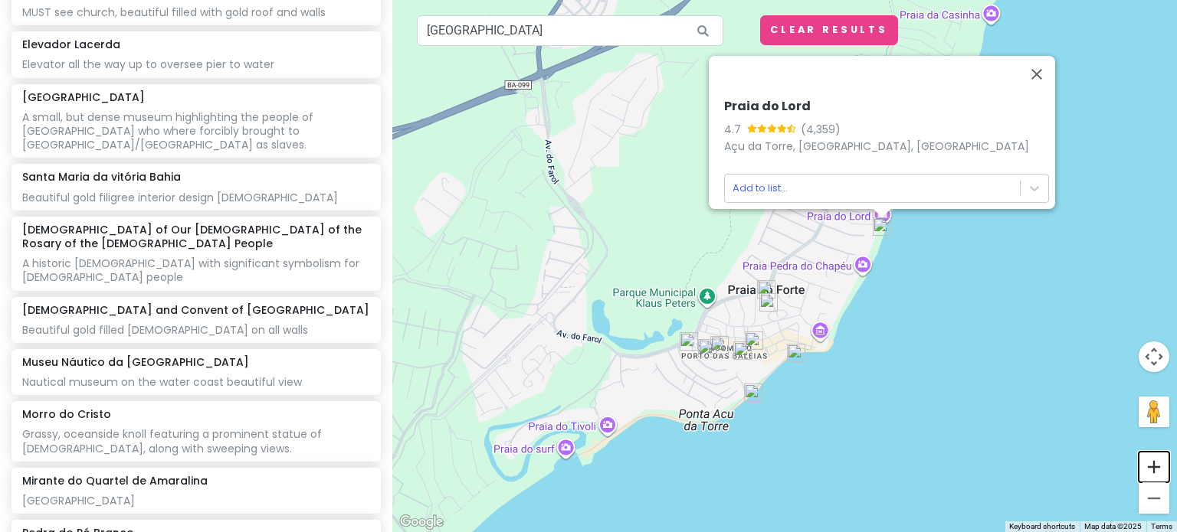
click at [1142, 460] on button "Zoom in" at bounding box center [1153, 467] width 31 height 31
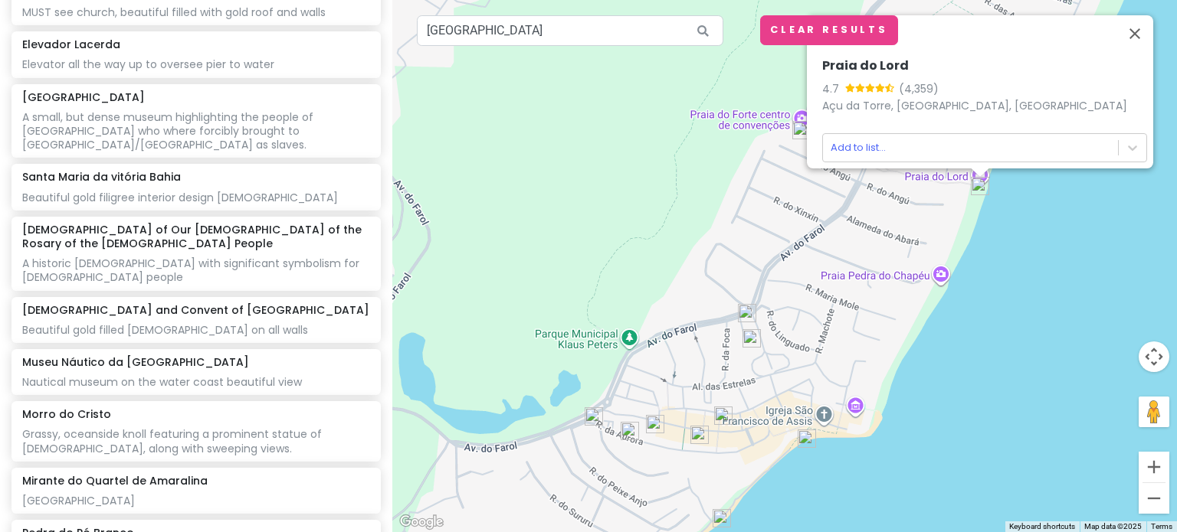
click at [935, 272] on div "Praia do Lord 4.7 (4,359) [GEOGRAPHIC_DATA], [GEOGRAPHIC_DATA], [GEOGRAPHIC_DAT…" at bounding box center [784, 266] width 784 height 532
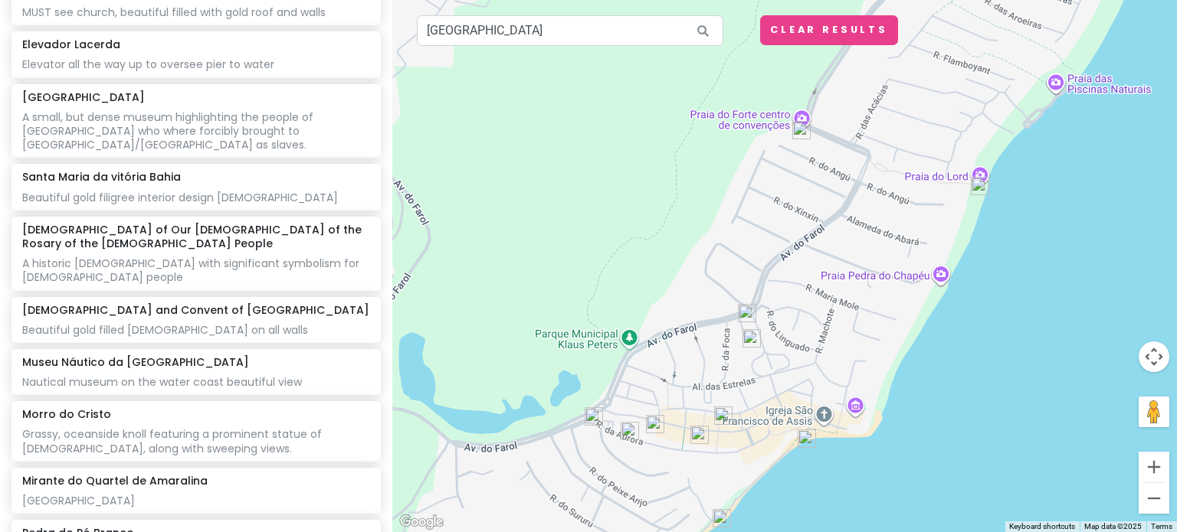
click at [944, 277] on div at bounding box center [784, 266] width 784 height 532
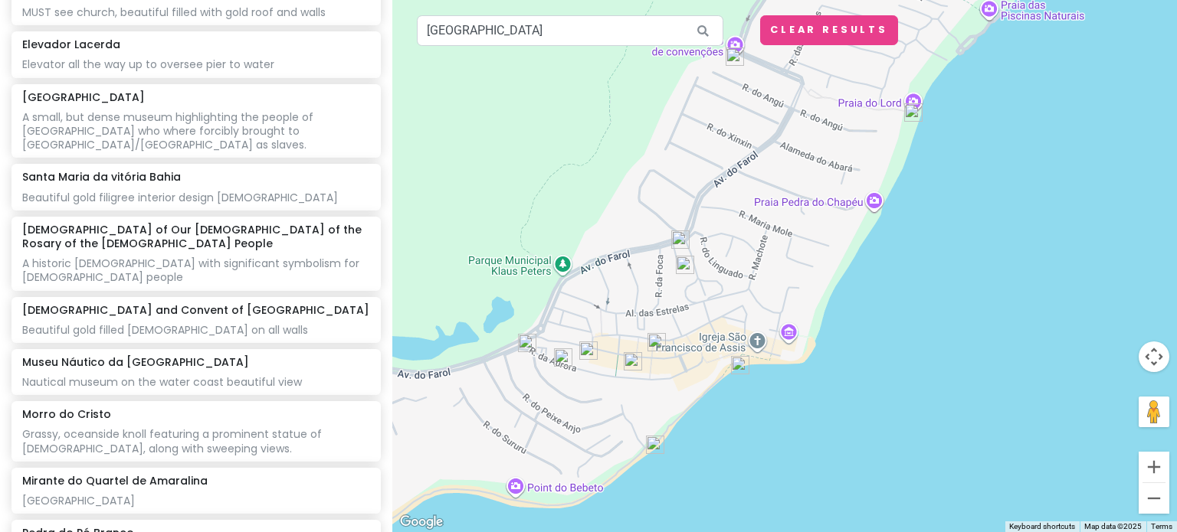
drag, startPoint x: 884, startPoint y: 178, endPoint x: 812, endPoint y: 100, distance: 105.7
click at [812, 100] on div at bounding box center [784, 266] width 784 height 532
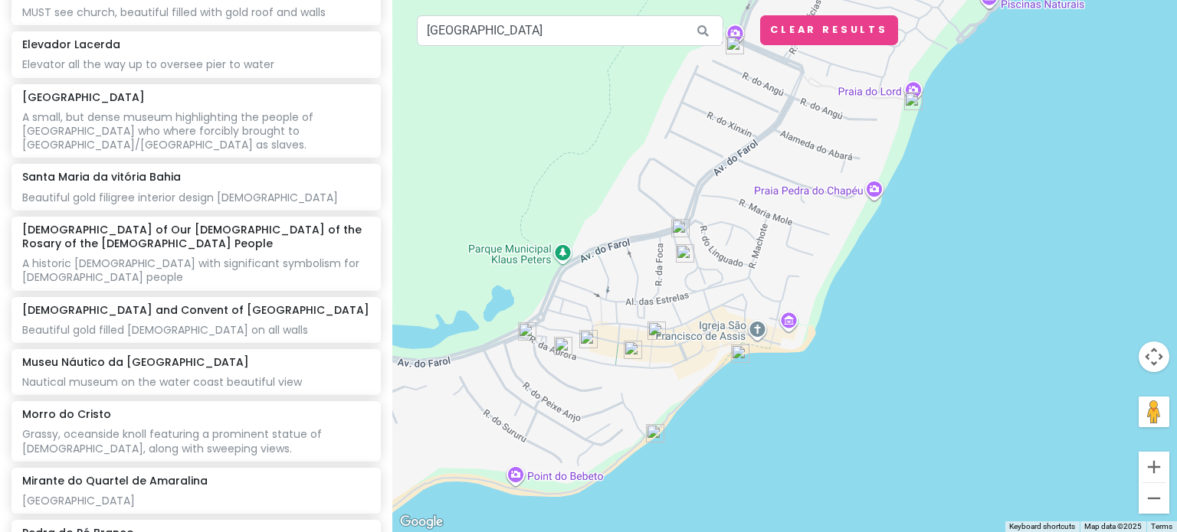
click at [571, 337] on img at bounding box center [563, 346] width 31 height 31
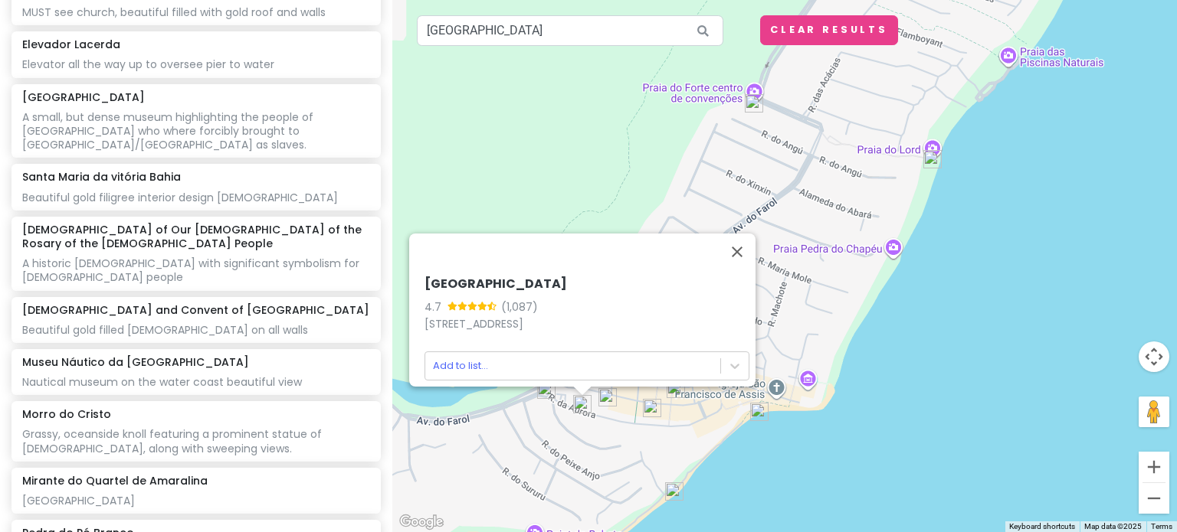
drag, startPoint x: 842, startPoint y: 195, endPoint x: 797, endPoint y: 261, distance: 80.1
click at [797, 261] on div "[GEOGRAPHIC_DATA] 4.7 (1,087) [STREET_ADDRESS] Add to list..." at bounding box center [784, 266] width 784 height 532
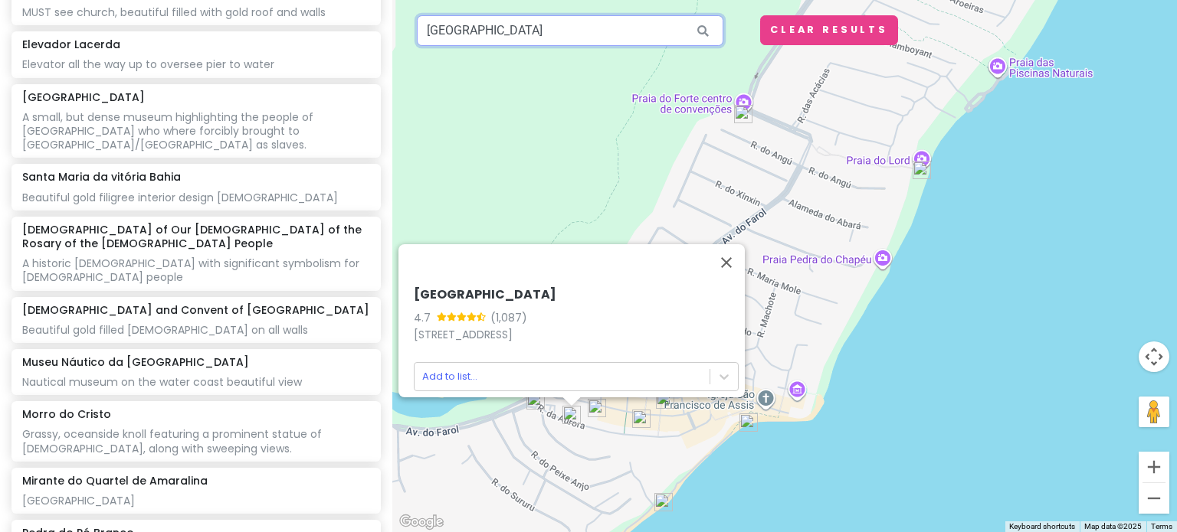
click at [544, 19] on input "[GEOGRAPHIC_DATA]" at bounding box center [570, 30] width 306 height 31
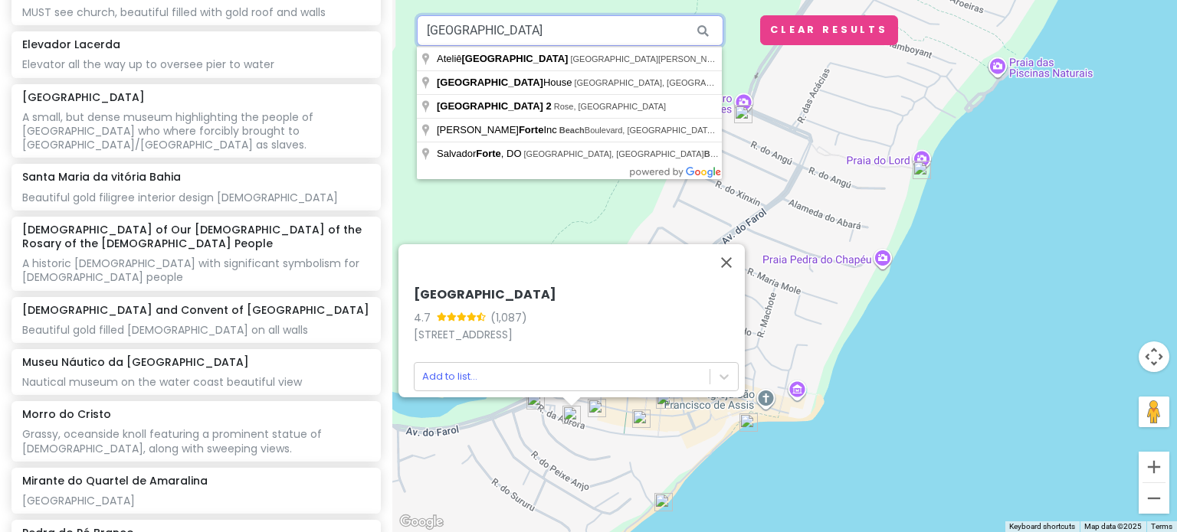
click at [544, 19] on input "[GEOGRAPHIC_DATA]" at bounding box center [570, 30] width 306 height 31
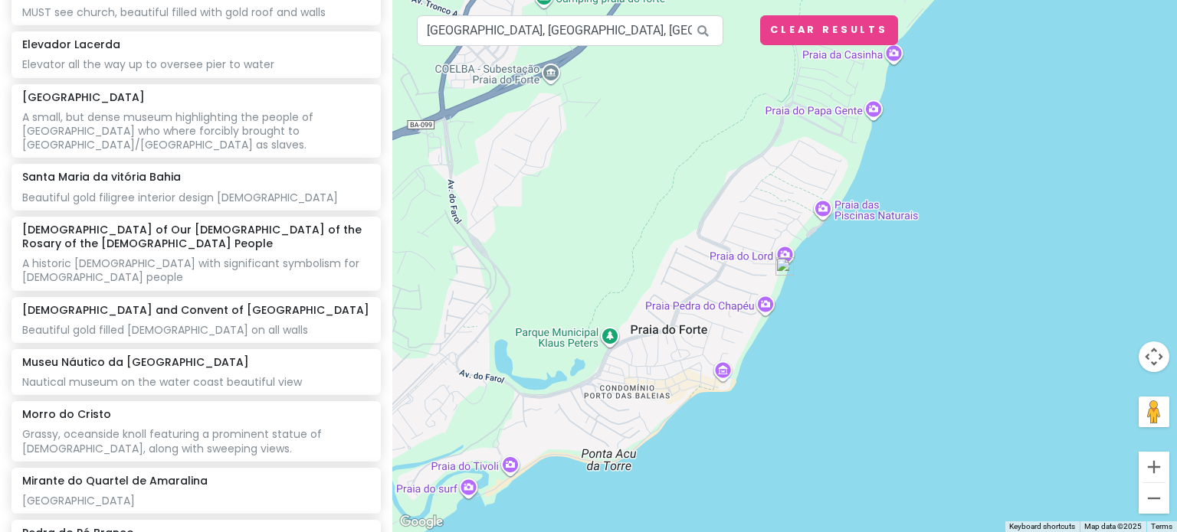
click at [783, 270] on img at bounding box center [784, 266] width 31 height 31
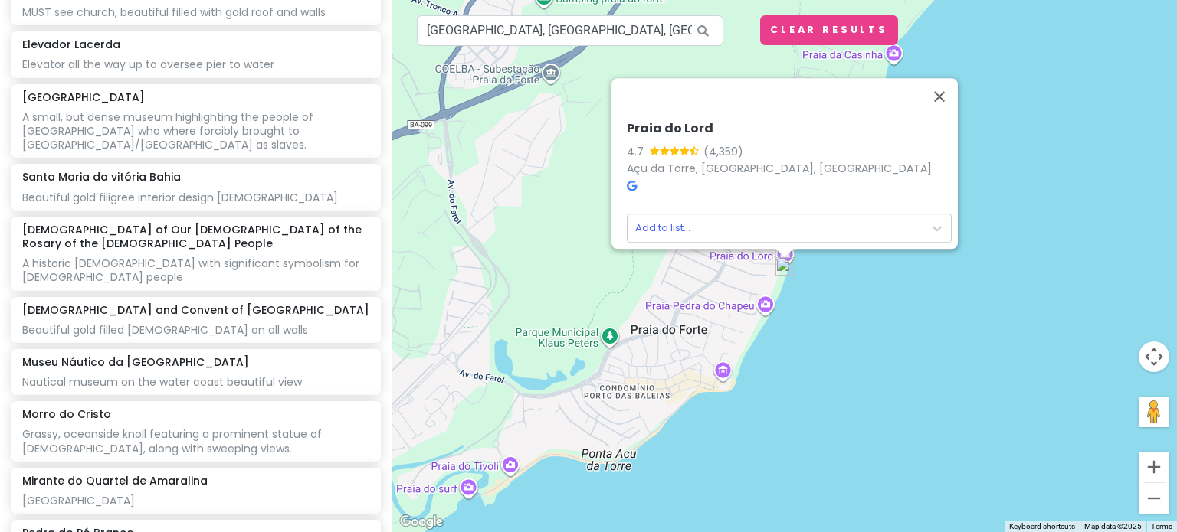
click at [627, 178] on link at bounding box center [632, 185] width 10 height 15
click at [762, 306] on div "Praia do Lord 4.7 (4,359) [GEOGRAPHIC_DATA], [GEOGRAPHIC_DATA], [GEOGRAPHIC_DAT…" at bounding box center [784, 266] width 784 height 532
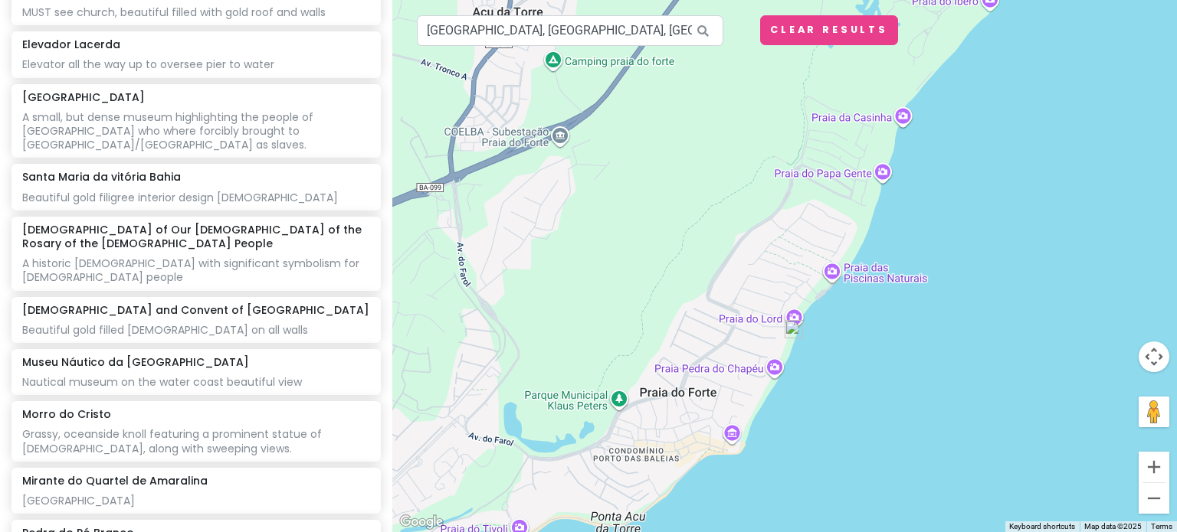
drag, startPoint x: 895, startPoint y: 239, endPoint x: 905, endPoint y: 306, distance: 67.4
click at [905, 306] on div at bounding box center [784, 266] width 784 height 532
click at [542, 36] on input "[GEOGRAPHIC_DATA], [GEOGRAPHIC_DATA], [GEOGRAPHIC_DATA]" at bounding box center [570, 30] width 306 height 31
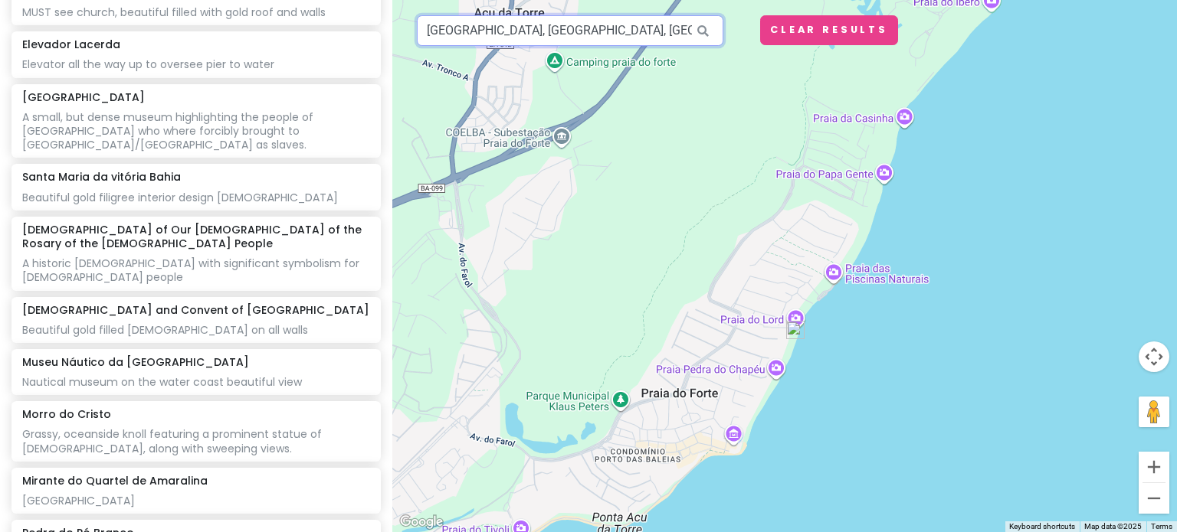
click at [513, 25] on input "[GEOGRAPHIC_DATA], [GEOGRAPHIC_DATA], [GEOGRAPHIC_DATA]" at bounding box center [570, 30] width 306 height 31
drag, startPoint x: 463, startPoint y: 27, endPoint x: 827, endPoint y: 34, distance: 364.0
click at [827, 34] on div "To navigate the map with touch gestures double-tap and hold your finger on the …" at bounding box center [784, 266] width 784 height 532
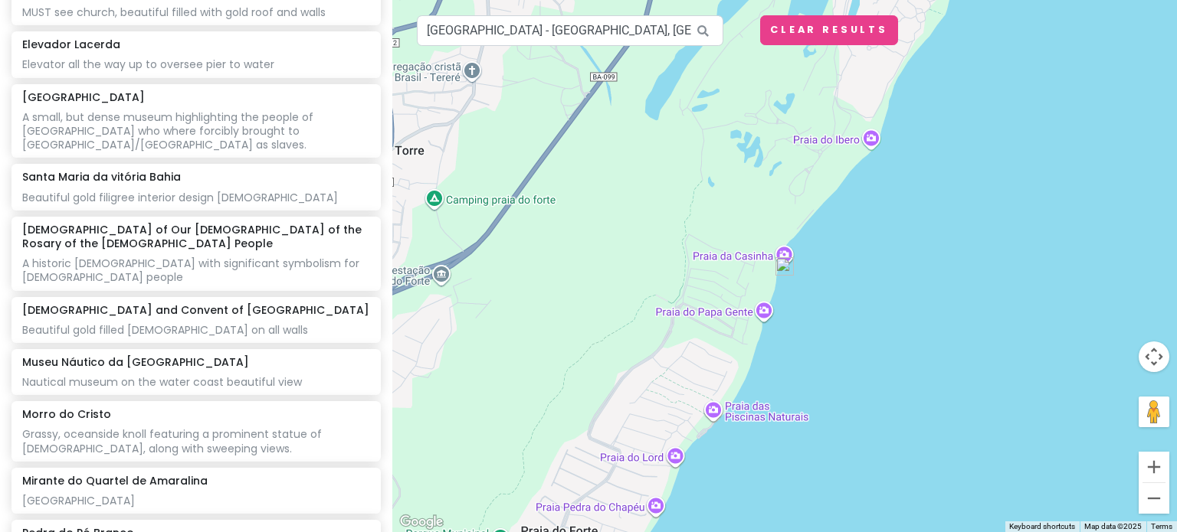
click at [780, 267] on img at bounding box center [784, 266] width 31 height 31
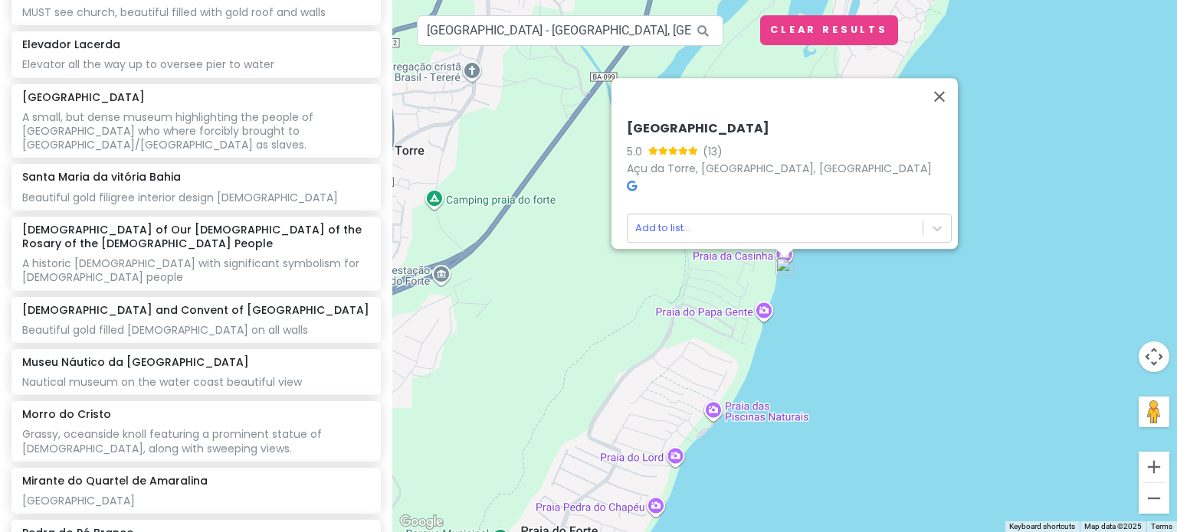
click at [627, 181] on icon at bounding box center [632, 186] width 10 height 11
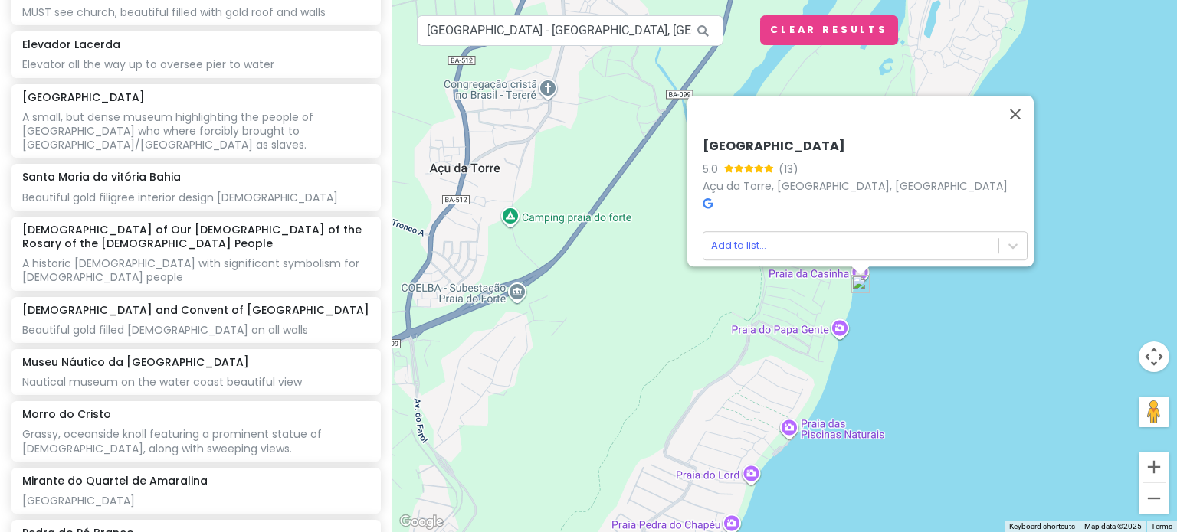
drag, startPoint x: 459, startPoint y: 211, endPoint x: 788, endPoint y: 318, distance: 345.7
click at [788, 318] on div "[GEOGRAPHIC_DATA] 5.0 (13) [GEOGRAPHIC_DATA], [GEOGRAPHIC_DATA], [GEOGRAPHIC_DA…" at bounding box center [784, 266] width 784 height 532
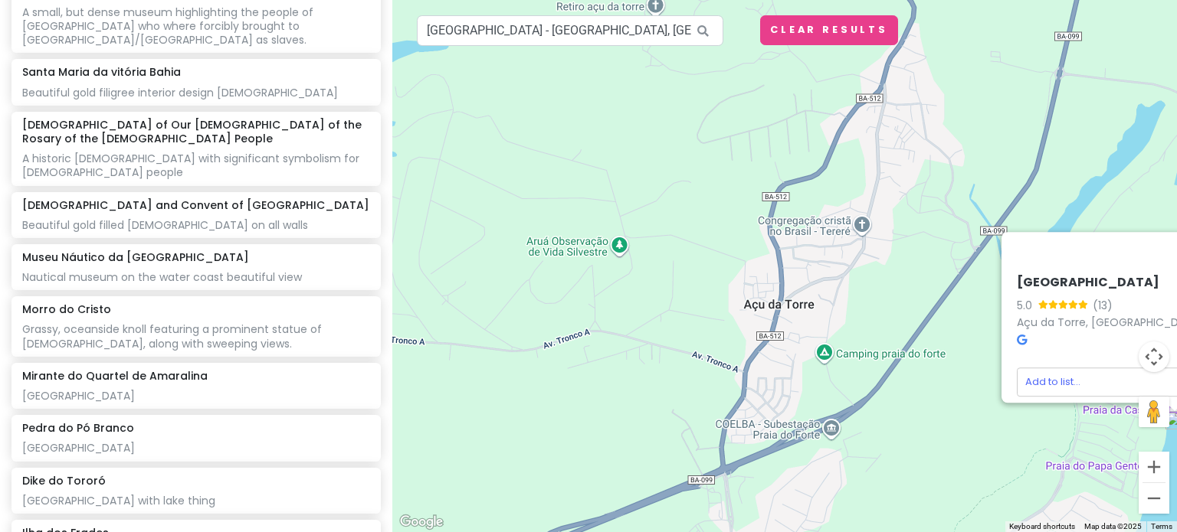
scroll to position [1046, 0]
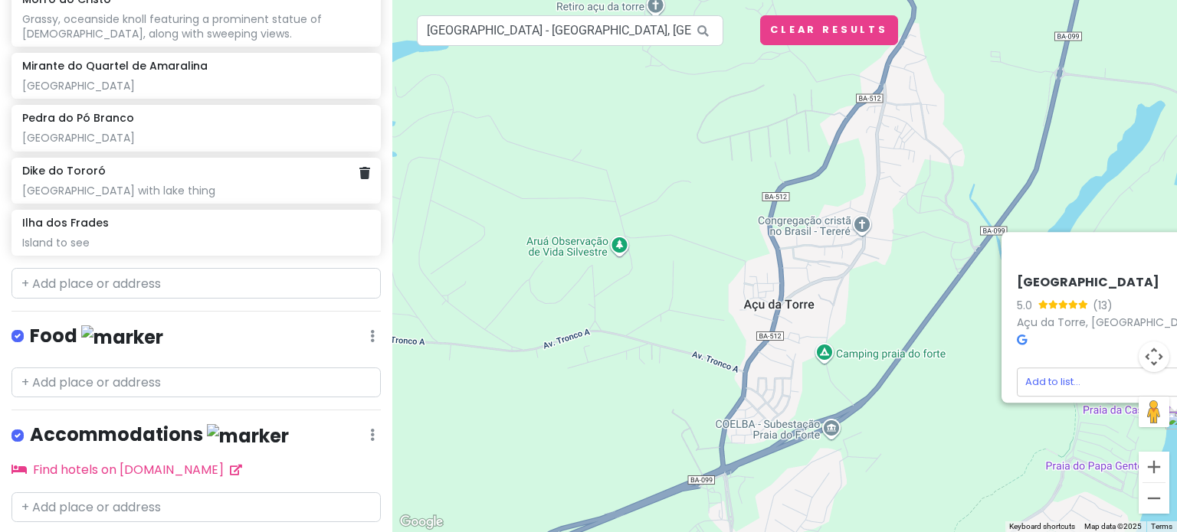
click at [163, 184] on div "[GEOGRAPHIC_DATA] with lake thing" at bounding box center [195, 191] width 347 height 14
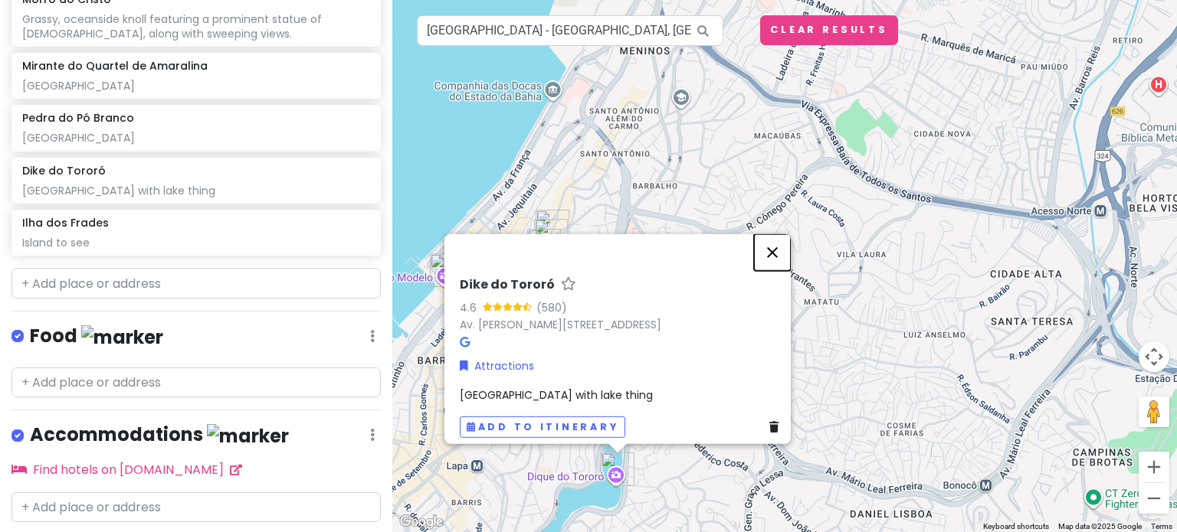
click at [785, 234] on button "Close" at bounding box center [772, 252] width 37 height 37
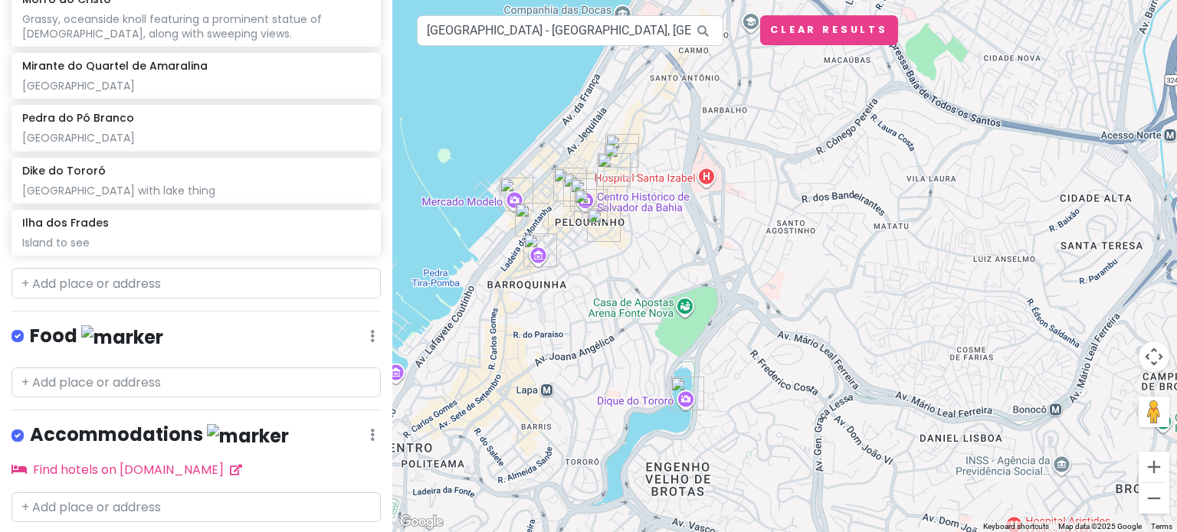
drag, startPoint x: 591, startPoint y: 346, endPoint x: 679, endPoint y: 230, distance: 145.4
click at [679, 230] on div at bounding box center [784, 266] width 784 height 532
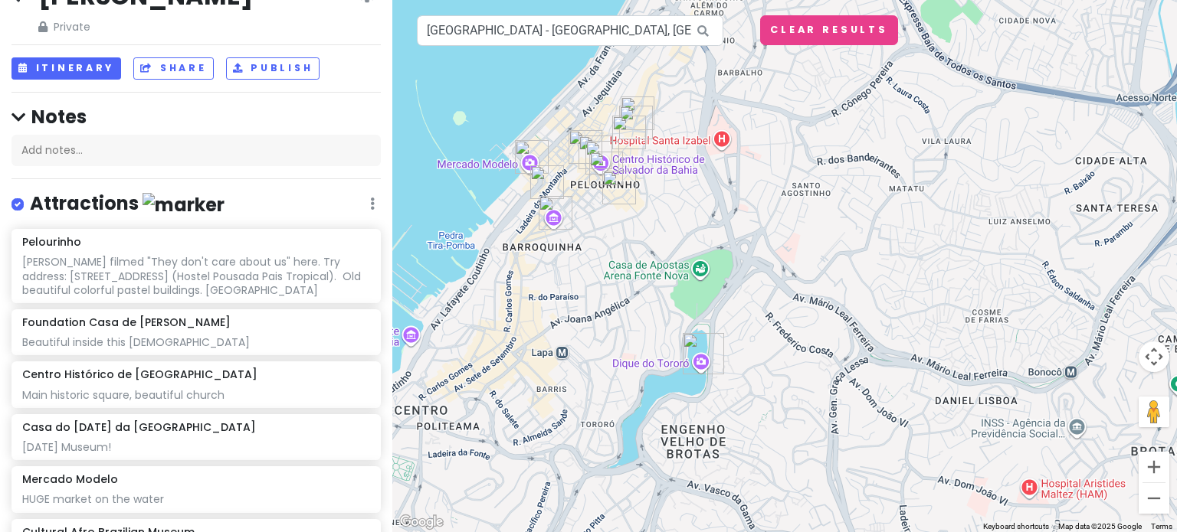
scroll to position [0, 0]
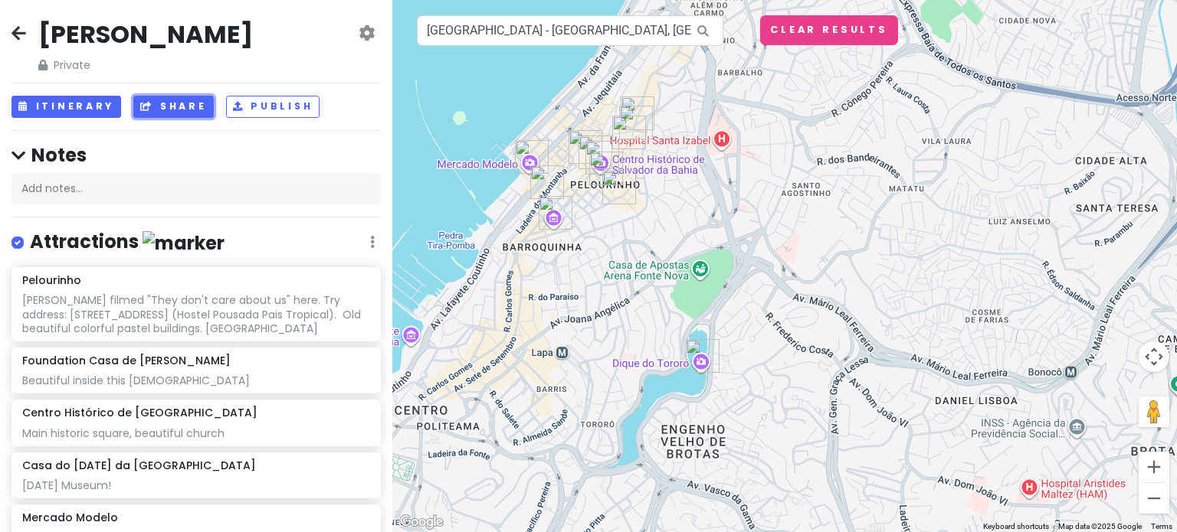
click at [161, 115] on button "Share" at bounding box center [173, 107] width 80 height 22
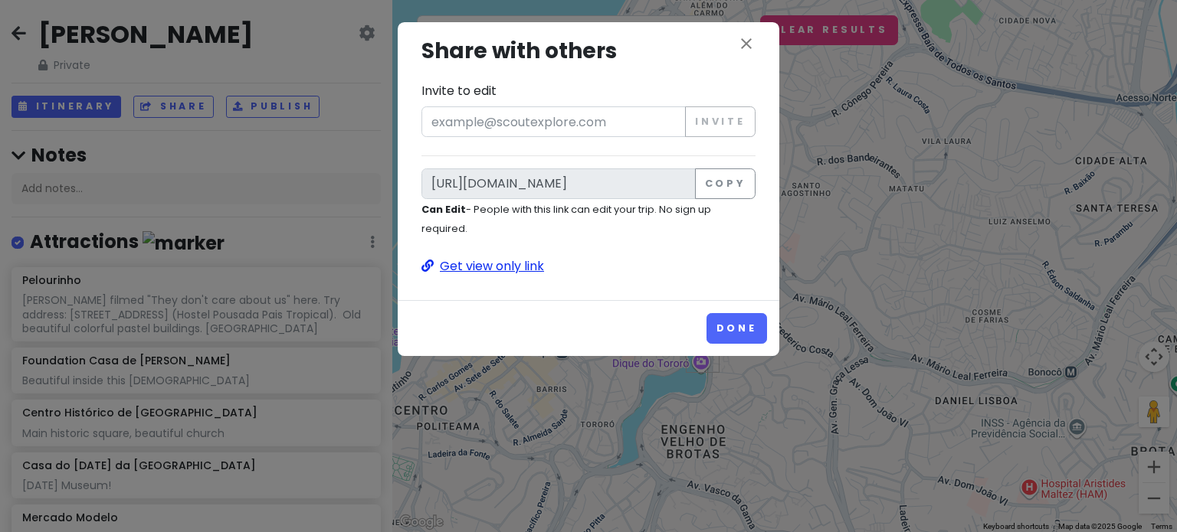
click at [458, 269] on p "Get view only link" at bounding box center [588, 267] width 334 height 20
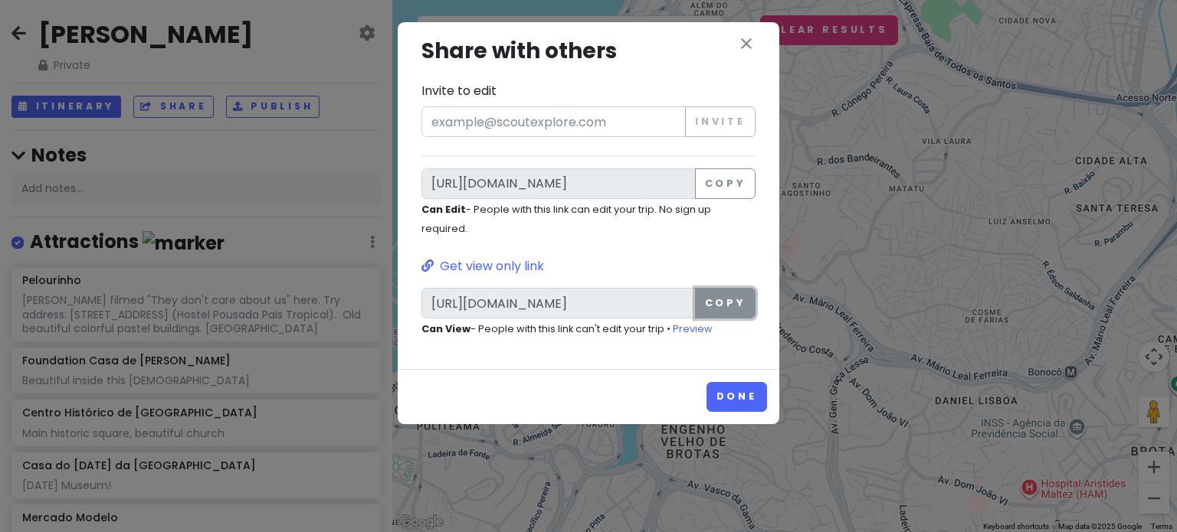
click at [723, 294] on button "Copy" at bounding box center [725, 303] width 61 height 31
click at [753, 33] on div "close Share with others Invite to edit Invite [URL][DOMAIN_NAME] Copy Can Edit …" at bounding box center [589, 195] width 382 height 347
click at [745, 45] on icon "close" at bounding box center [746, 43] width 18 height 18
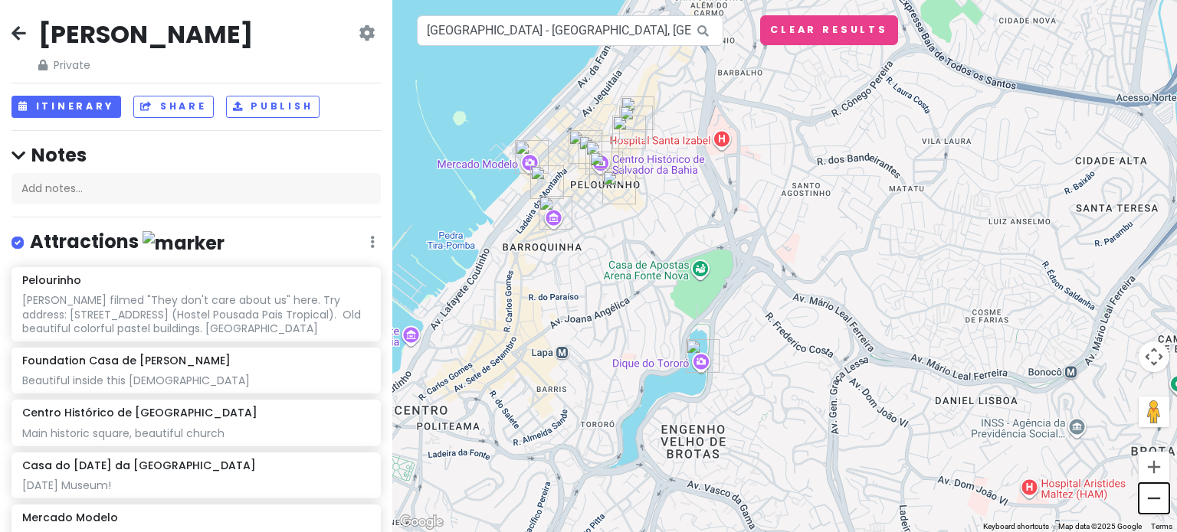
click at [1155, 502] on button "Zoom out" at bounding box center [1153, 498] width 31 height 31
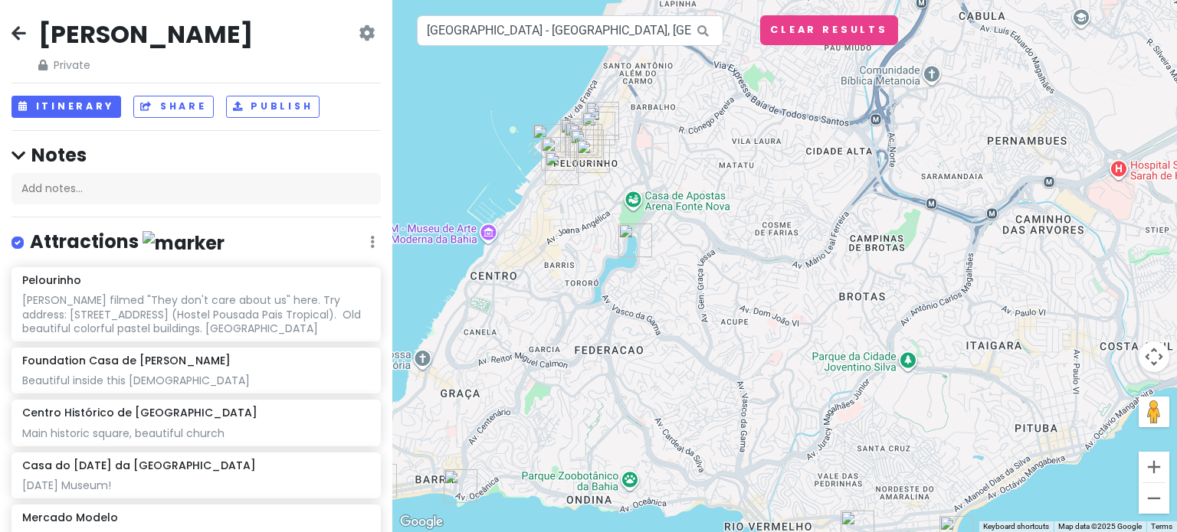
drag, startPoint x: 861, startPoint y: 418, endPoint x: 760, endPoint y: 346, distance: 124.1
click at [760, 346] on div at bounding box center [784, 266] width 784 height 532
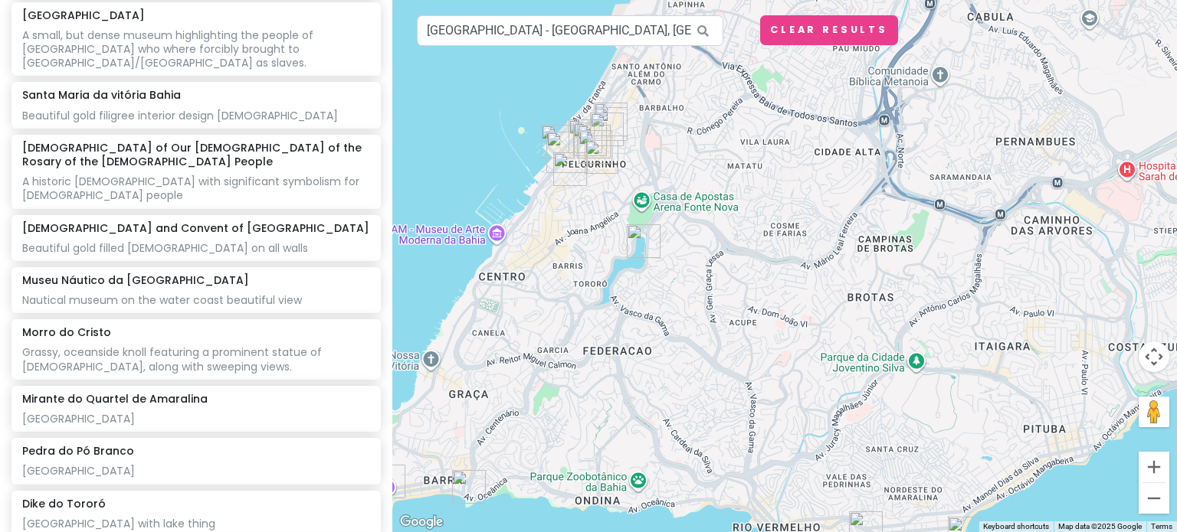
scroll to position [744, 0]
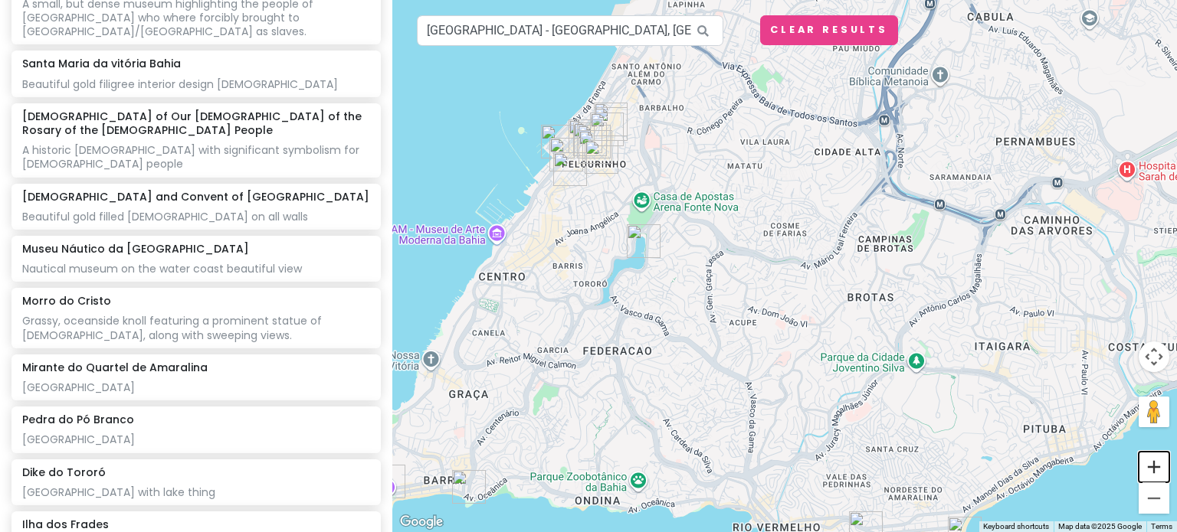
click at [1164, 465] on button "Zoom in" at bounding box center [1153, 467] width 31 height 31
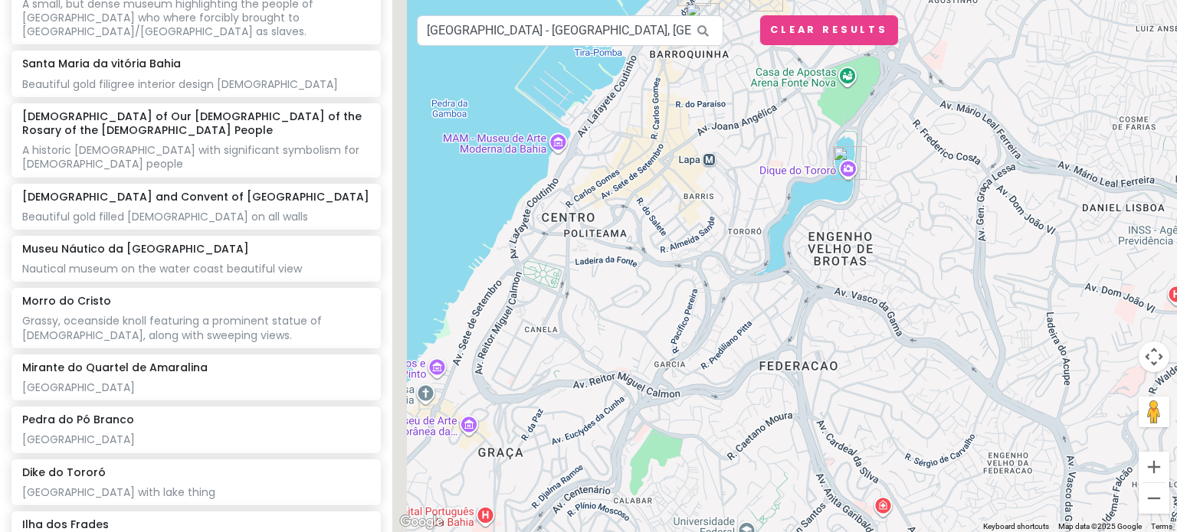
drag, startPoint x: 598, startPoint y: 358, endPoint x: 947, endPoint y: 287, distance: 355.6
click at [947, 287] on div at bounding box center [784, 266] width 784 height 532
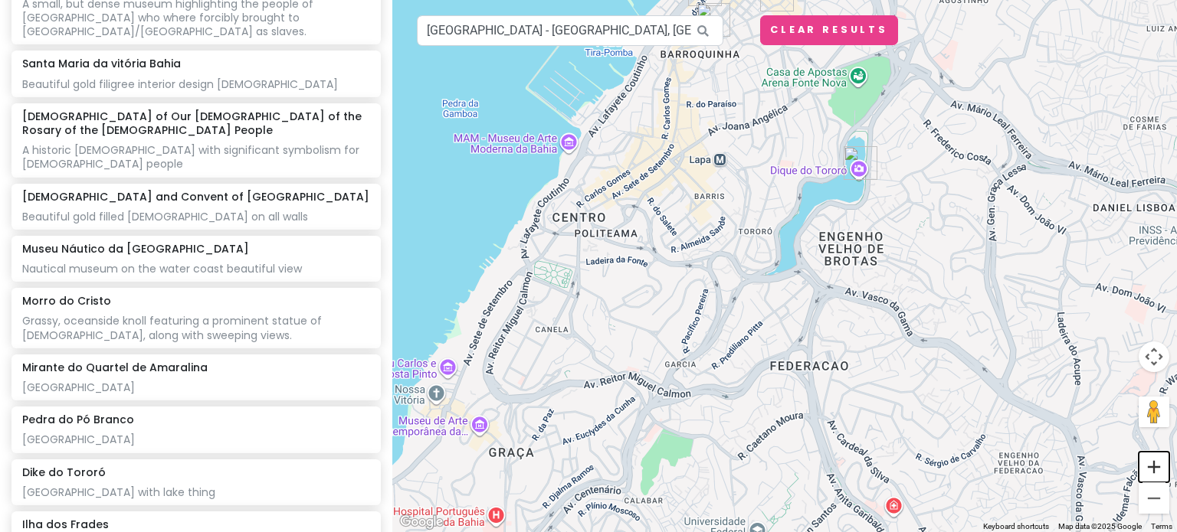
click at [1155, 473] on button "Zoom in" at bounding box center [1153, 467] width 31 height 31
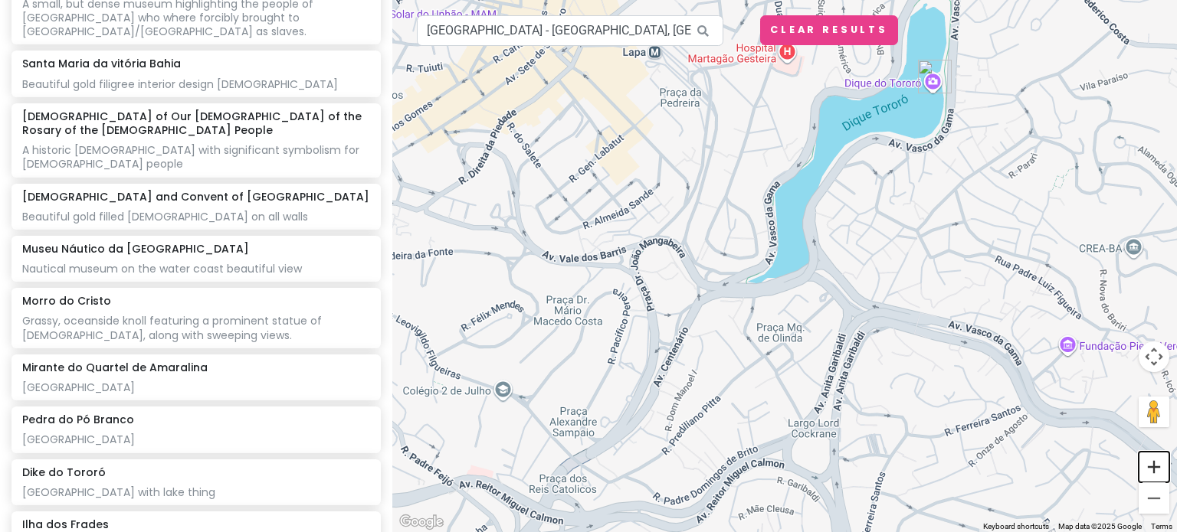
click at [1155, 473] on button "Zoom in" at bounding box center [1153, 467] width 31 height 31
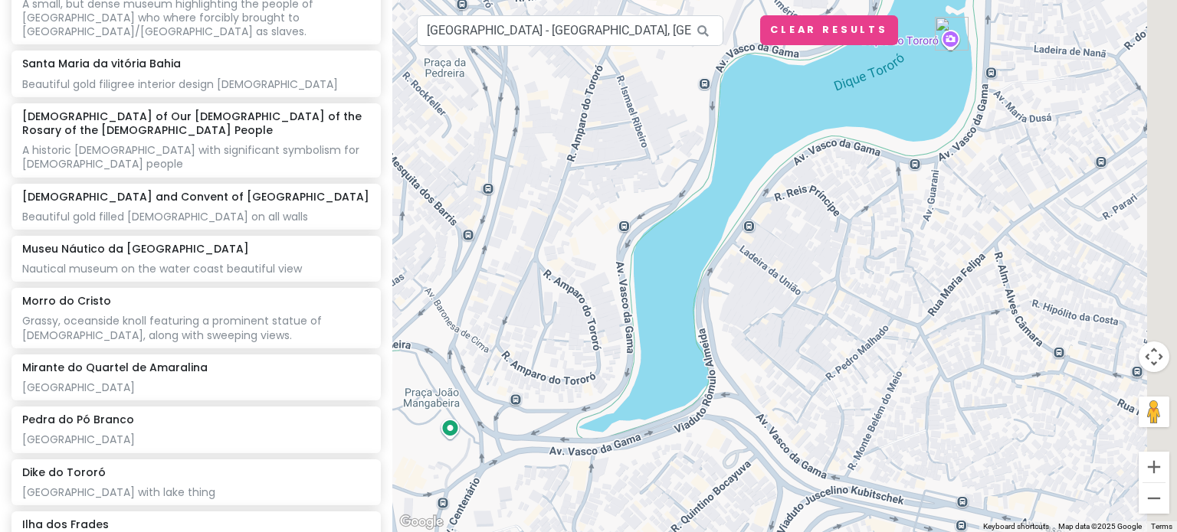
drag, startPoint x: 1062, startPoint y: 112, endPoint x: 868, endPoint y: 297, distance: 268.2
click at [868, 297] on div at bounding box center [784, 266] width 784 height 532
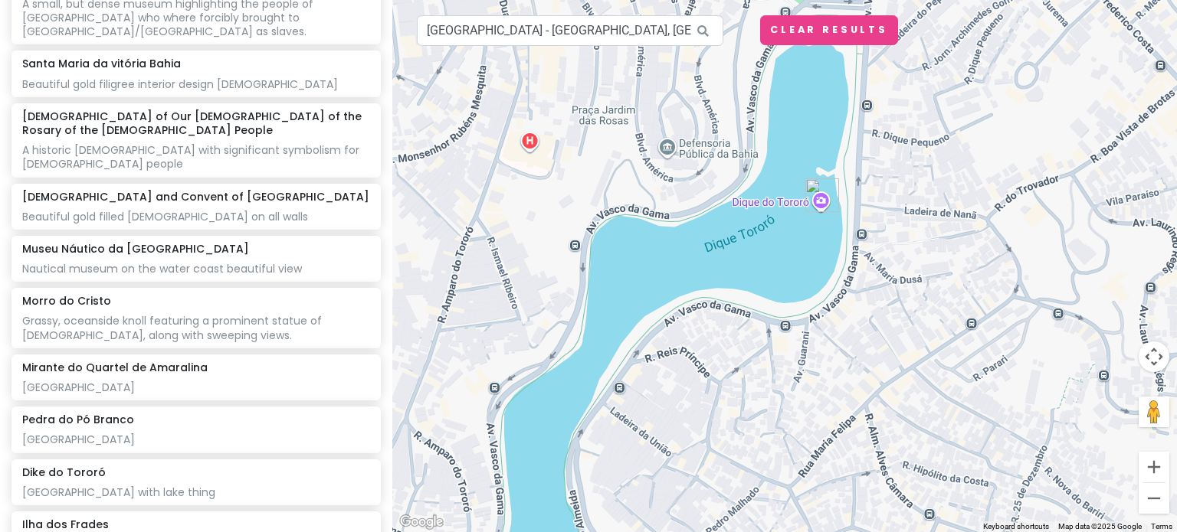
drag, startPoint x: 965, startPoint y: 295, endPoint x: 928, endPoint y: 424, distance: 134.6
click at [928, 424] on div at bounding box center [784, 266] width 784 height 532
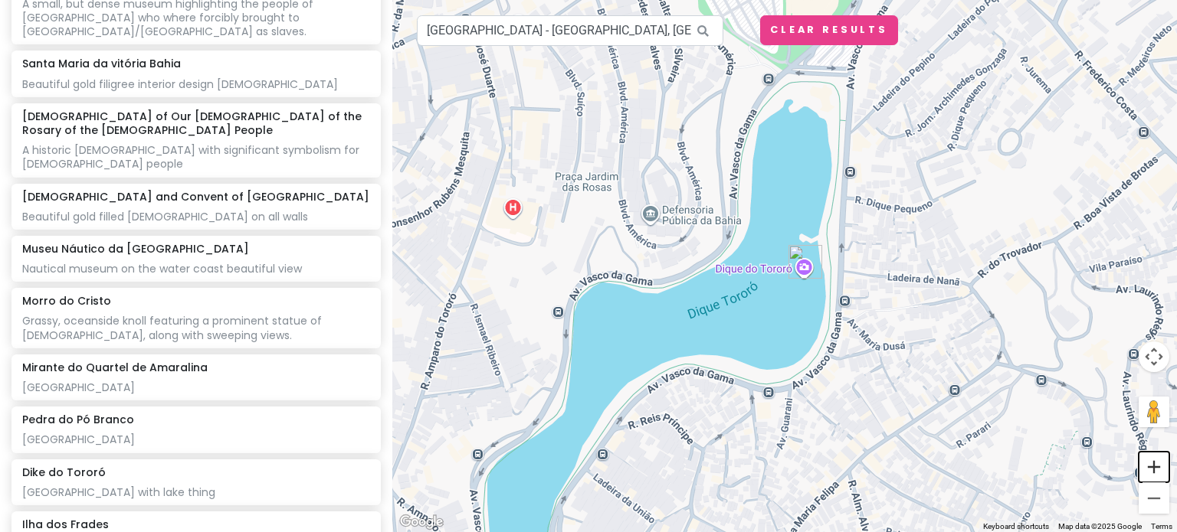
click at [1146, 479] on button "Zoom in" at bounding box center [1153, 467] width 31 height 31
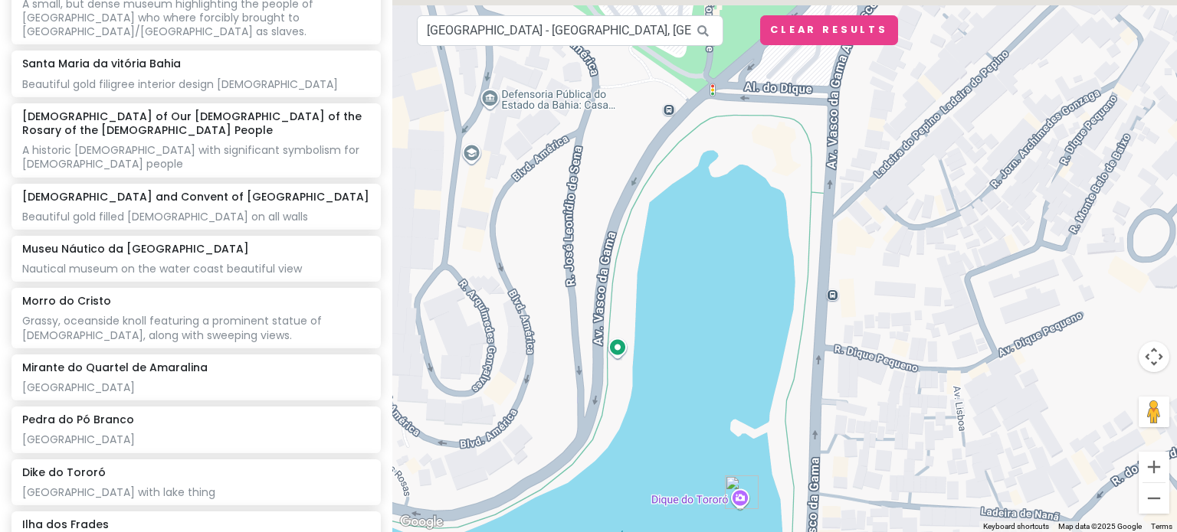
drag, startPoint x: 932, startPoint y: 214, endPoint x: 847, endPoint y: 434, distance: 236.2
click at [847, 434] on div at bounding box center [784, 266] width 784 height 532
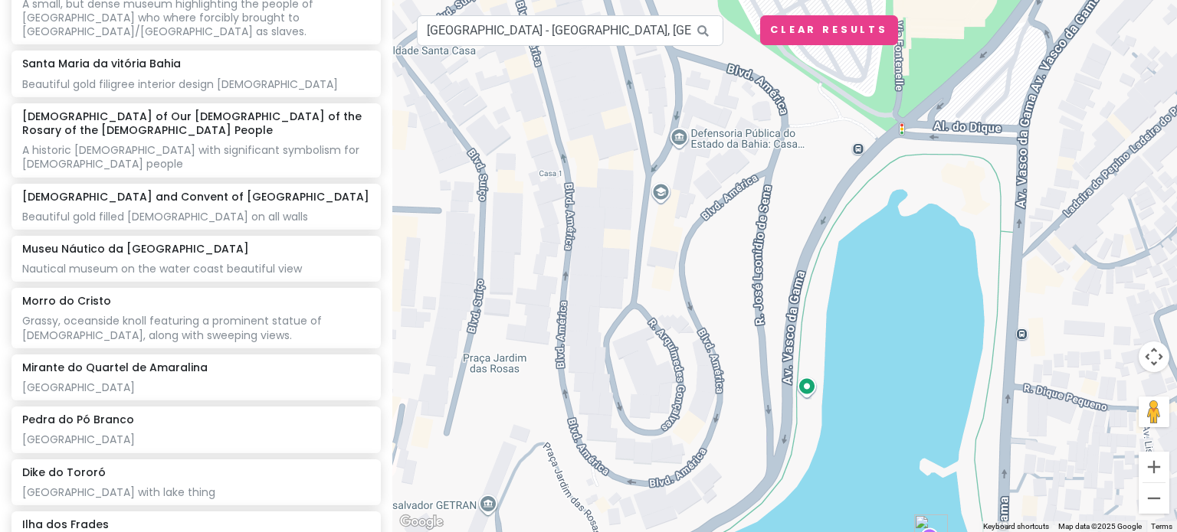
drag, startPoint x: 791, startPoint y: 185, endPoint x: 1018, endPoint y: 221, distance: 230.4
click at [1018, 221] on div at bounding box center [784, 266] width 784 height 532
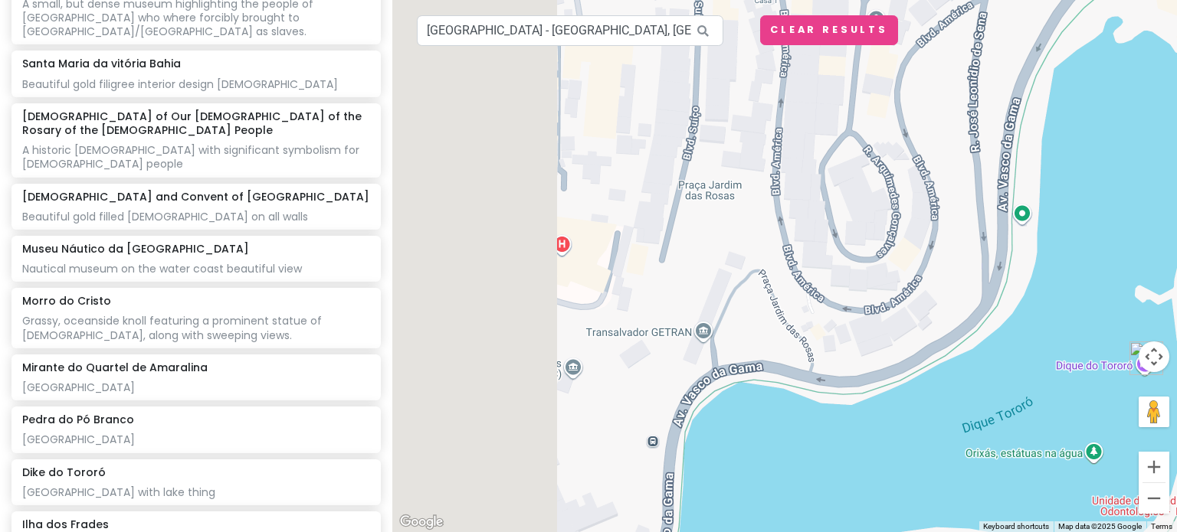
drag, startPoint x: 701, startPoint y: 422, endPoint x: 922, endPoint y: 139, distance: 359.7
click at [922, 139] on div at bounding box center [784, 266] width 784 height 532
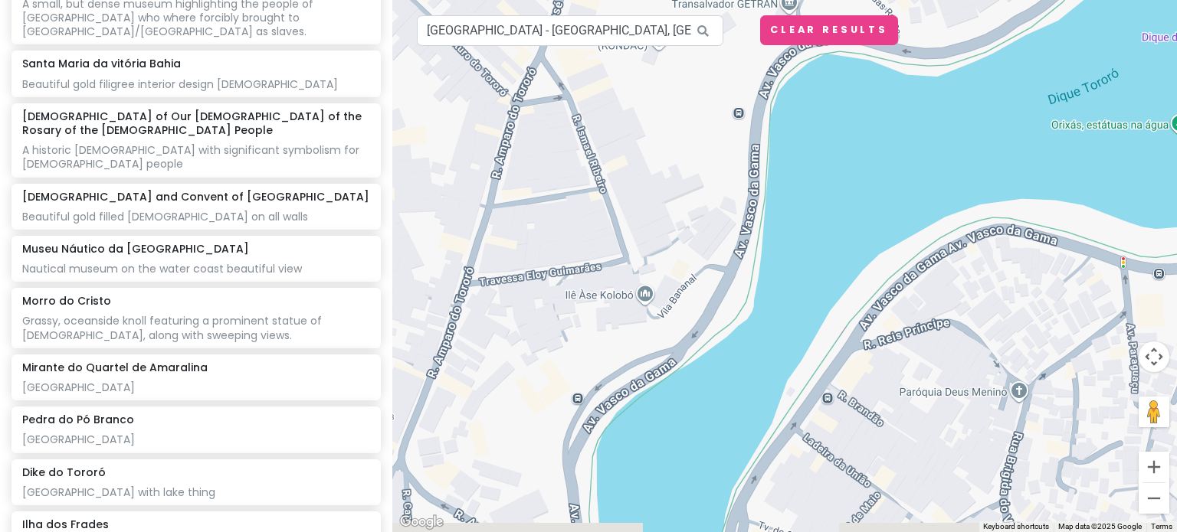
drag, startPoint x: 667, startPoint y: 410, endPoint x: 740, endPoint y: 186, distance: 235.2
click at [740, 186] on div at bounding box center [784, 266] width 784 height 532
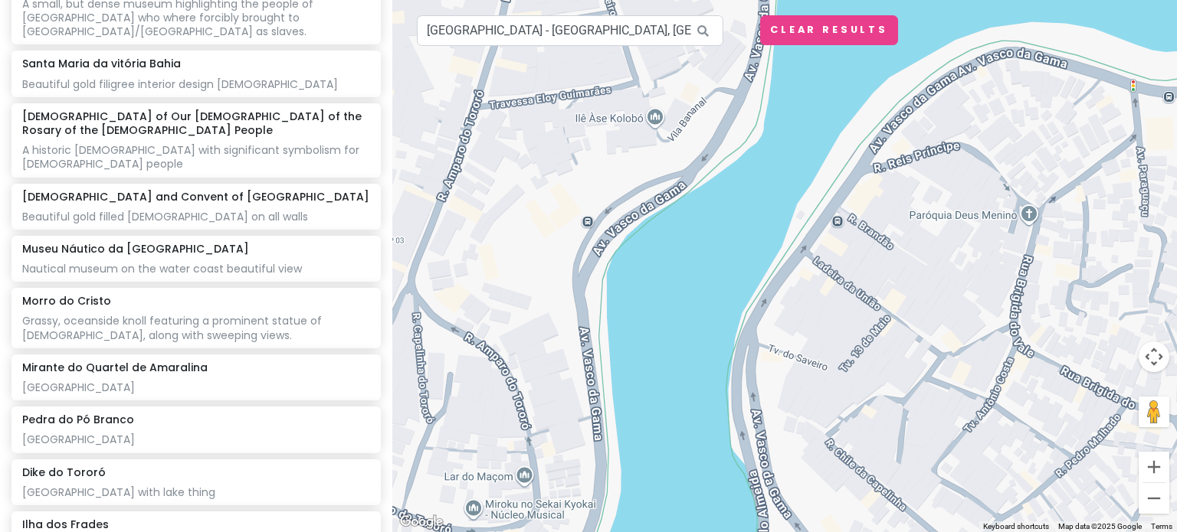
drag, startPoint x: 693, startPoint y: 497, endPoint x: 702, endPoint y: 388, distance: 109.2
click at [702, 388] on div at bounding box center [784, 266] width 784 height 532
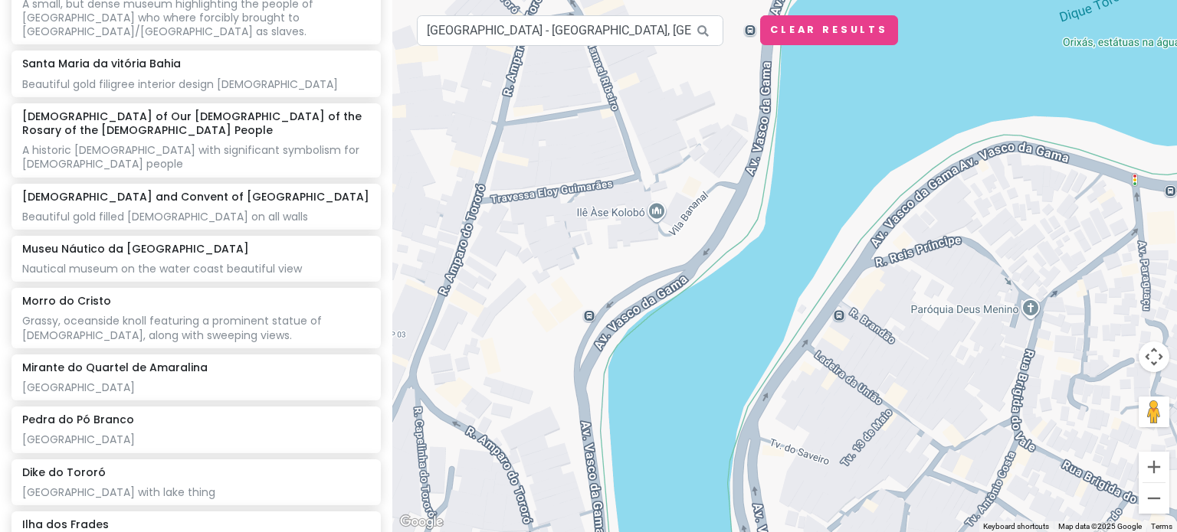
click at [660, 221] on div at bounding box center [784, 266] width 784 height 532
click at [606, 219] on div at bounding box center [784, 266] width 784 height 532
click at [570, 31] on input "[GEOGRAPHIC_DATA] - [GEOGRAPHIC_DATA], [GEOGRAPHIC_DATA], [GEOGRAPHIC_DATA]" at bounding box center [570, 30] width 306 height 31
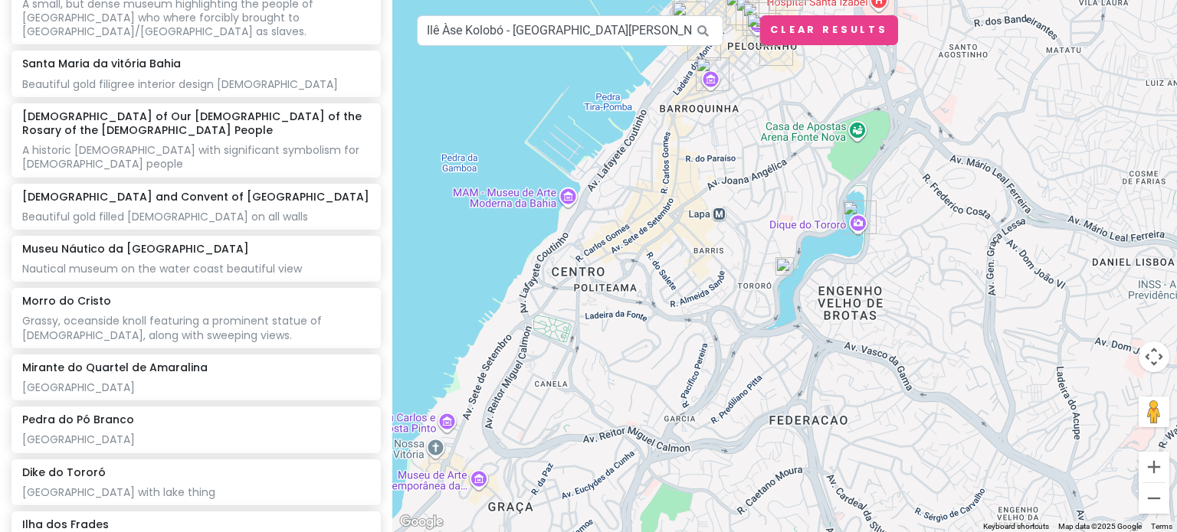
click at [788, 262] on img at bounding box center [784, 266] width 31 height 31
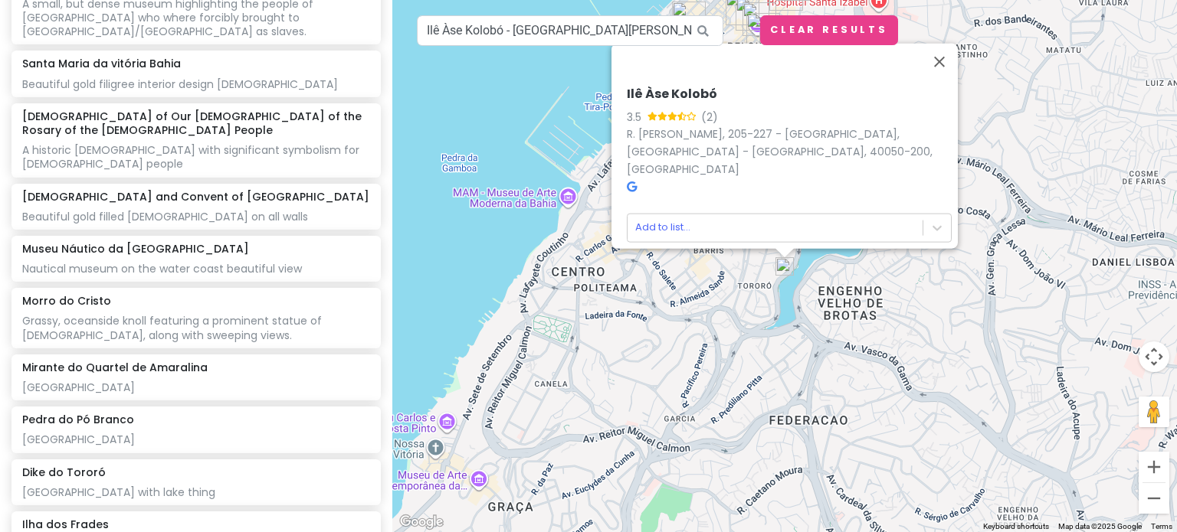
click at [627, 181] on icon at bounding box center [632, 186] width 10 height 11
click at [1151, 467] on button "Zoom in" at bounding box center [1153, 467] width 31 height 31
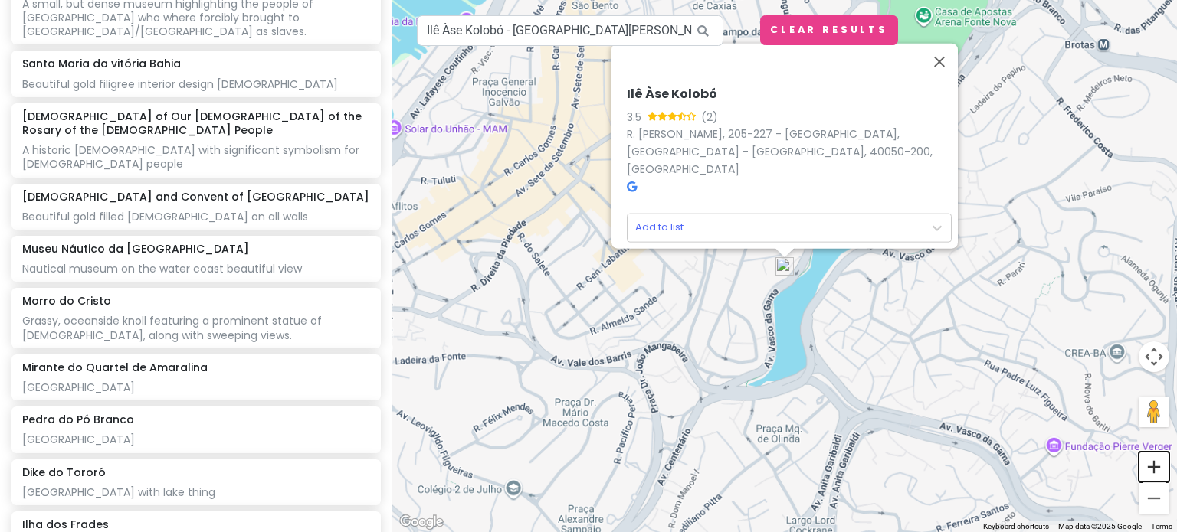
click at [1151, 467] on button "Zoom in" at bounding box center [1153, 467] width 31 height 31
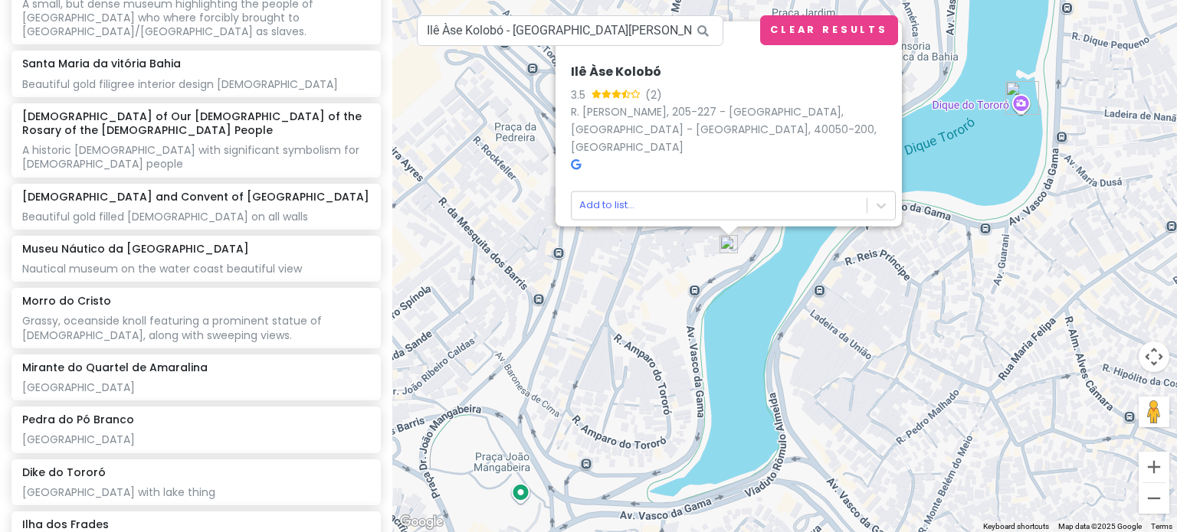
drag, startPoint x: 793, startPoint y: 382, endPoint x: 696, endPoint y: 341, distance: 105.4
click at [696, 341] on div "Ilê Àse Kolobó 3.5 (2) R. [PERSON_NAME], 205-227 - [GEOGRAPHIC_DATA], [GEOGRAPH…" at bounding box center [784, 266] width 784 height 532
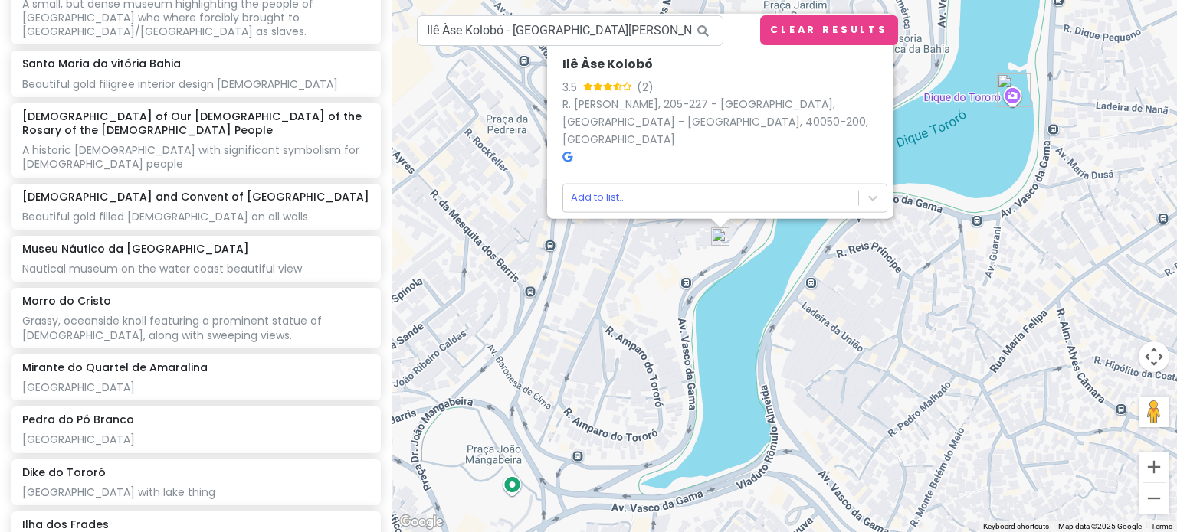
click at [719, 339] on div "Ilê Àse Kolobó 3.5 (2) R. [PERSON_NAME], 205-227 - [GEOGRAPHIC_DATA], [GEOGRAPH…" at bounding box center [784, 266] width 784 height 532
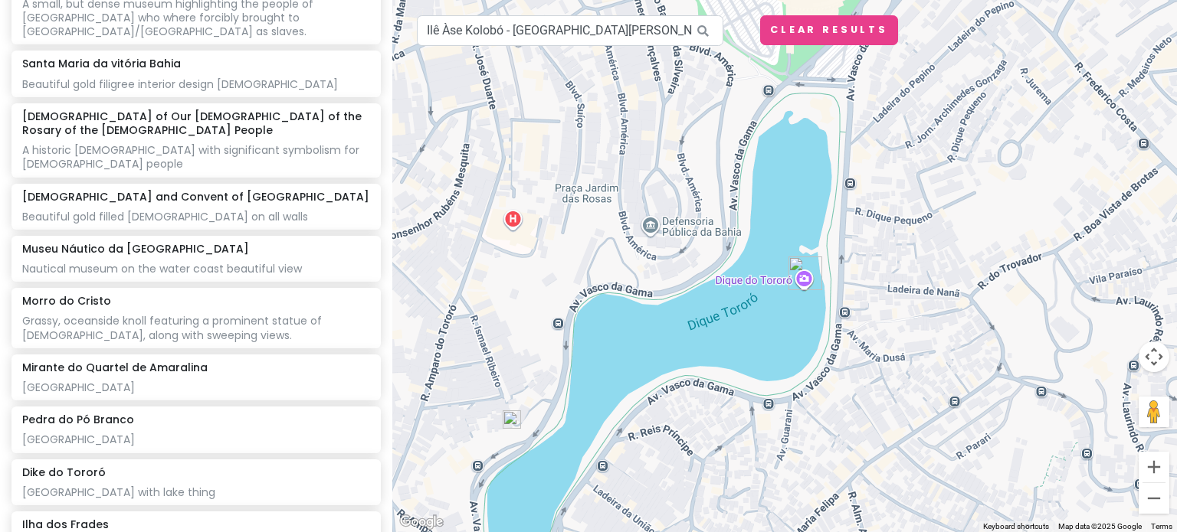
drag, startPoint x: 981, startPoint y: 207, endPoint x: 757, endPoint y: 401, distance: 296.0
click at [757, 401] on div at bounding box center [784, 266] width 784 height 532
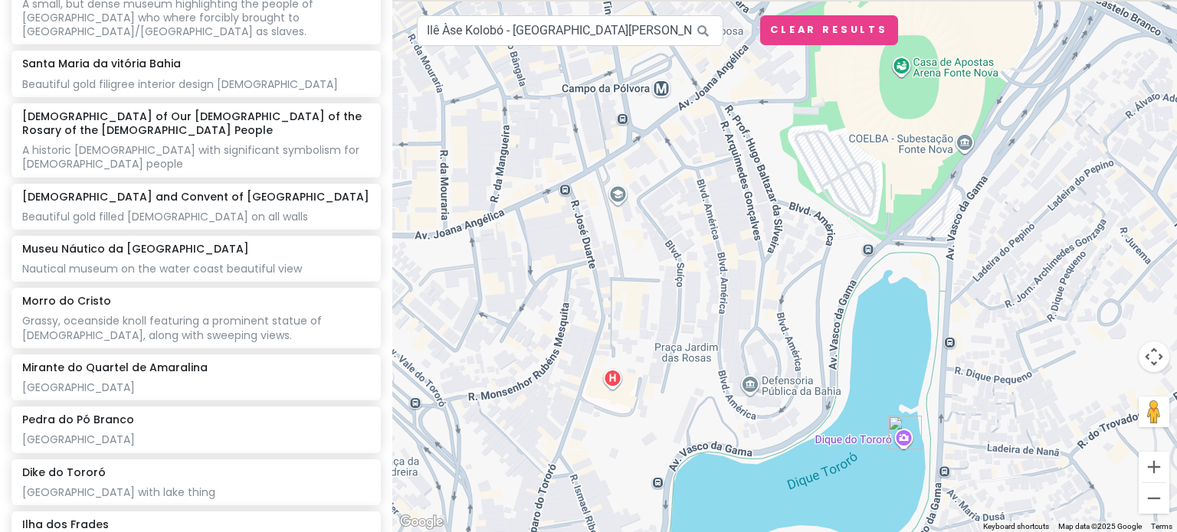
drag, startPoint x: 761, startPoint y: 329, endPoint x: 871, endPoint y: 486, distance: 191.9
click at [871, 486] on div at bounding box center [784, 266] width 784 height 532
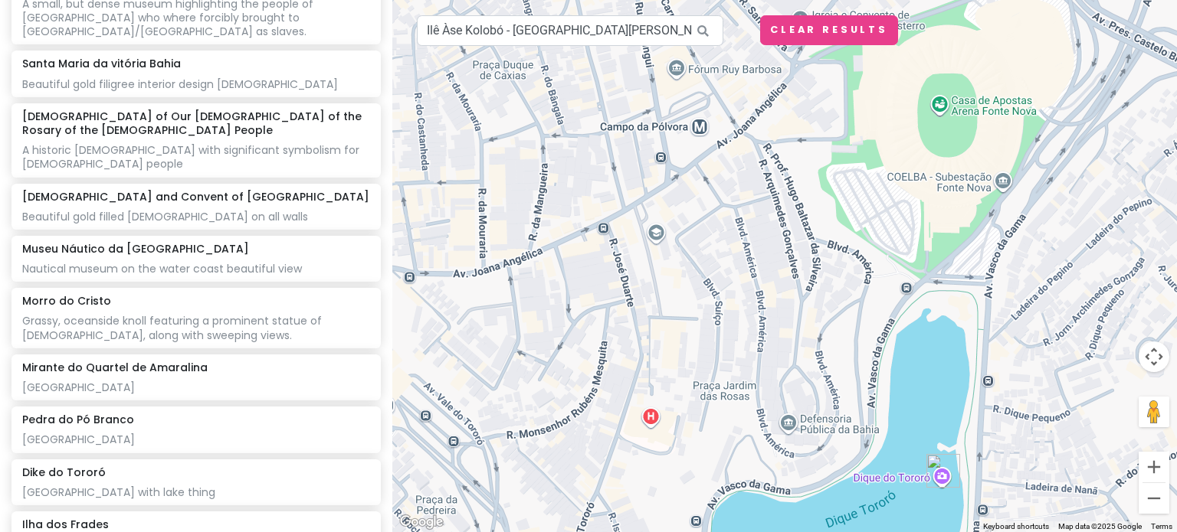
click at [1137, 471] on div at bounding box center [784, 266] width 784 height 532
click at [1161, 473] on button "Zoom in" at bounding box center [1153, 467] width 31 height 31
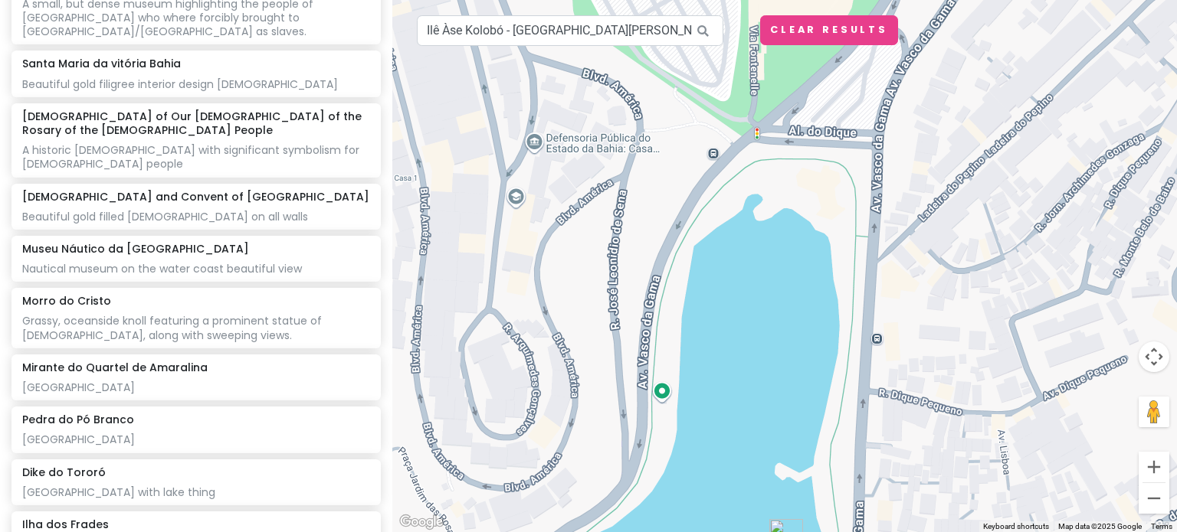
drag, startPoint x: 893, startPoint y: 343, endPoint x: 558, endPoint y: 179, distance: 373.4
click at [558, 179] on div at bounding box center [784, 266] width 784 height 532
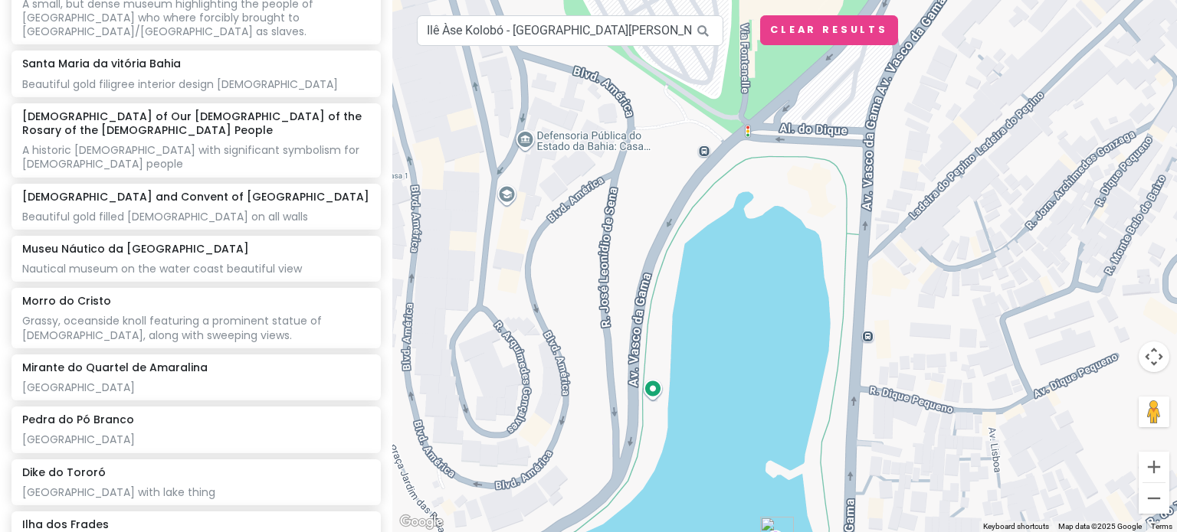
drag, startPoint x: 703, startPoint y: 404, endPoint x: 700, endPoint y: 342, distance: 62.1
click at [700, 342] on div at bounding box center [784, 266] width 784 height 532
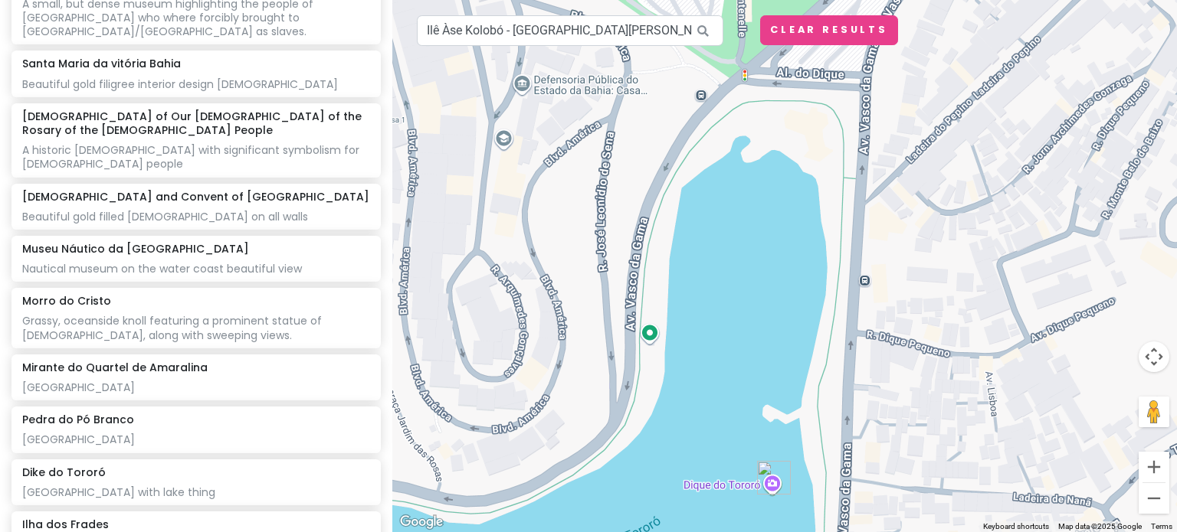
click at [647, 324] on div at bounding box center [784, 266] width 784 height 532
click at [1158, 473] on button "Zoom in" at bounding box center [1153, 467] width 31 height 31
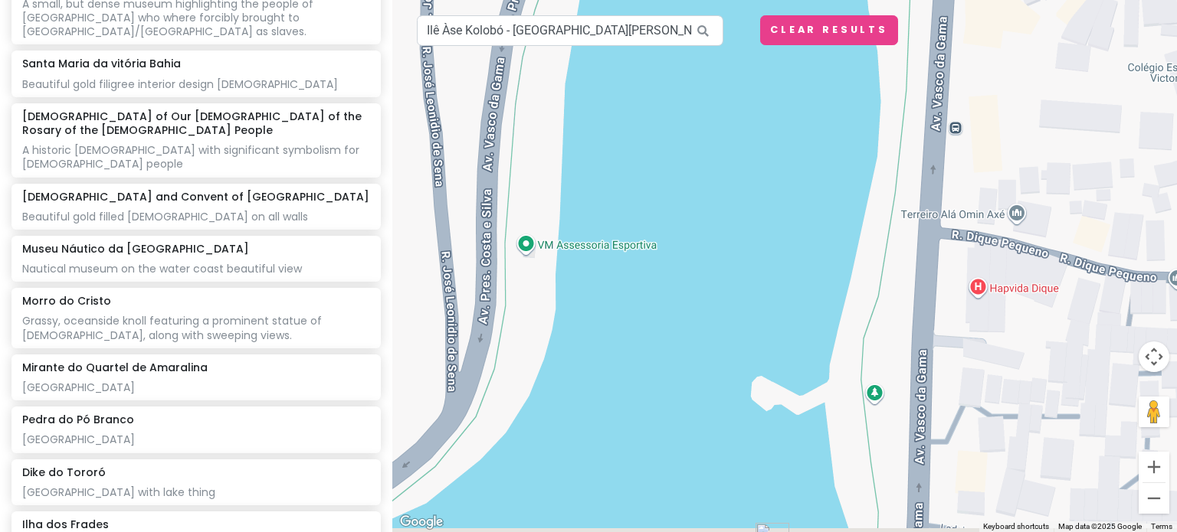
drag, startPoint x: 577, startPoint y: 275, endPoint x: 576, endPoint y: 143, distance: 131.8
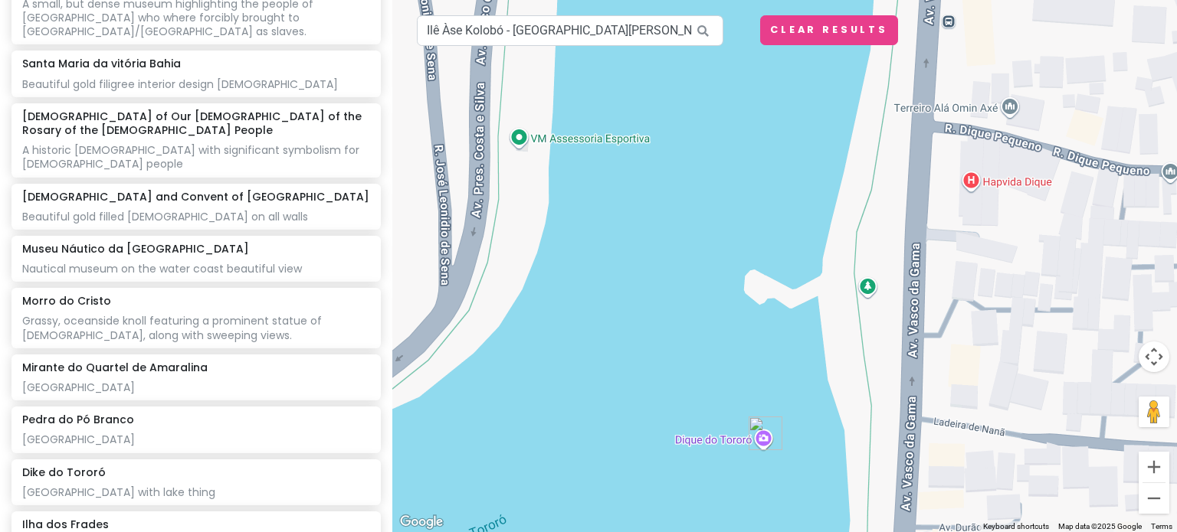
drag, startPoint x: 742, startPoint y: 444, endPoint x: 704, endPoint y: 236, distance: 211.7
click at [704, 236] on div at bounding box center [784, 266] width 784 height 532
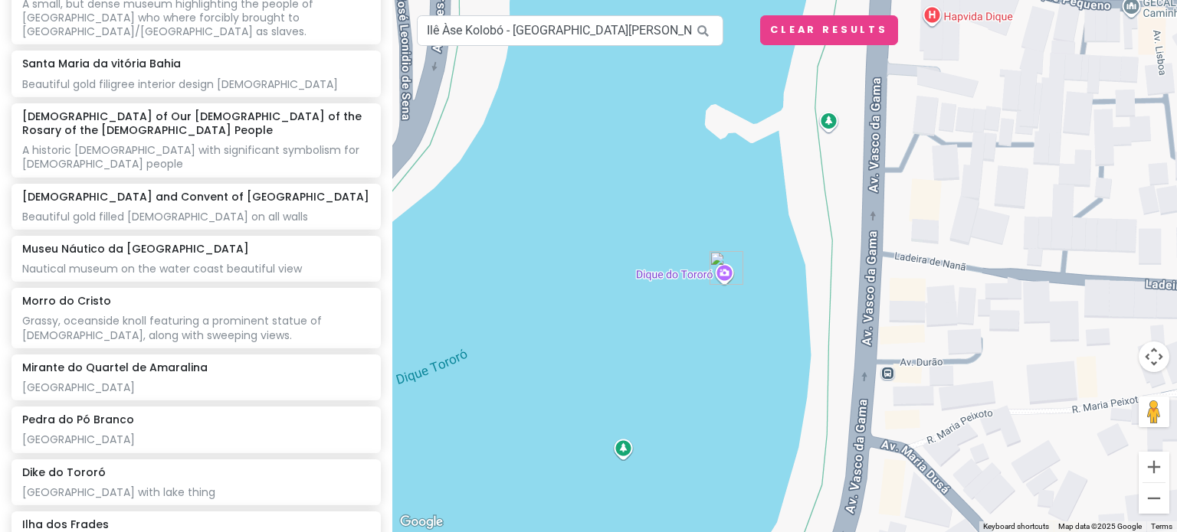
drag, startPoint x: 742, startPoint y: 369, endPoint x: 949, endPoint y: 251, distance: 238.8
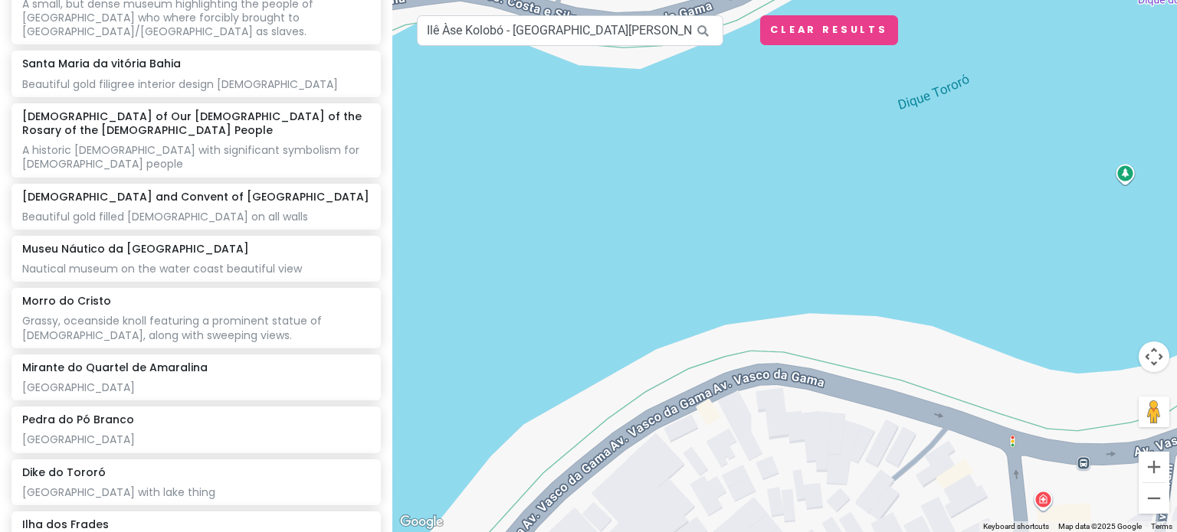
drag, startPoint x: 865, startPoint y: 374, endPoint x: 1105, endPoint y: 321, distance: 246.3
click at [1105, 321] on div at bounding box center [784, 266] width 784 height 532
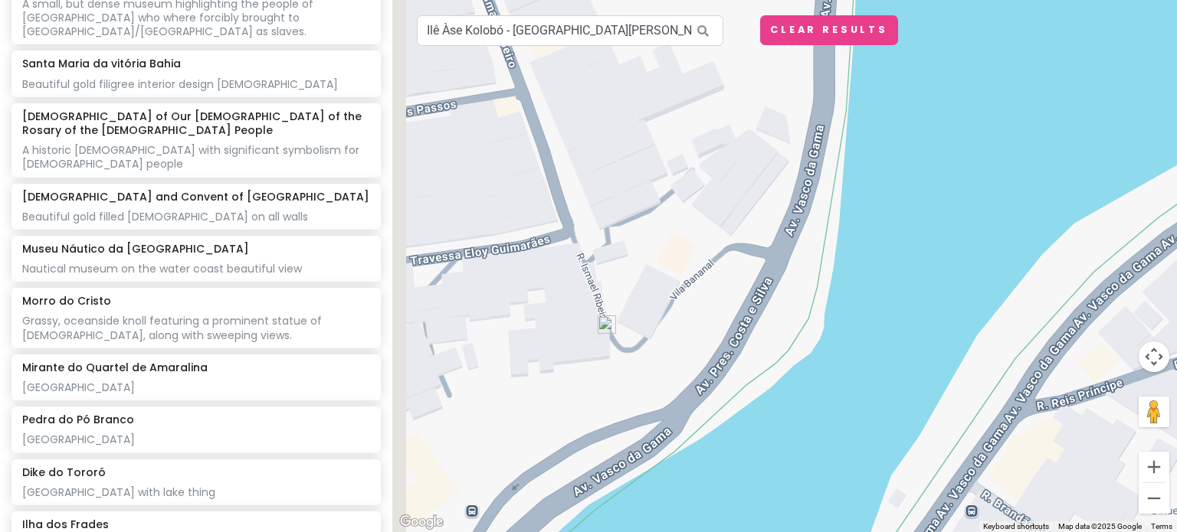
drag, startPoint x: 938, startPoint y: 399, endPoint x: 1024, endPoint y: 211, distance: 207.1
click at [1024, 211] on div at bounding box center [784, 266] width 784 height 532
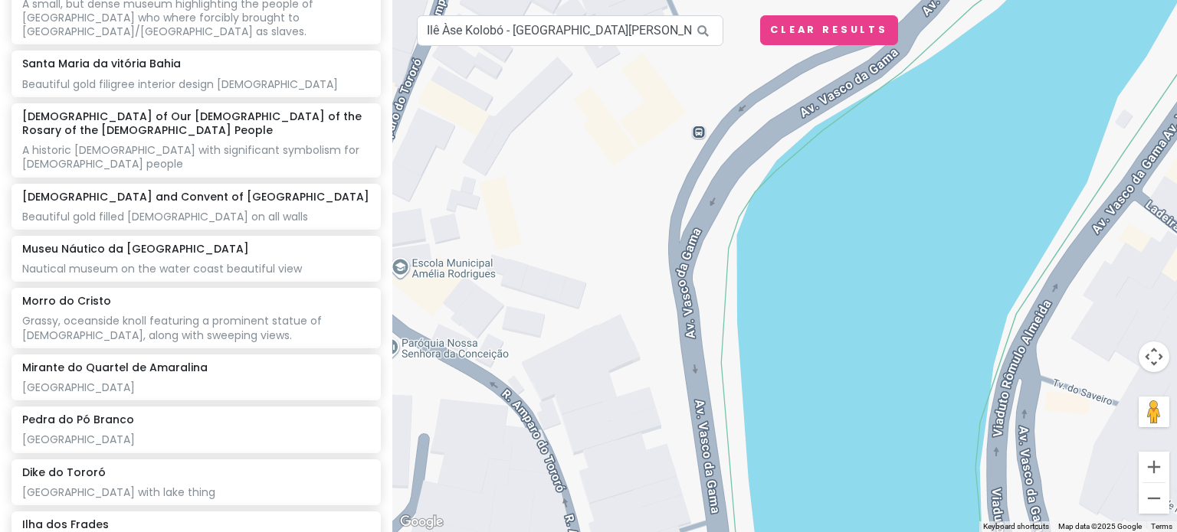
drag, startPoint x: 993, startPoint y: 293, endPoint x: 829, endPoint y: 120, distance: 238.4
click at [829, 120] on div at bounding box center [784, 266] width 784 height 532
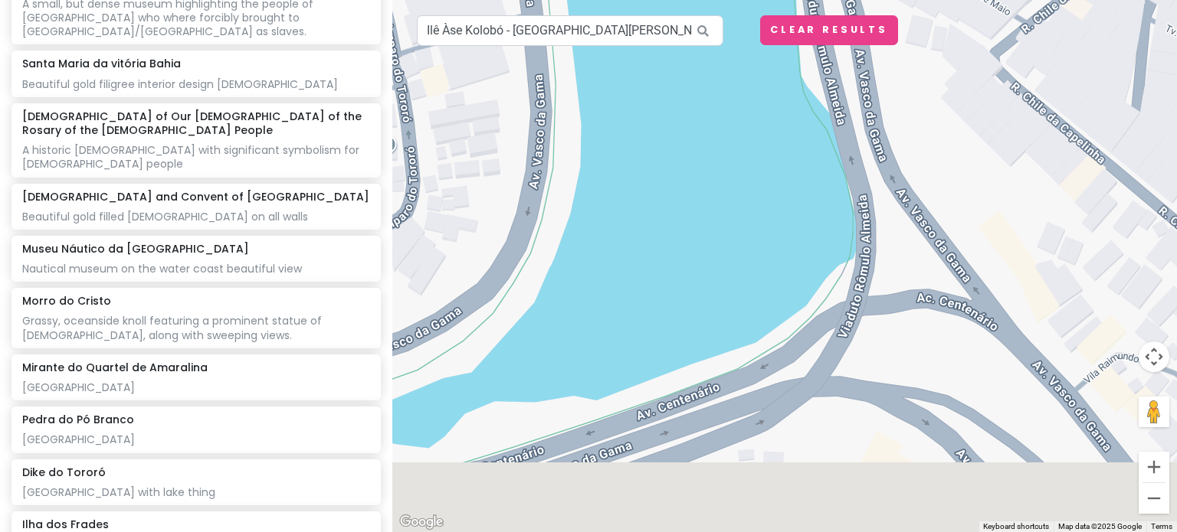
drag, startPoint x: 873, startPoint y: 283, endPoint x: 909, endPoint y: 54, distance: 231.9
click at [909, 54] on div at bounding box center [784, 266] width 784 height 532
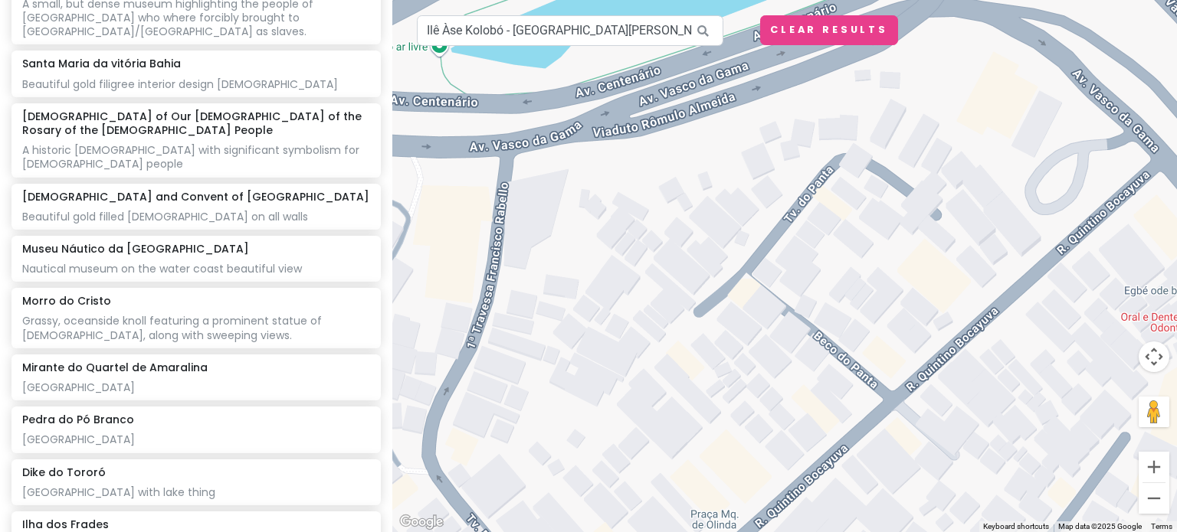
drag, startPoint x: 897, startPoint y: 116, endPoint x: 949, endPoint y: 159, distance: 67.0
click at [949, 159] on div at bounding box center [784, 266] width 784 height 532
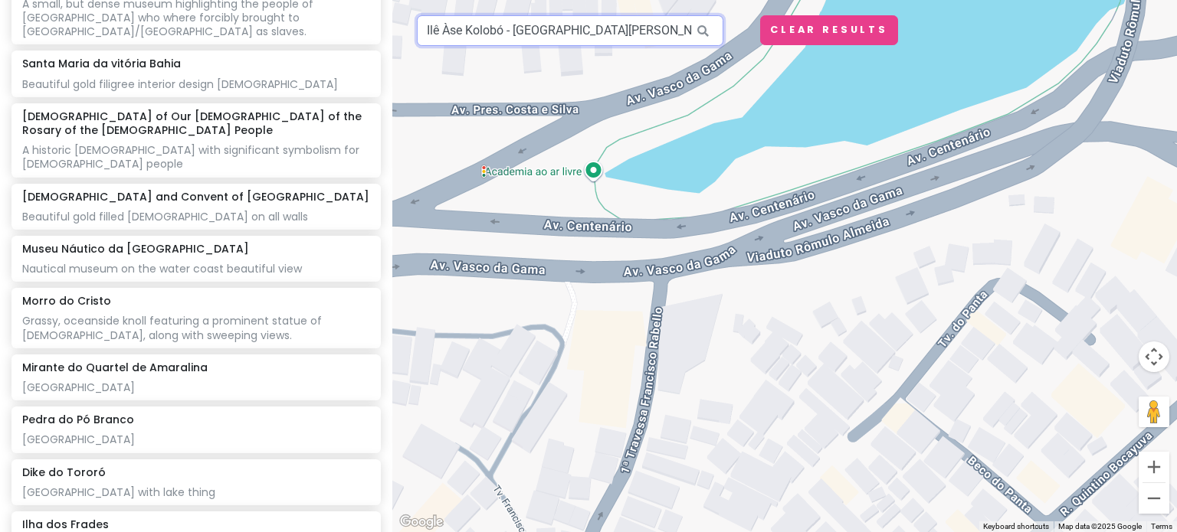
click at [532, 25] on input "Ilê Àse Kolobó - [GEOGRAPHIC_DATA][PERSON_NAME], [GEOGRAPHIC_DATA] - [GEOGRAPHI…" at bounding box center [570, 30] width 306 height 31
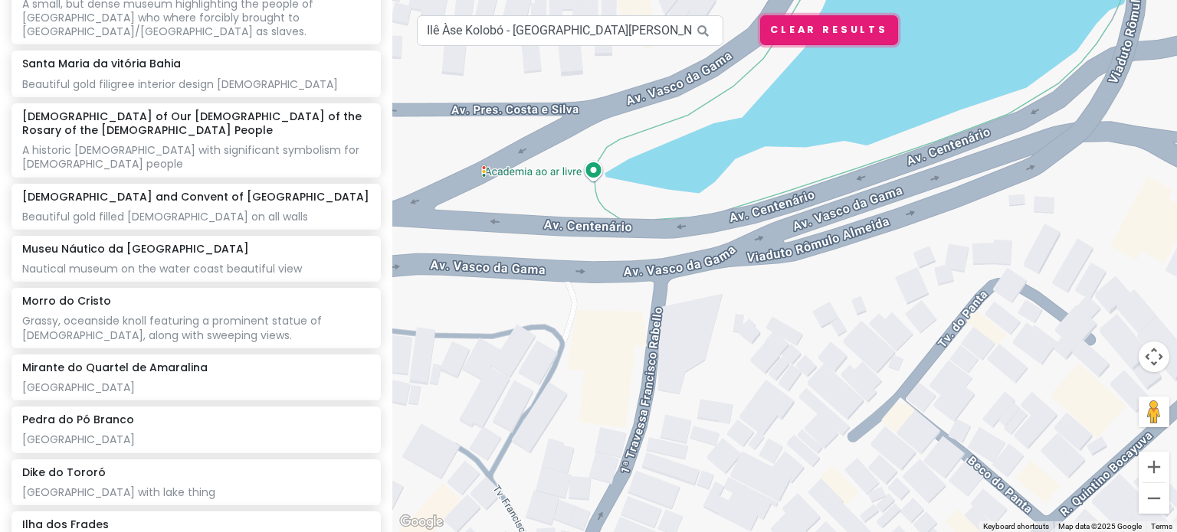
click at [822, 38] on button "Clear Results" at bounding box center [829, 30] width 138 height 30
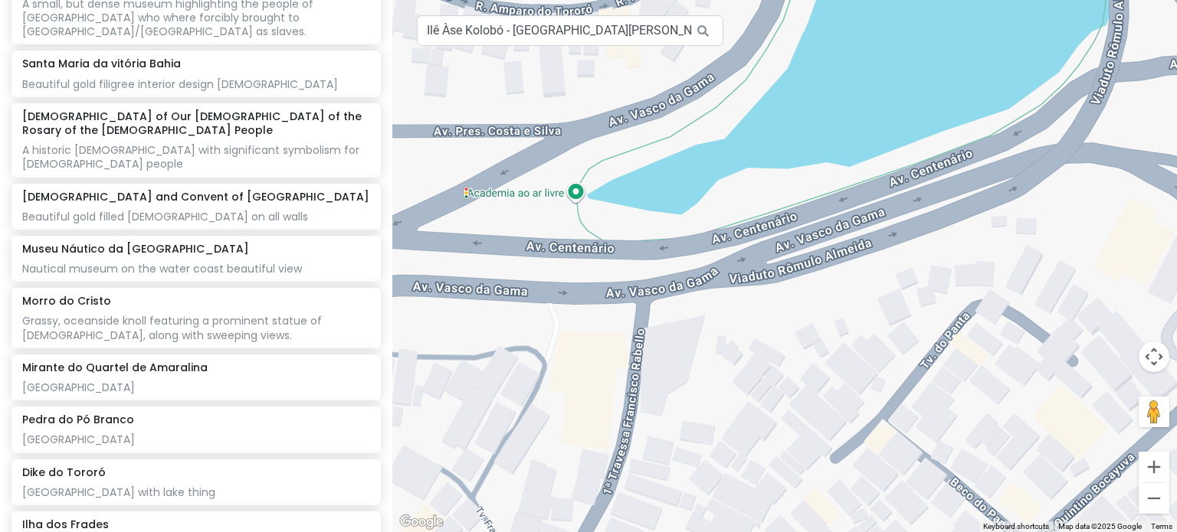
drag, startPoint x: 742, startPoint y: 152, endPoint x: 677, endPoint y: 265, distance: 130.7
click at [677, 265] on div at bounding box center [784, 266] width 784 height 532
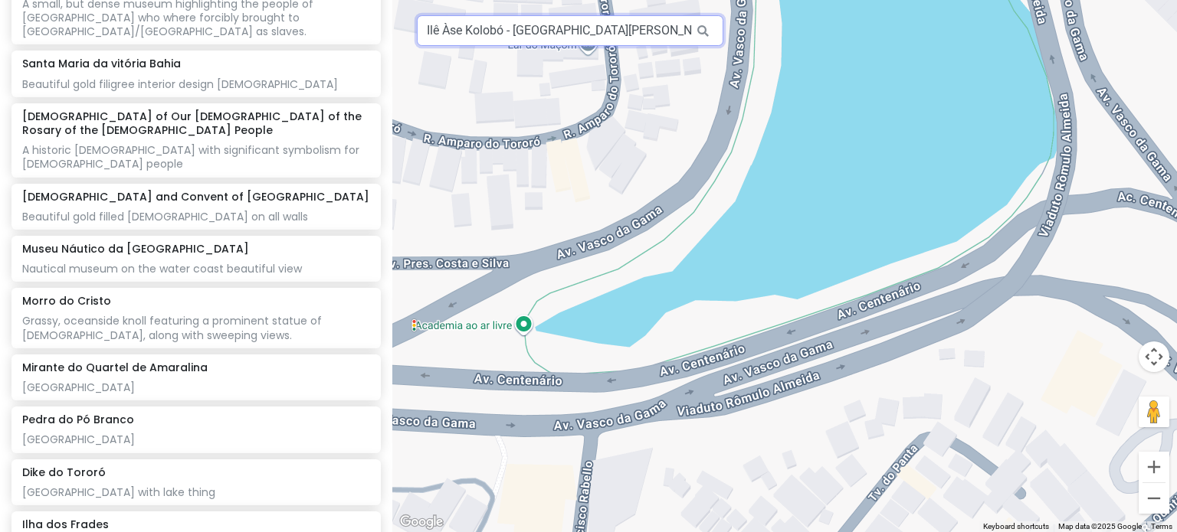
click at [503, 33] on input "Ilê Àse Kolobó - [GEOGRAPHIC_DATA][PERSON_NAME], [GEOGRAPHIC_DATA] - [GEOGRAPHI…" at bounding box center [570, 30] width 306 height 31
type input "["
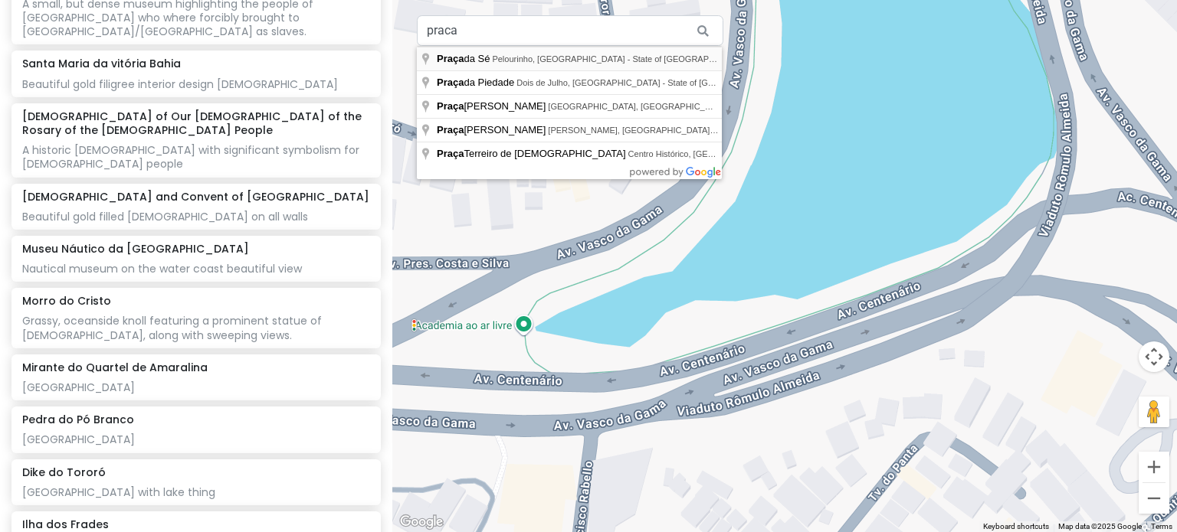
type input "[GEOGRAPHIC_DATA][PERSON_NAME], [GEOGRAPHIC_DATA] - [GEOGRAPHIC_DATA], [GEOGRAP…"
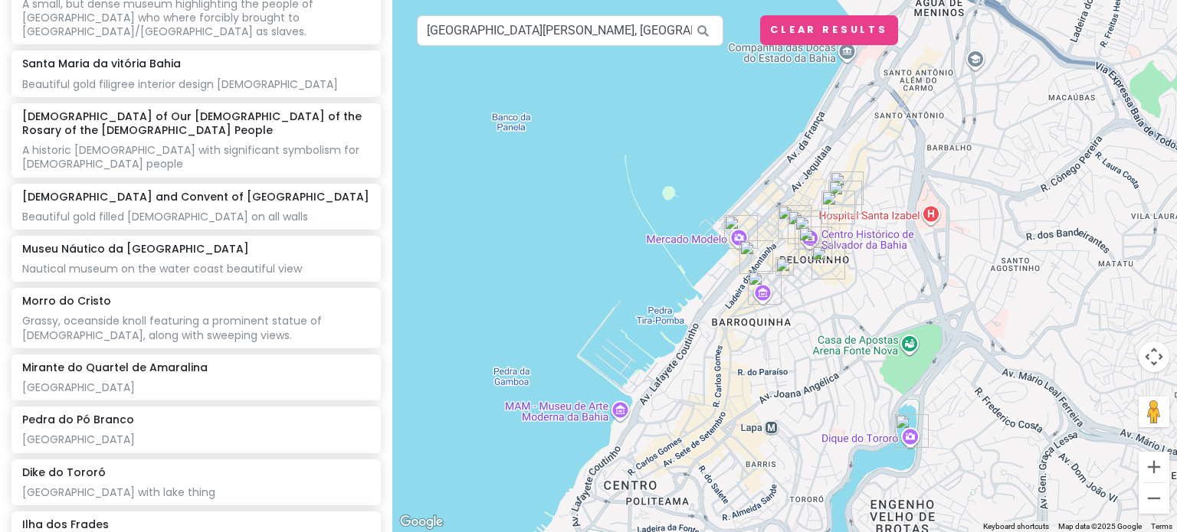
click at [785, 263] on img at bounding box center [784, 266] width 31 height 31
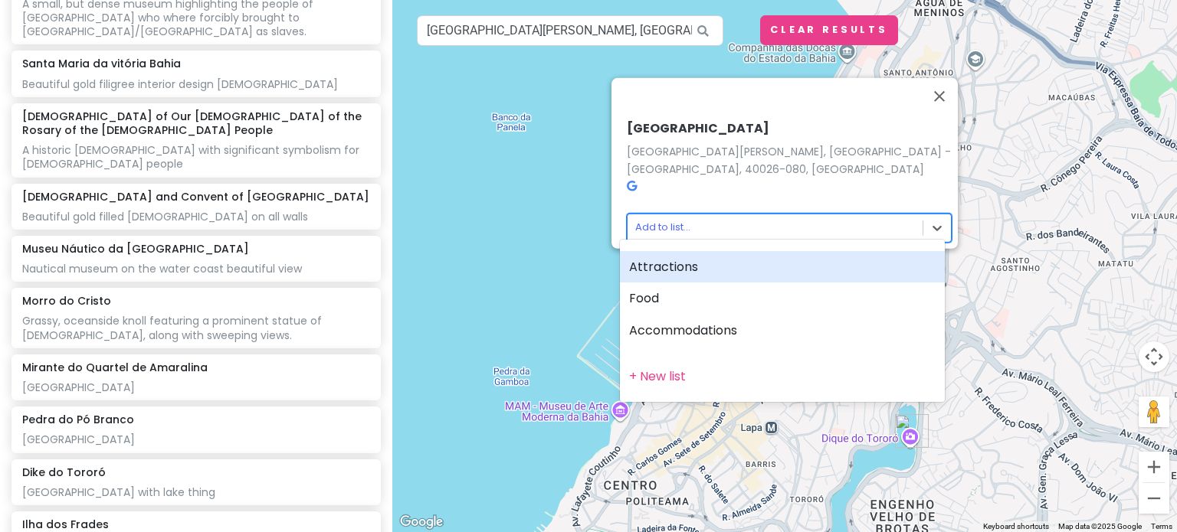
click at [650, 220] on body "[PERSON_NAME] Private Change Dates Make a Copy Delete Trip Go Pro ⚡️ Give Feedb…" at bounding box center [588, 266] width 1177 height 532
click at [656, 278] on div "Attractions" at bounding box center [782, 267] width 325 height 32
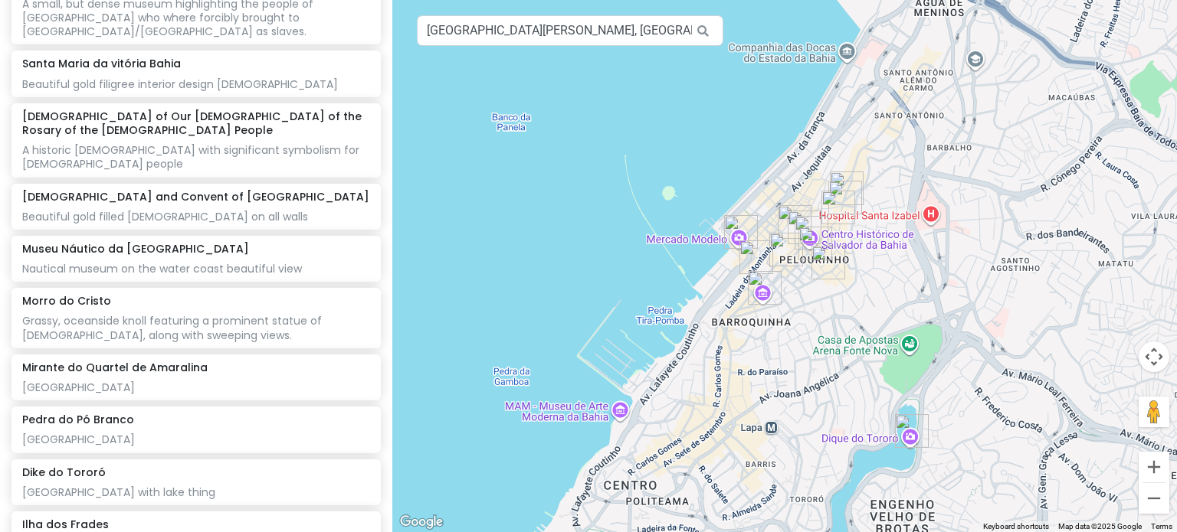
scroll to position [784, 0]
